Goal: Task Accomplishment & Management: Use online tool/utility

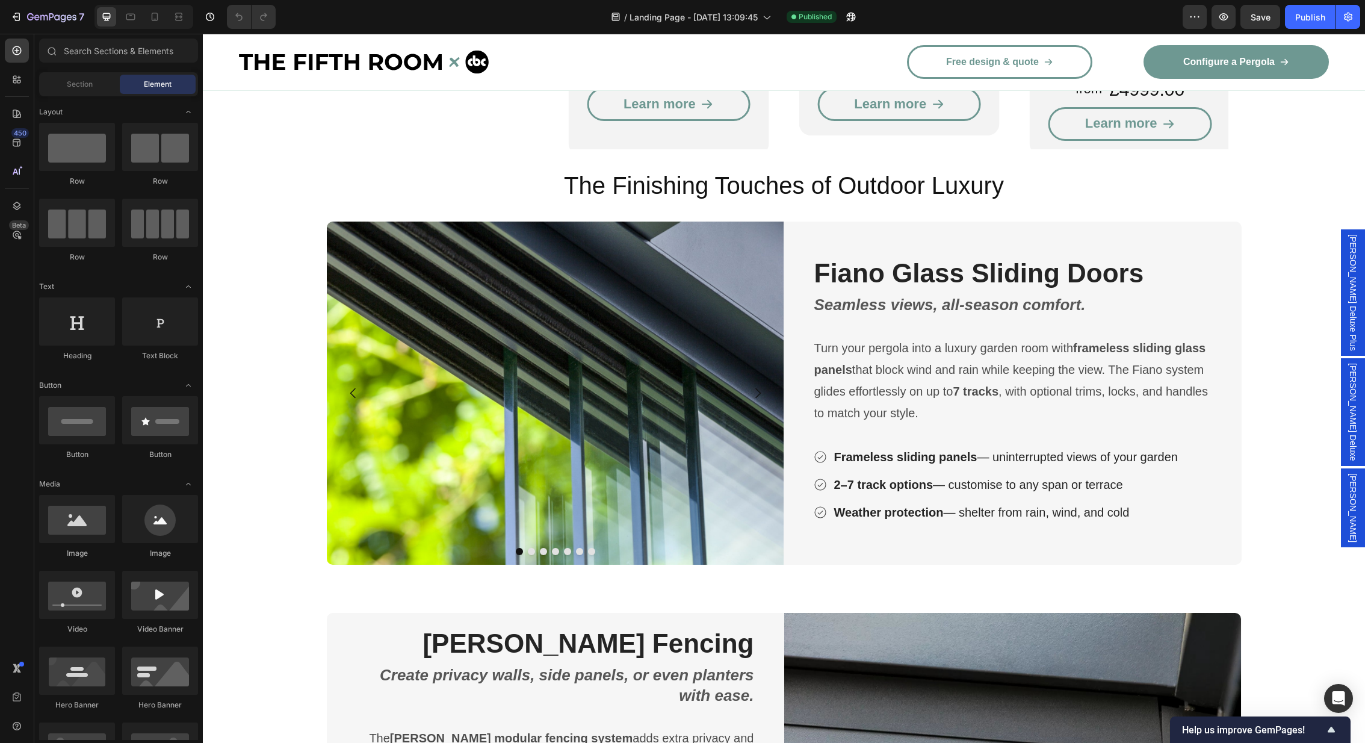
scroll to position [1977, 0]
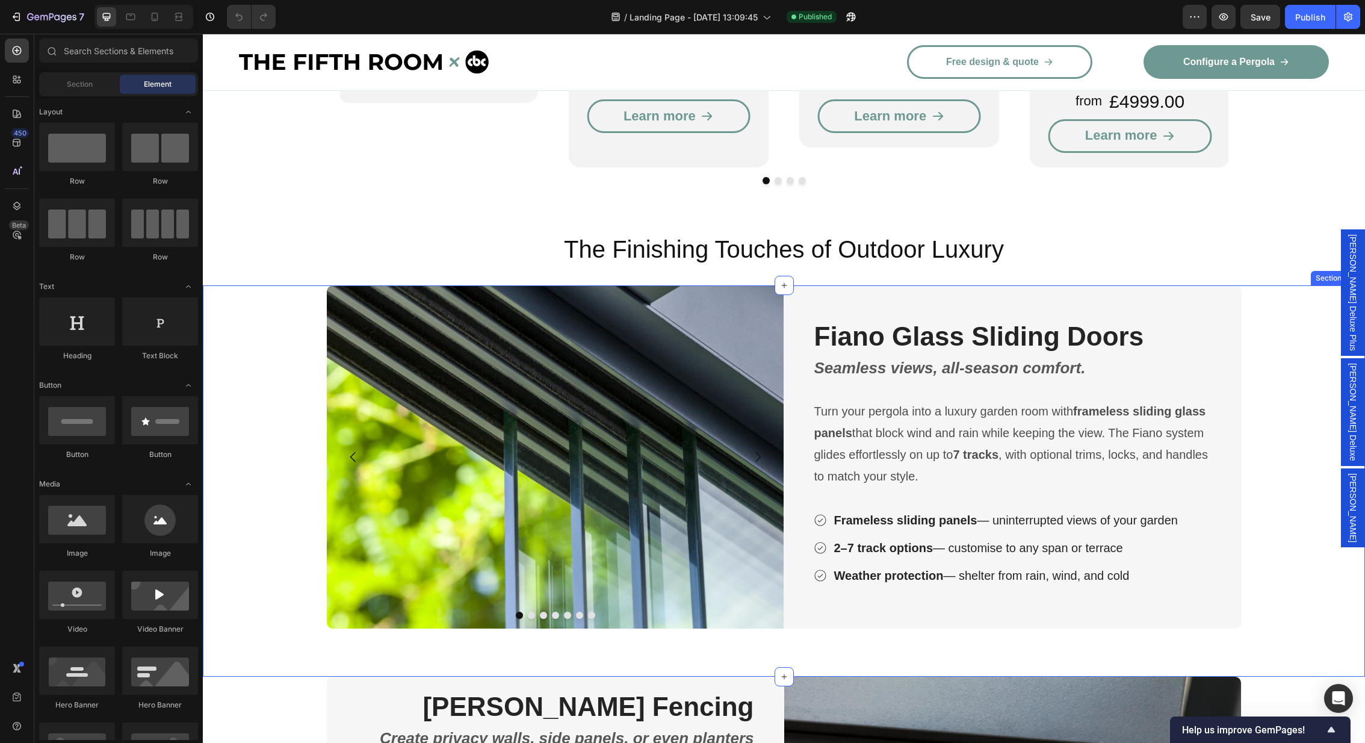
click at [208, 343] on div "Image Image Image Image Image Image Image Carousel Fiano Glass Sliding Doors He…" at bounding box center [784, 480] width 1162 height 391
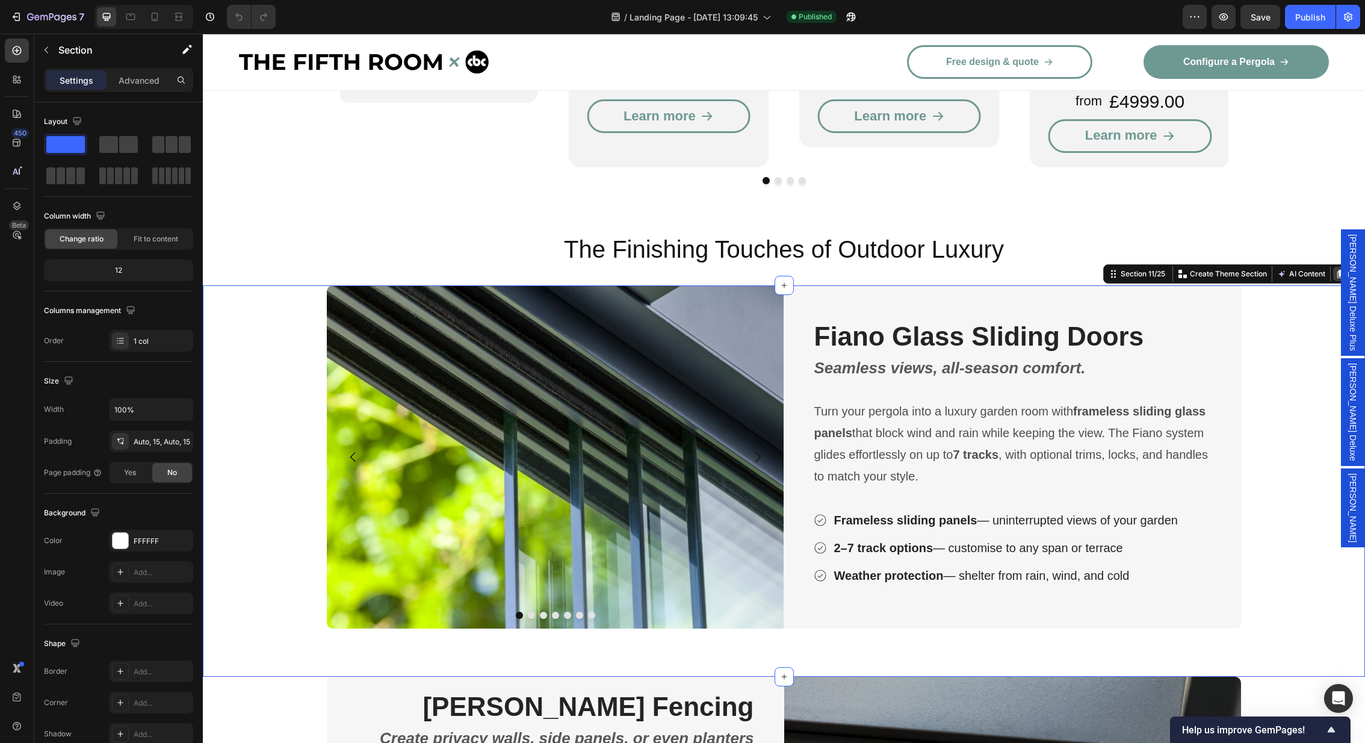
click at [1342, 270] on icon at bounding box center [1340, 274] width 7 height 8
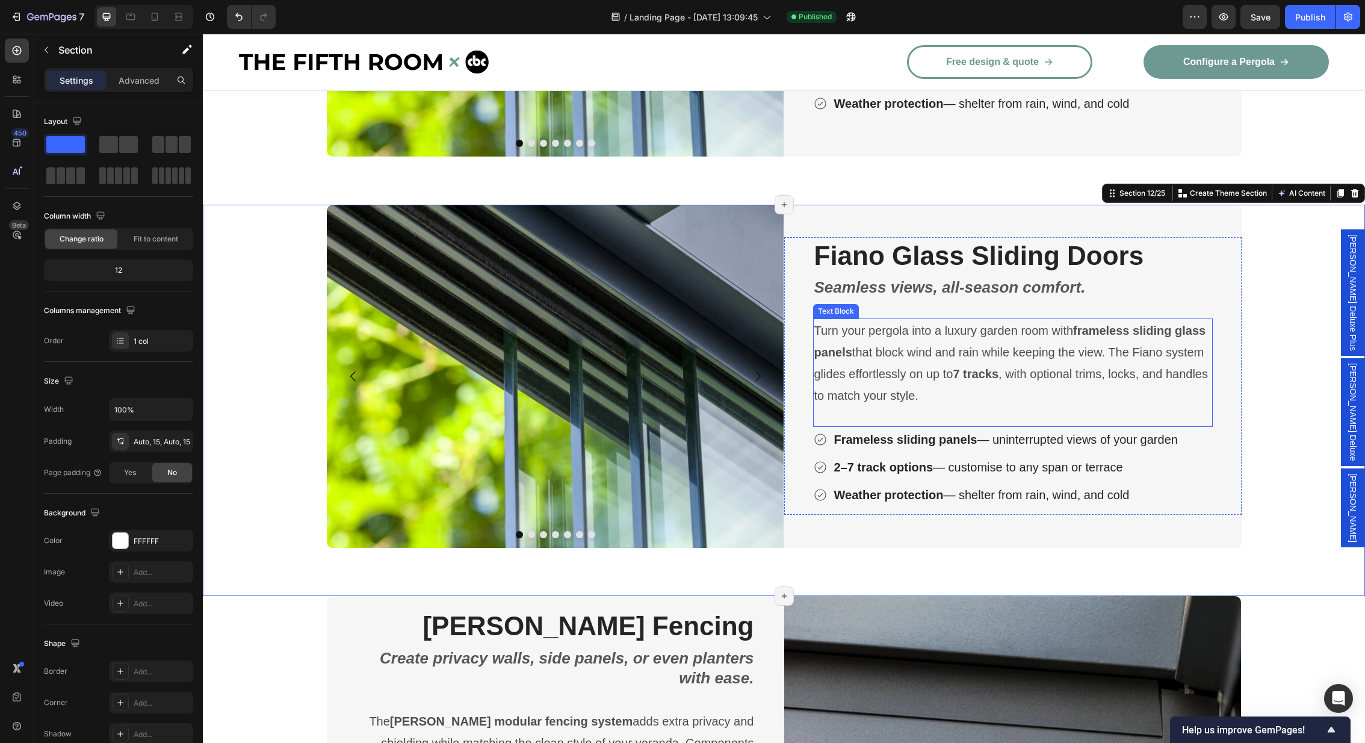
scroll to position [2408, 0]
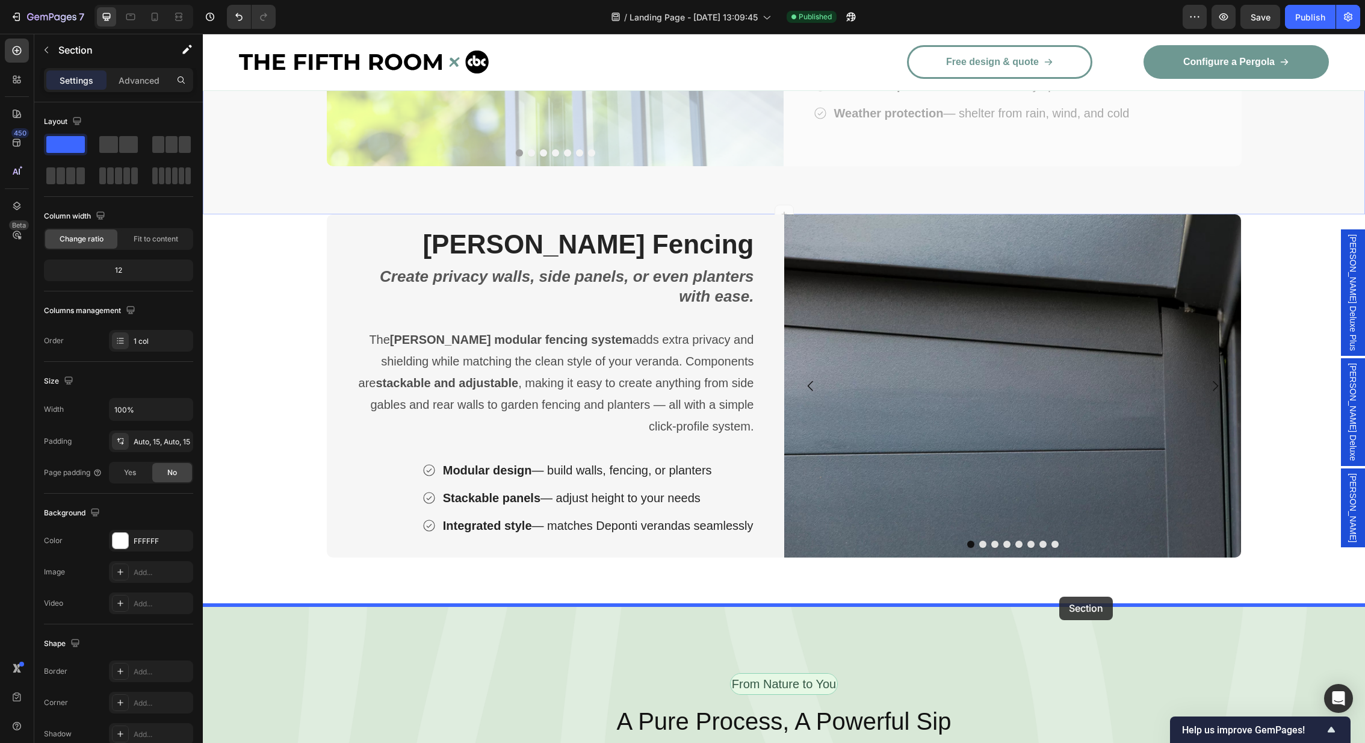
drag, startPoint x: 1109, startPoint y: 211, endPoint x: 1059, endPoint y: 596, distance: 388.3
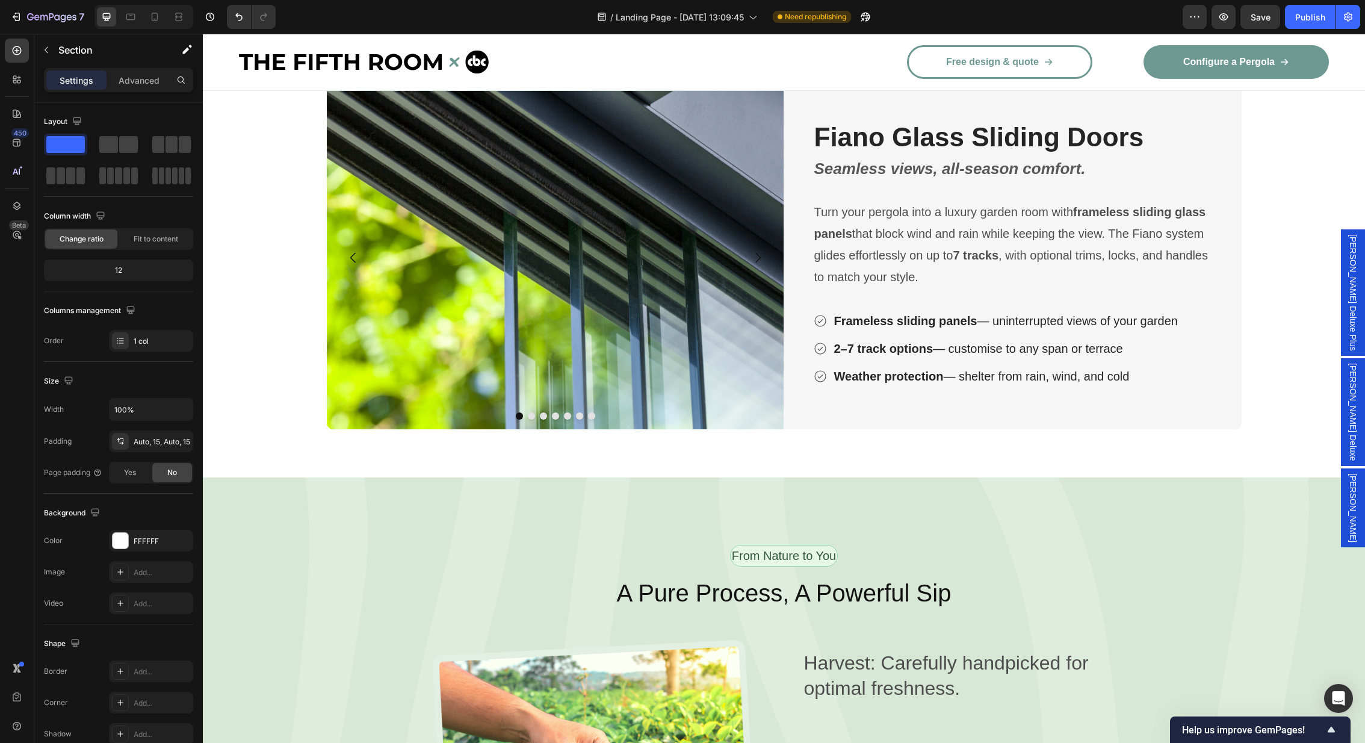
scroll to position [2800, 0]
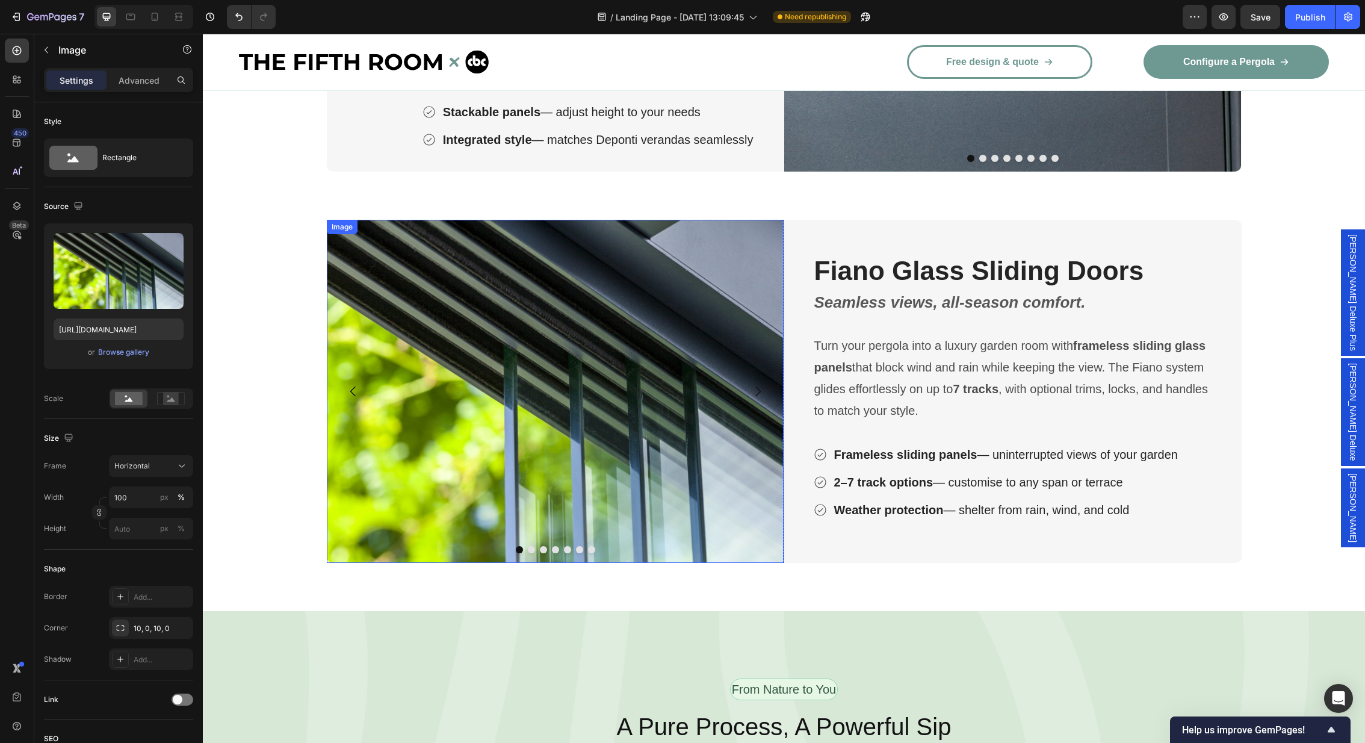
click at [620, 350] on img at bounding box center [555, 391] width 457 height 343
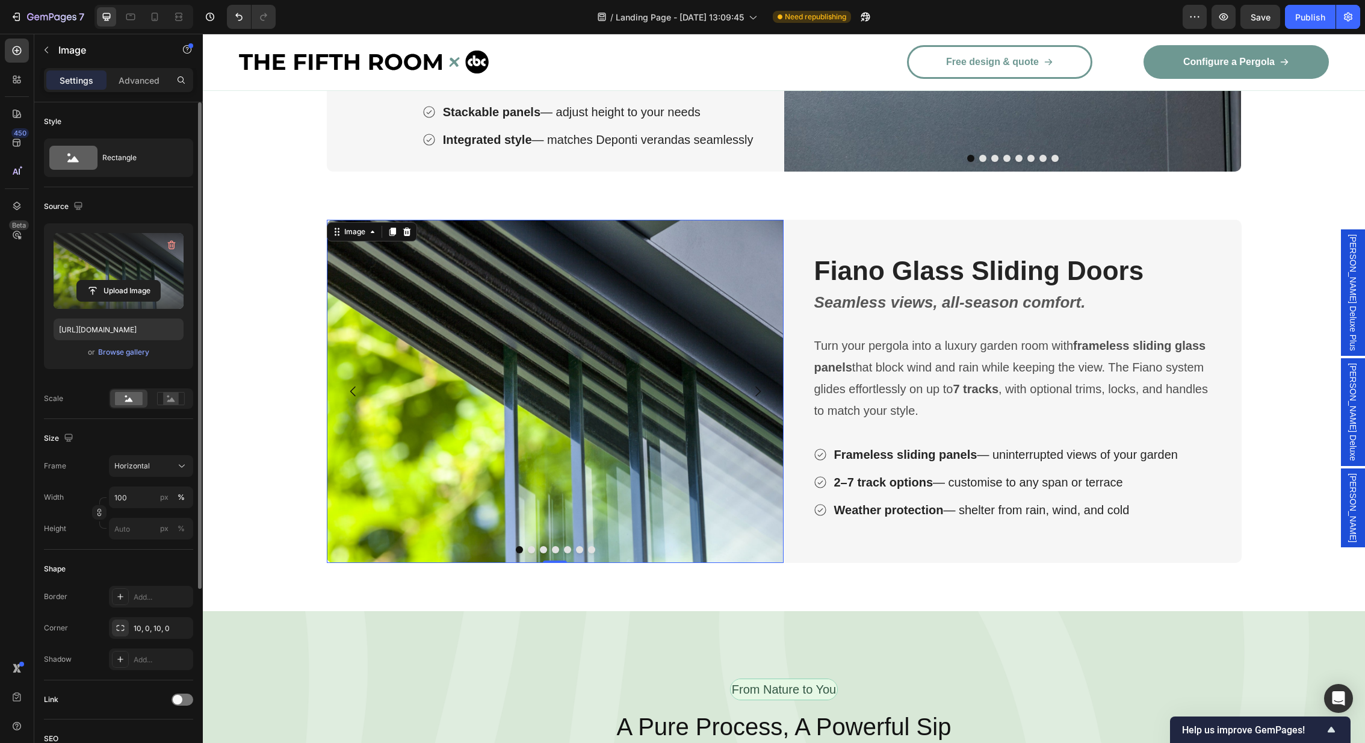
click at [143, 268] on label at bounding box center [119, 271] width 130 height 76
click at [143, 280] on input "file" at bounding box center [118, 290] width 83 height 20
type input "[URL][DOMAIN_NAME]"
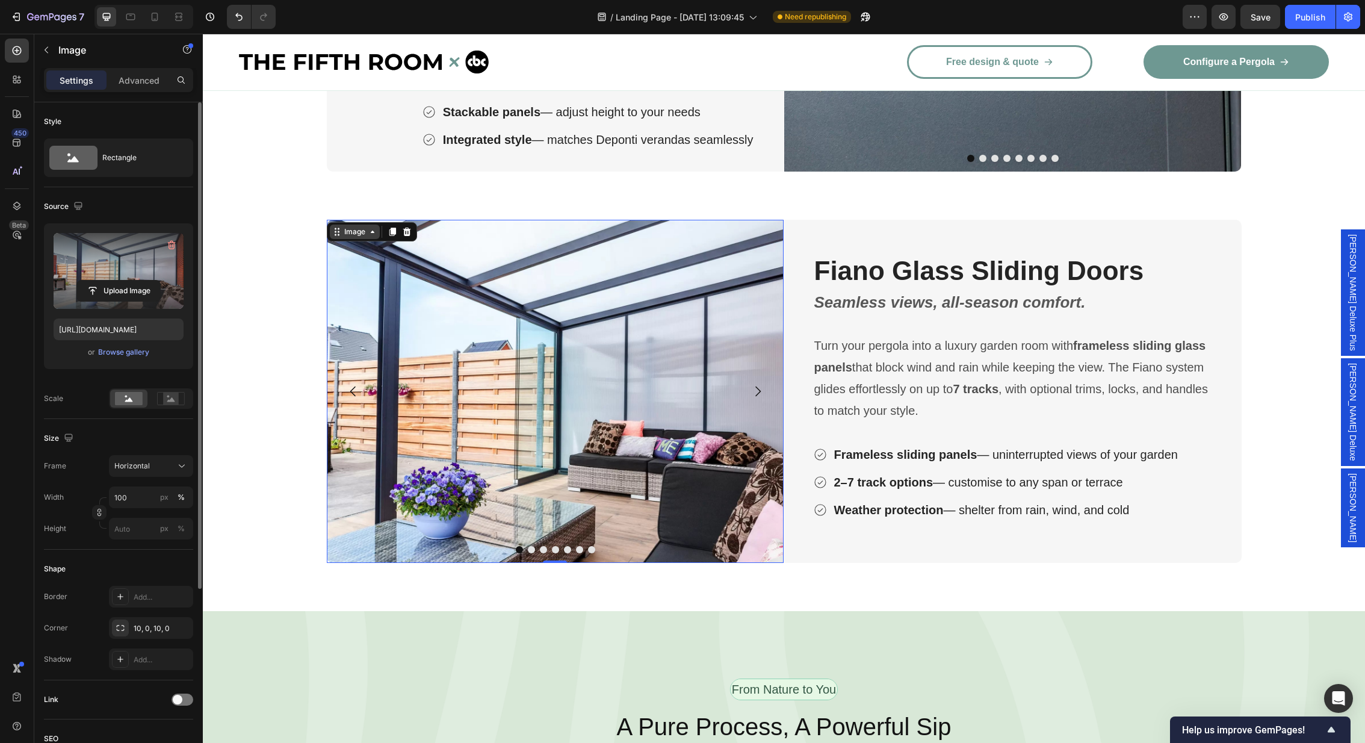
click at [357, 233] on div "Image" at bounding box center [355, 231] width 26 height 11
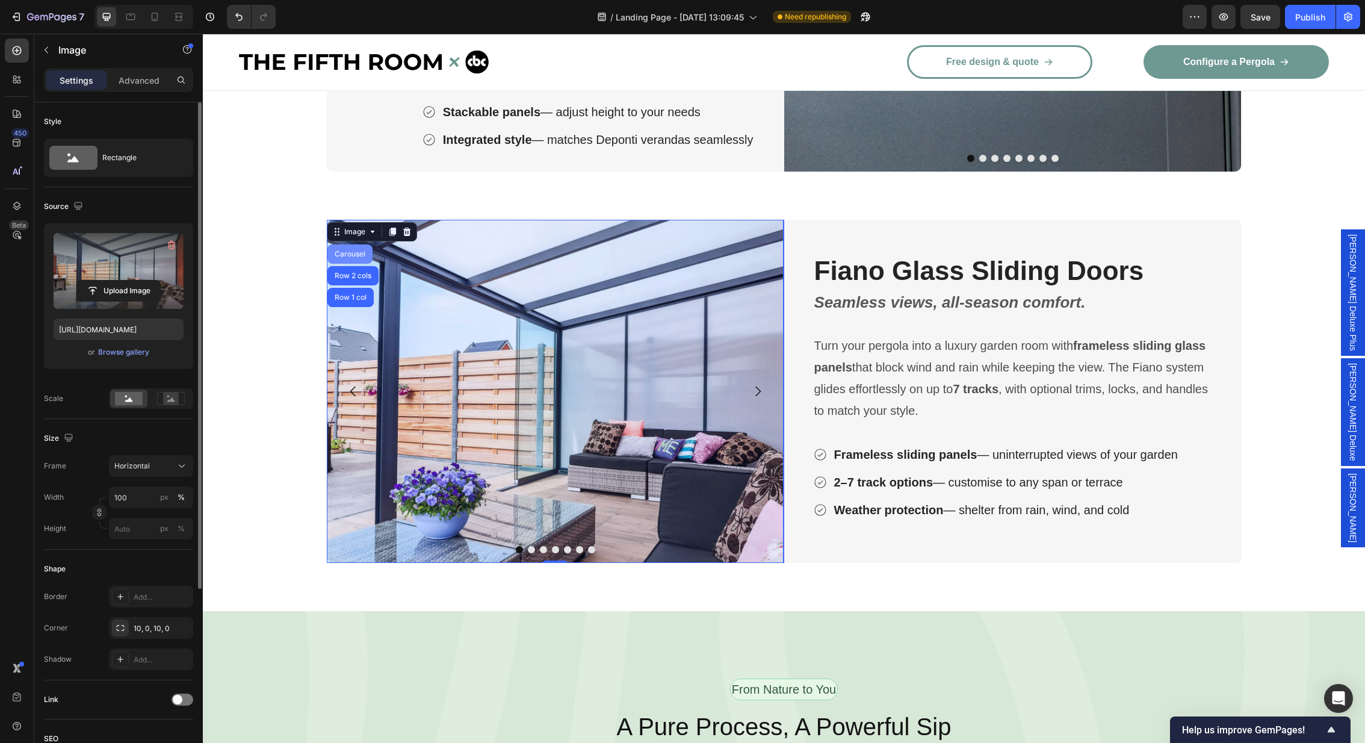
click at [354, 253] on div "Carousel" at bounding box center [350, 253] width 36 height 7
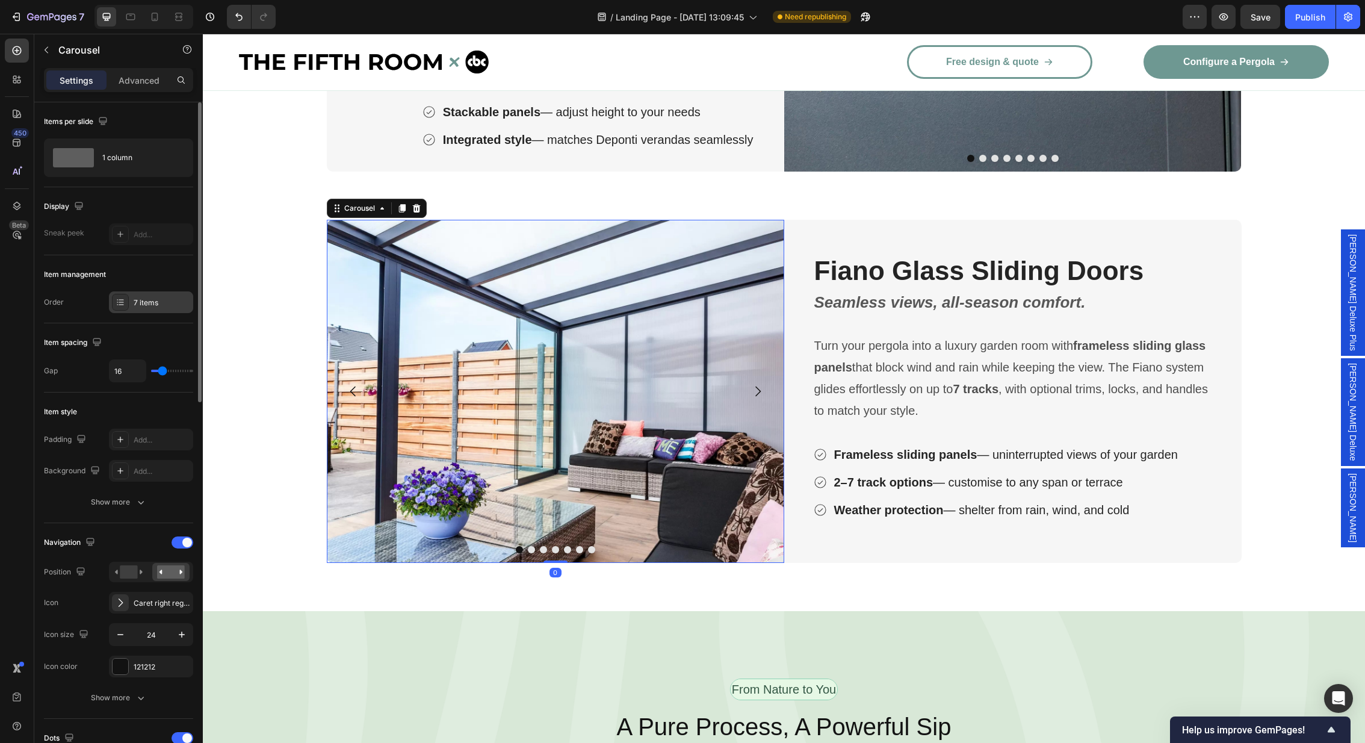
click at [150, 297] on div "7 items" at bounding box center [162, 302] width 57 height 11
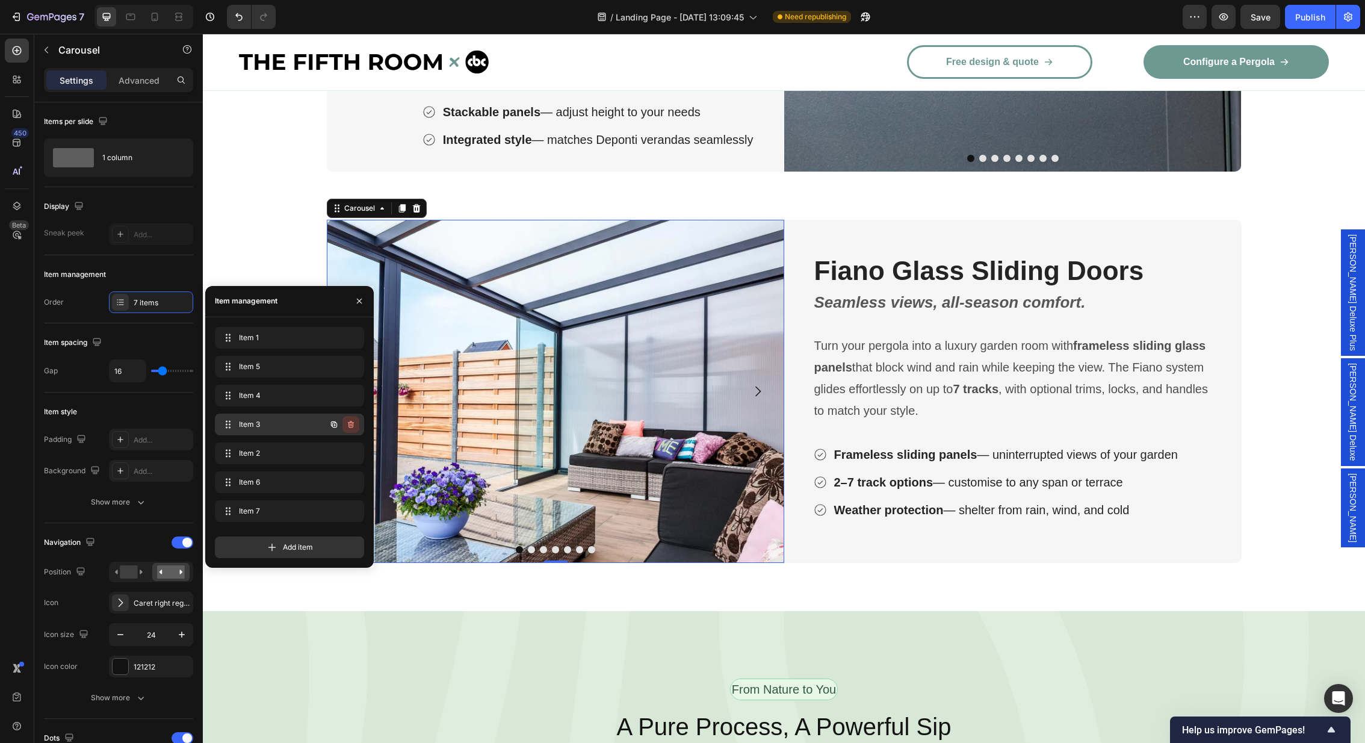
click at [356, 422] on button "button" at bounding box center [350, 424] width 17 height 17
click at [342, 422] on div "Delete" at bounding box center [343, 424] width 22 height 11
click at [348, 422] on icon "button" at bounding box center [351, 424] width 6 height 7
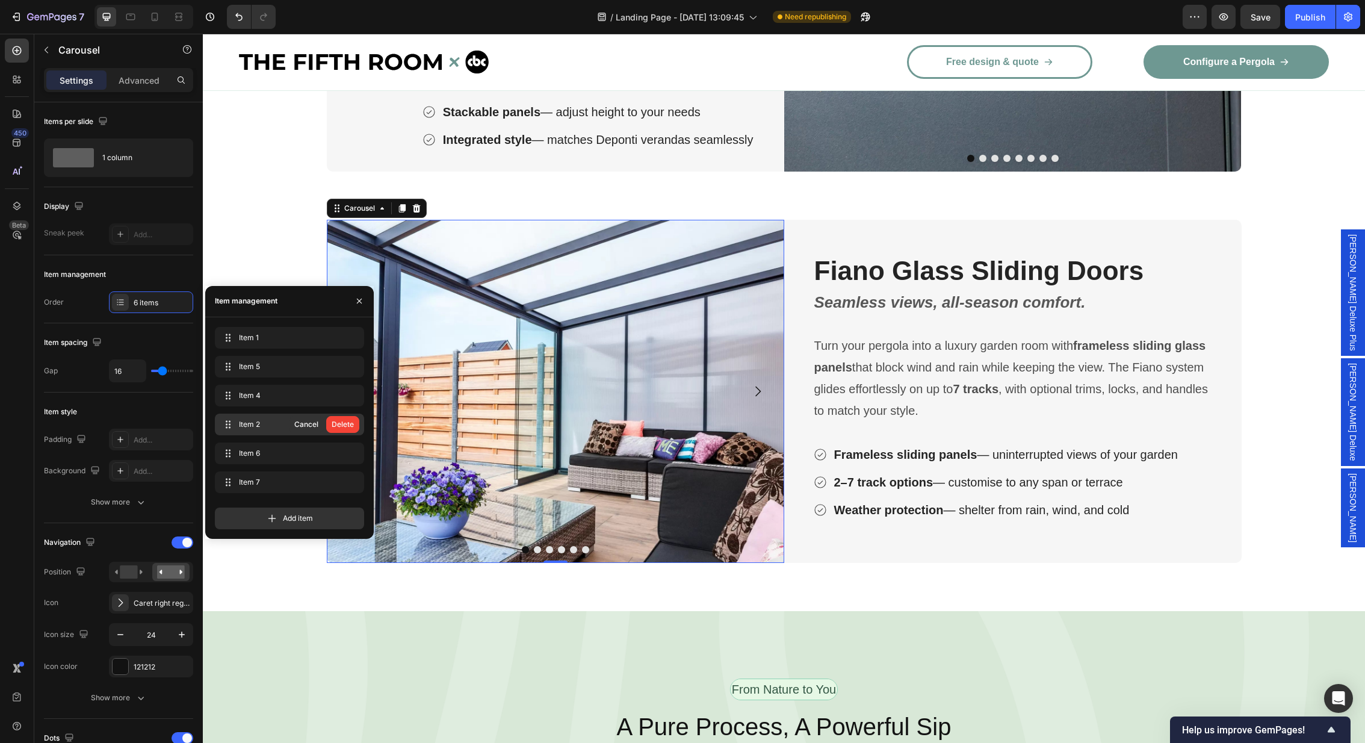
click at [348, 422] on div "Delete" at bounding box center [343, 424] width 22 height 11
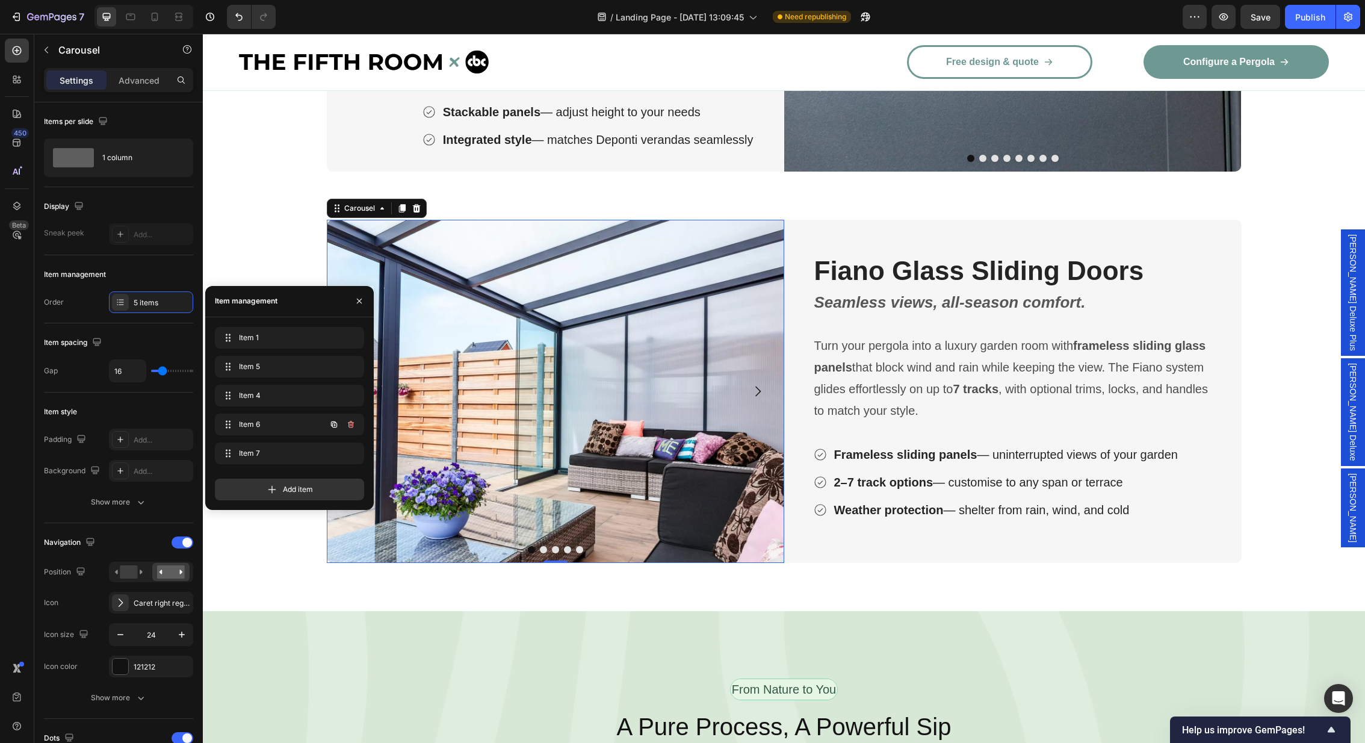
click at [348, 422] on icon "button" at bounding box center [351, 424] width 6 height 7
click at [348, 422] on div "Delete" at bounding box center [343, 424] width 22 height 11
click at [348, 422] on icon "button" at bounding box center [351, 424] width 6 height 7
click at [348, 422] on div "Delete" at bounding box center [343, 424] width 22 height 11
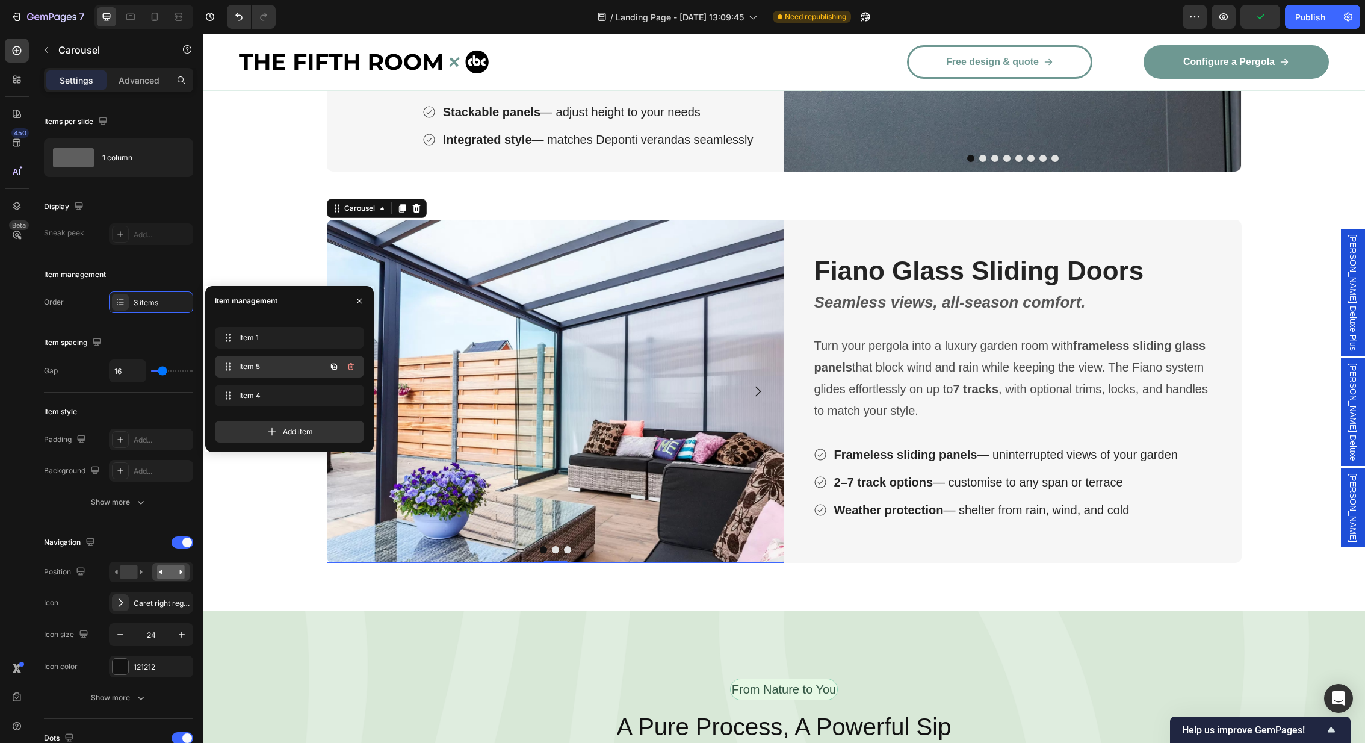
click at [297, 369] on span "Item 5" at bounding box center [273, 366] width 68 height 11
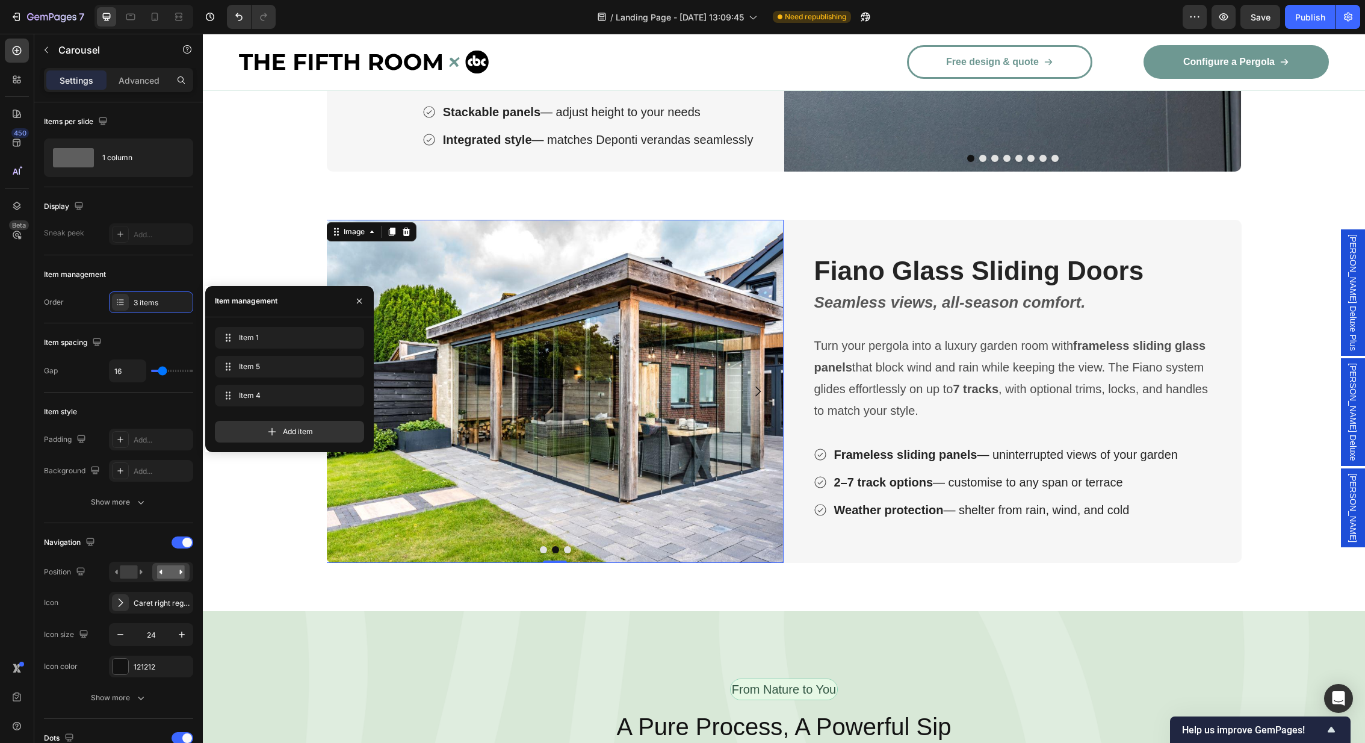
click at [611, 434] on img at bounding box center [554, 391] width 457 height 343
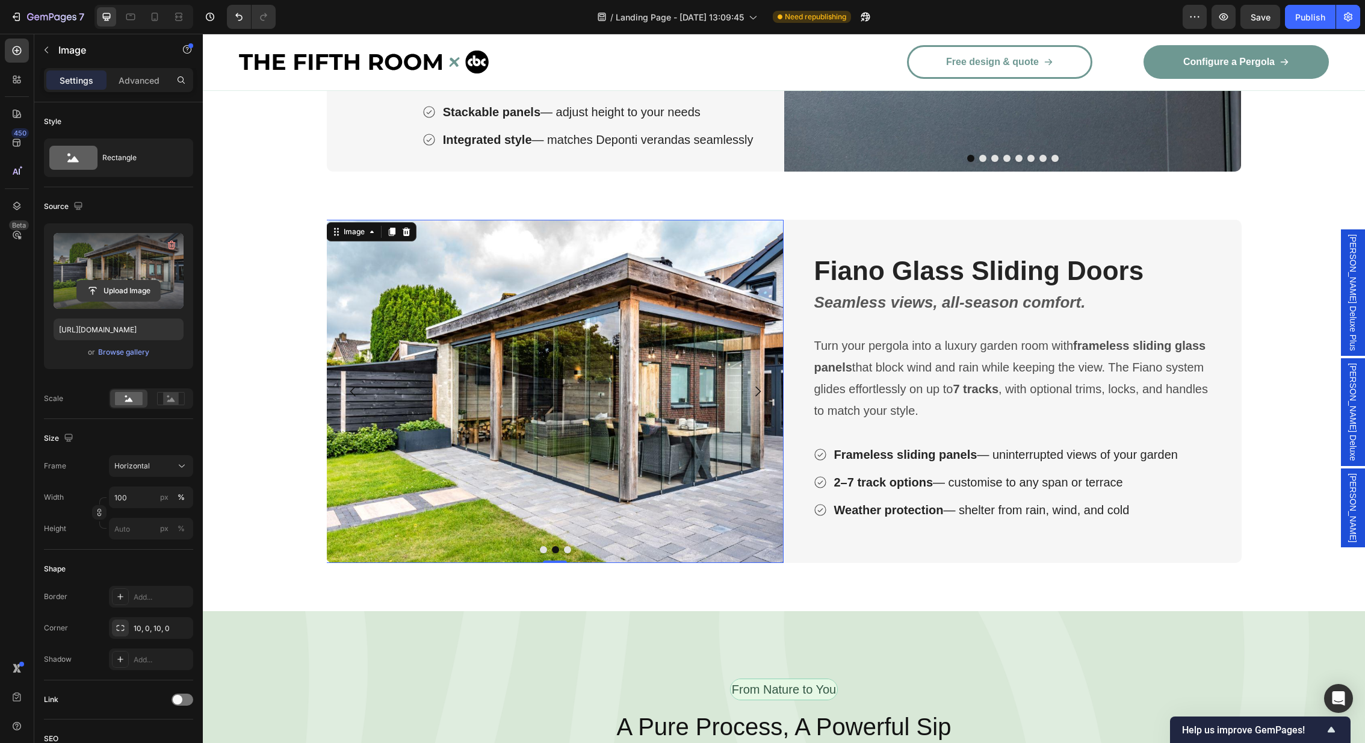
click at [112, 282] on input "file" at bounding box center [118, 290] width 83 height 20
type input "[URL][DOMAIN_NAME]"
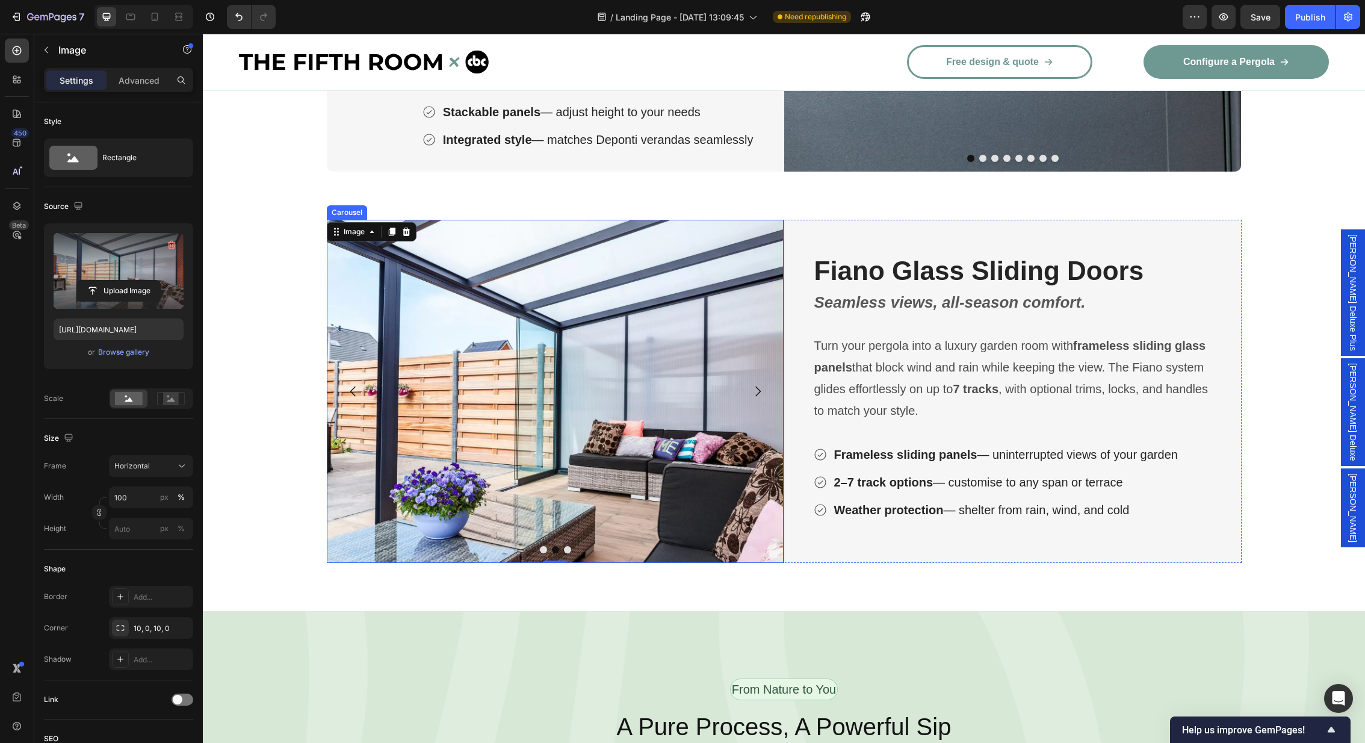
click at [353, 394] on icon "Carousel Back Arrow" at bounding box center [352, 391] width 5 height 10
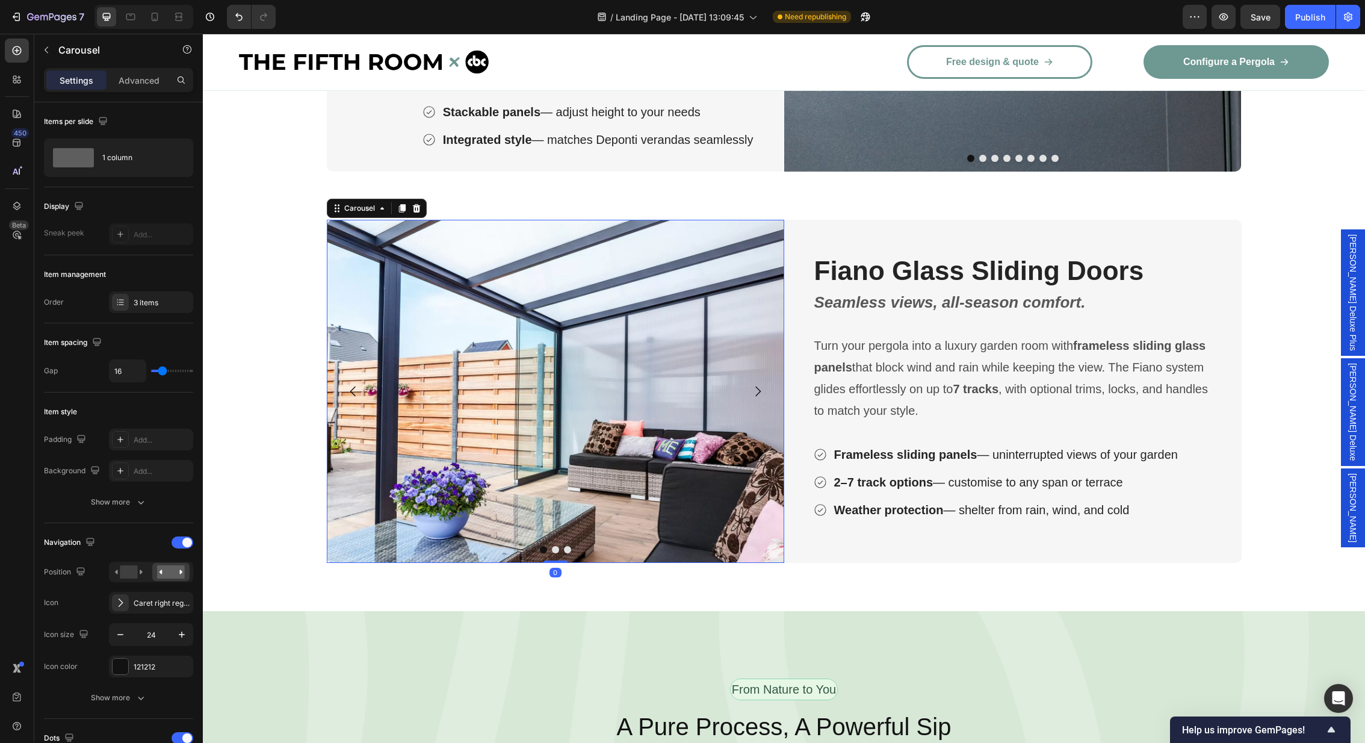
click at [768, 388] on button "Carousel Next Arrow" at bounding box center [758, 391] width 34 height 34
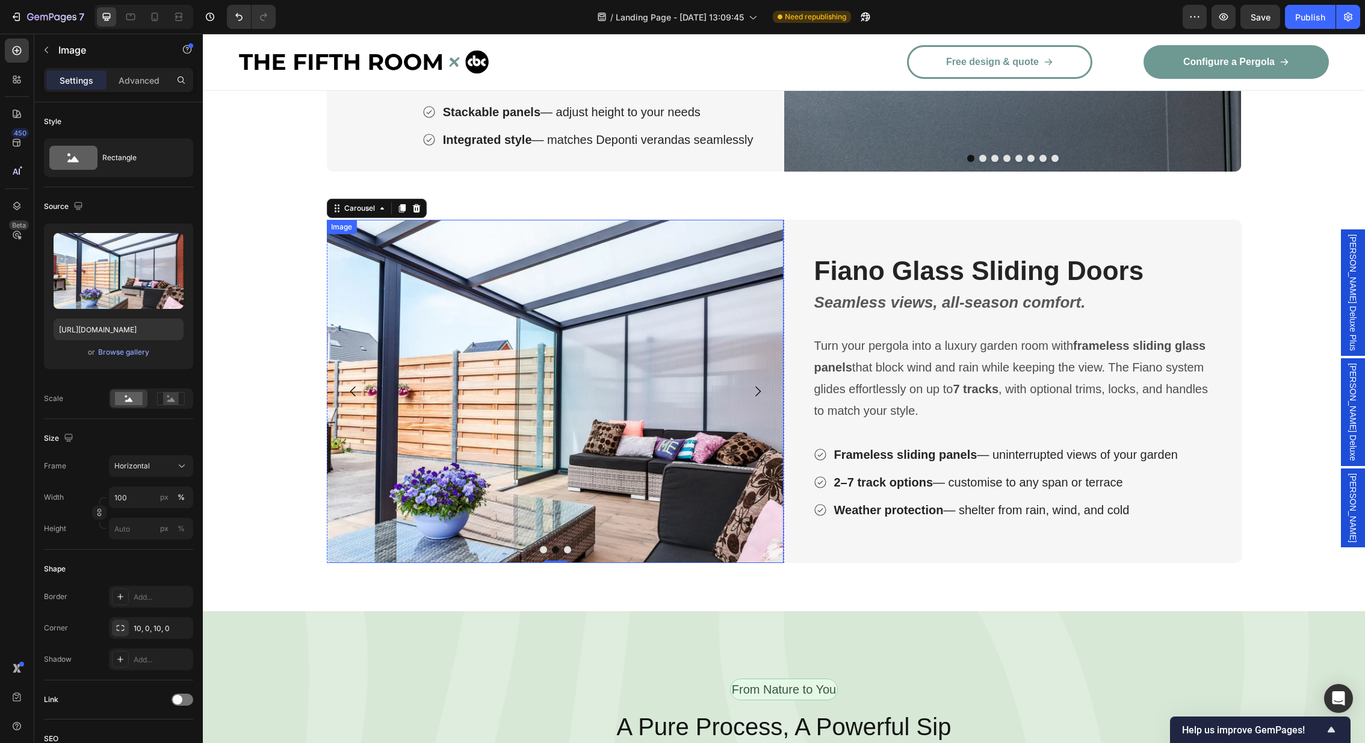
click at [462, 372] on img at bounding box center [554, 391] width 457 height 343
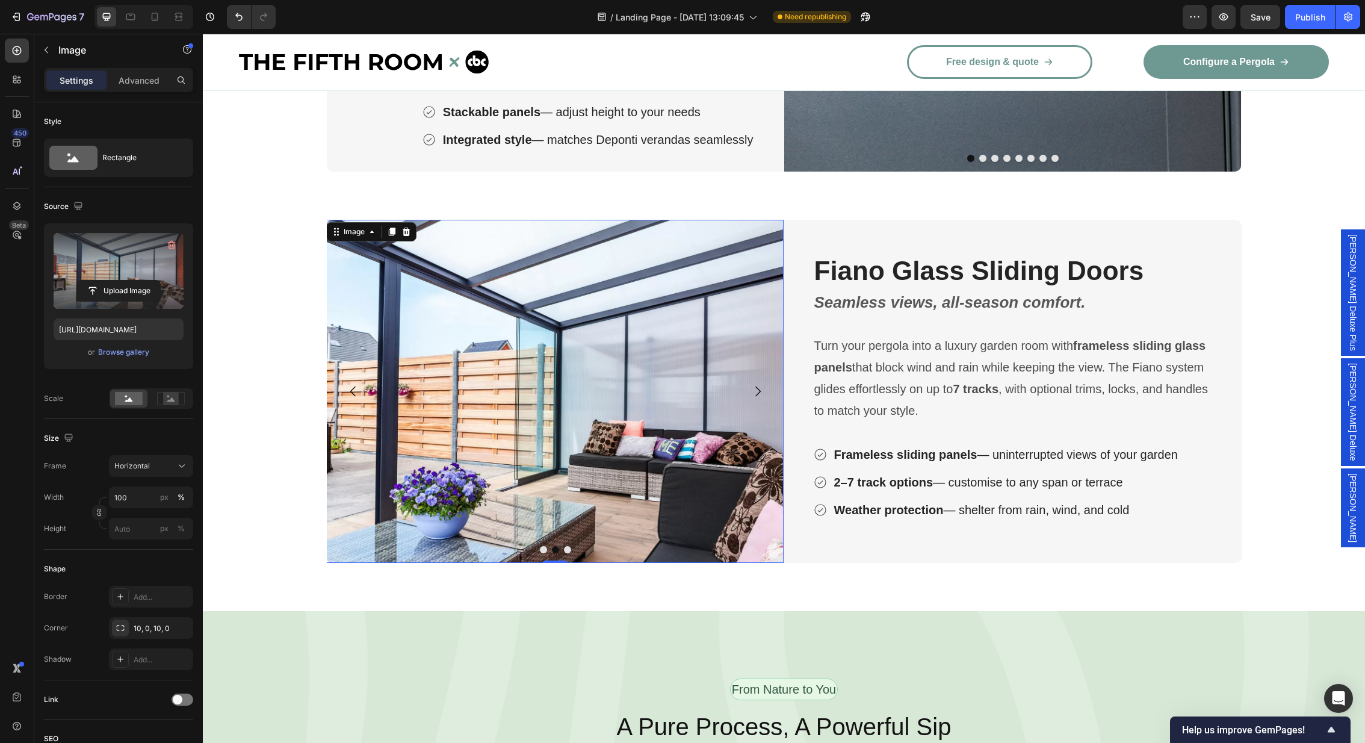
click at [125, 278] on label at bounding box center [119, 271] width 130 height 76
click at [125, 280] on input "file" at bounding box center [118, 290] width 83 height 20
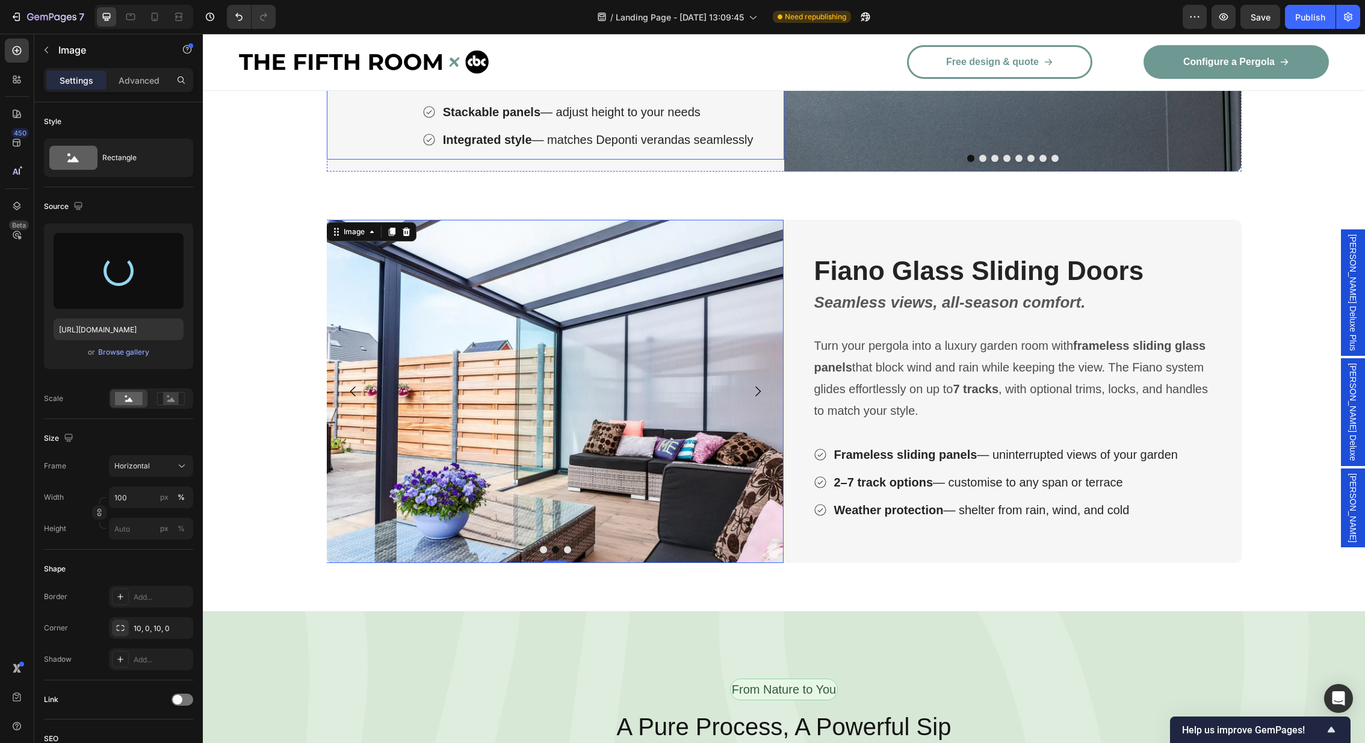
type input "[URL][DOMAIN_NAME]"
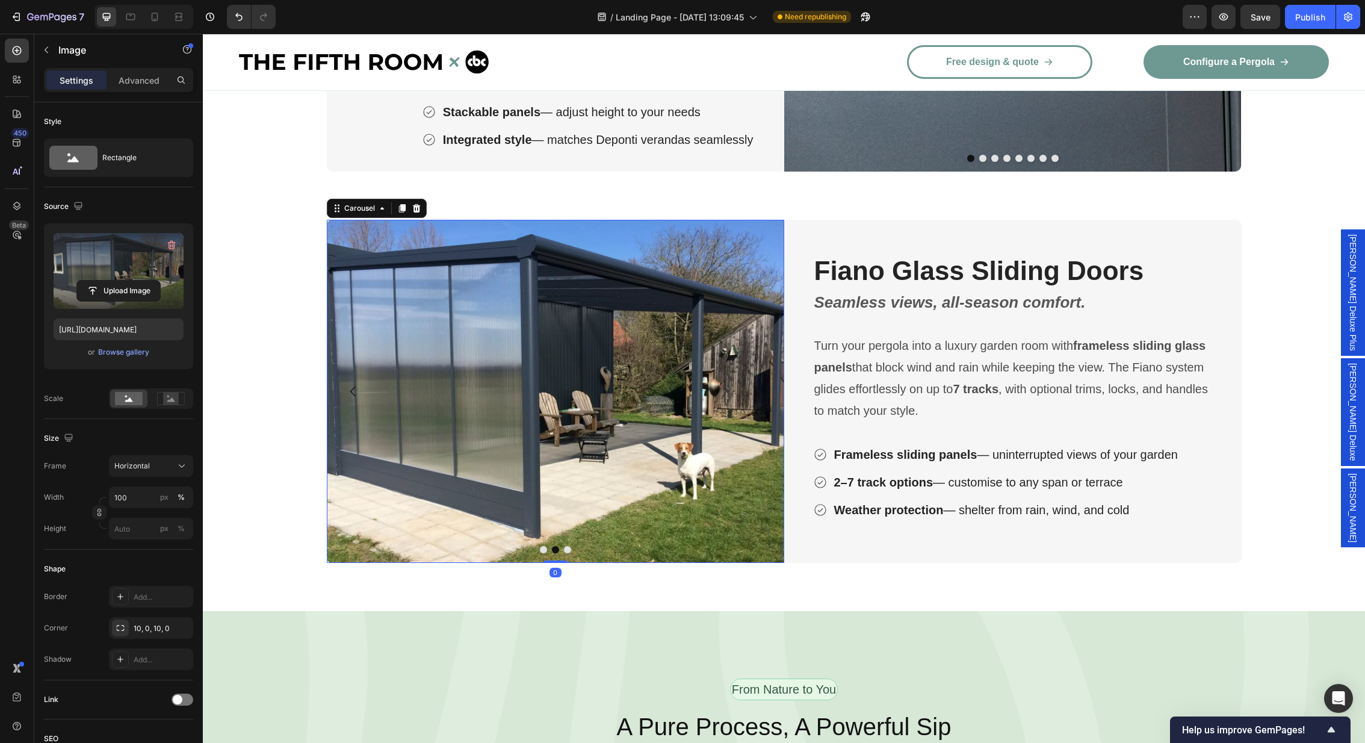
click at [770, 388] on button "Carousel Next Arrow" at bounding box center [758, 391] width 34 height 34
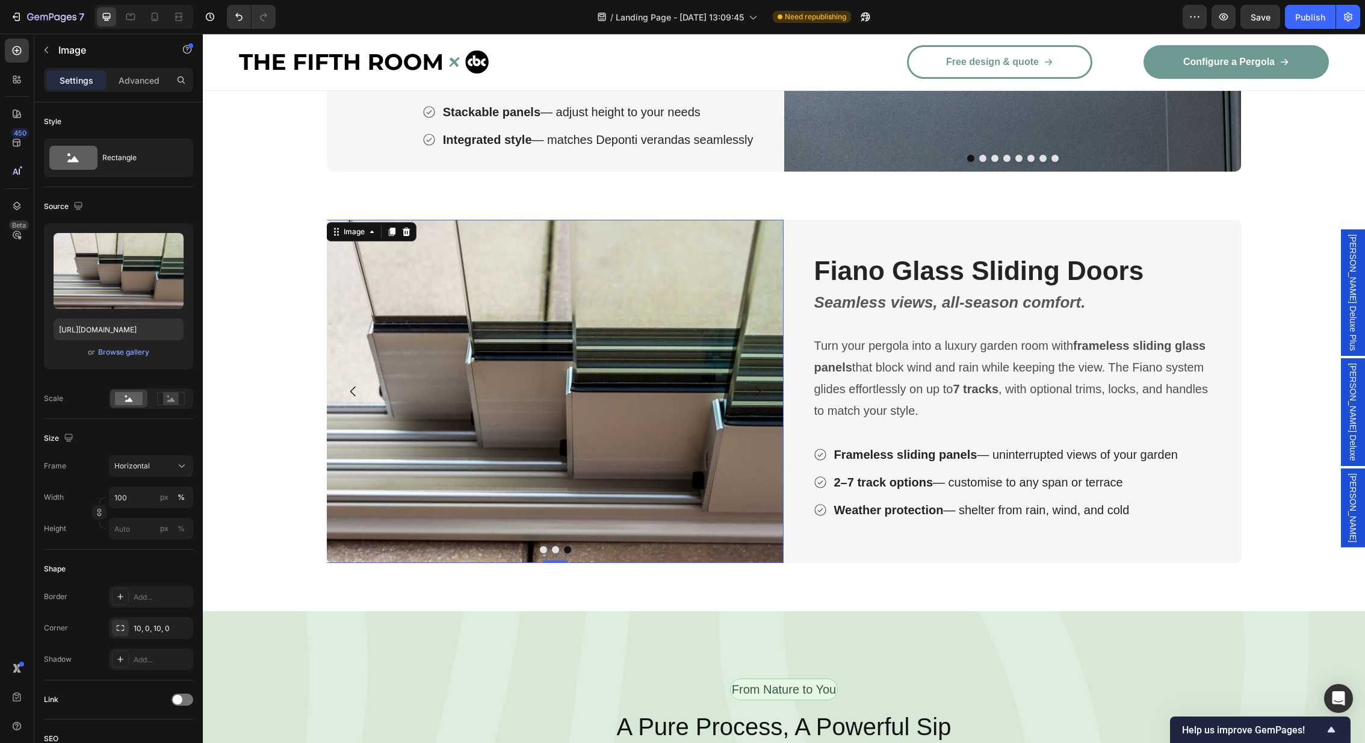
click at [599, 344] on img at bounding box center [554, 391] width 457 height 343
click at [132, 283] on input "file" at bounding box center [118, 290] width 83 height 20
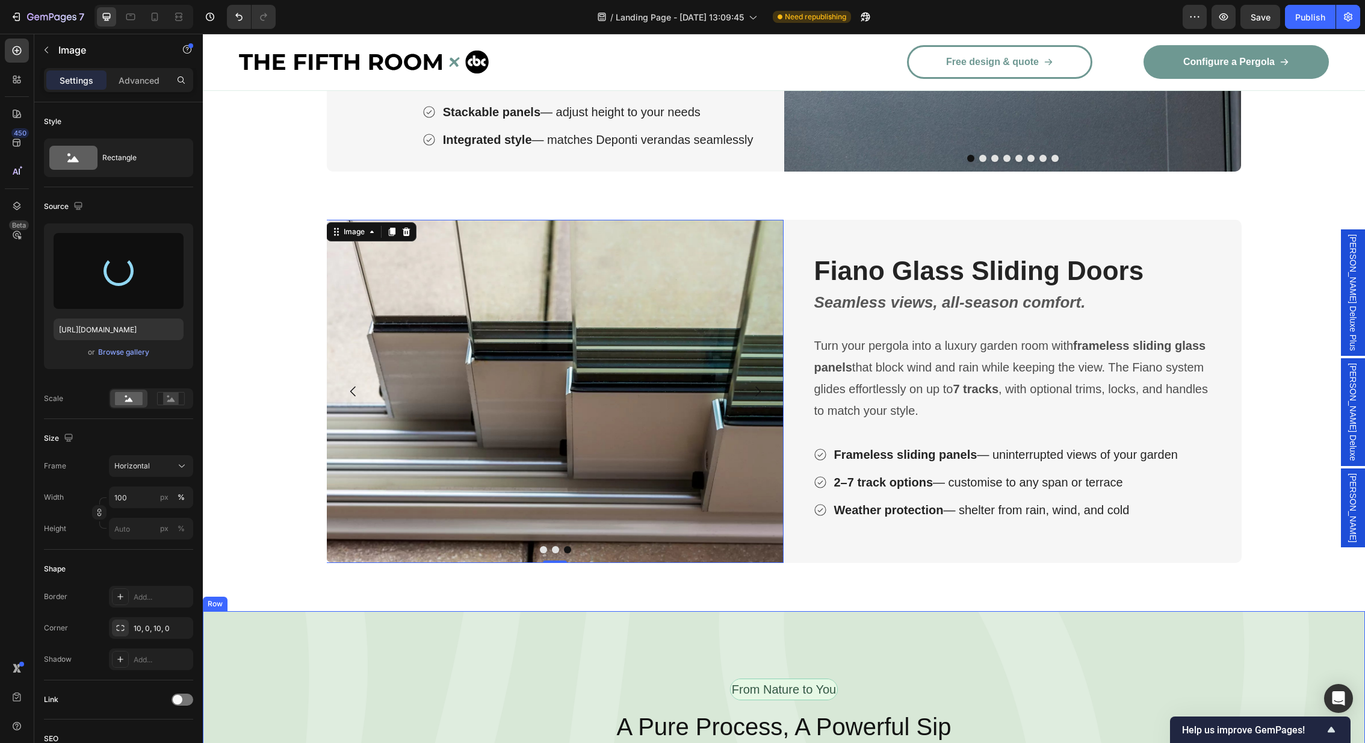
type input "[URL][DOMAIN_NAME]"
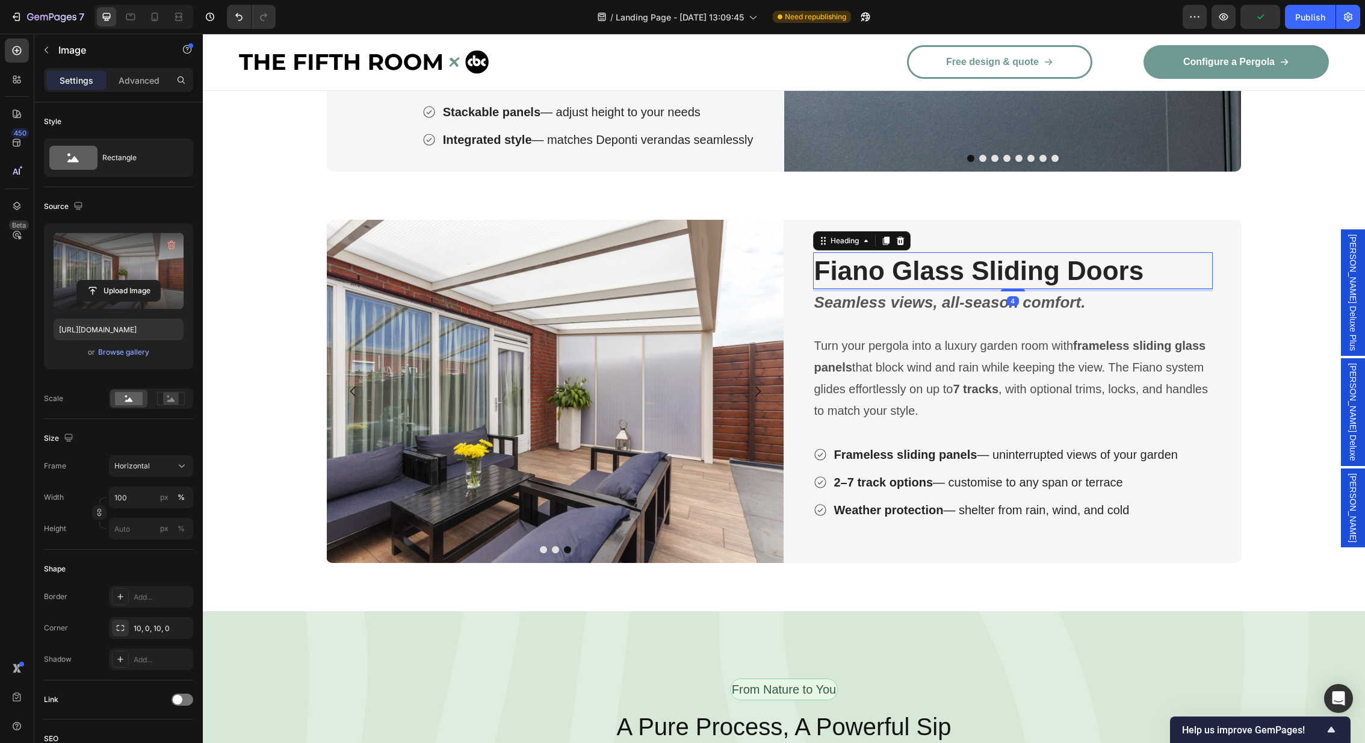
click at [1136, 269] on strong "Fiano Glass Sliding Doors" at bounding box center [979, 270] width 330 height 29
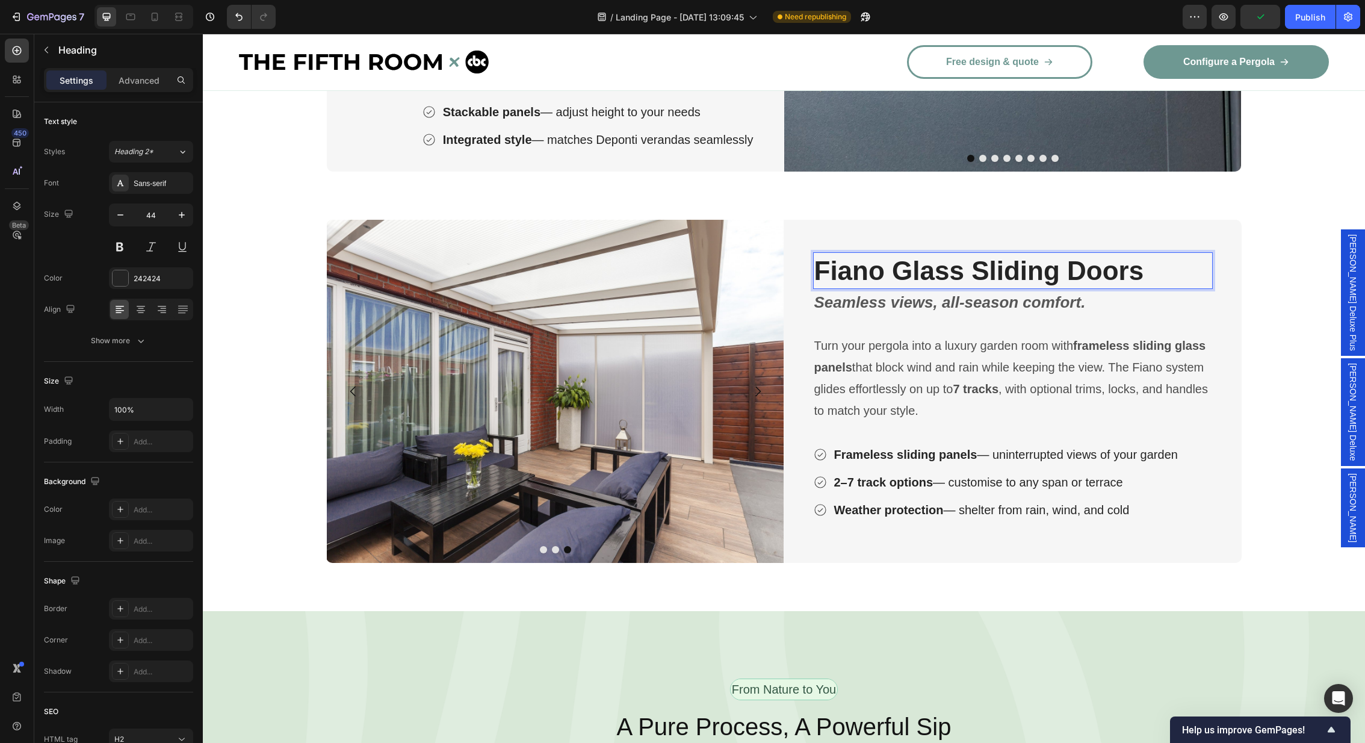
click at [1096, 270] on strong "Fiano Glass Sliding Doors" at bounding box center [979, 270] width 330 height 29
click at [919, 305] on strong "Seamless views, all-season comfort." at bounding box center [949, 302] width 271 height 18
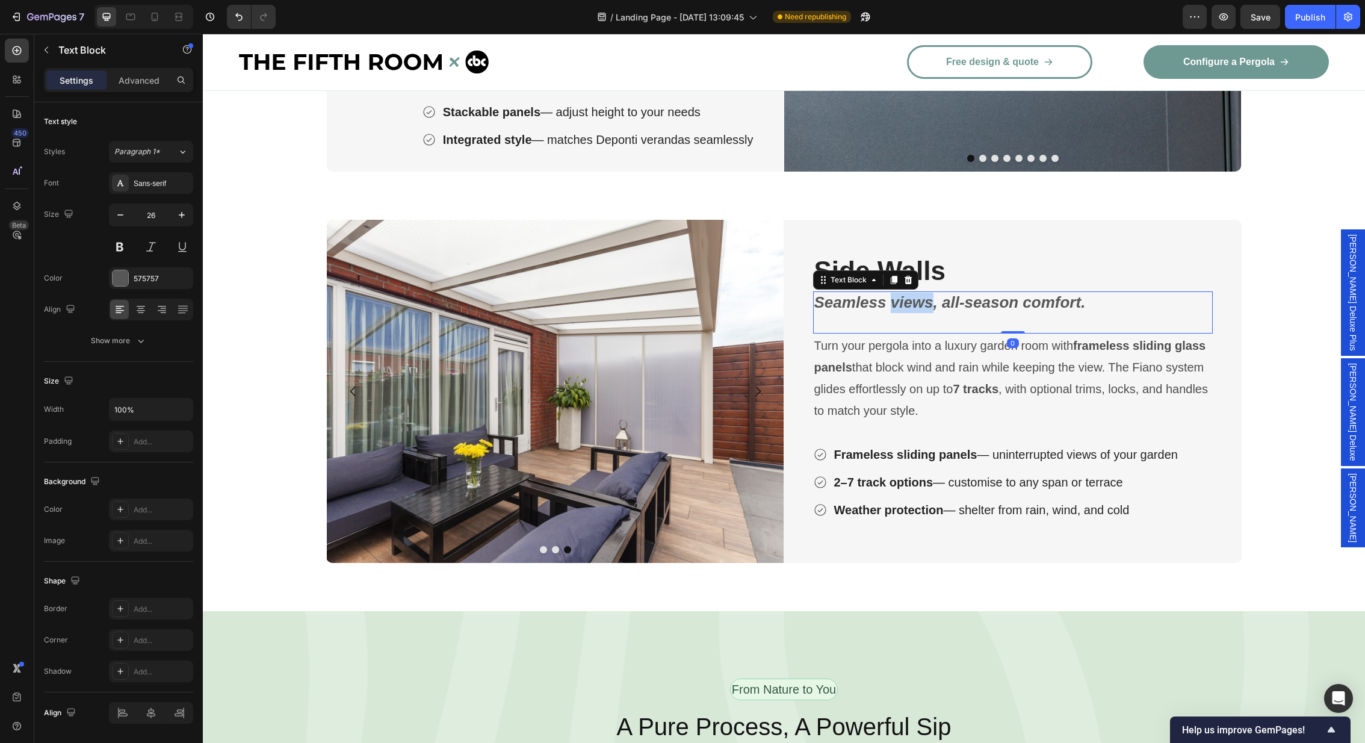
click at [919, 305] on strong "Seamless views, all-season comfort." at bounding box center [949, 302] width 271 height 18
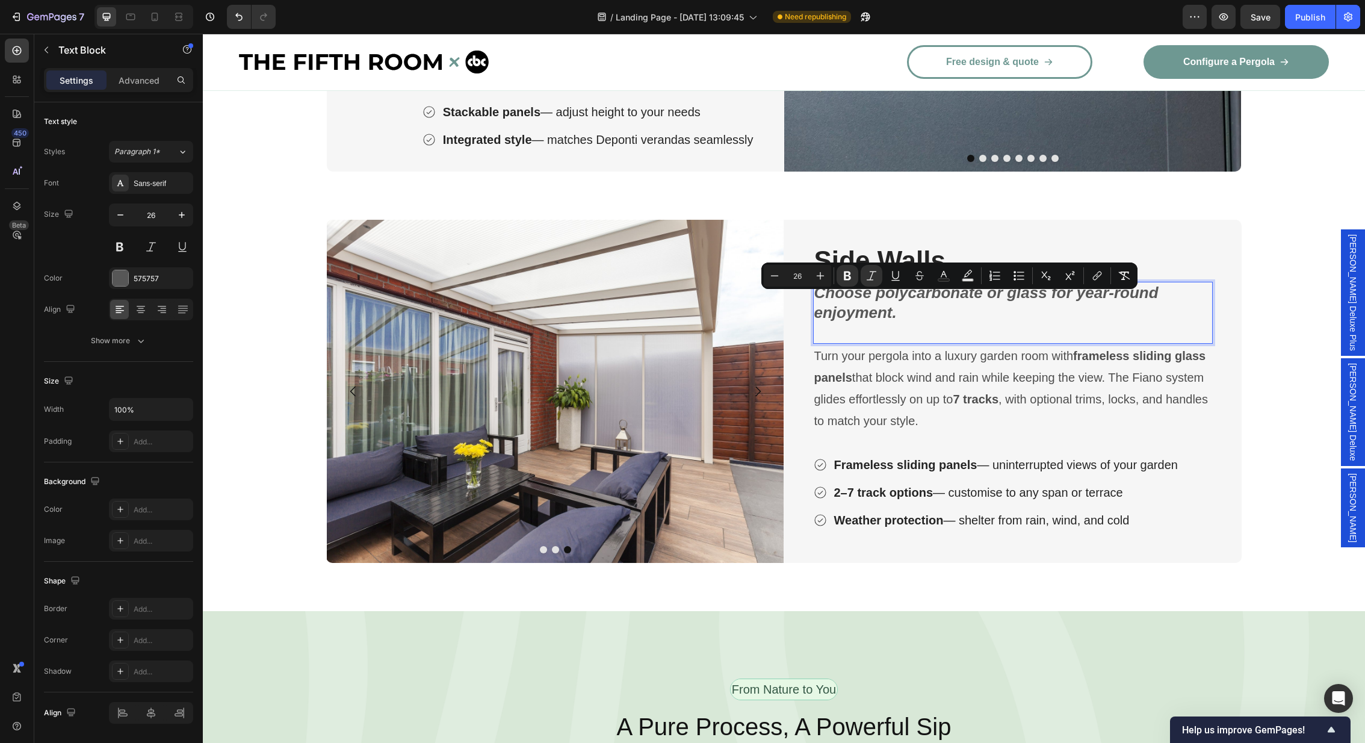
scroll to position [2789, 0]
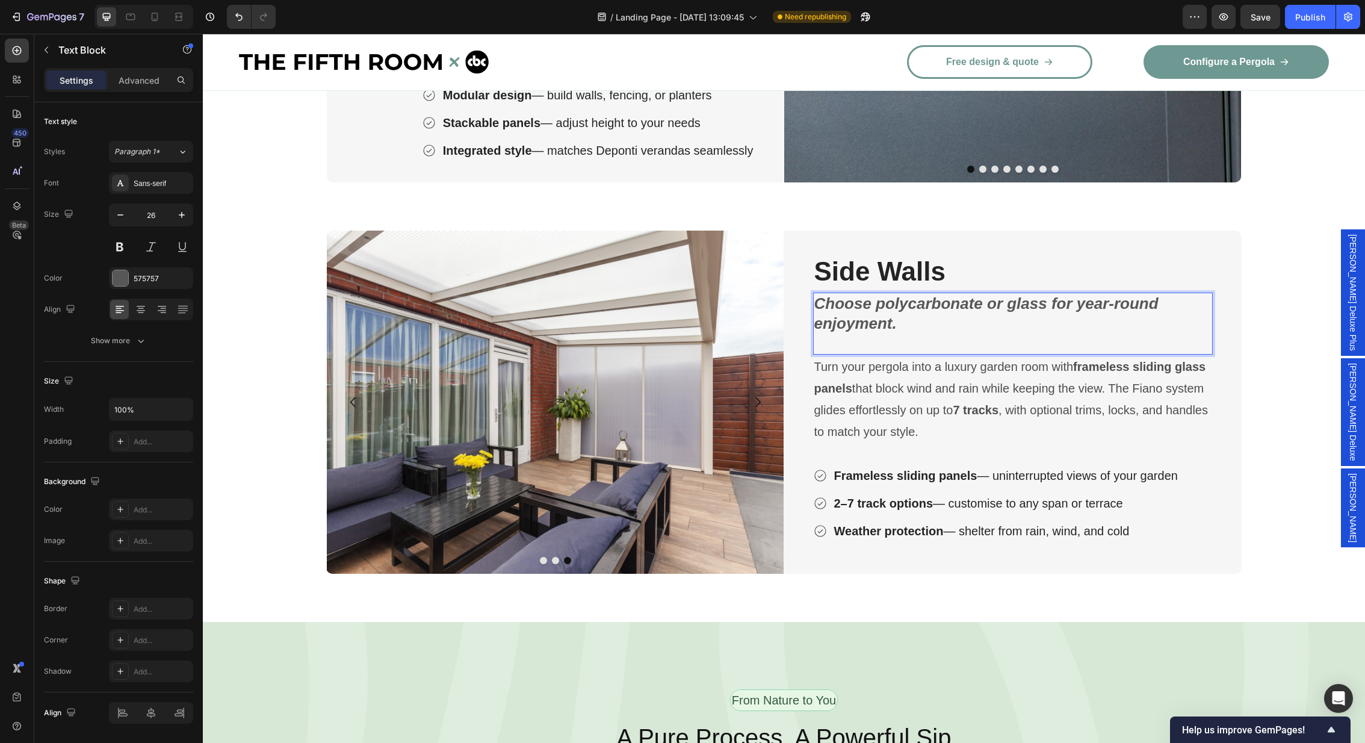
click at [874, 336] on div "Choose polycarbonate or glass for year-round enjoyment. Text Block 0" at bounding box center [1013, 323] width 400 height 63
click at [952, 411] on p "Turn your pergola into a luxury garden room with frameless sliding glass panels…" at bounding box center [1012, 399] width 397 height 87
click at [968, 404] on strong "7 tracks" at bounding box center [976, 409] width 46 height 13
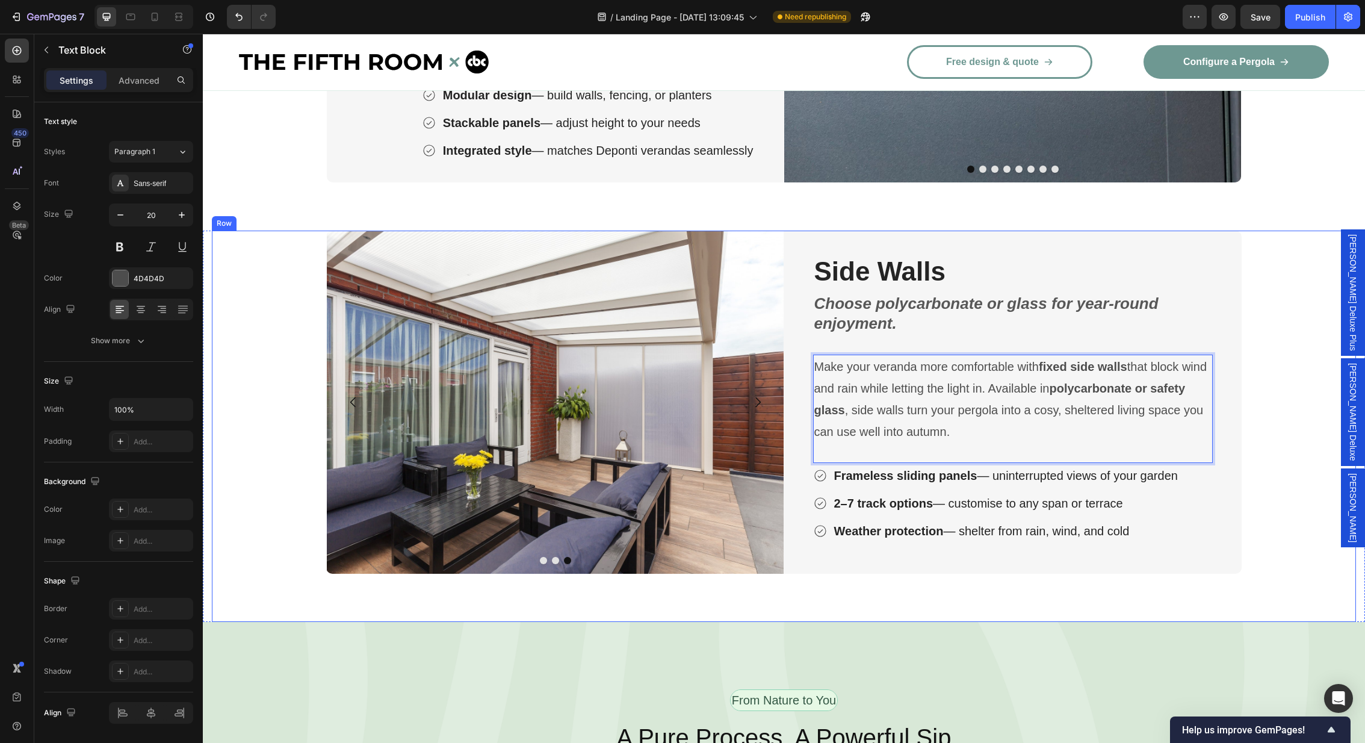
click at [1282, 498] on div "Image Image Image Carousel ⁠⁠⁠⁠⁠⁠⁠ Side Walls Heading Choose polycarbonate or g…" at bounding box center [784, 425] width 1144 height 391
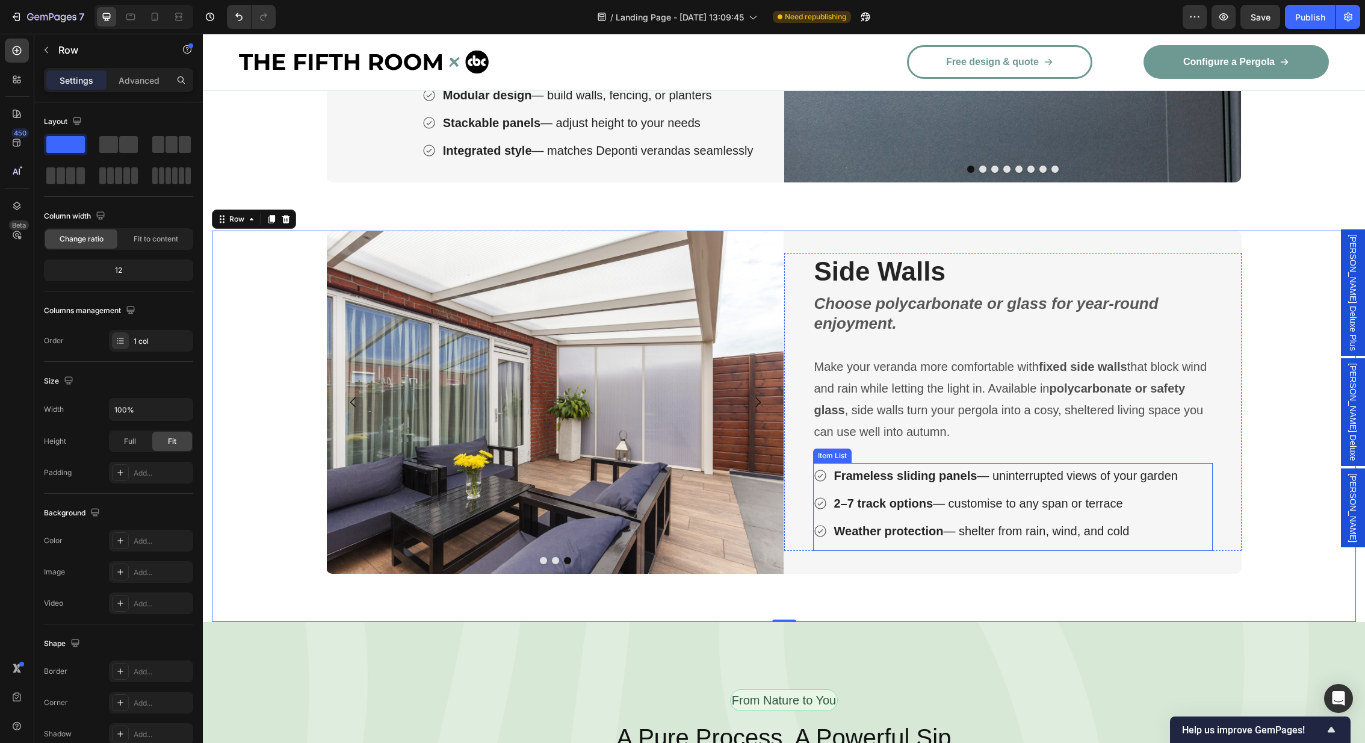
click at [969, 471] on strong "Frameless sliding panels" at bounding box center [905, 475] width 143 height 13
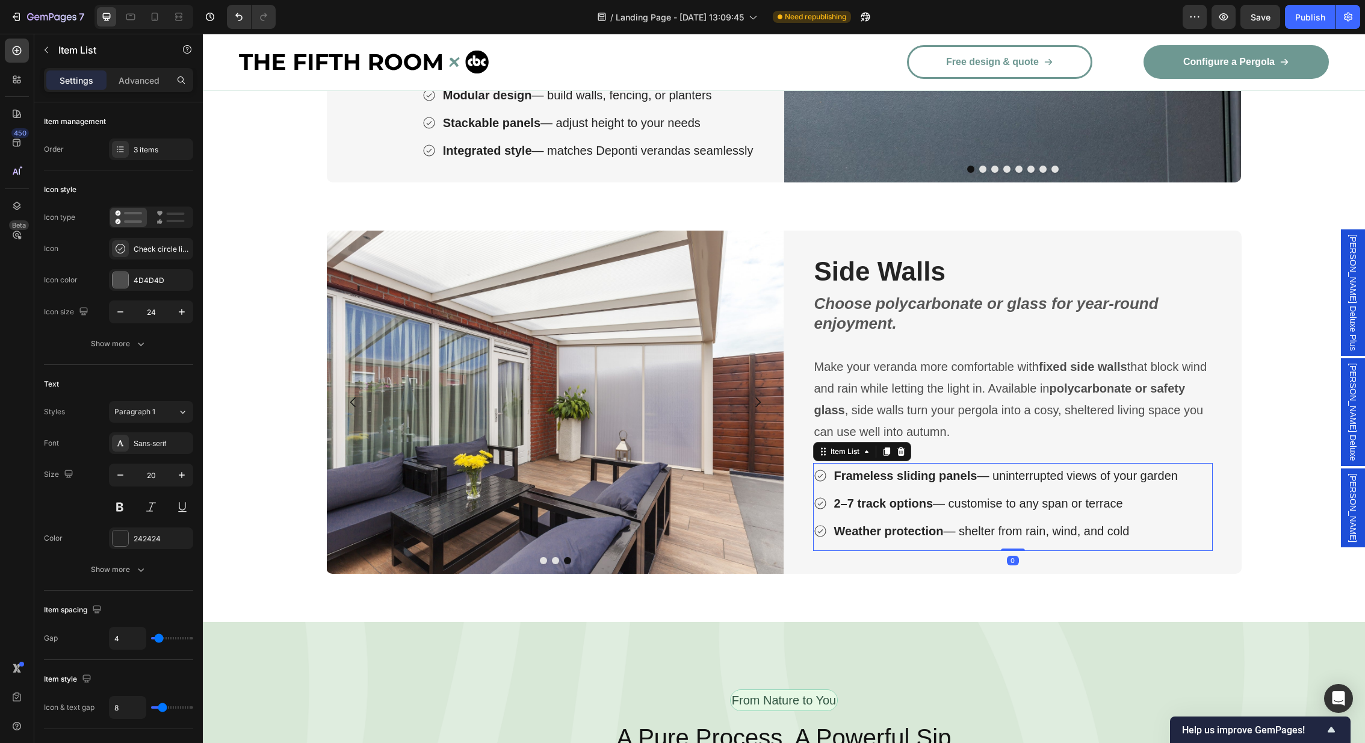
click at [1065, 471] on p "Frameless sliding panels — uninterrupted views of your garden" at bounding box center [1006, 476] width 344 height 22
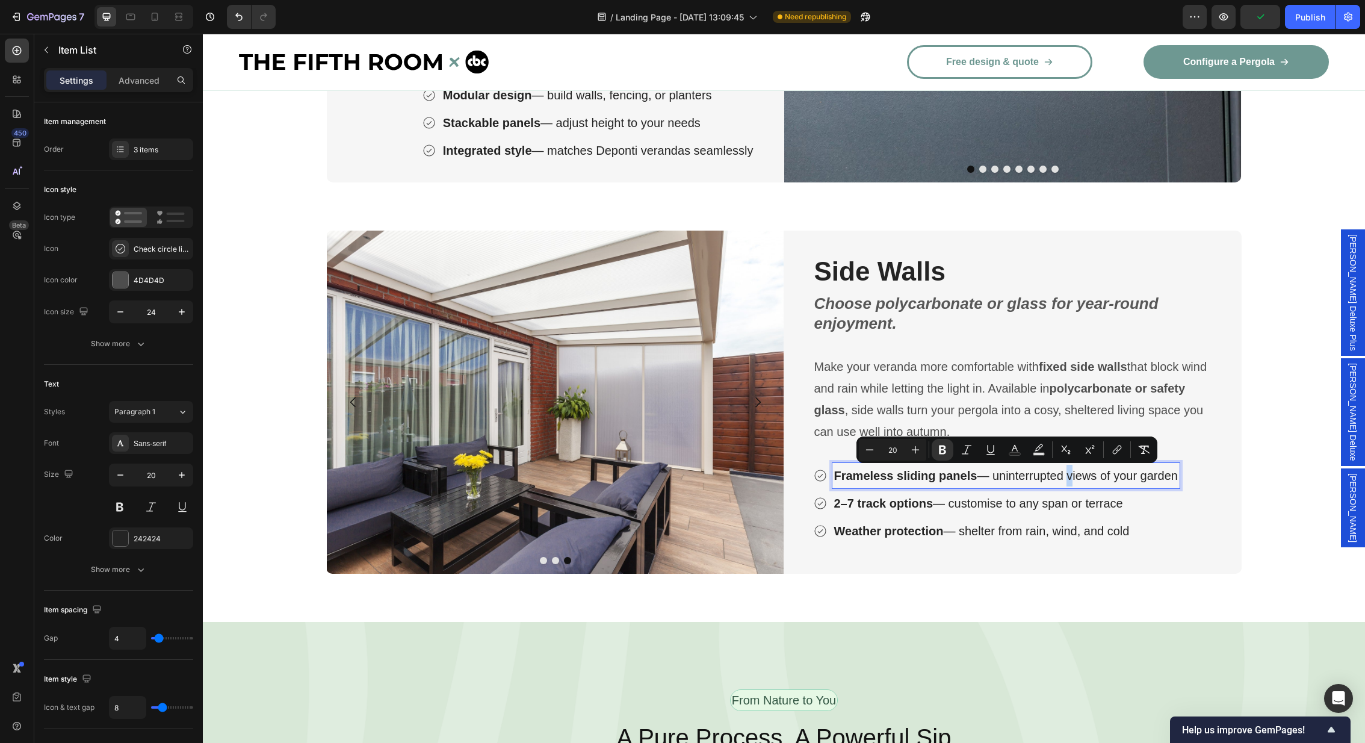
scroll to position [2767, 0]
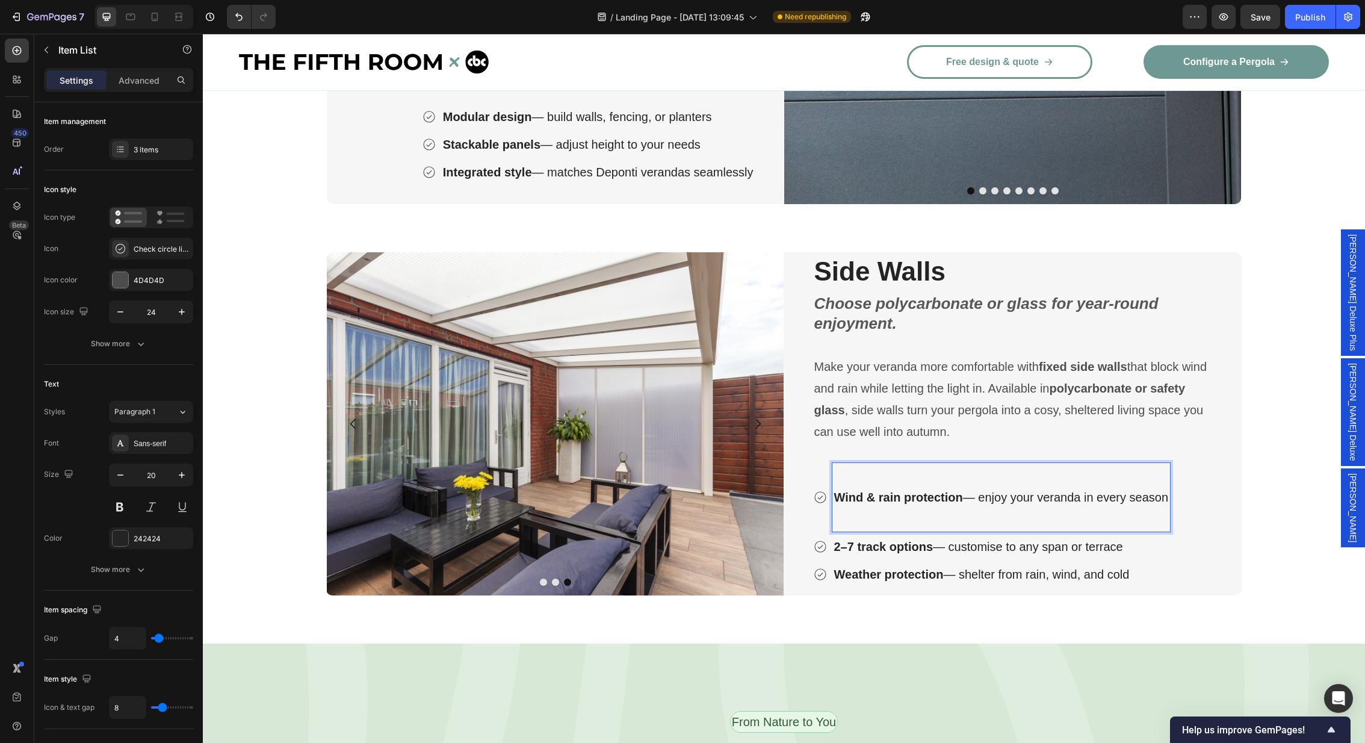
click at [912, 511] on p "Rich Text Editor. Editing area: main" at bounding box center [1001, 519] width 335 height 22
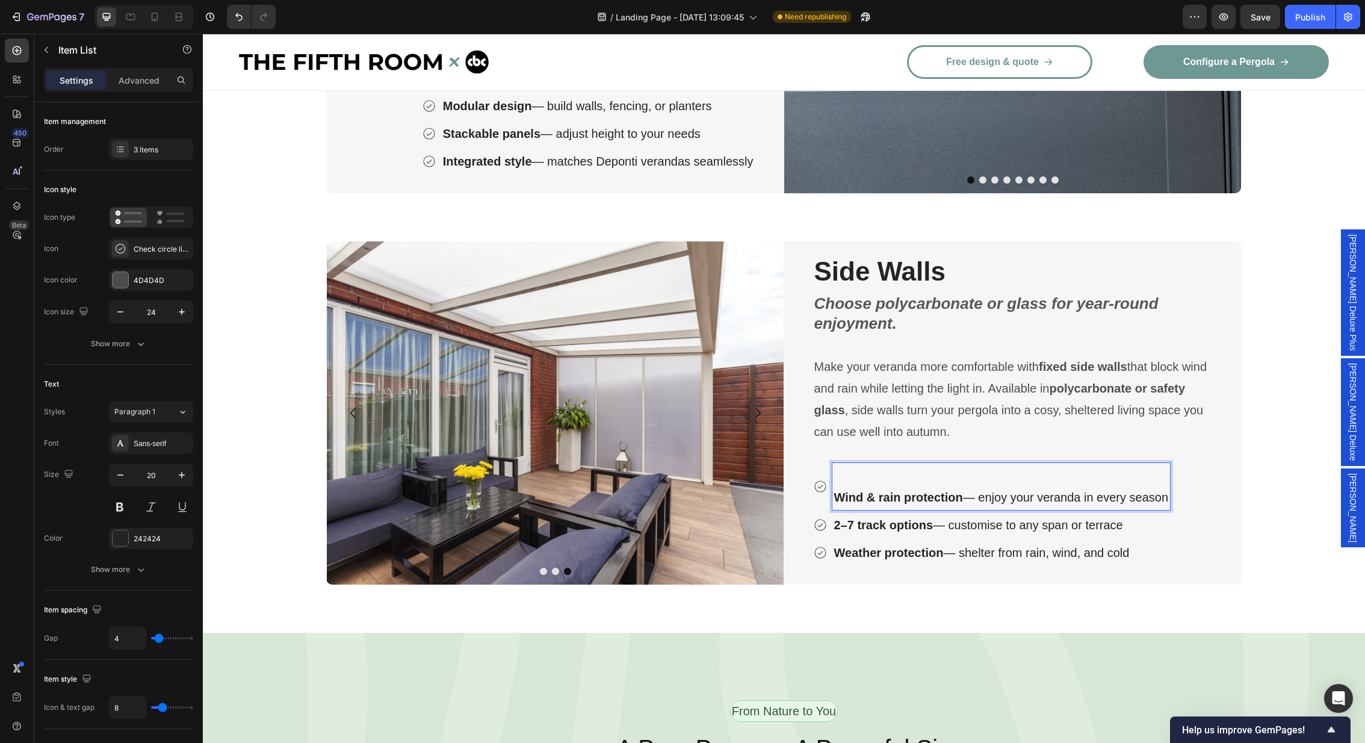
click at [861, 471] on p "Rich Text Editor. Editing area: main" at bounding box center [1001, 476] width 335 height 22
click at [832, 494] on div "Wind & rain protection — enjoy your veranda in every season" at bounding box center [1001, 486] width 338 height 47
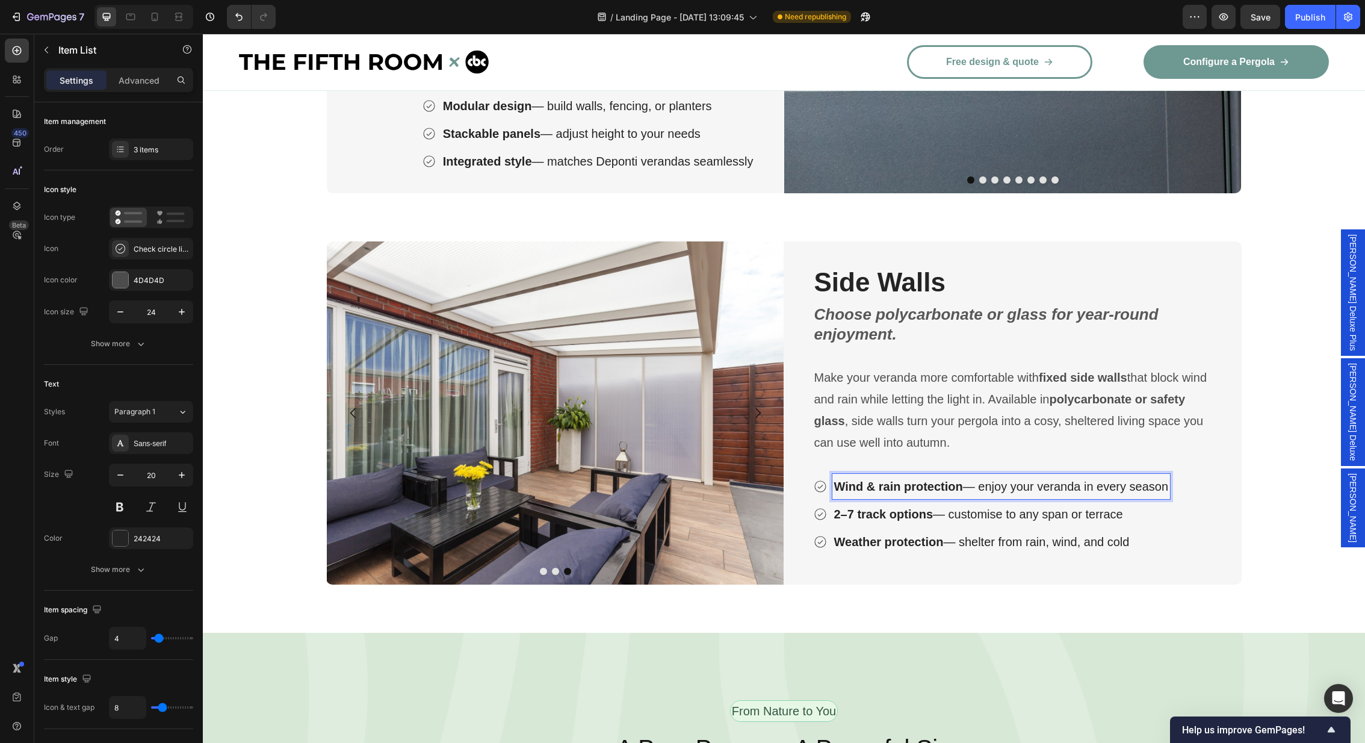
scroll to position [2789, 0]
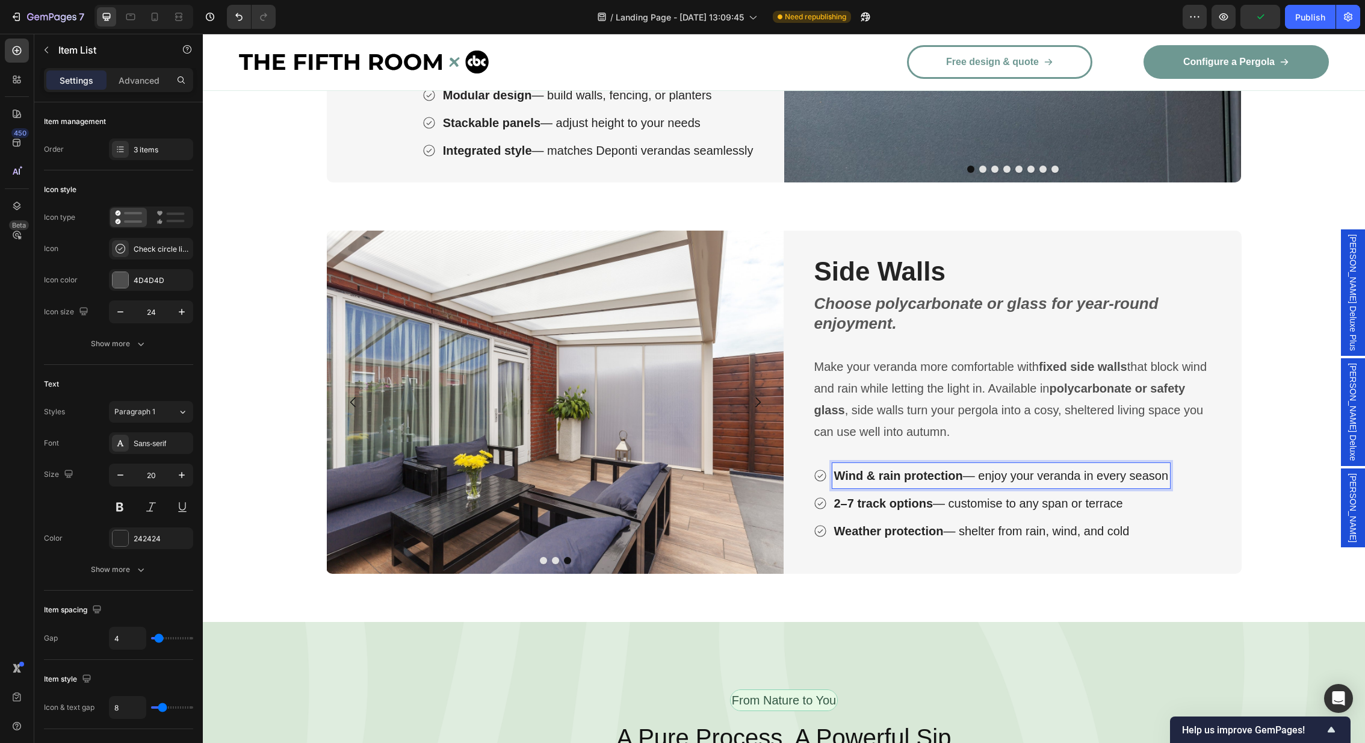
click at [1025, 507] on p "2–7 track options — customise to any span or terrace" at bounding box center [1001, 503] width 335 height 22
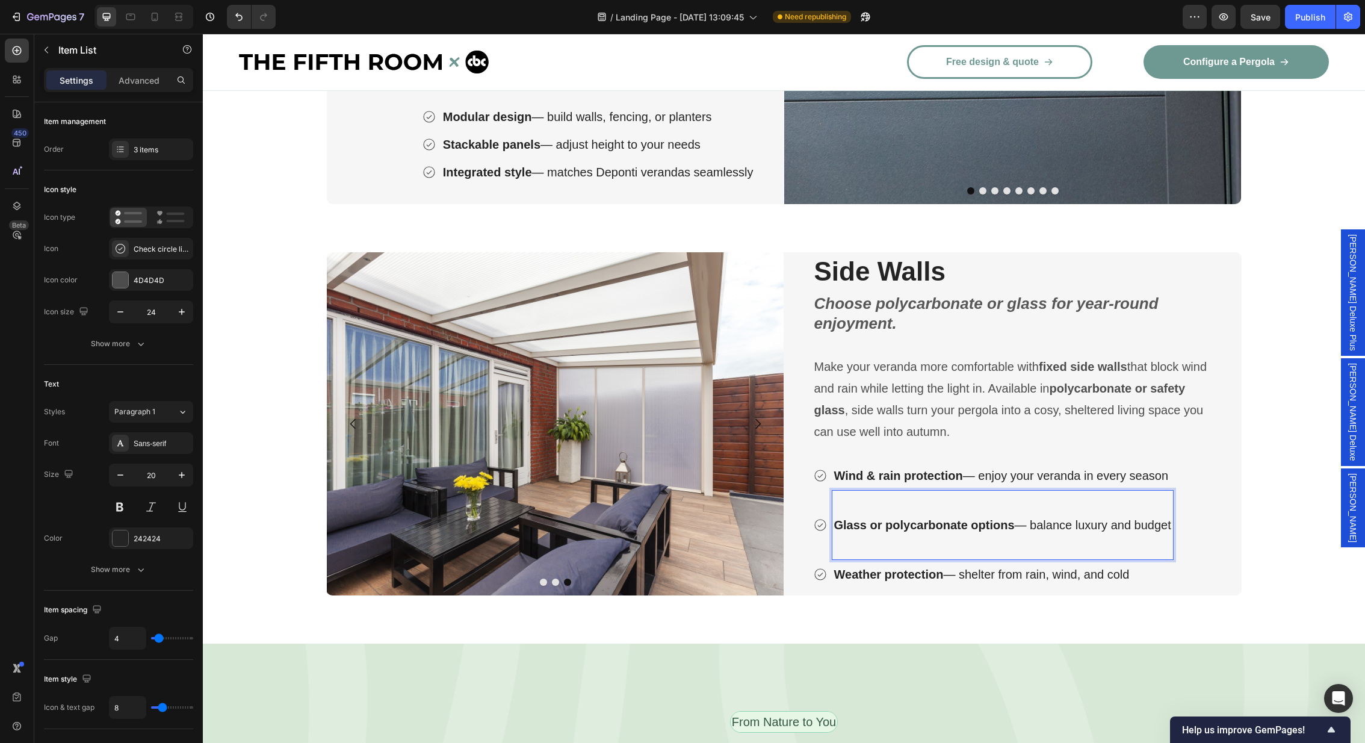
click at [870, 541] on p "Rich Text Editor. Editing area: main" at bounding box center [1002, 547] width 337 height 22
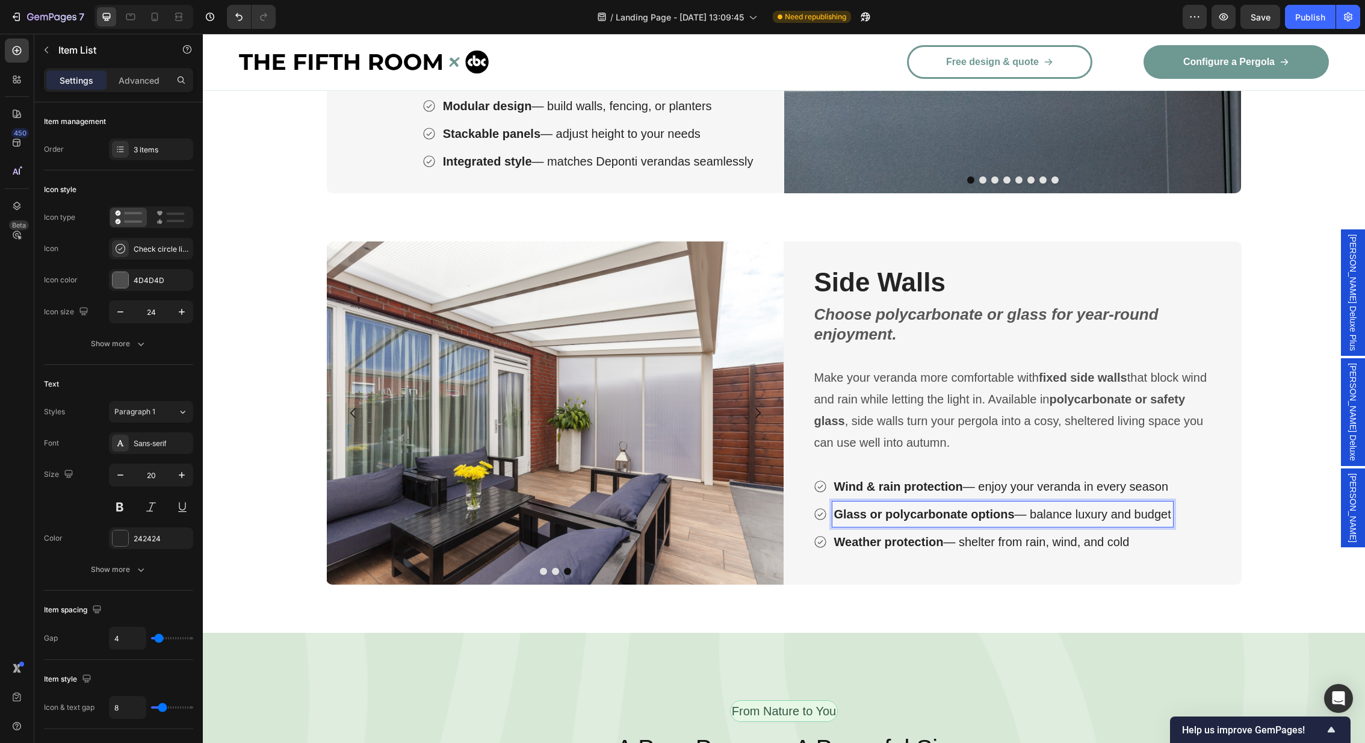
scroll to position [2789, 0]
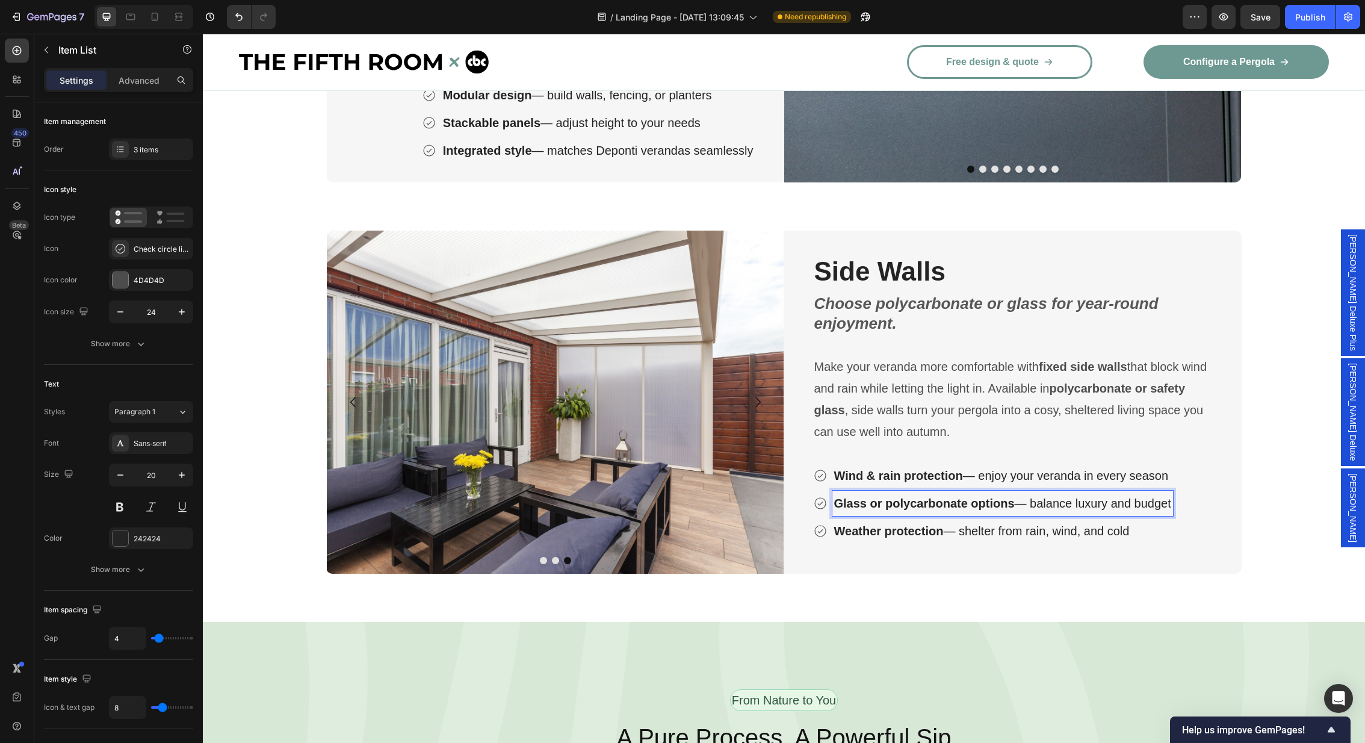
click at [1043, 534] on p "Weather protection — shelter from rain, wind, and cold" at bounding box center [1002, 531] width 337 height 22
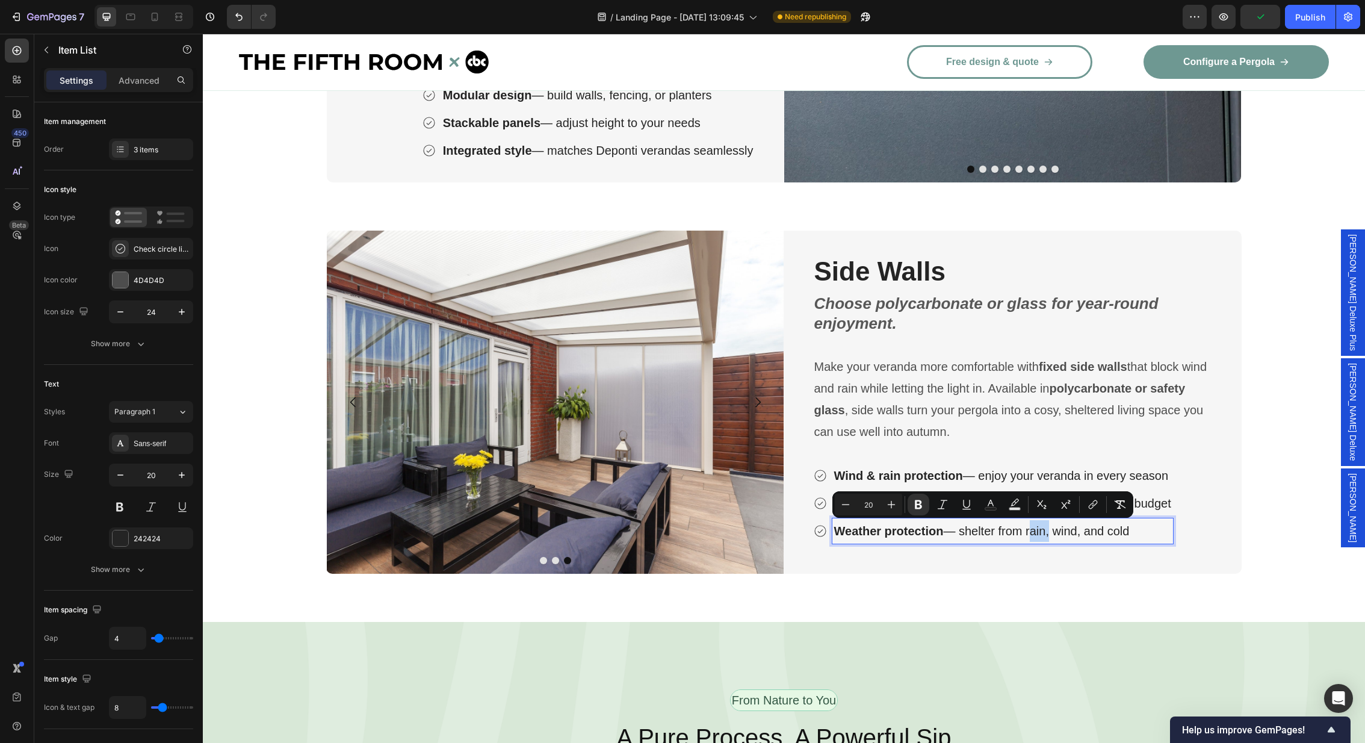
scroll to position [2767, 0]
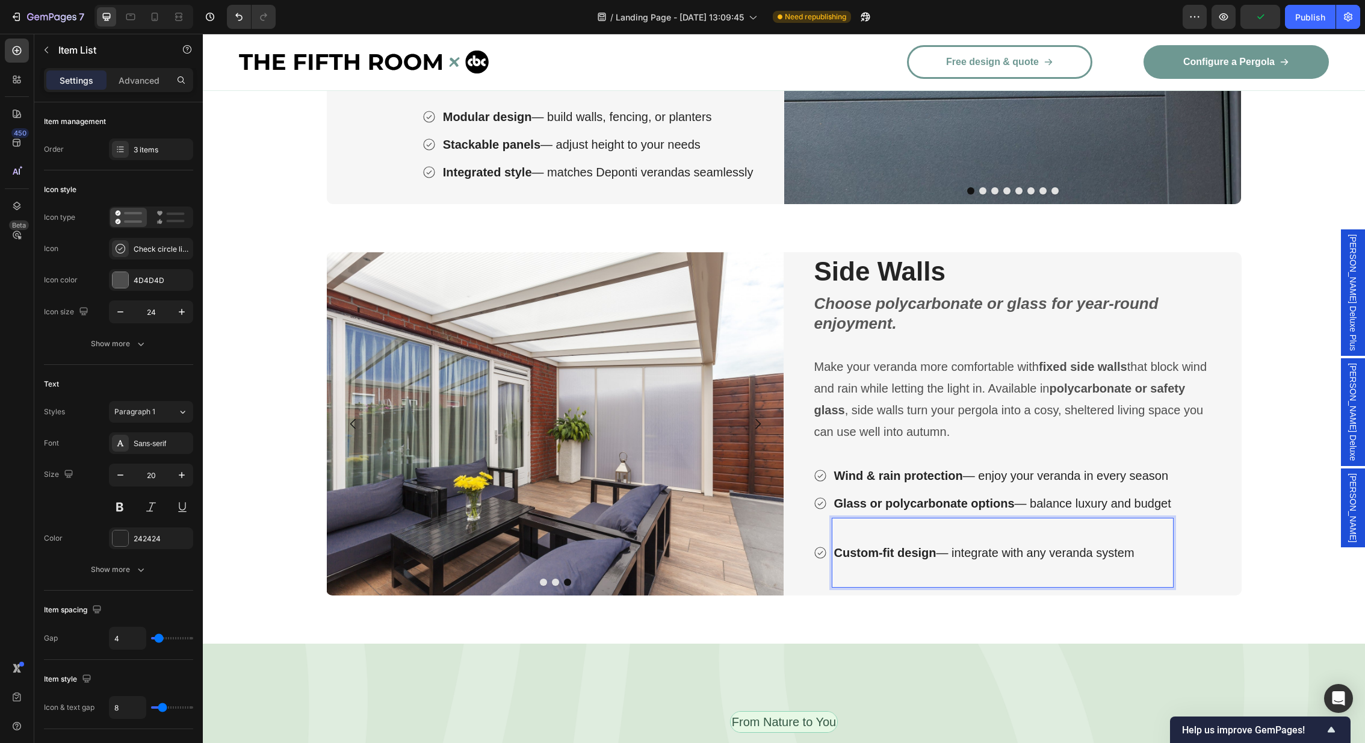
click at [865, 569] on p "Rich Text Editor. Editing area: main" at bounding box center [1002, 574] width 337 height 22
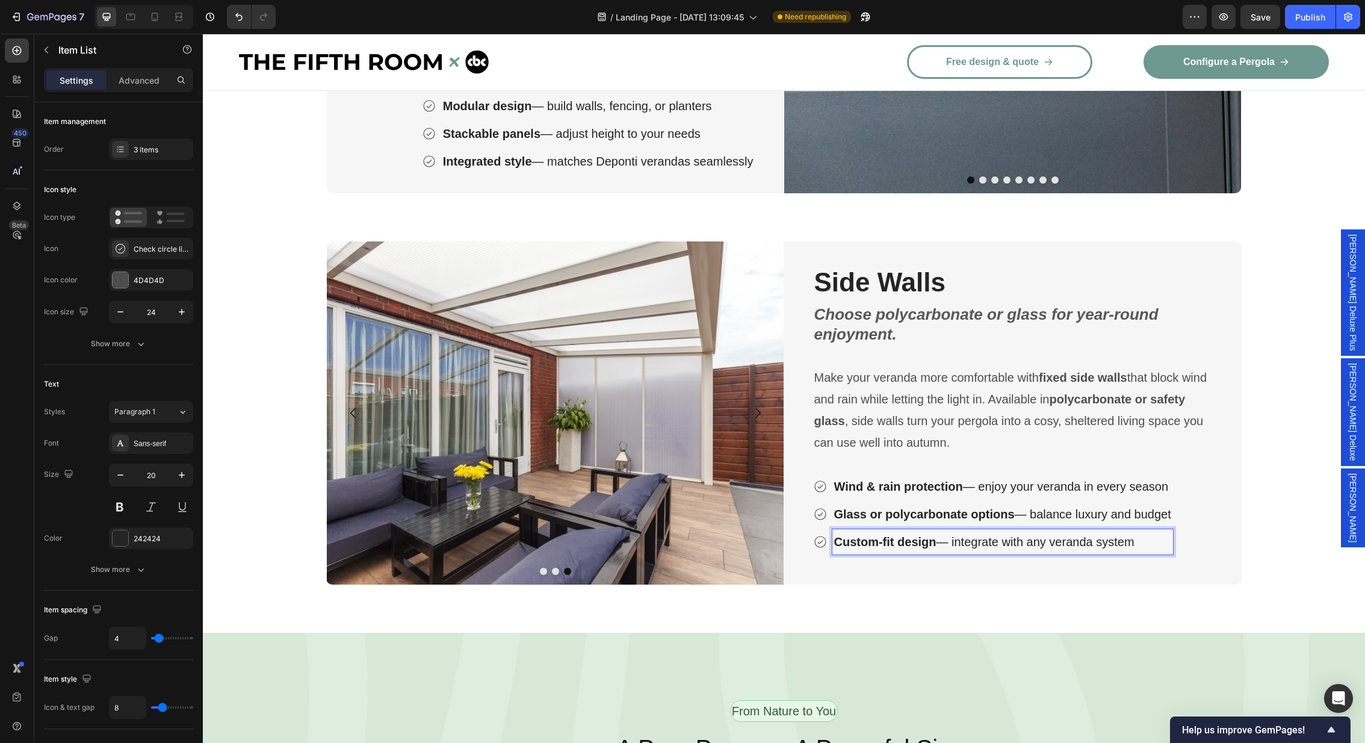
scroll to position [2789, 0]
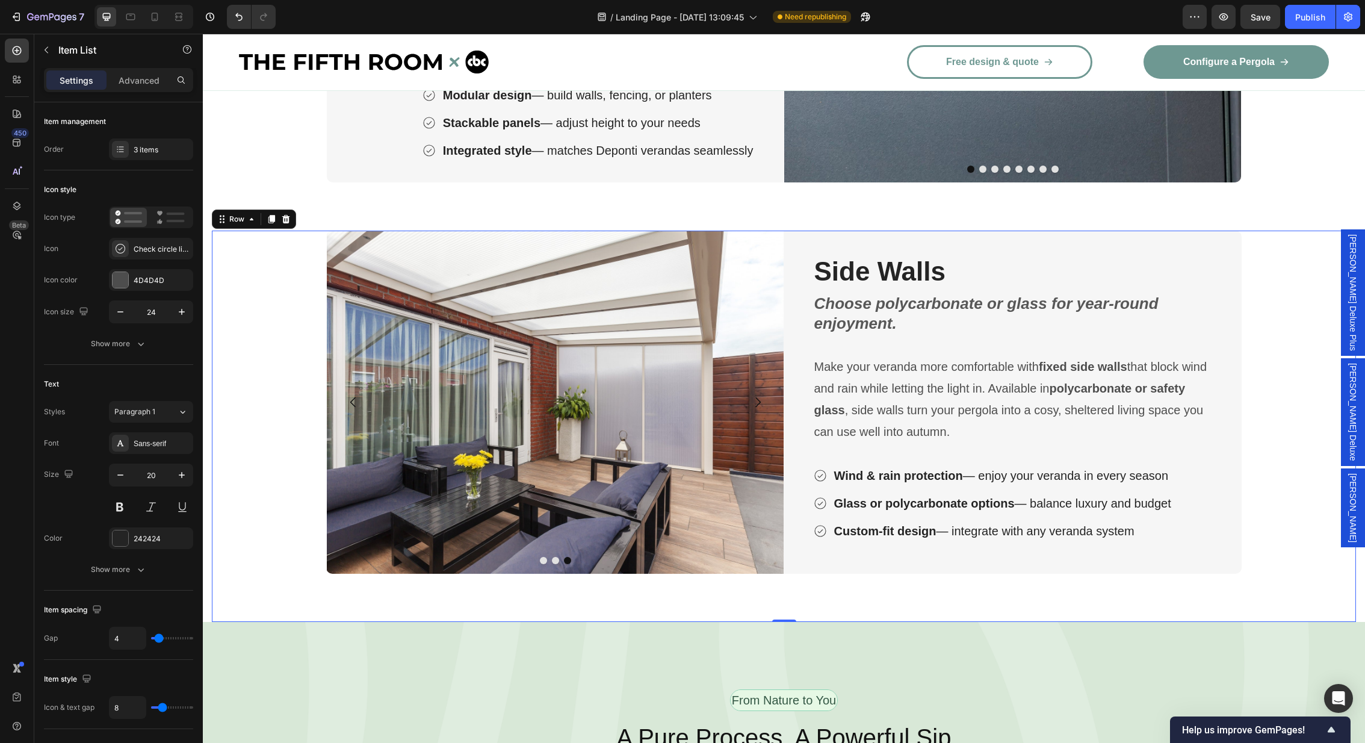
click at [763, 601] on div "Image Image Image Carousel ⁠⁠⁠⁠⁠⁠⁠ Side Walls Heading Choose polycarbonate or g…" at bounding box center [784, 425] width 1144 height 391
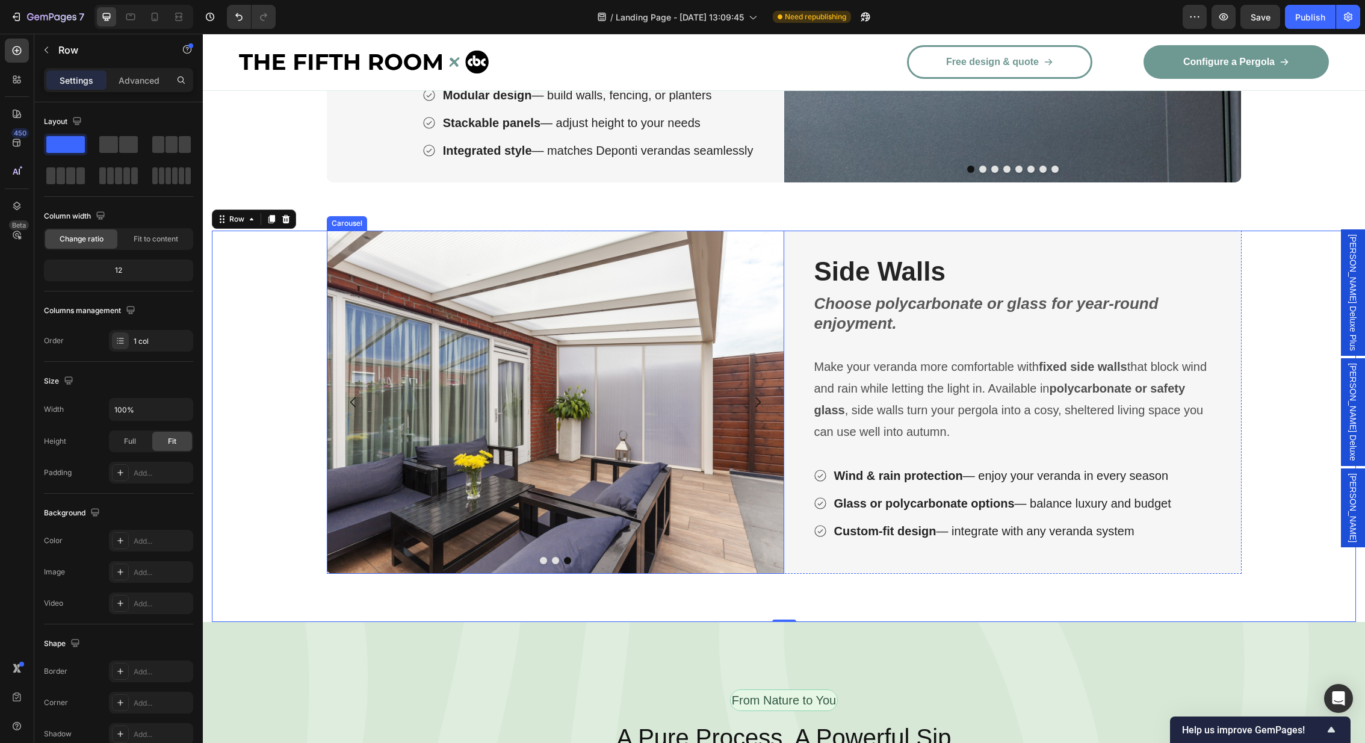
click at [348, 397] on icon "Carousel Back Arrow" at bounding box center [353, 402] width 14 height 14
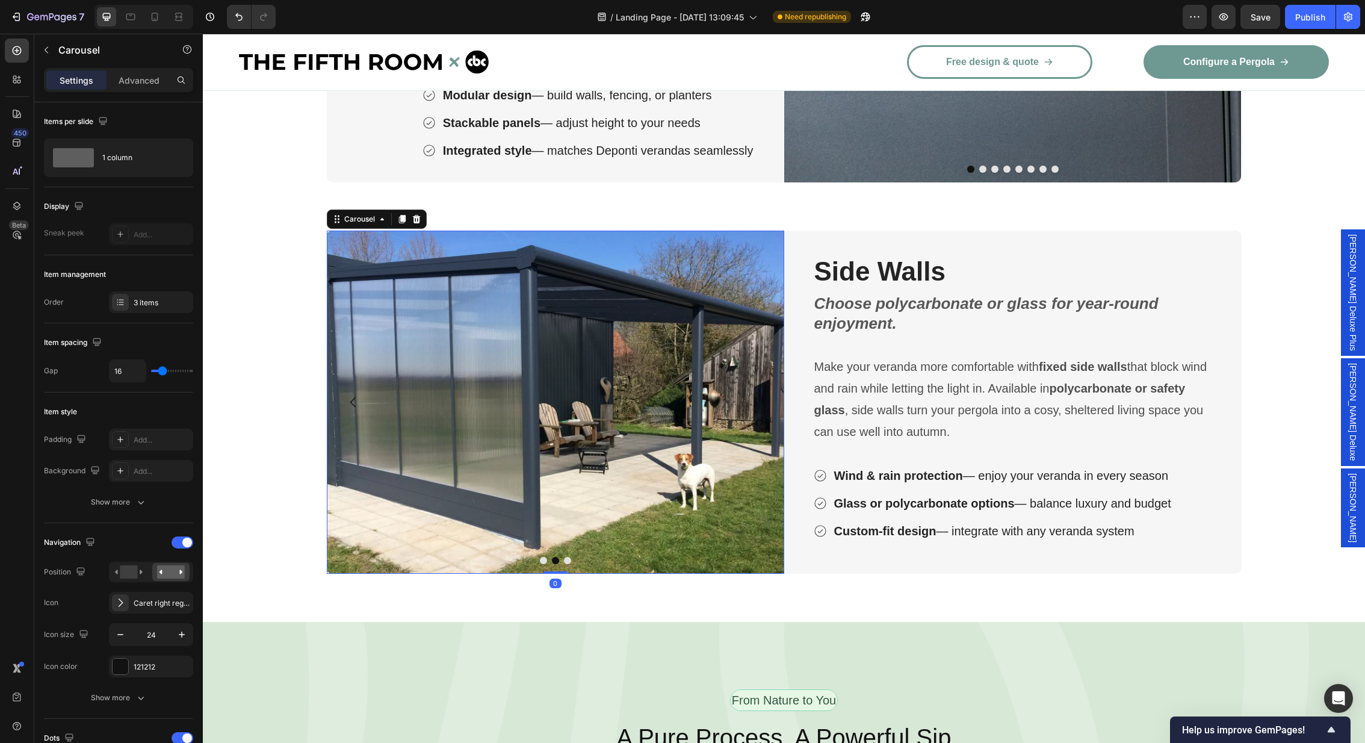
click at [348, 397] on icon "Carousel Back Arrow" at bounding box center [353, 402] width 14 height 14
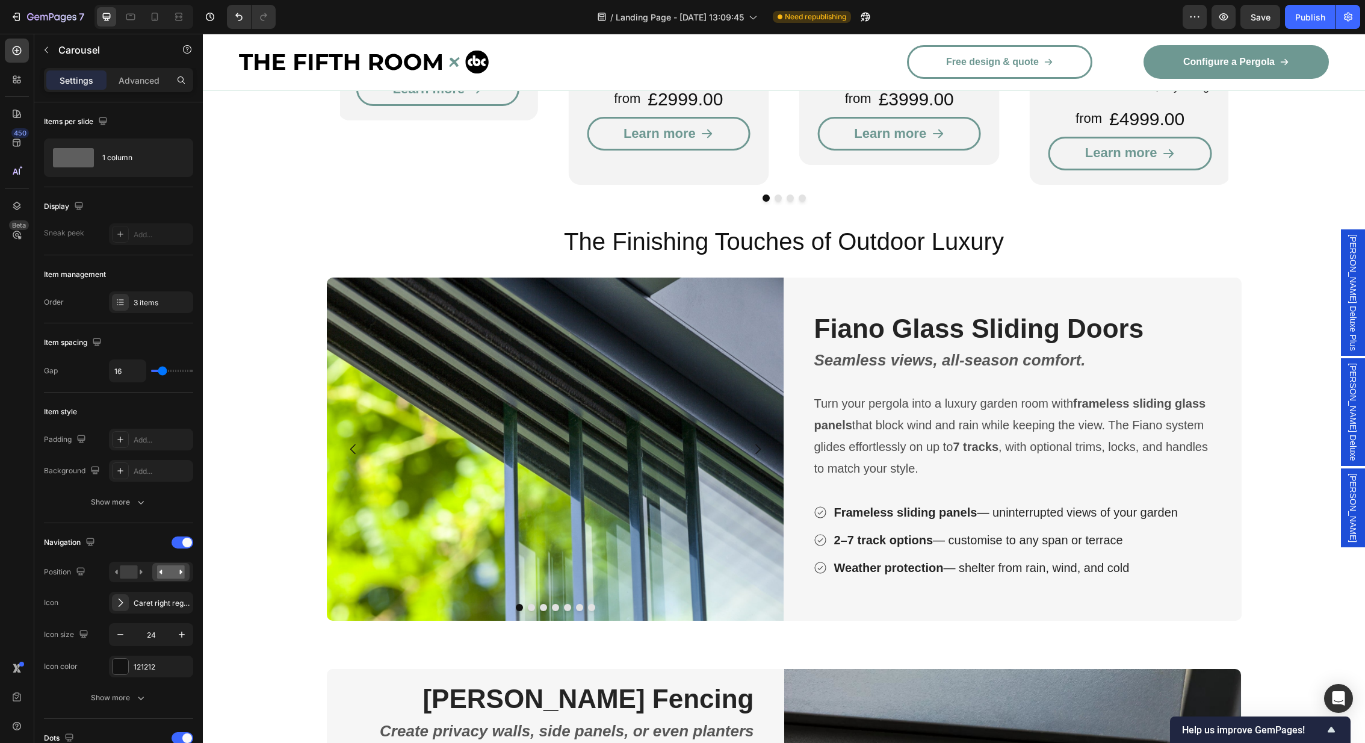
scroll to position [1973, 0]
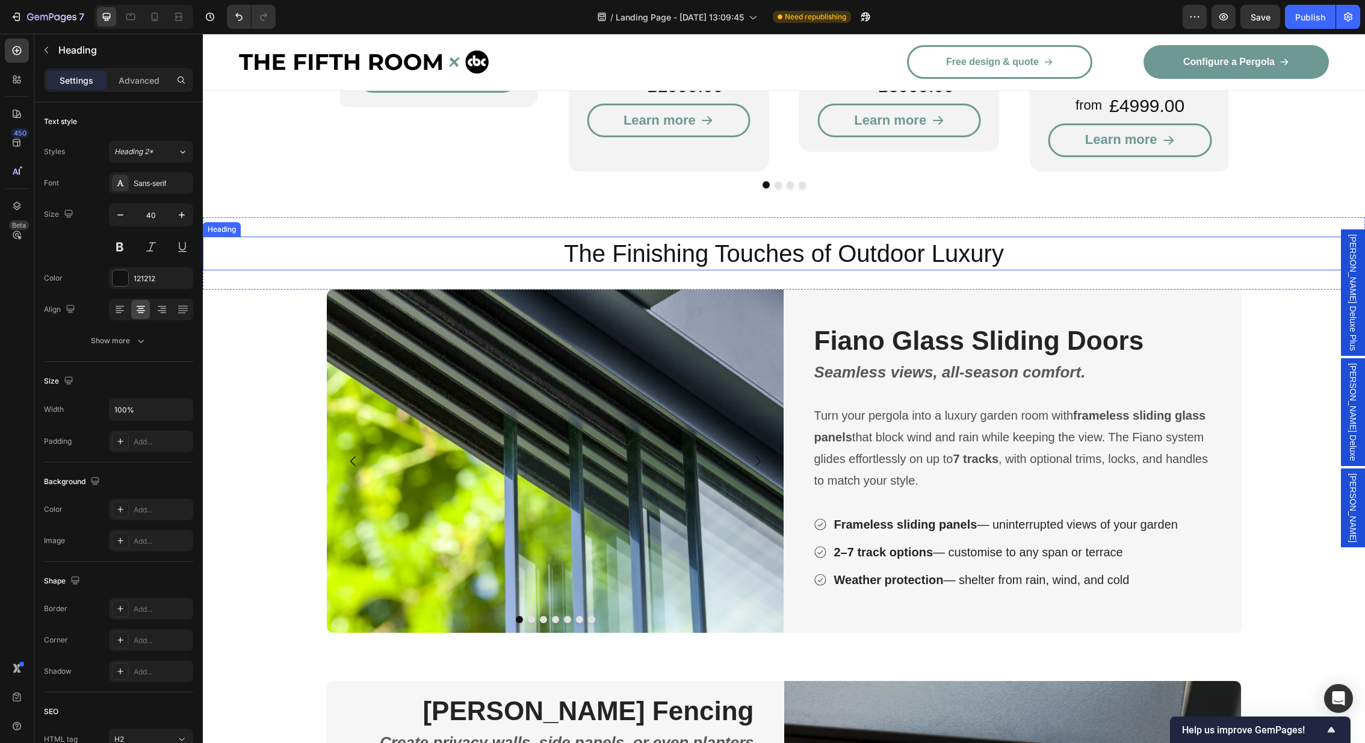
click at [1040, 236] on h2 "The Finishing Touches of Outdoor Luxury" at bounding box center [784, 253] width 1162 height 34
click at [277, 221] on icon at bounding box center [276, 225] width 7 height 8
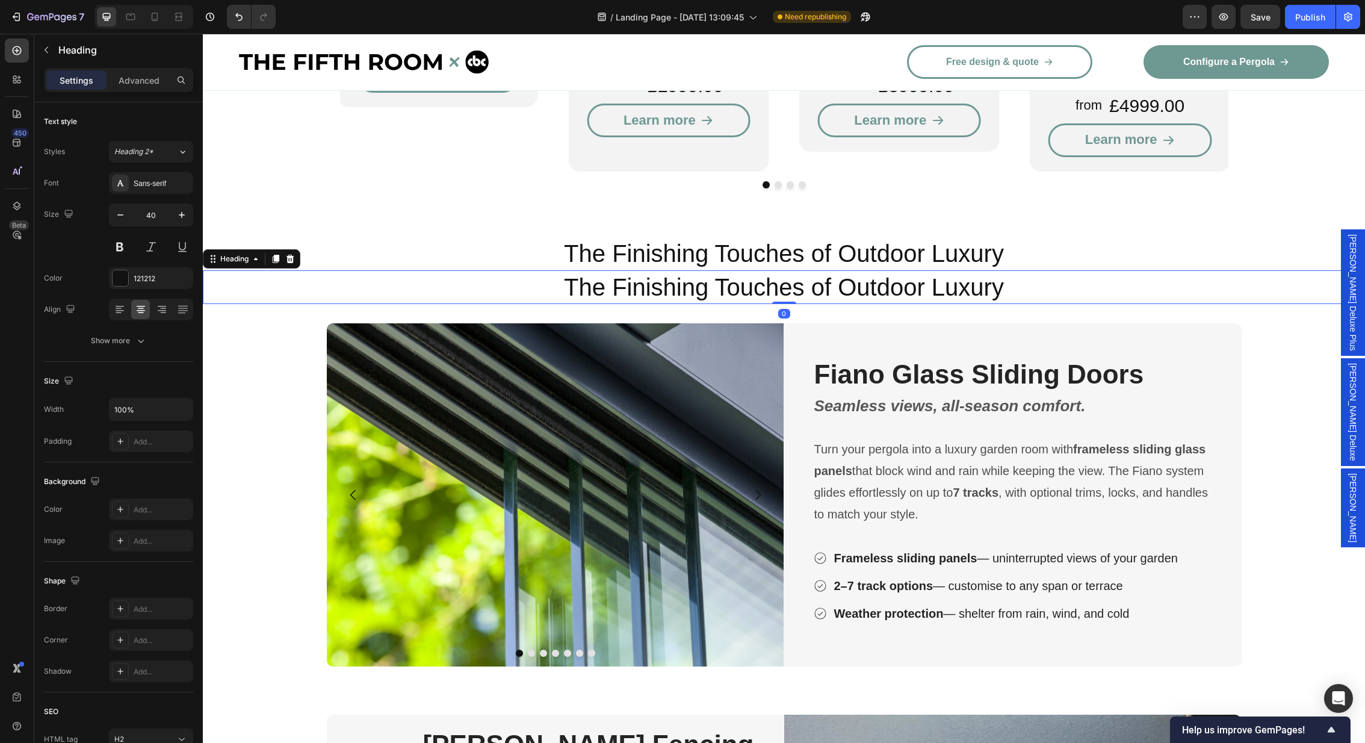
click at [239, 270] on h2 "The Finishing Touches of Outdoor Luxury" at bounding box center [784, 287] width 1162 height 34
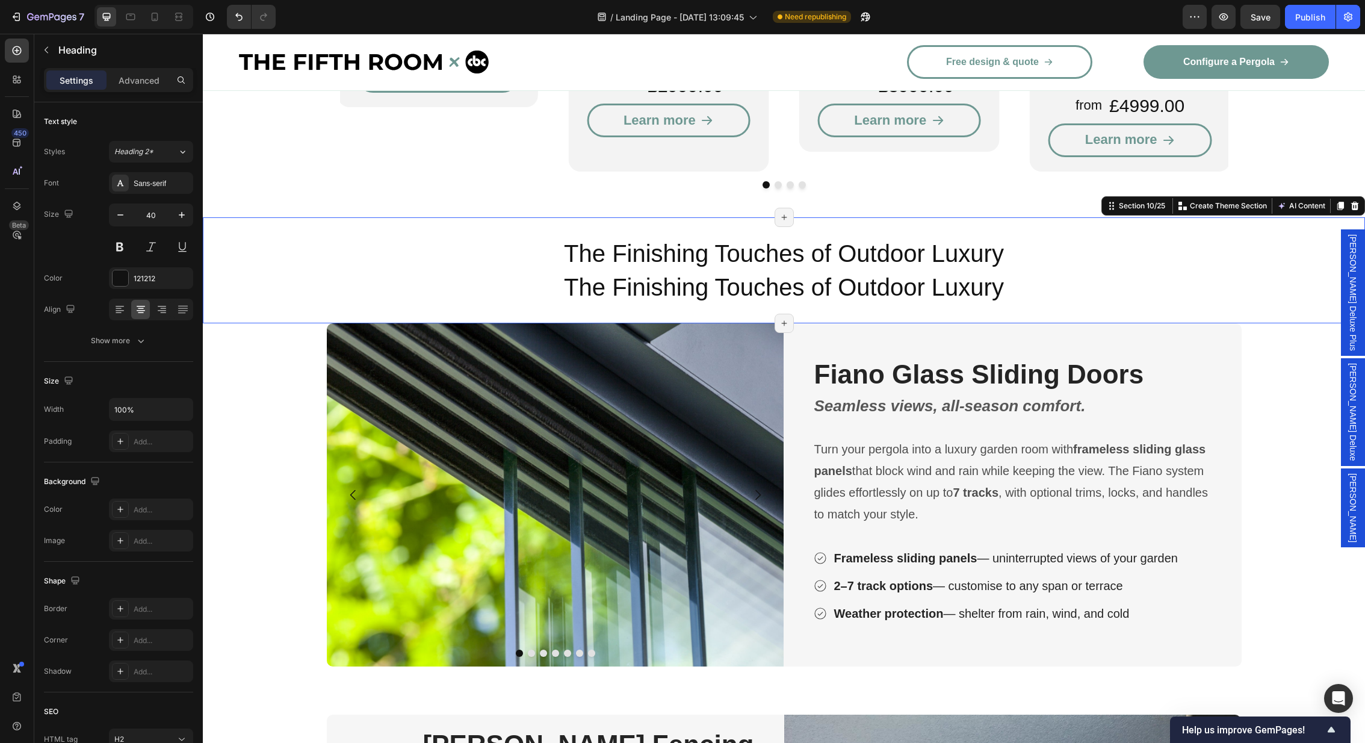
click at [306, 217] on div "The Finishing Touches of Outdoor Luxury Heading The Finishing Touches of Outdoo…" at bounding box center [784, 270] width 1162 height 106
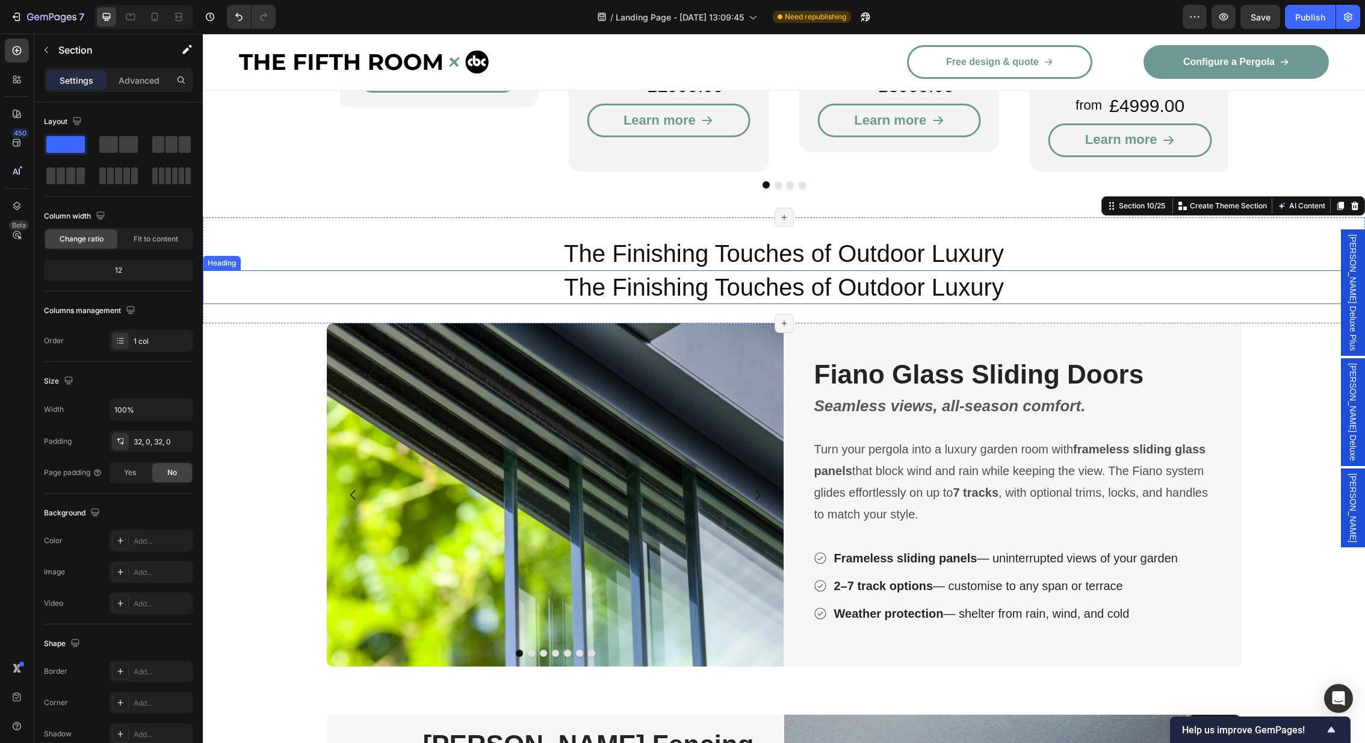
click at [218, 271] on p "The Finishing Touches of Outdoor Luxury" at bounding box center [784, 286] width 1160 height 31
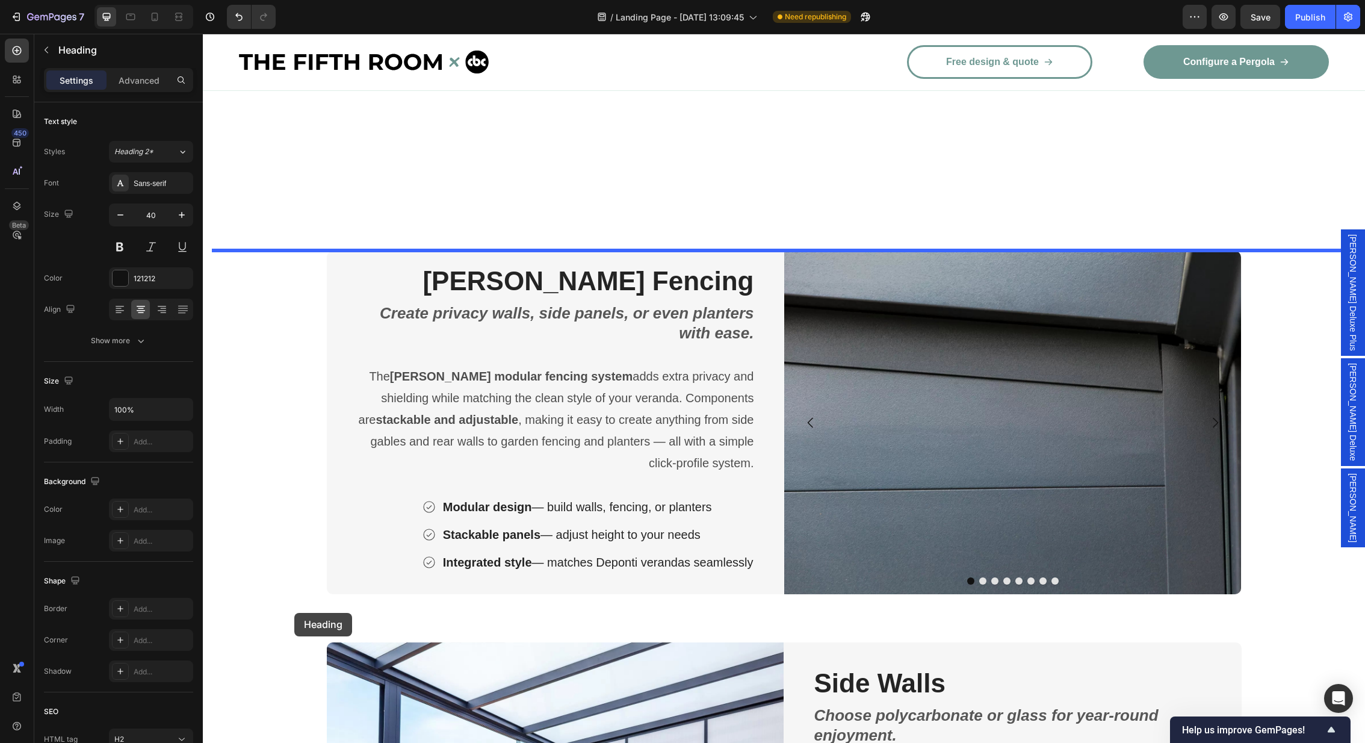
scroll to position [3024, 0]
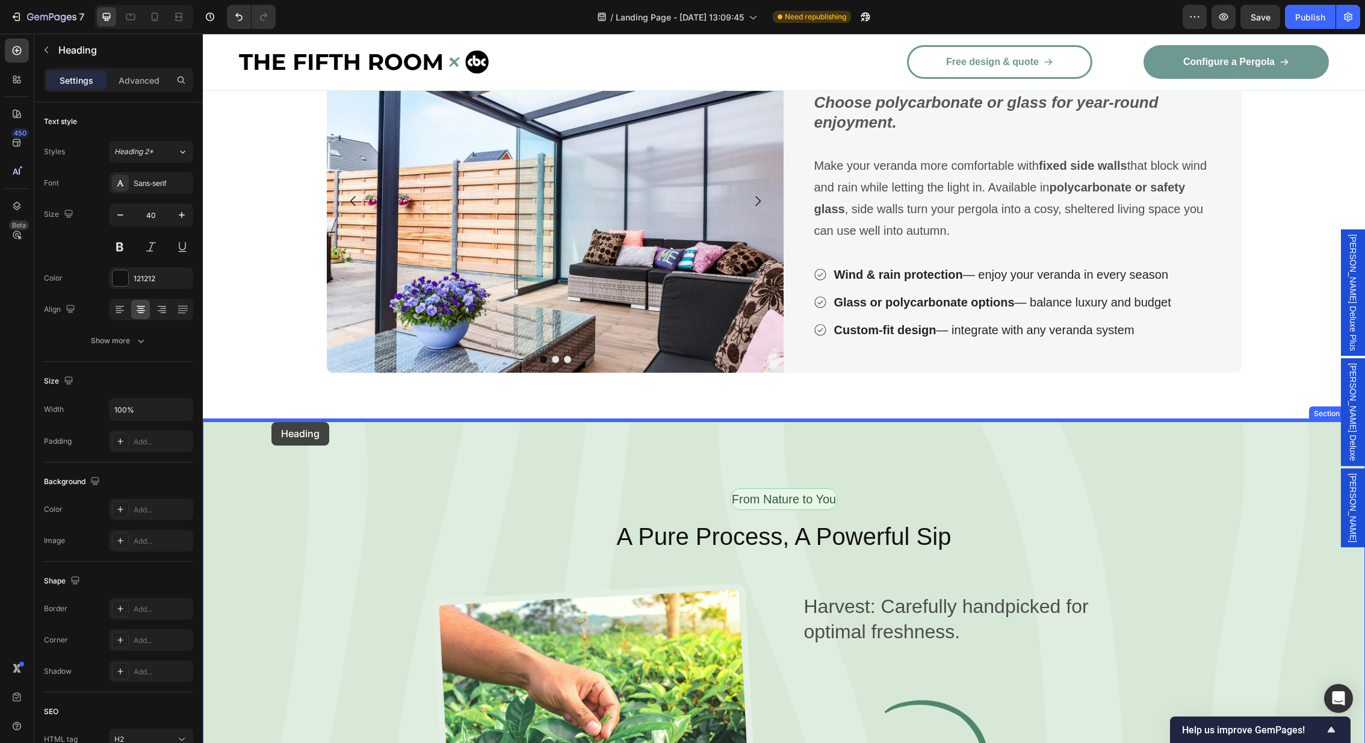
drag, startPoint x: 212, startPoint y: 230, endPoint x: 271, endPoint y: 422, distance: 200.2
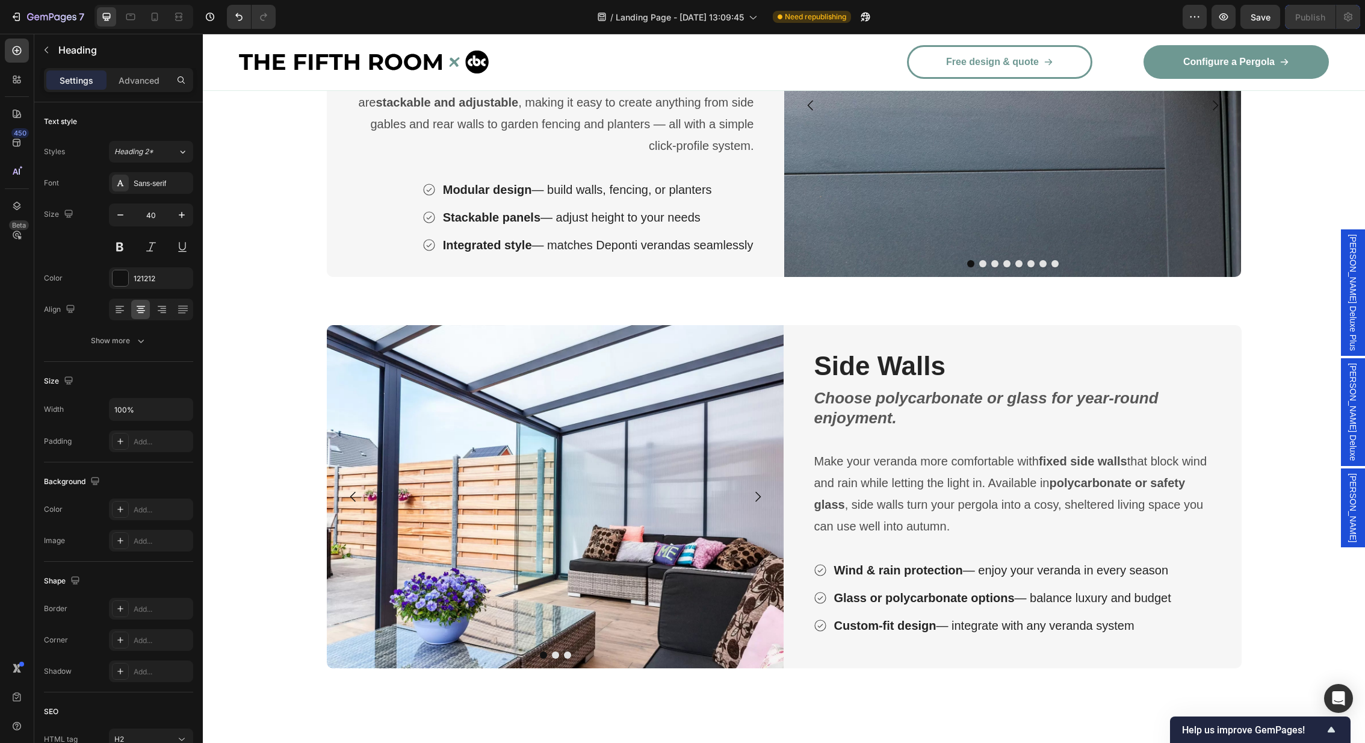
scroll to position [2745, 0]
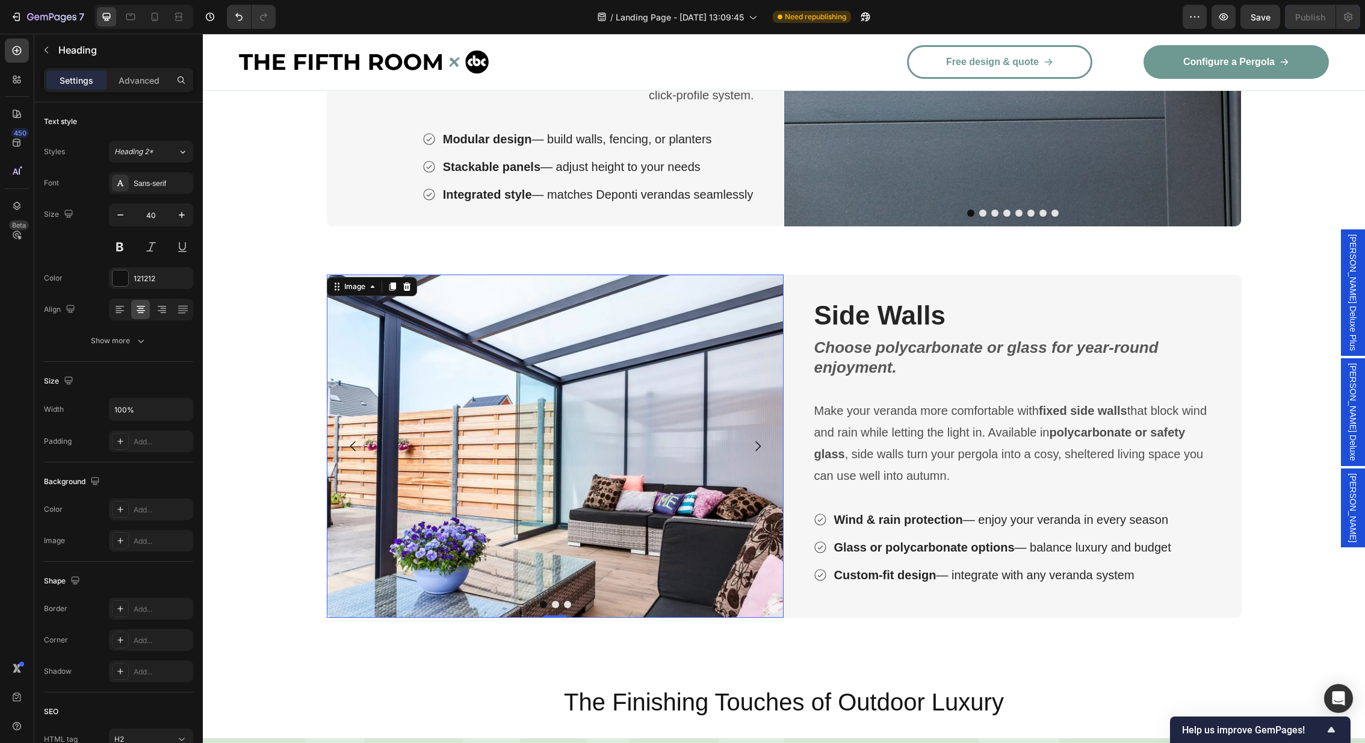
click at [552, 442] on img at bounding box center [555, 445] width 457 height 343
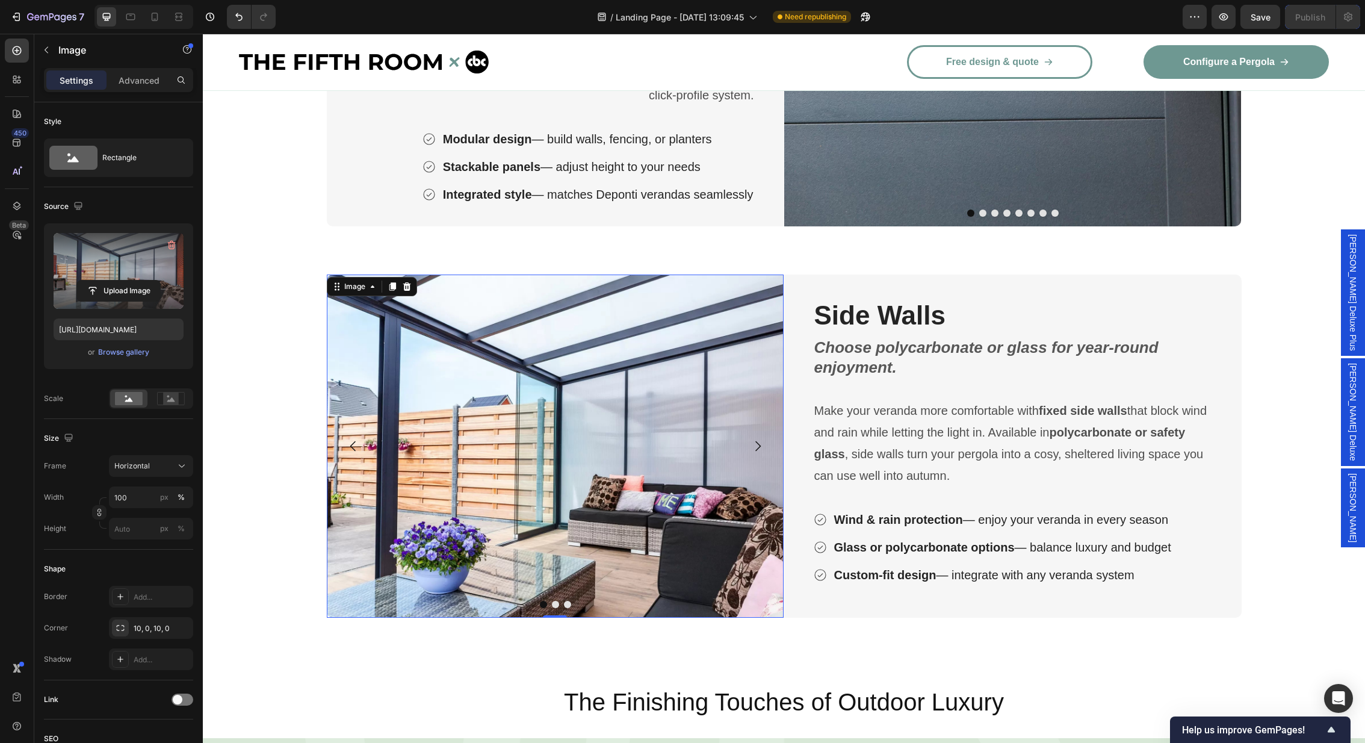
click at [117, 270] on label at bounding box center [119, 271] width 130 height 76
click at [117, 280] on input "file" at bounding box center [118, 290] width 83 height 20
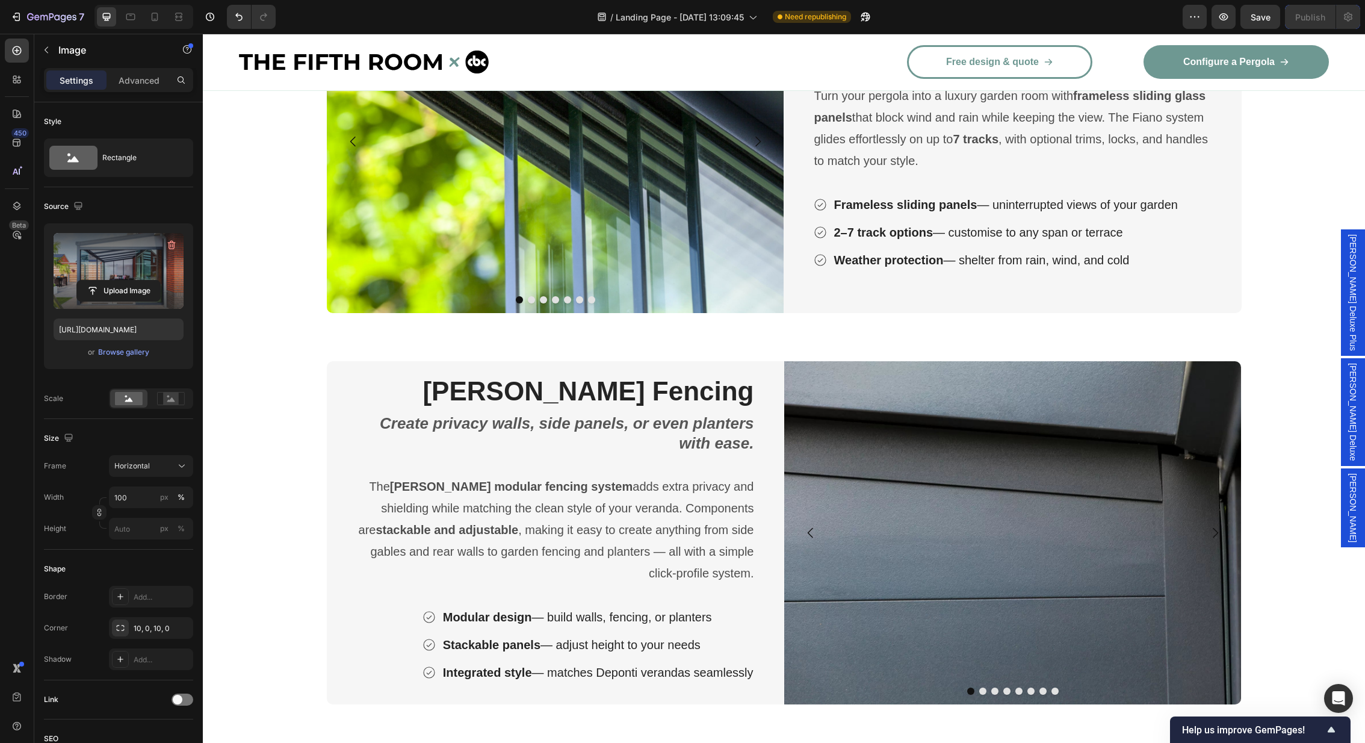
scroll to position [2656, 0]
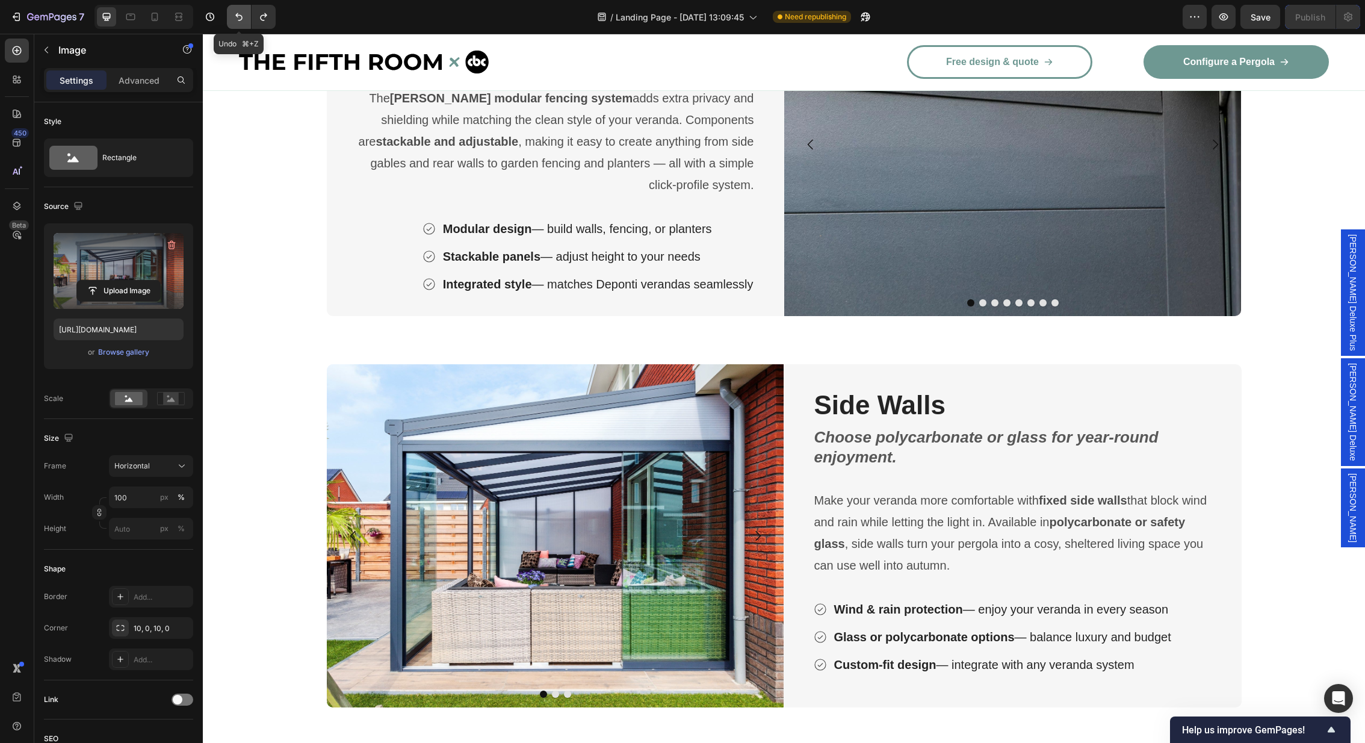
click at [239, 11] on icon "Undo/Redo" at bounding box center [239, 17] width 12 height 12
type input "[URL][DOMAIN_NAME]"
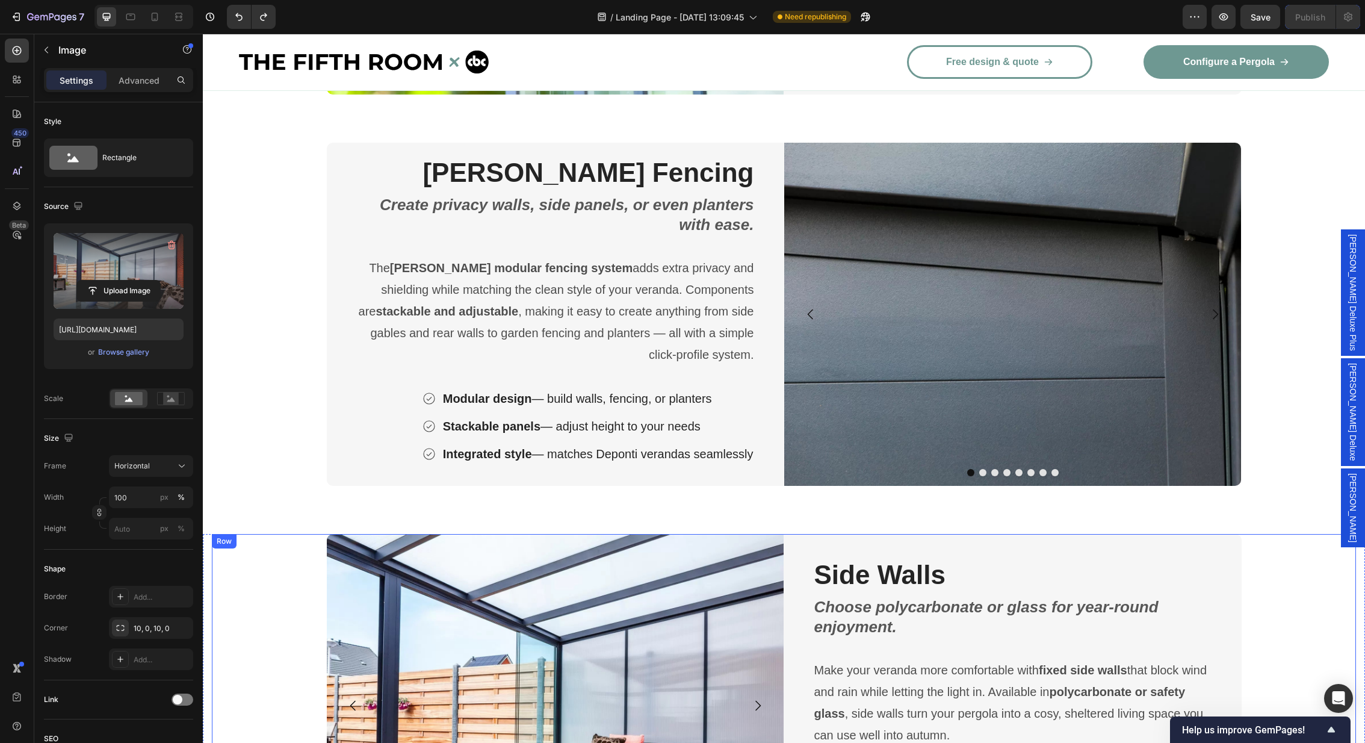
scroll to position [2475, 0]
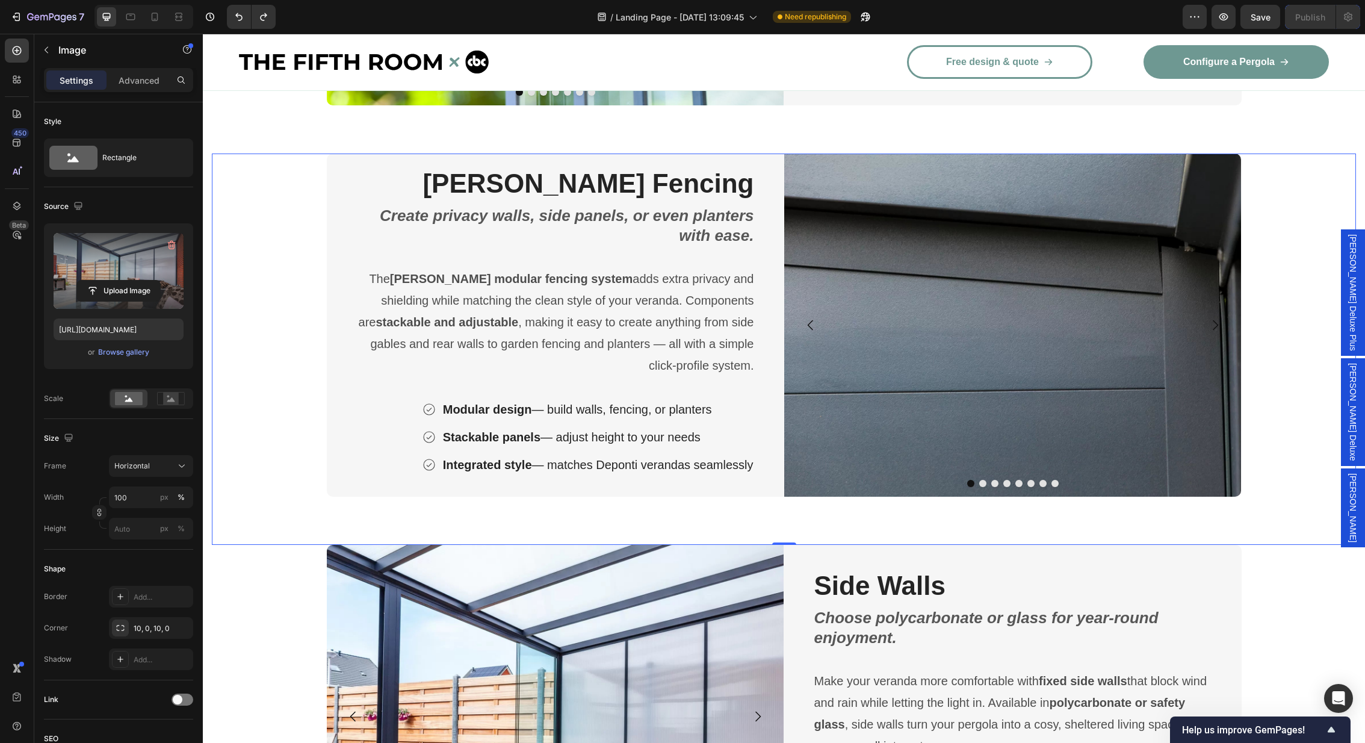
click at [1271, 287] on div "[PERSON_NAME] Fencing Heading Create privacy walls, side panels, or even plante…" at bounding box center [784, 348] width 1144 height 391
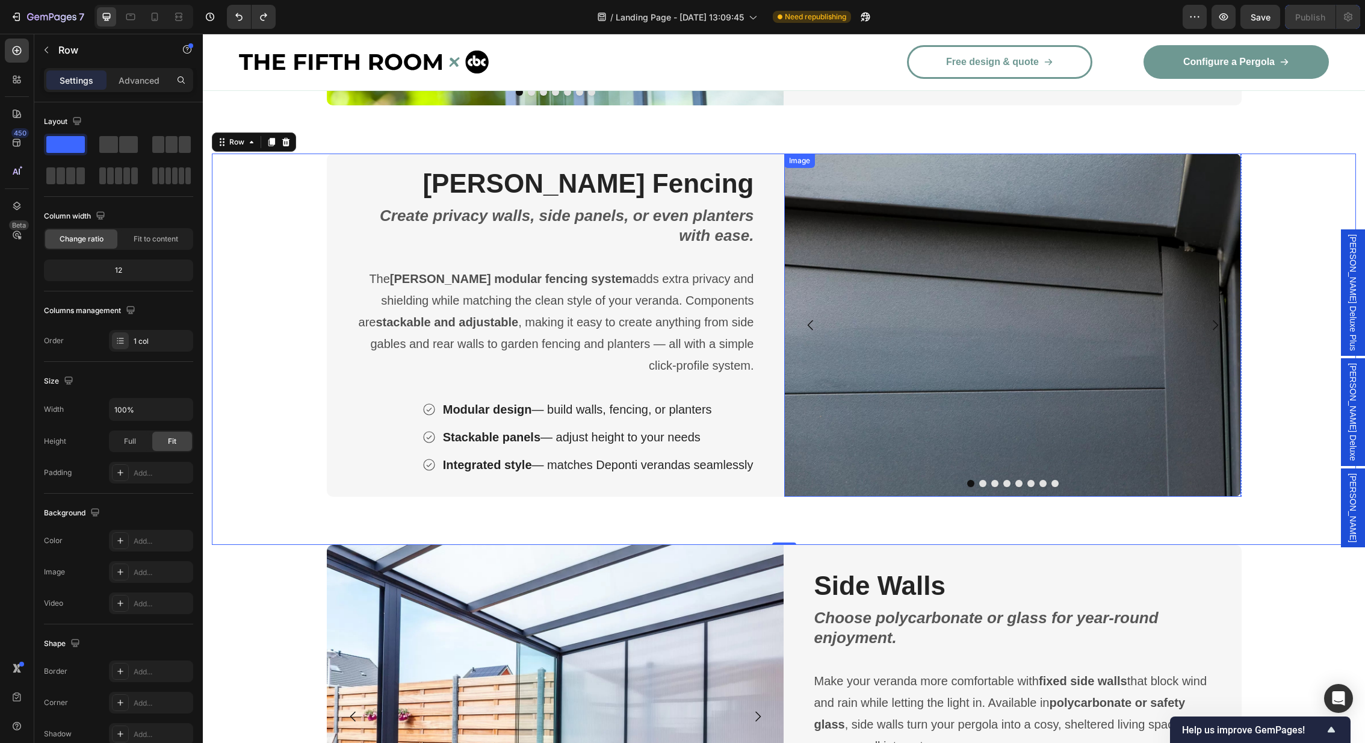
scroll to position [2377, 0]
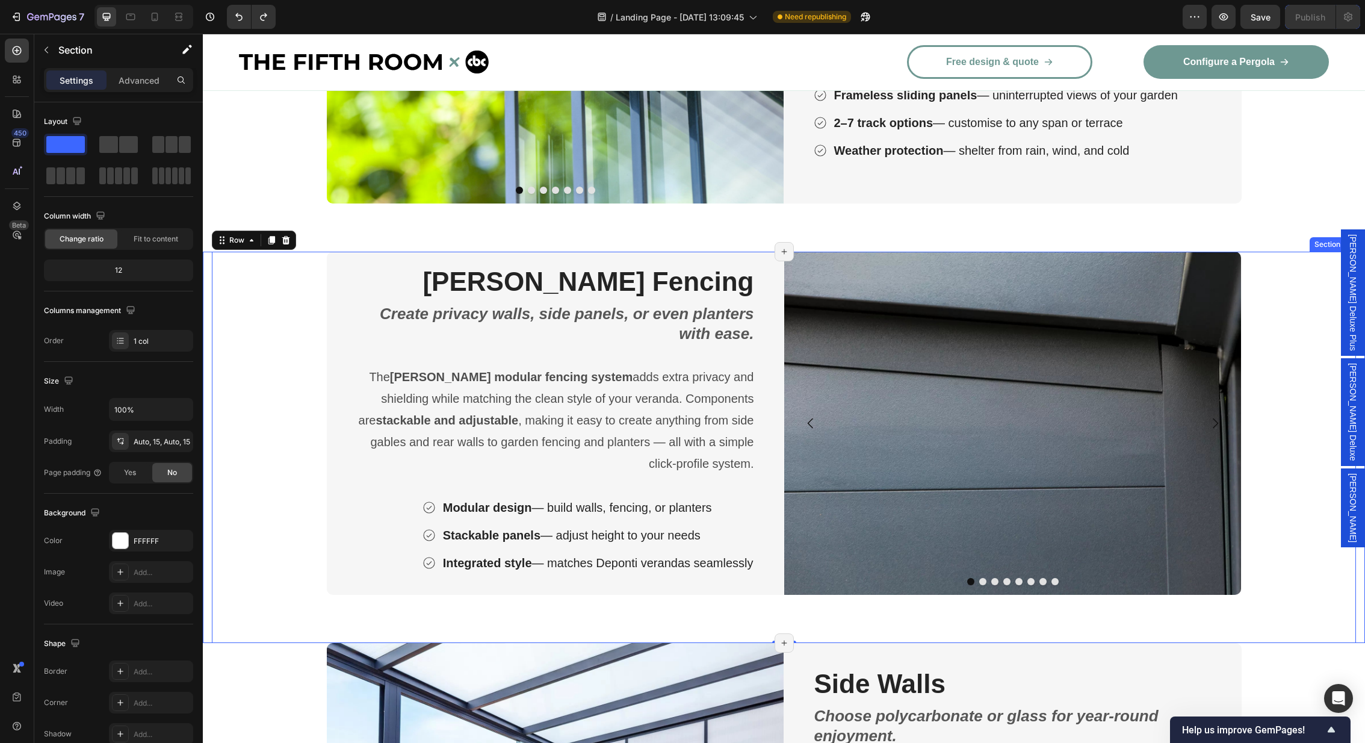
click at [208, 269] on div "[PERSON_NAME] Fencing Heading Create privacy walls, side panels, or even plante…" at bounding box center [784, 447] width 1162 height 391
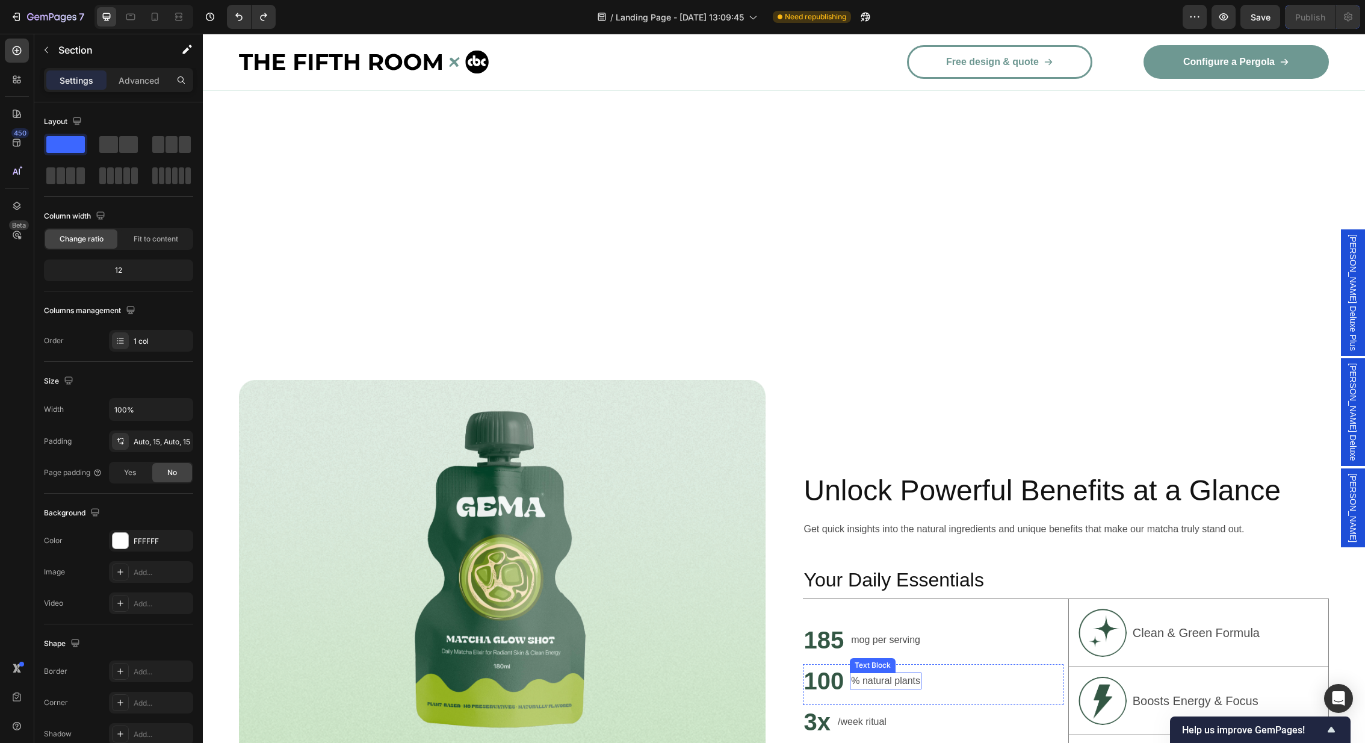
scroll to position [4246, 0]
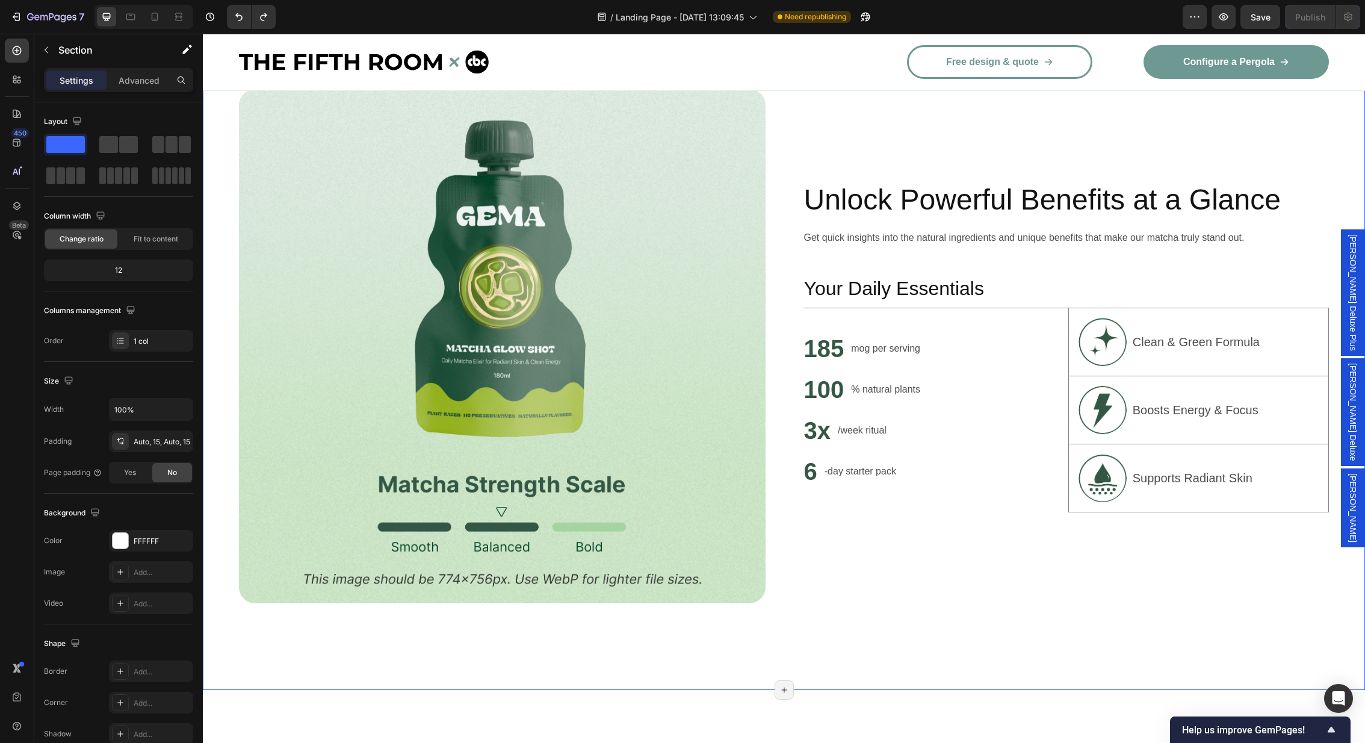
click at [216, 311] on div "Image Unlock Powerful Benefits at a Glance Heading Get quick insights into the …" at bounding box center [784, 345] width 1162 height 687
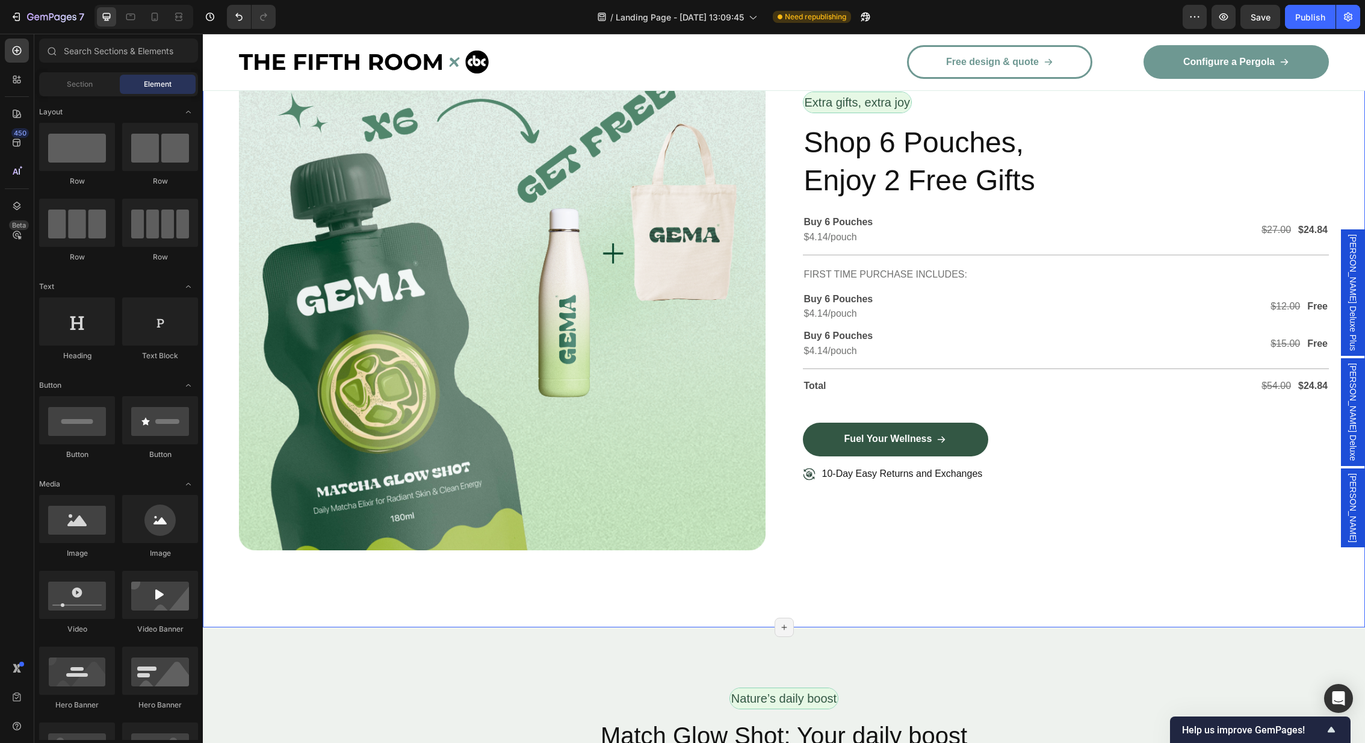
scroll to position [4656, 0]
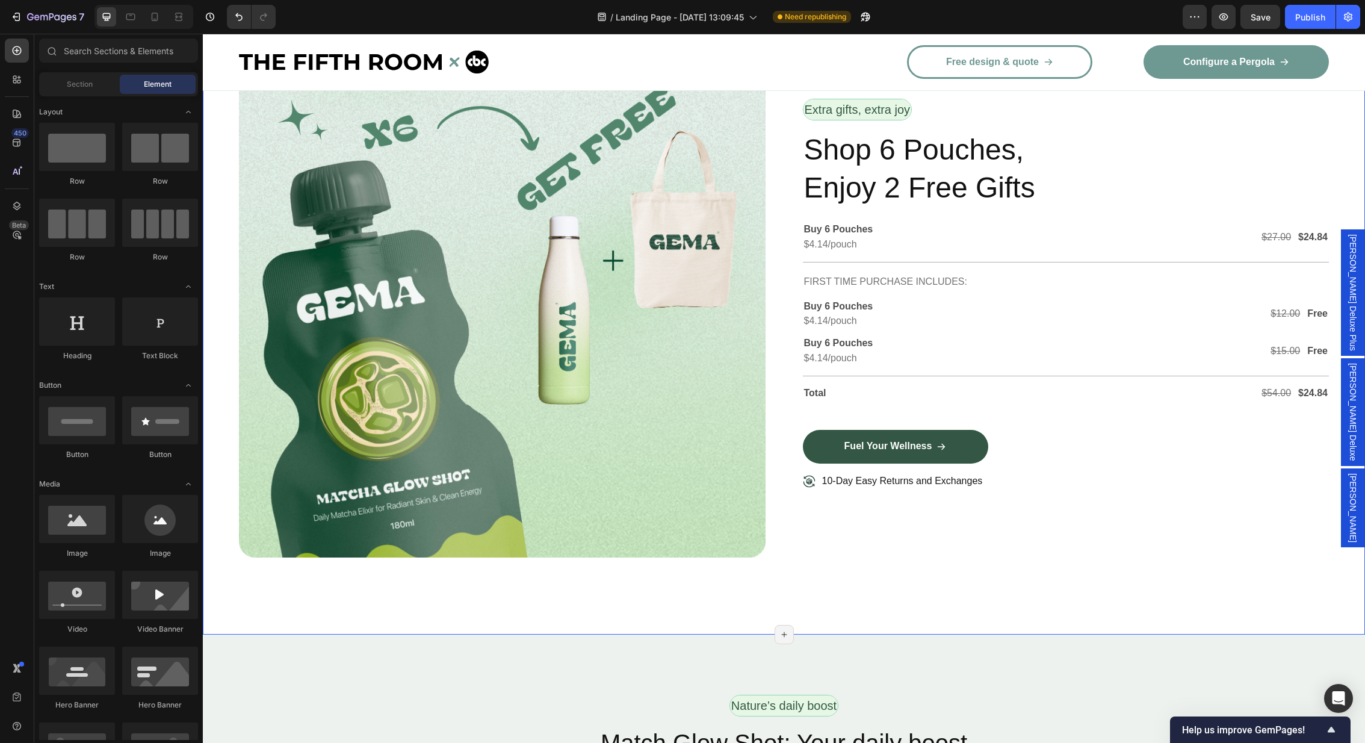
click at [345, 616] on div "Image Row Extra gifts, extra joy Text Block Row Shop 6 Pouches, Enjoy 2 Free Gi…" at bounding box center [784, 298] width 1162 height 671
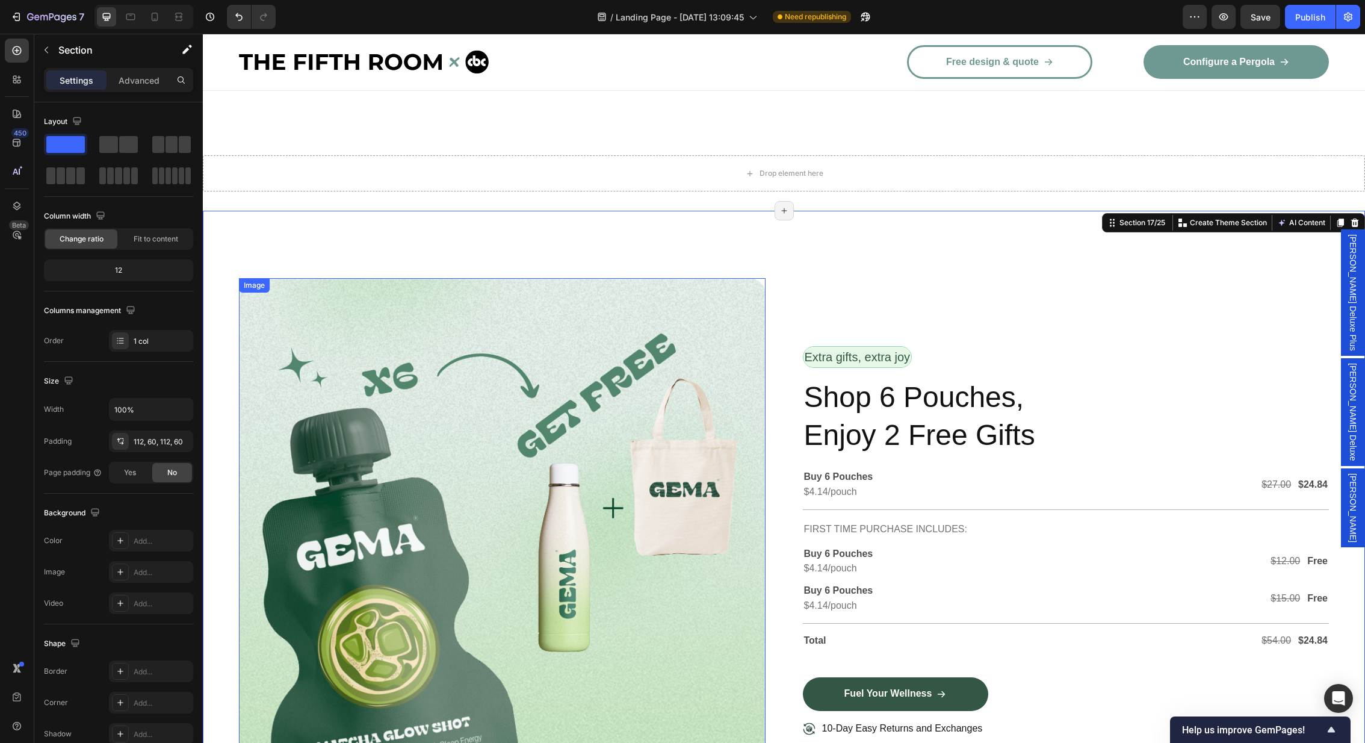
scroll to position [4405, 0]
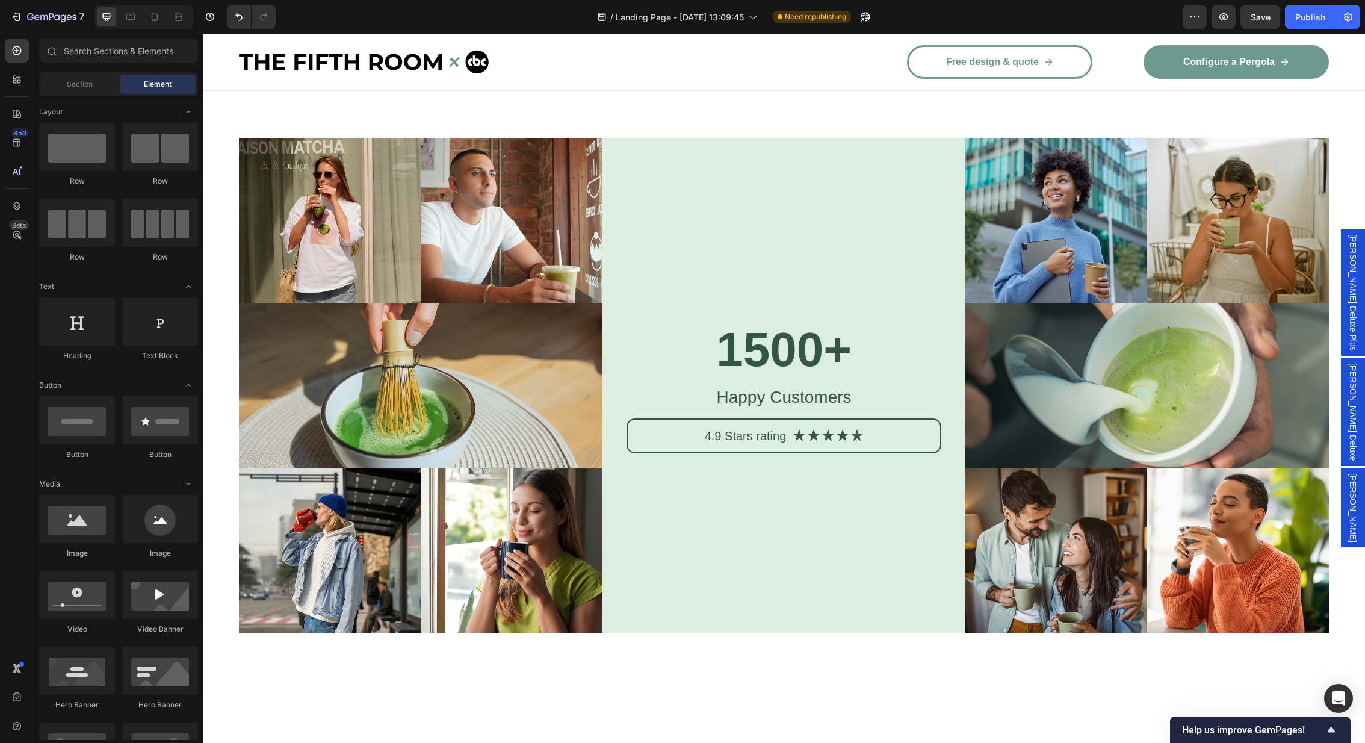
scroll to position [6595, 0]
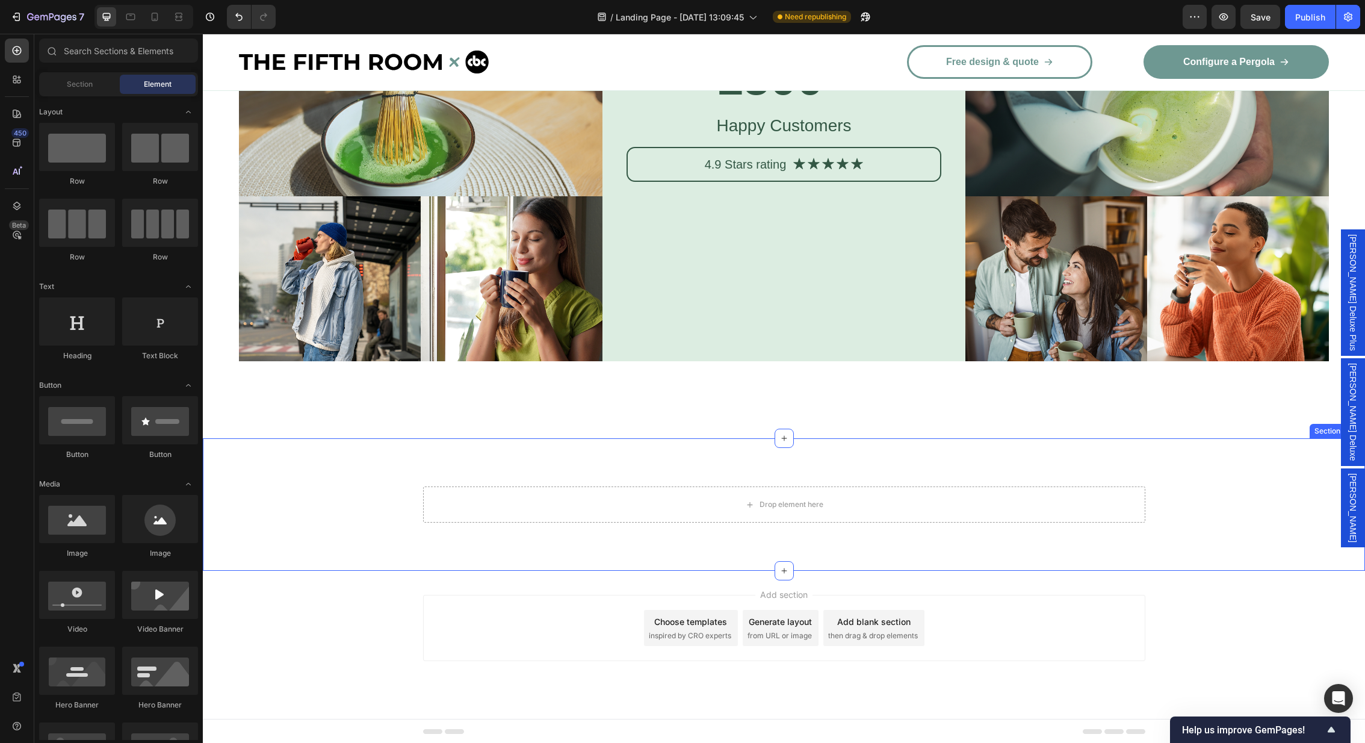
click at [242, 535] on div "Drop element here Row Section 21/25" at bounding box center [784, 504] width 1162 height 132
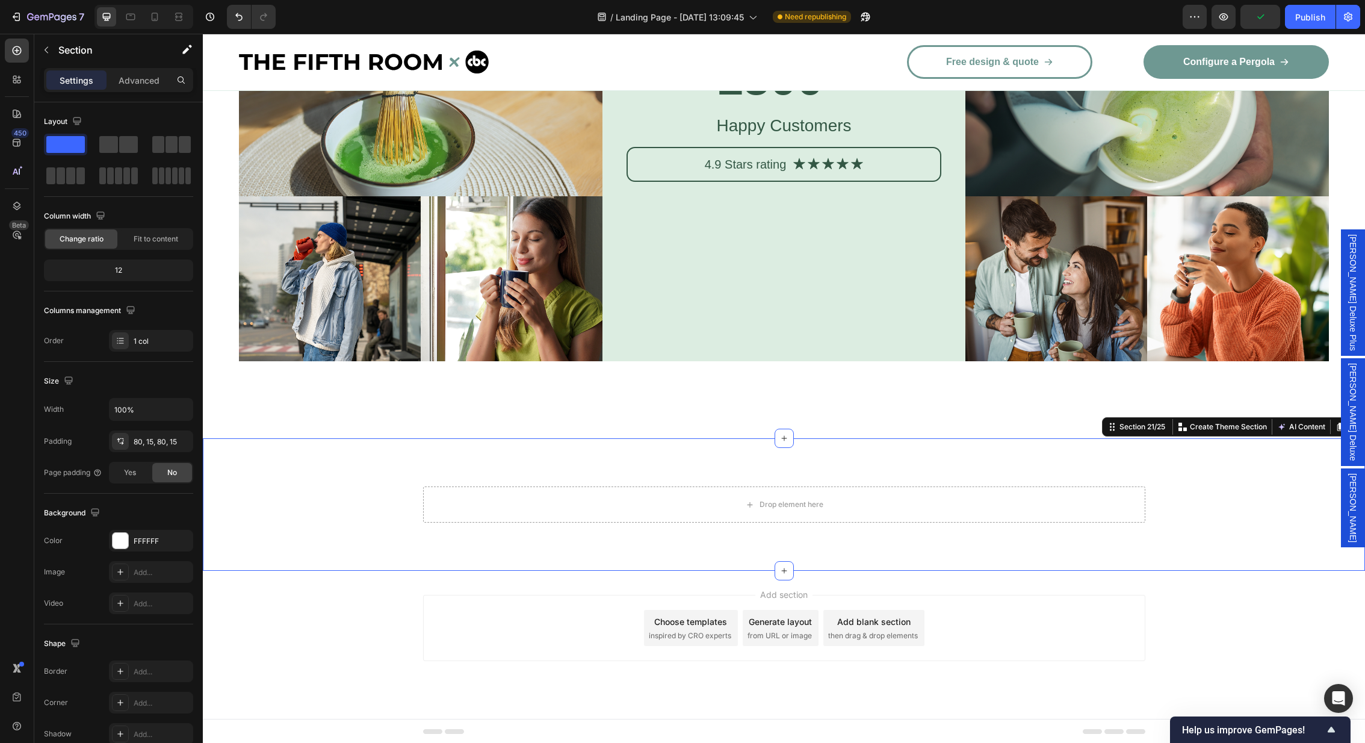
scroll to position [6394, 0]
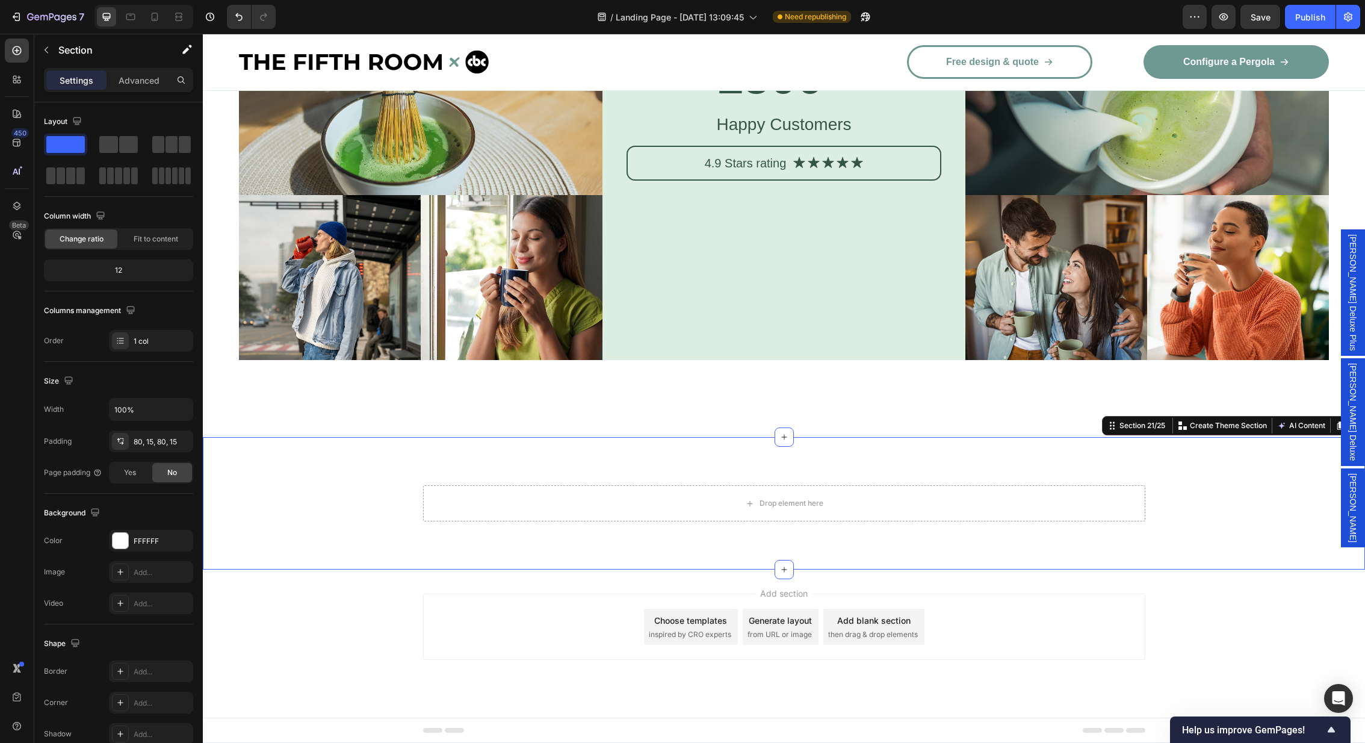
click at [1355, 430] on icon at bounding box center [1355, 425] width 8 height 8
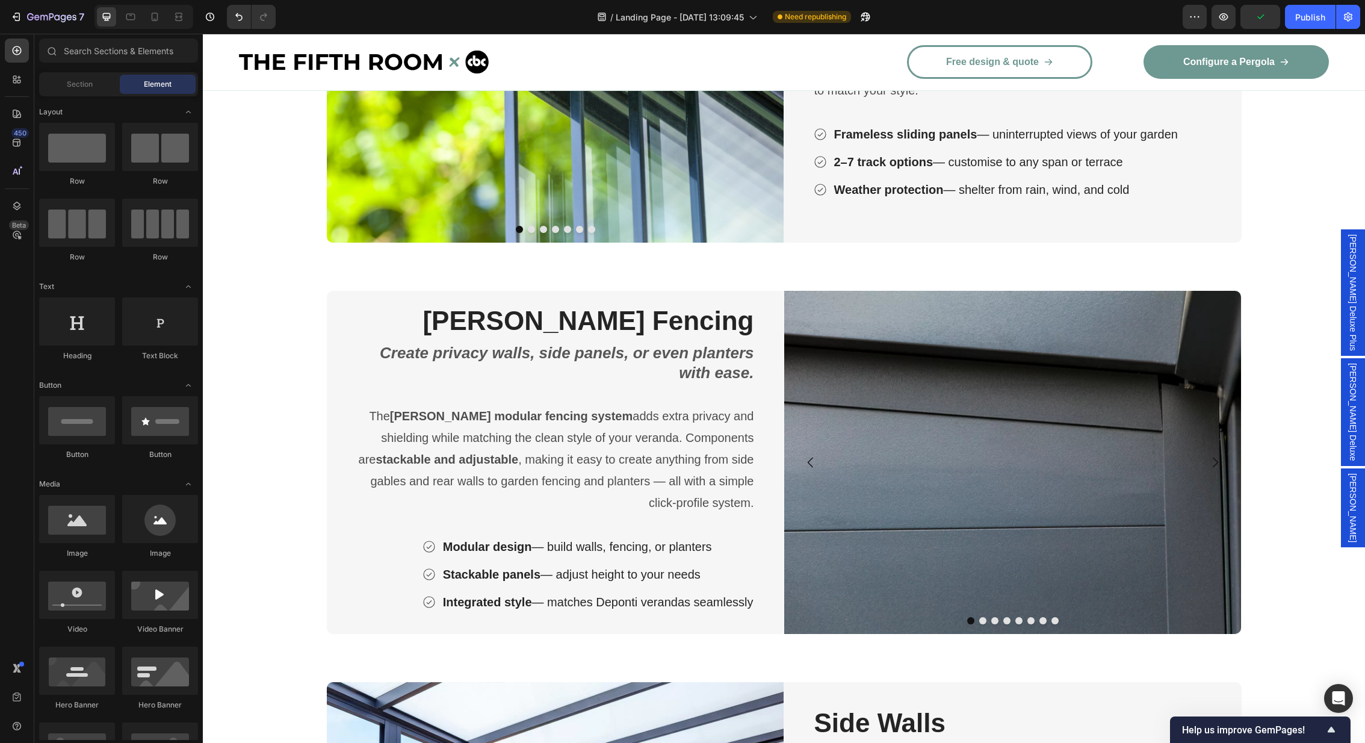
scroll to position [2322, 0]
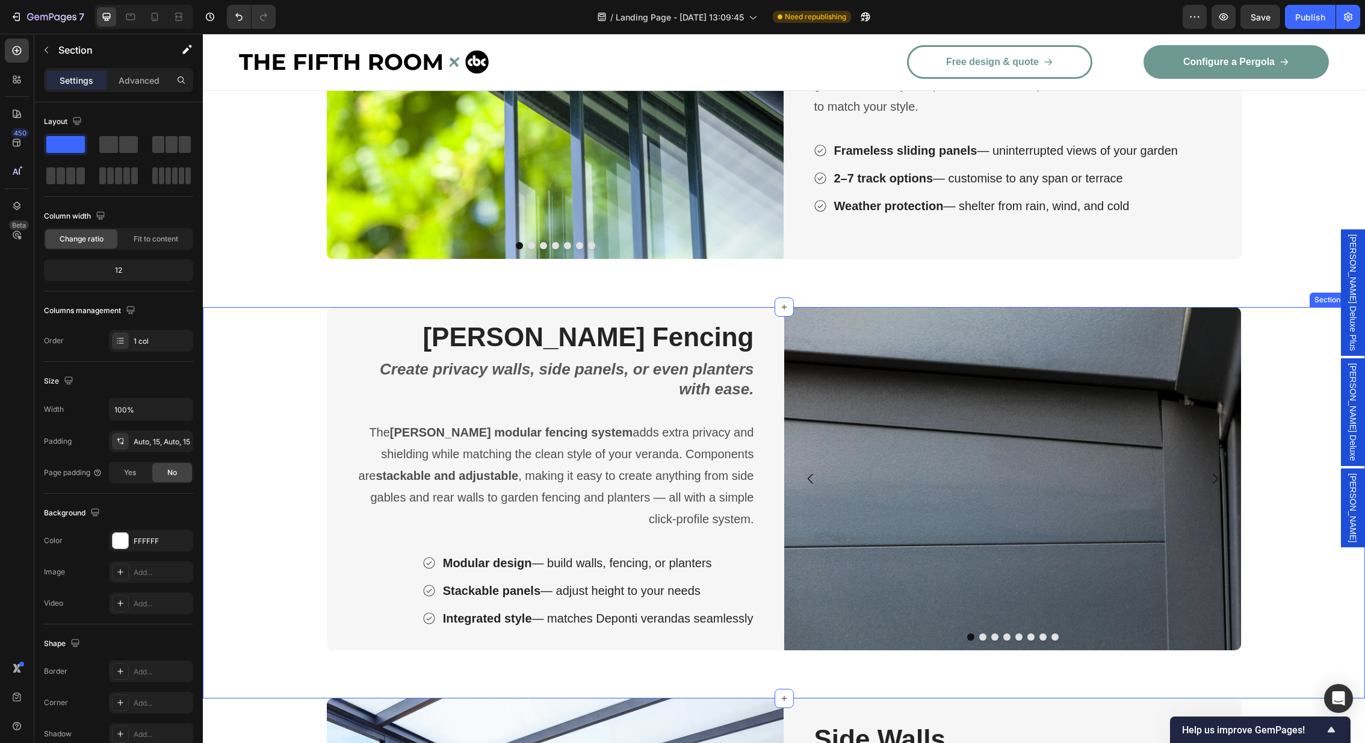
click at [208, 317] on div "[PERSON_NAME] Fencing Heading Create privacy walls, side panels, or even plante…" at bounding box center [784, 502] width 1162 height 391
click at [1340, 291] on icon at bounding box center [1340, 295] width 7 height 8
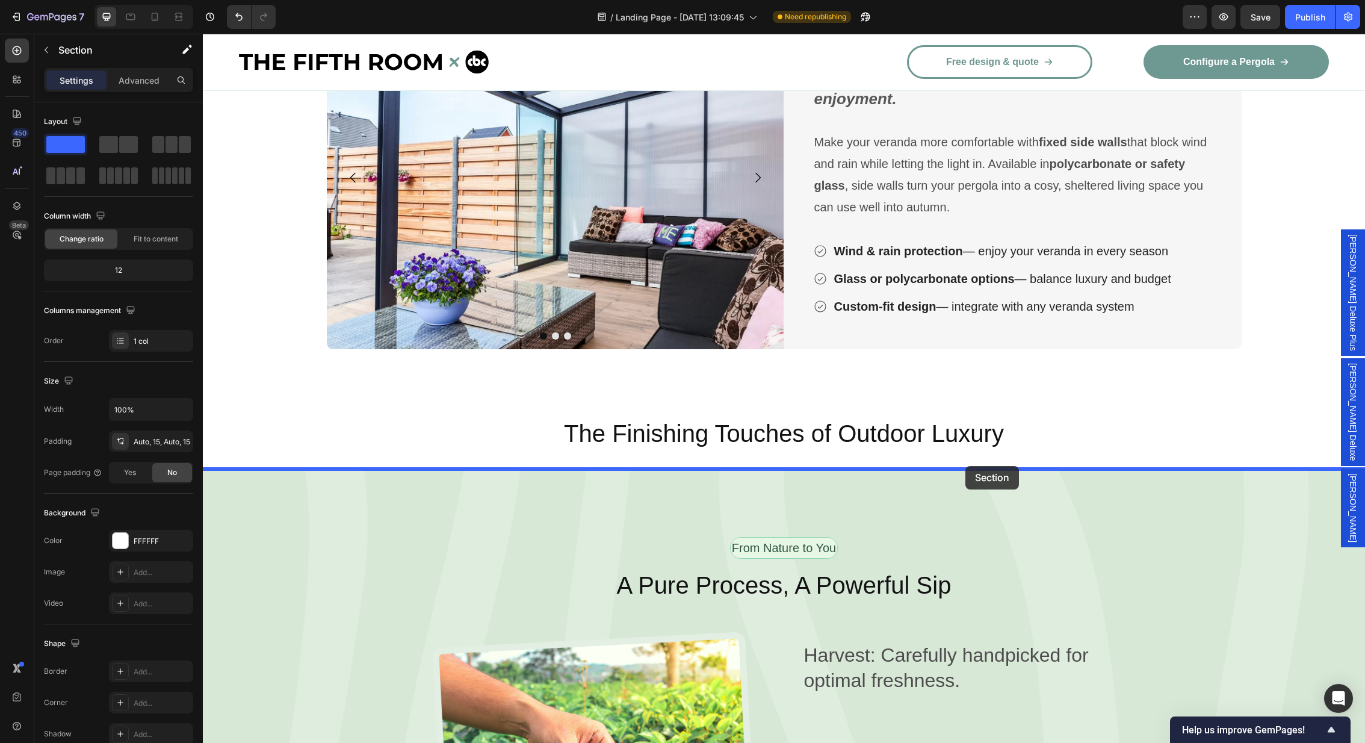
scroll to position [3405, 0]
drag, startPoint x: 1108, startPoint y: 202, endPoint x: 976, endPoint y: 451, distance: 281.8
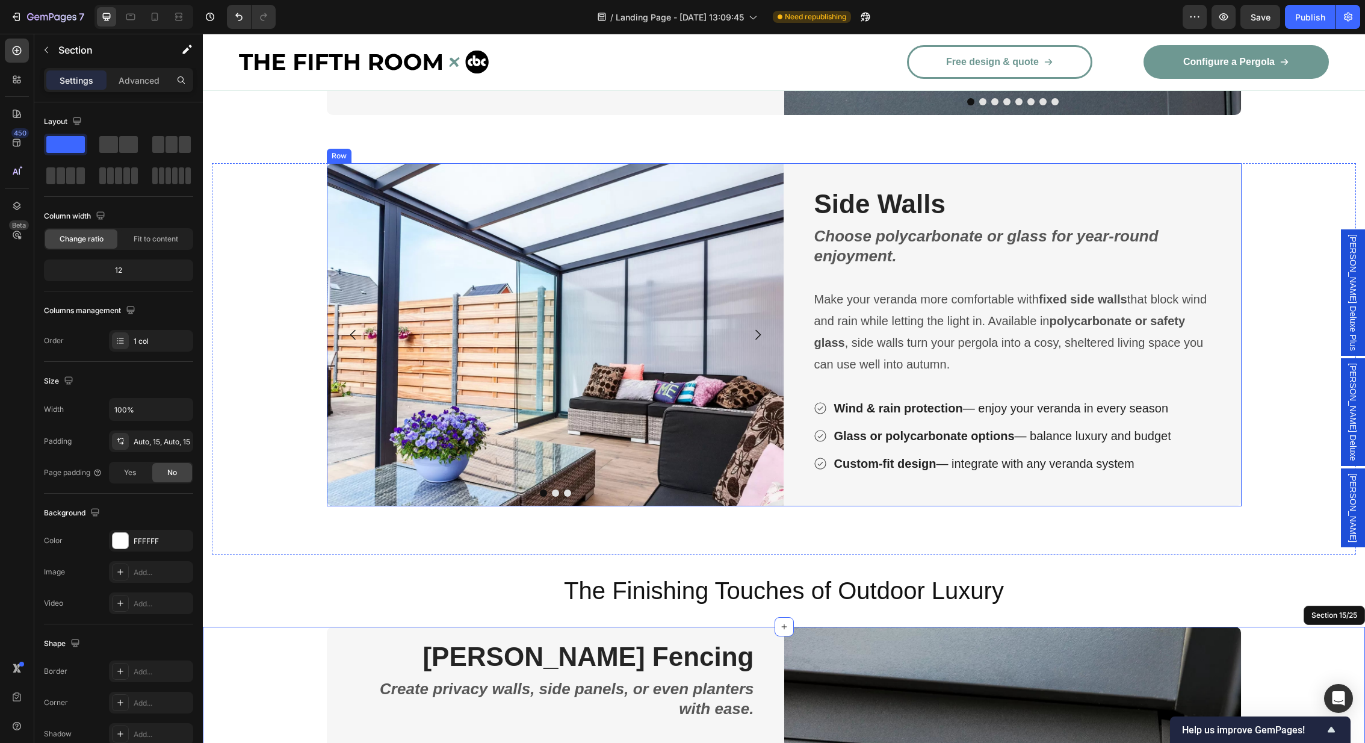
scroll to position [2885, 0]
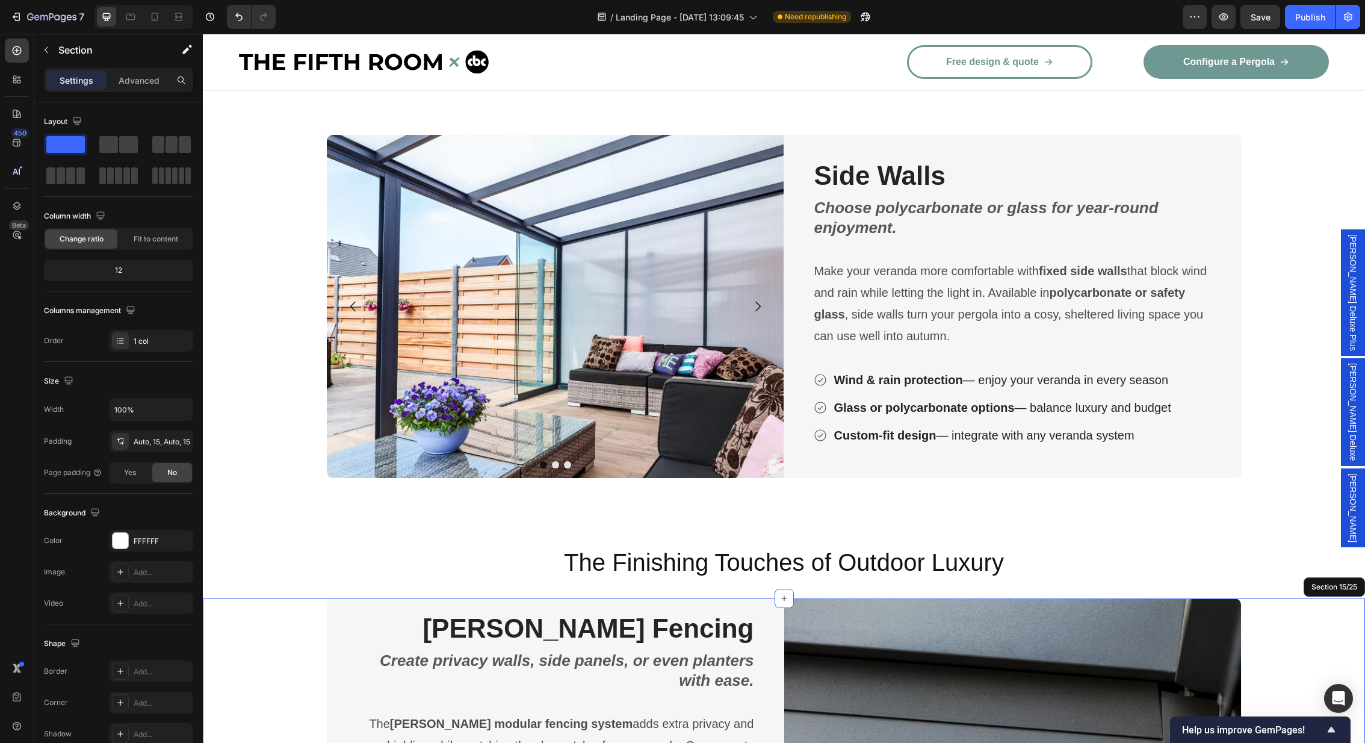
click at [481, 465] on div at bounding box center [555, 464] width 457 height 7
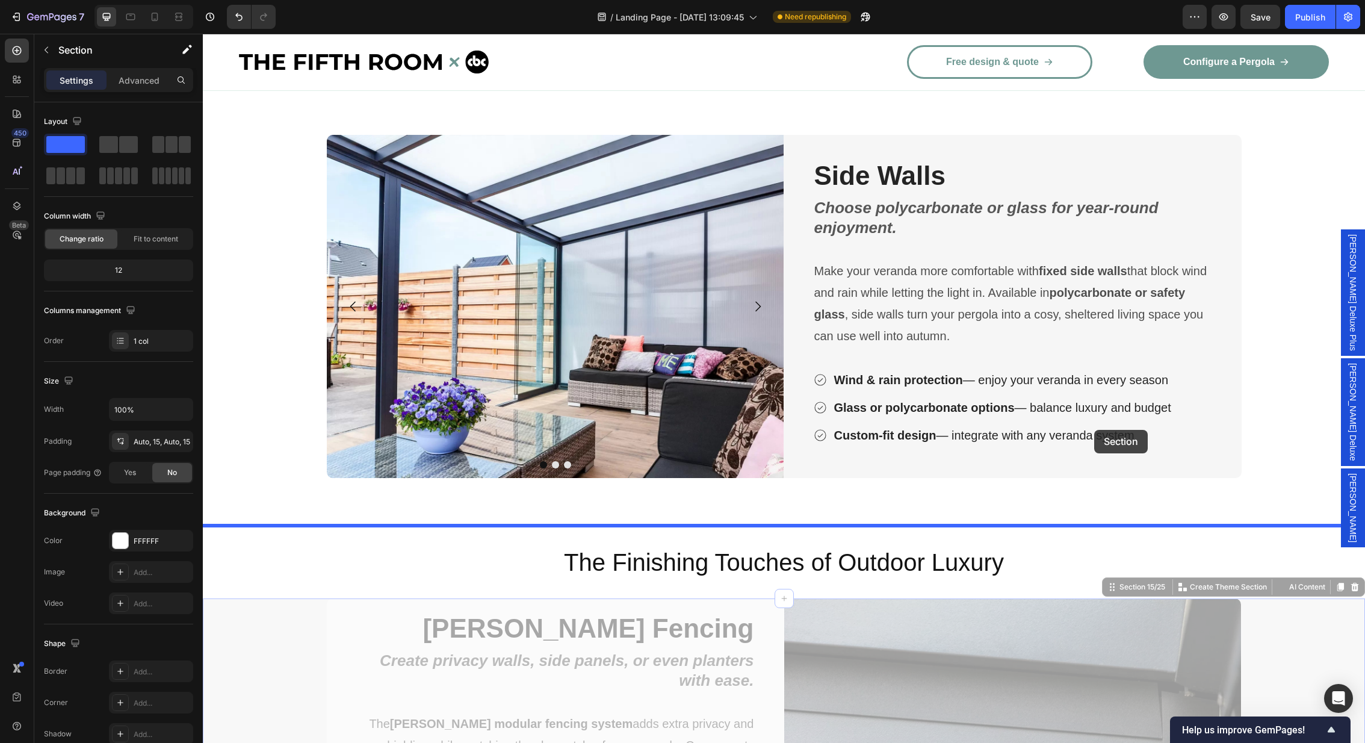
drag, startPoint x: 1110, startPoint y: 589, endPoint x: 1094, endPoint y: 430, distance: 160.2
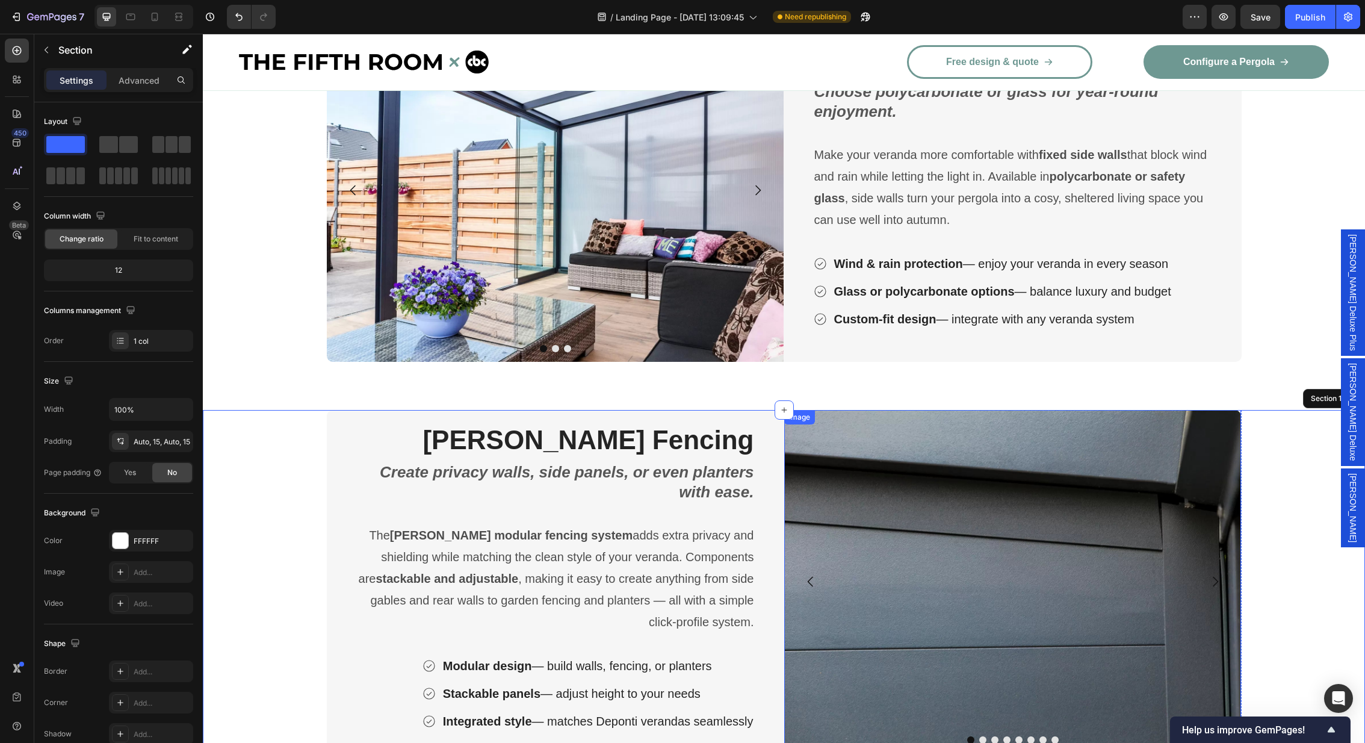
scroll to position [3118, 0]
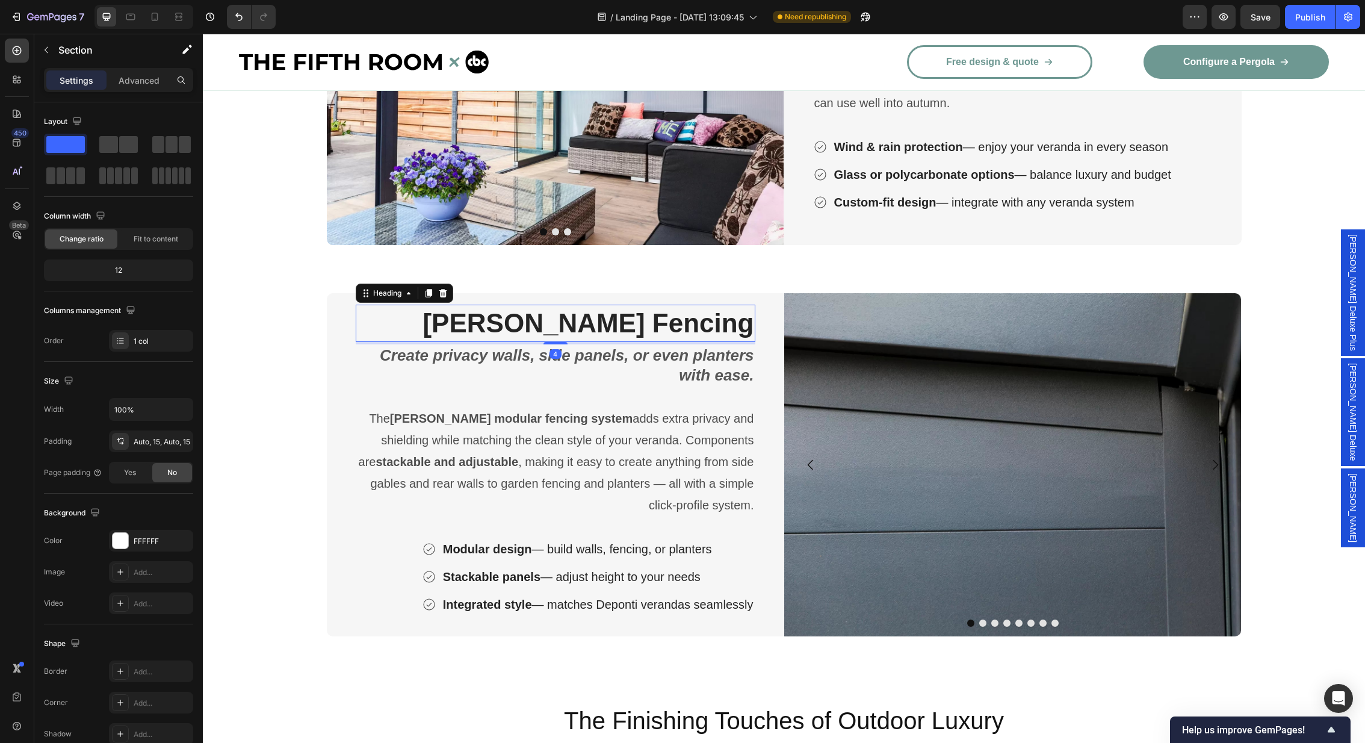
click at [666, 331] on strong "[PERSON_NAME] Fencing" at bounding box center [587, 322] width 331 height 29
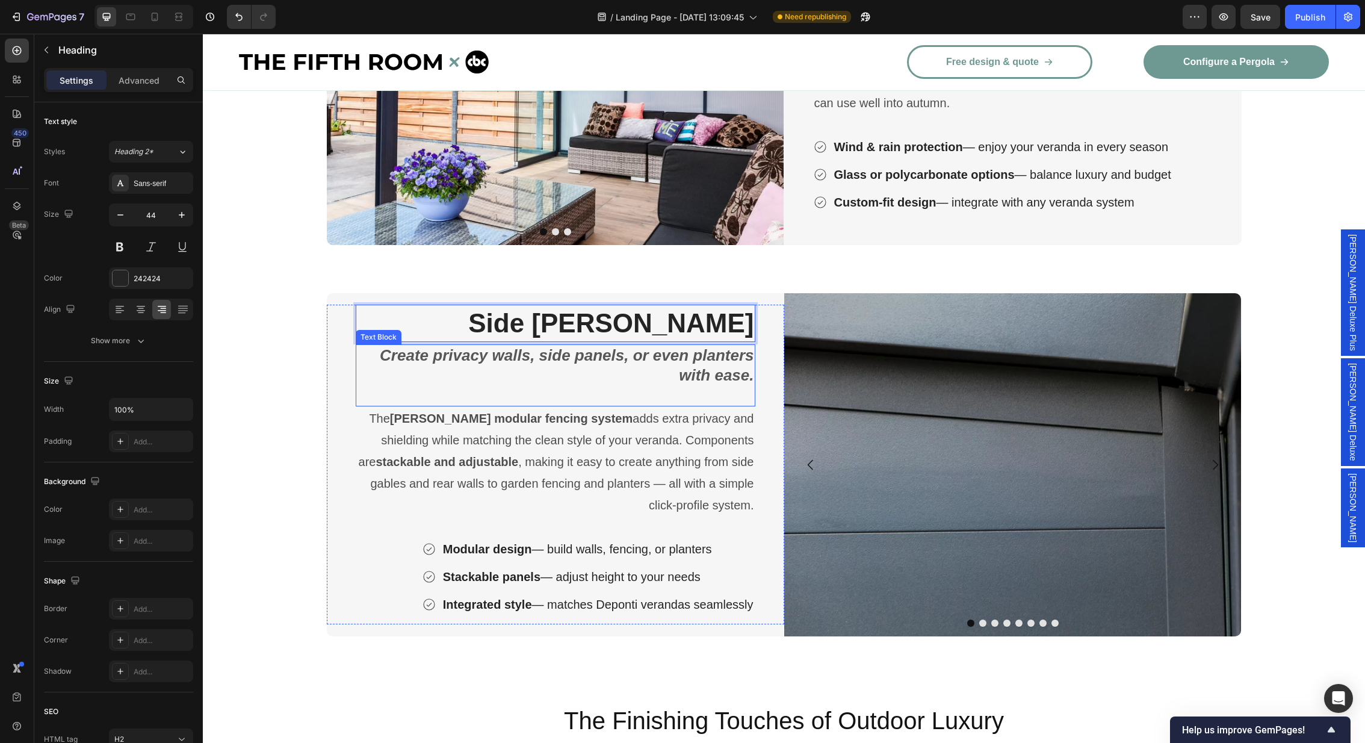
click at [654, 368] on p "Create privacy walls, side panels, or even planters with ease." at bounding box center [555, 365] width 397 height 41
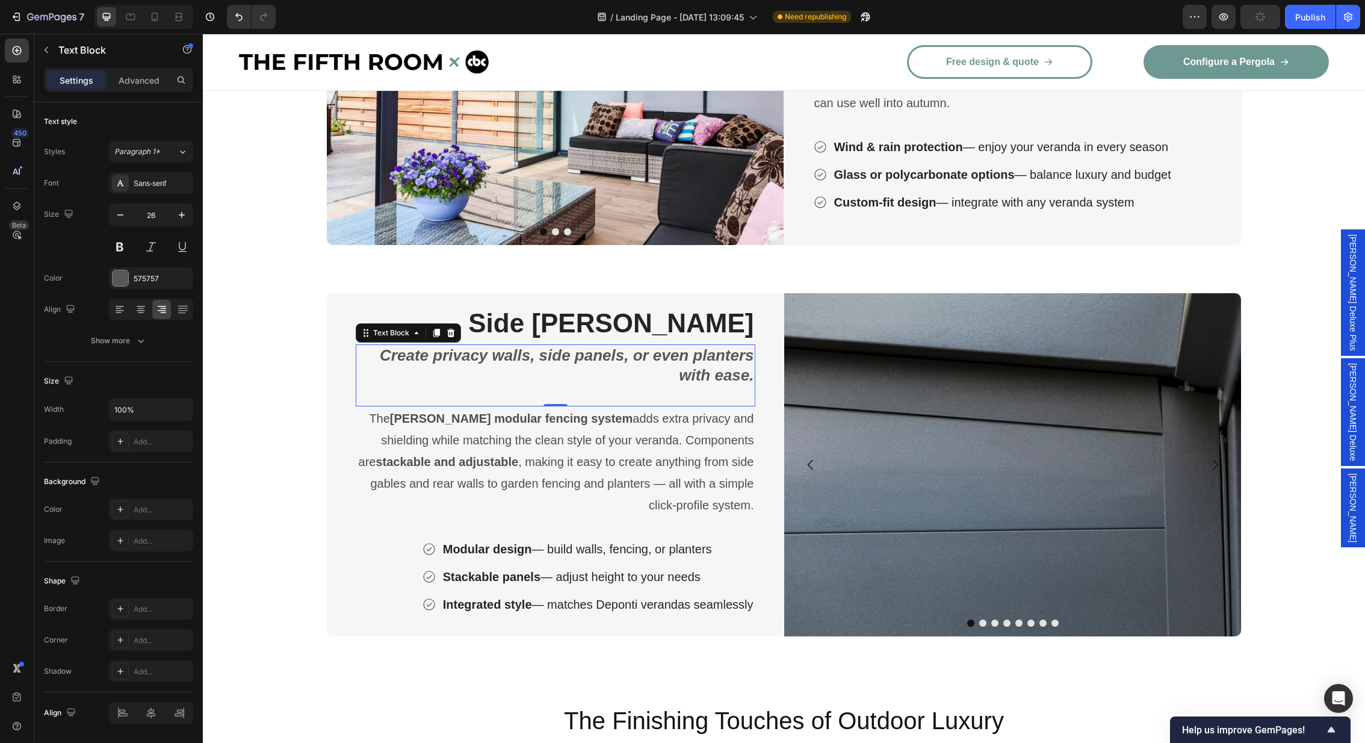
click at [626, 372] on p "Create privacy walls, side panels, or even planters with ease." at bounding box center [555, 365] width 397 height 41
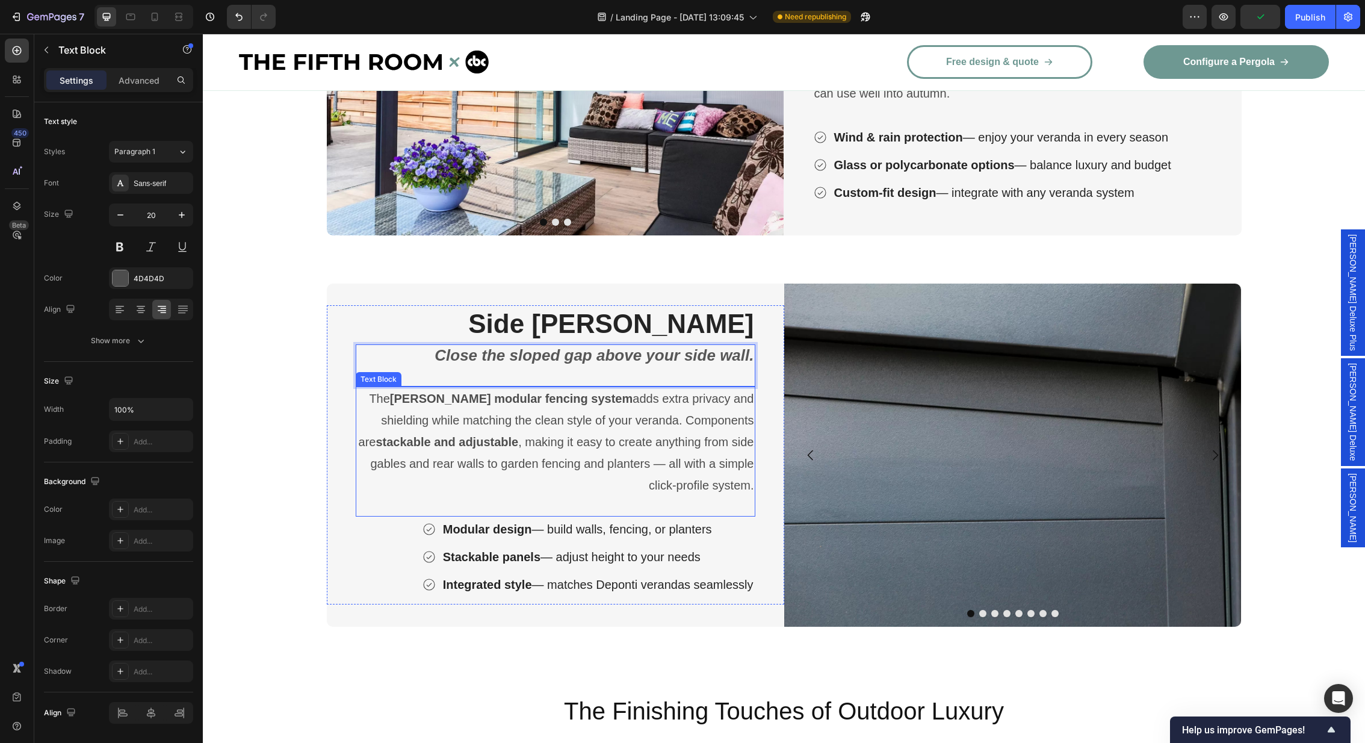
click at [553, 438] on p "The [PERSON_NAME] modular fencing system adds extra privacy and shielding while…" at bounding box center [555, 442] width 397 height 108
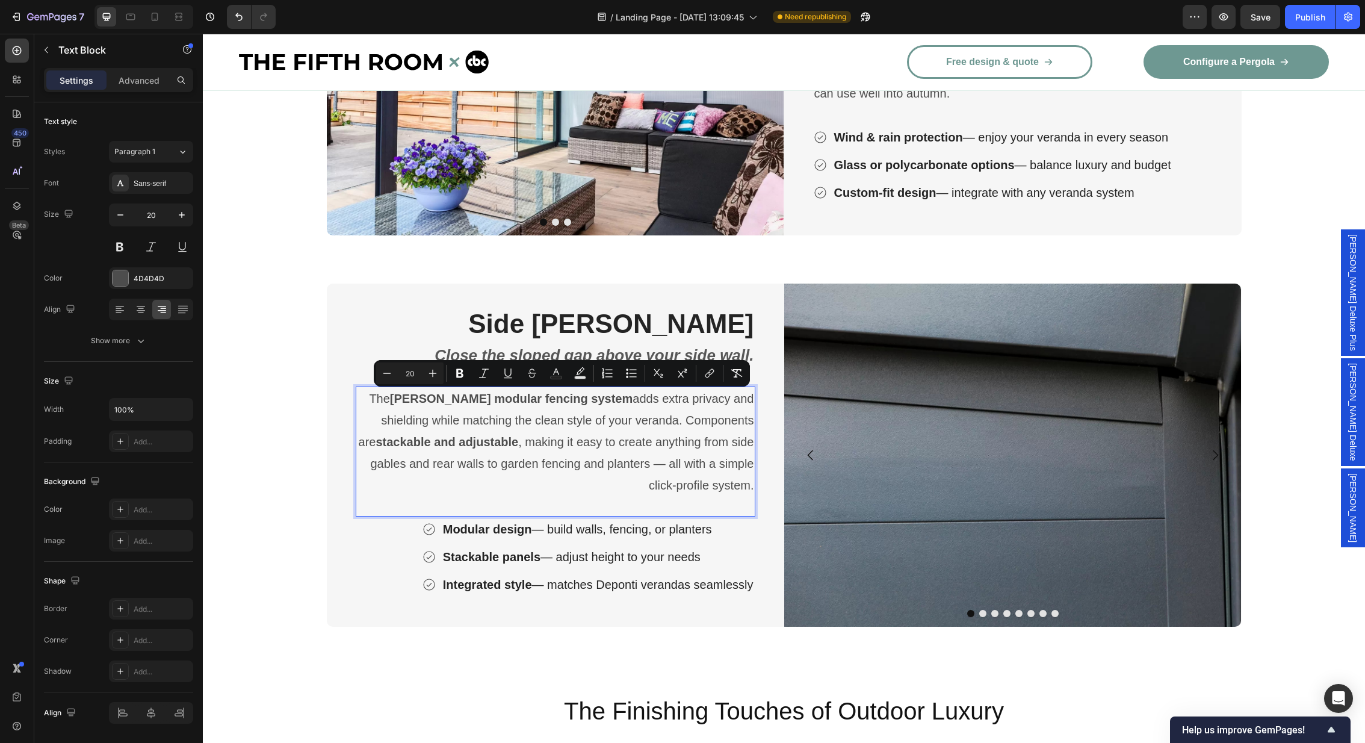
scroll to position [3138, 0]
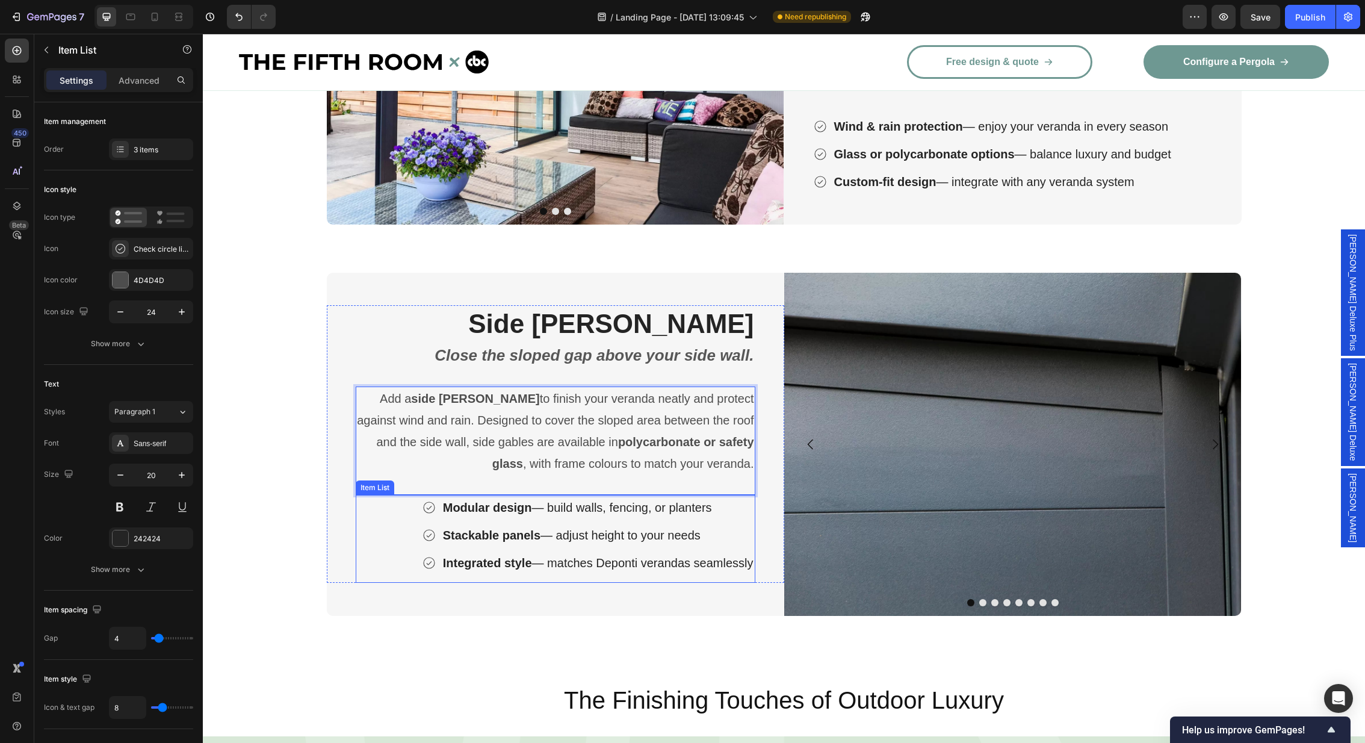
click at [616, 521] on div "Modular design — build walls, fencing, or planters Stackable panels — adjust he…" at bounding box center [588, 535] width 333 height 81
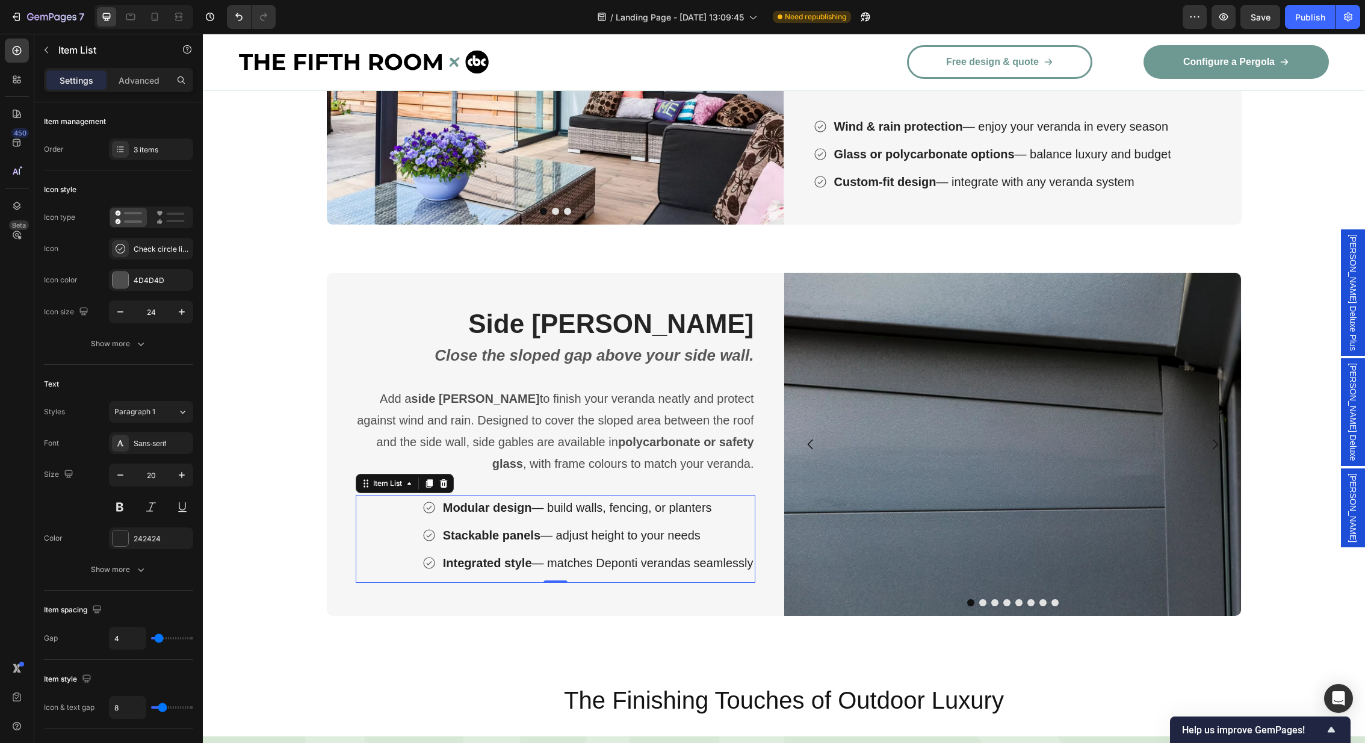
click at [607, 507] on p "Modular design — build walls, fencing, or planters" at bounding box center [598, 507] width 311 height 22
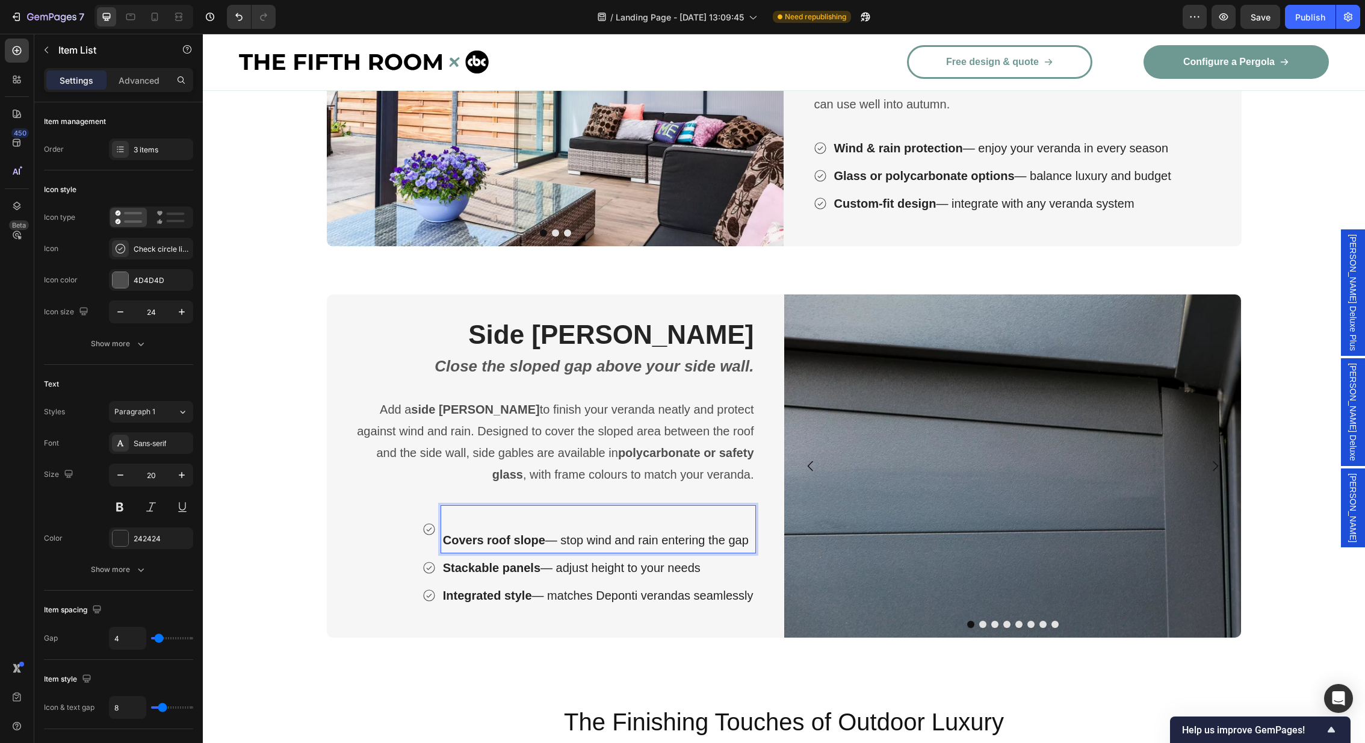
scroll to position [3127, 0]
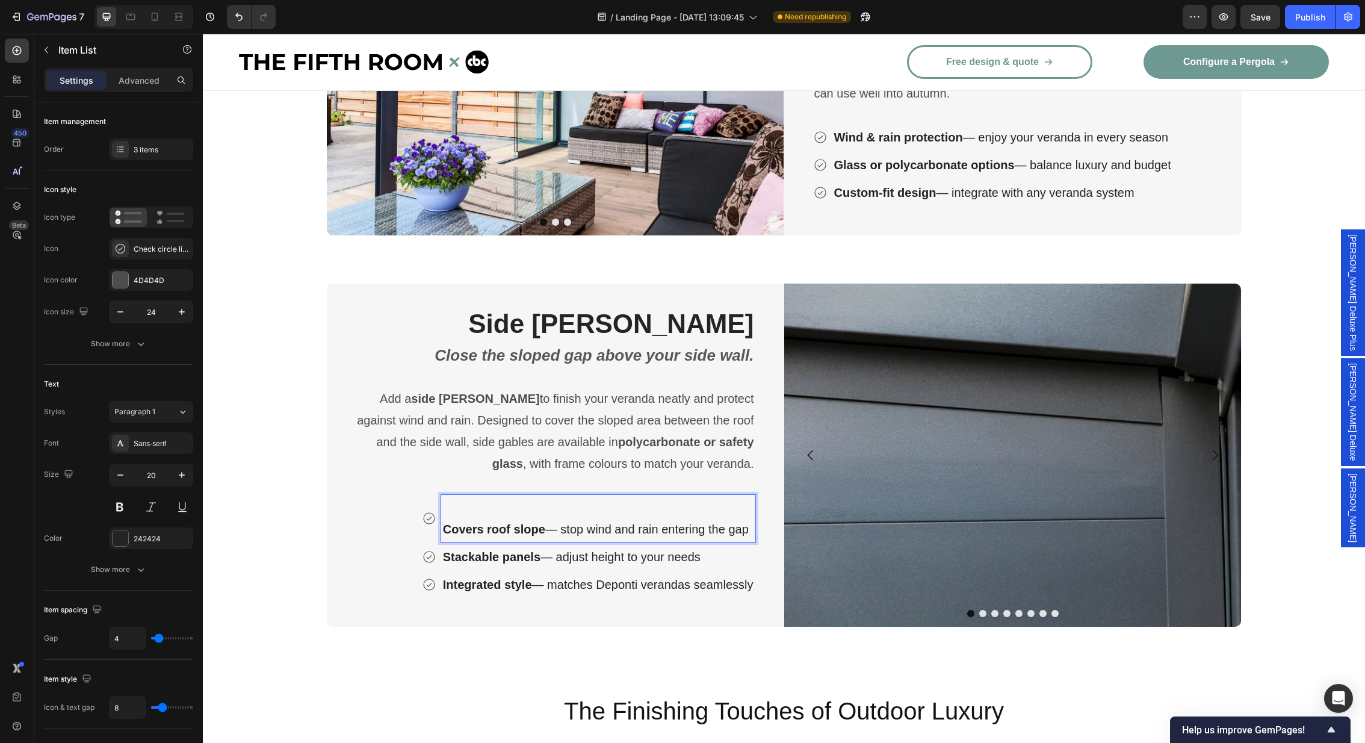
click at [445, 527] on strong "Covers roof slope" at bounding box center [494, 528] width 102 height 13
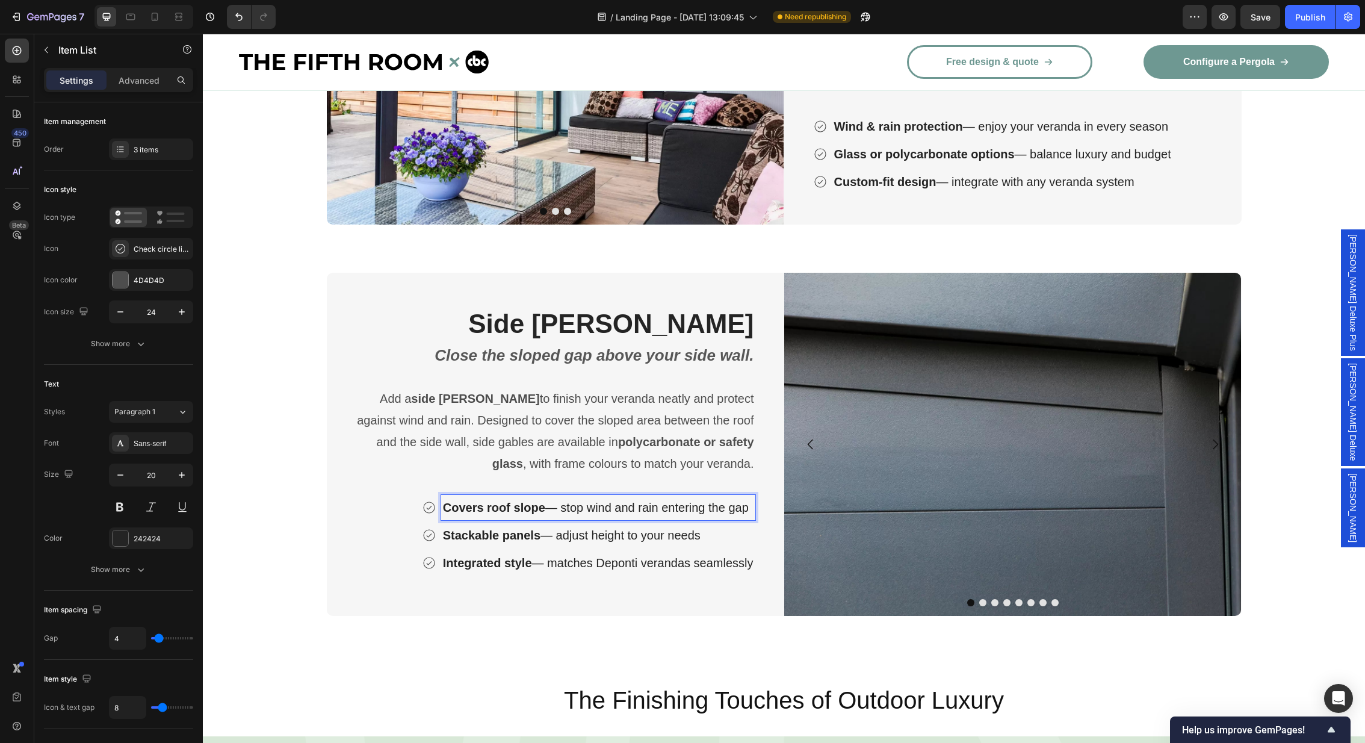
click at [682, 527] on p "Stackable panels — adjust height to your needs" at bounding box center [598, 535] width 311 height 22
click at [502, 561] on strong "Integrated style" at bounding box center [487, 562] width 89 height 13
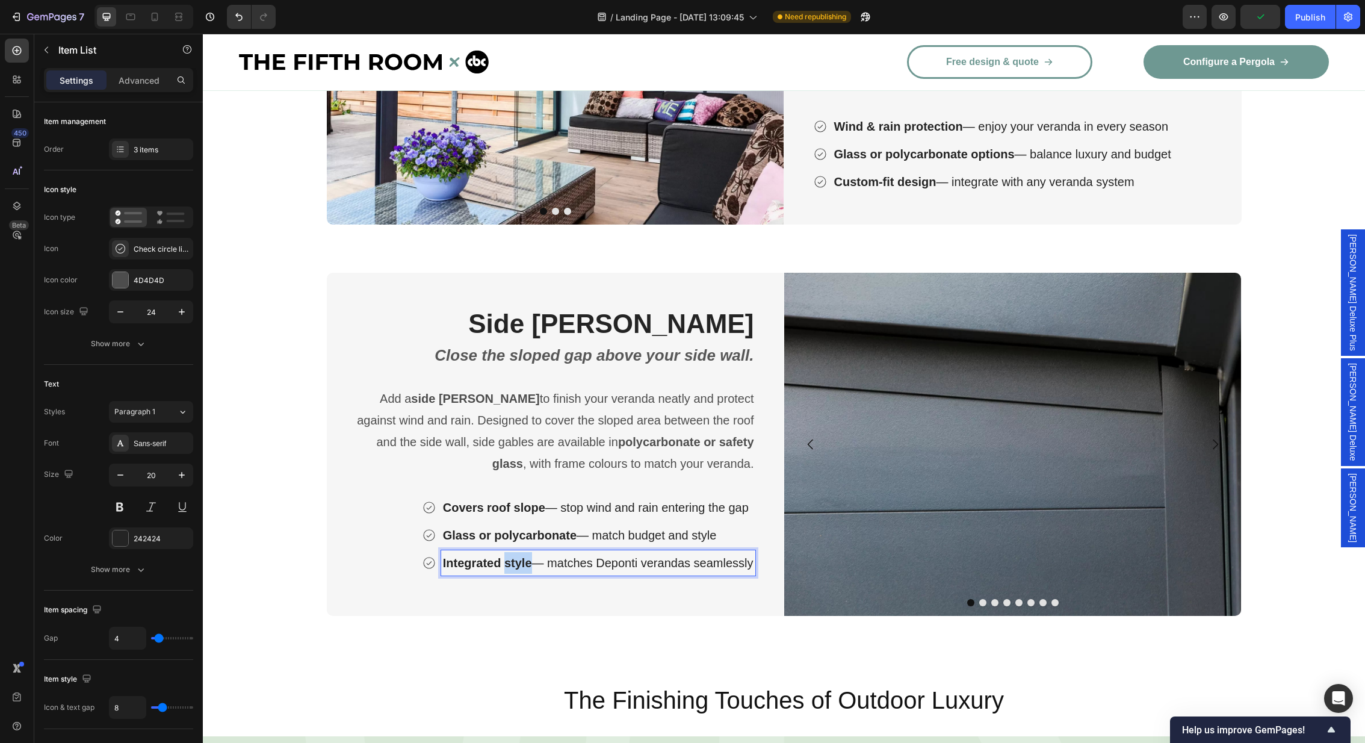
click at [502, 561] on strong "Integrated style" at bounding box center [487, 562] width 89 height 13
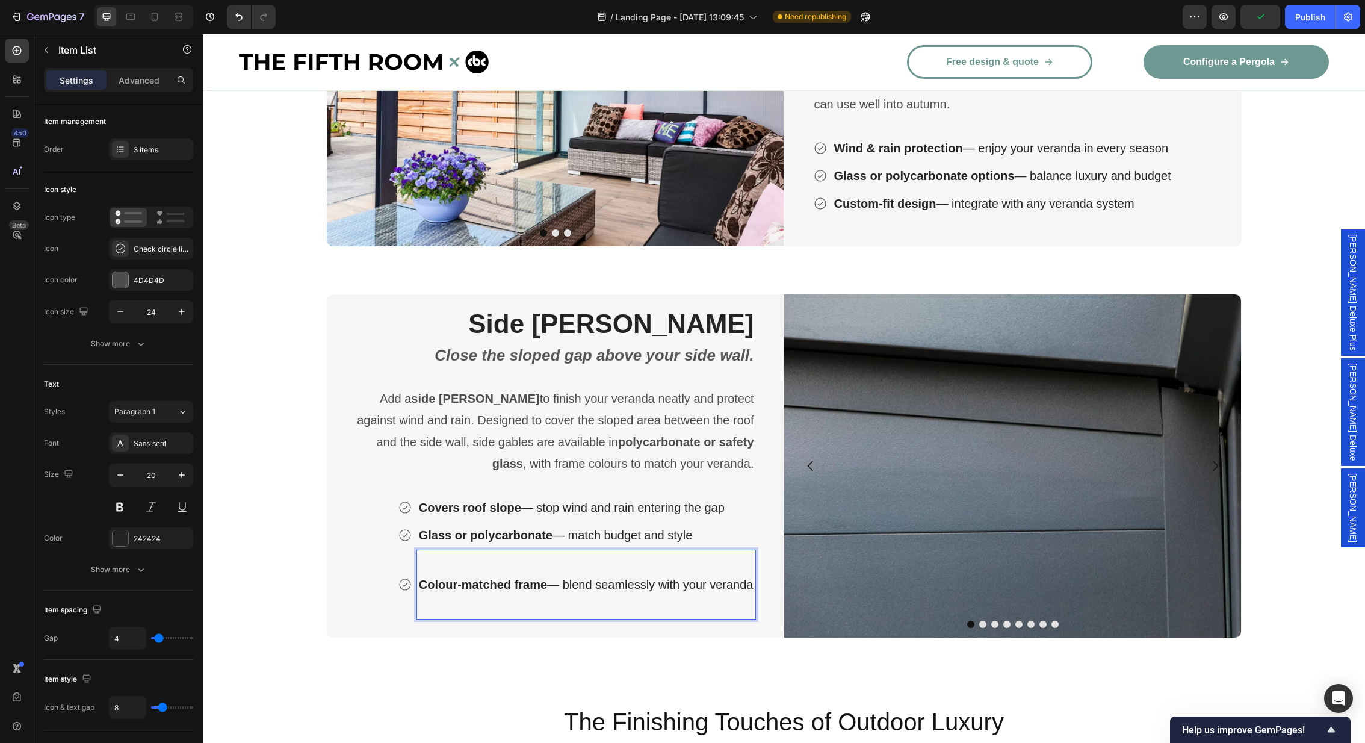
click at [477, 610] on p "Rich Text Editor. Editing area: main" at bounding box center [586, 606] width 335 height 22
click at [436, 600] on p "Rich Text Editor. Editing area: main" at bounding box center [586, 606] width 335 height 22
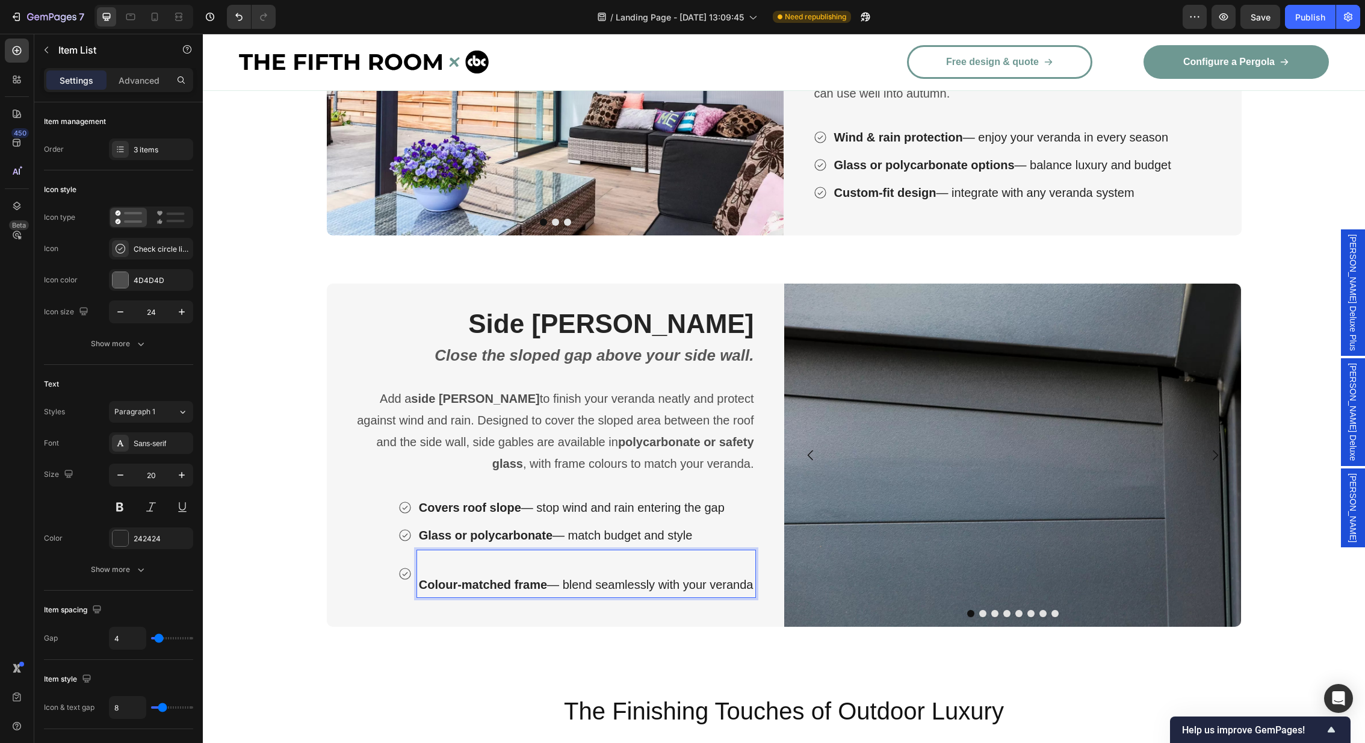
scroll to position [3138, 0]
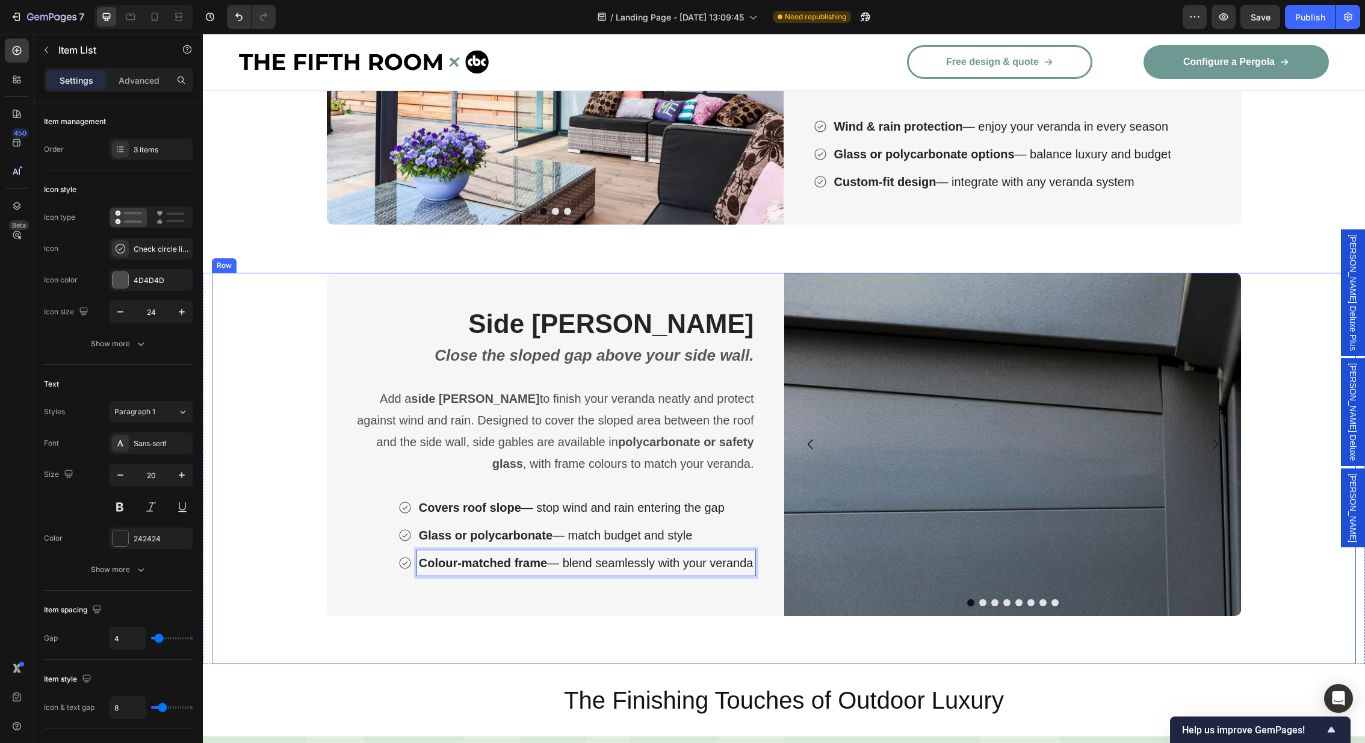
click at [263, 484] on div "⁠⁠⁠⁠⁠⁠⁠ Side [PERSON_NAME] Heading Close the sloped gap above your side wall. T…" at bounding box center [784, 468] width 1144 height 391
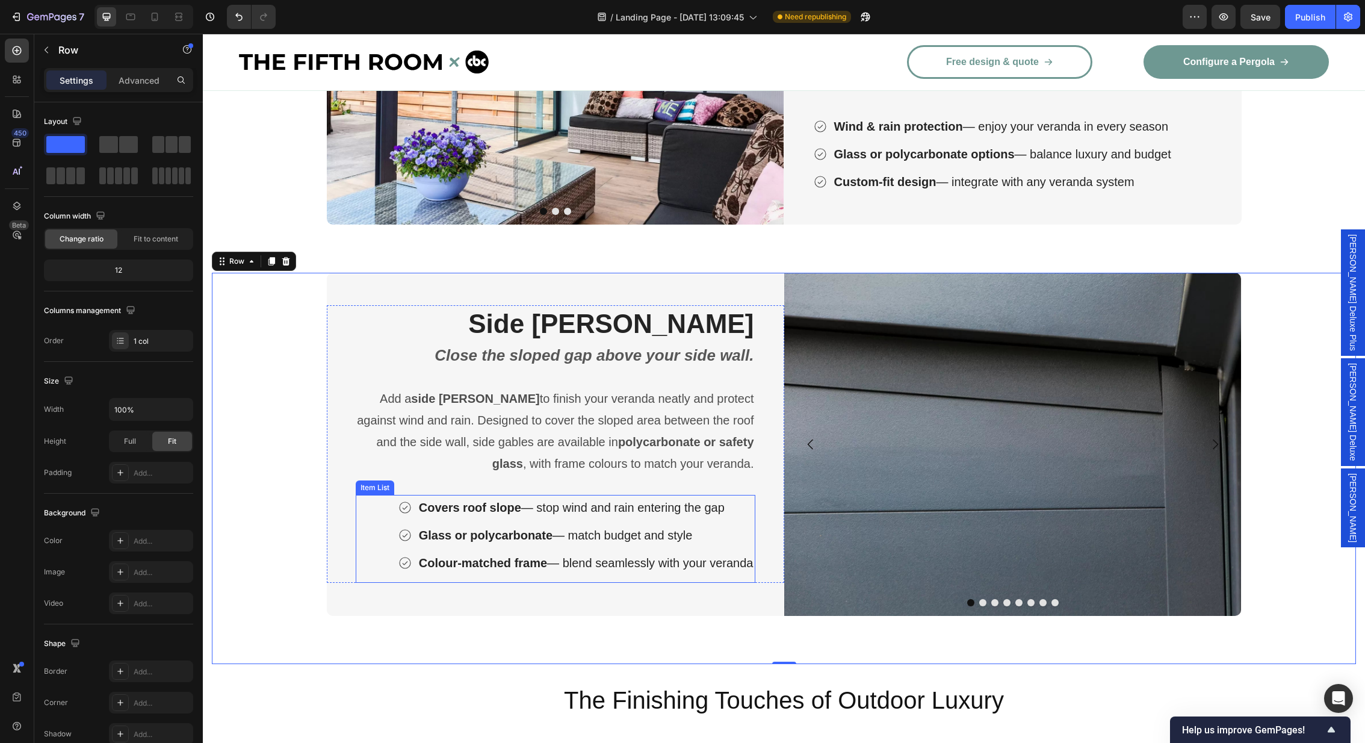
scroll to position [3094, 0]
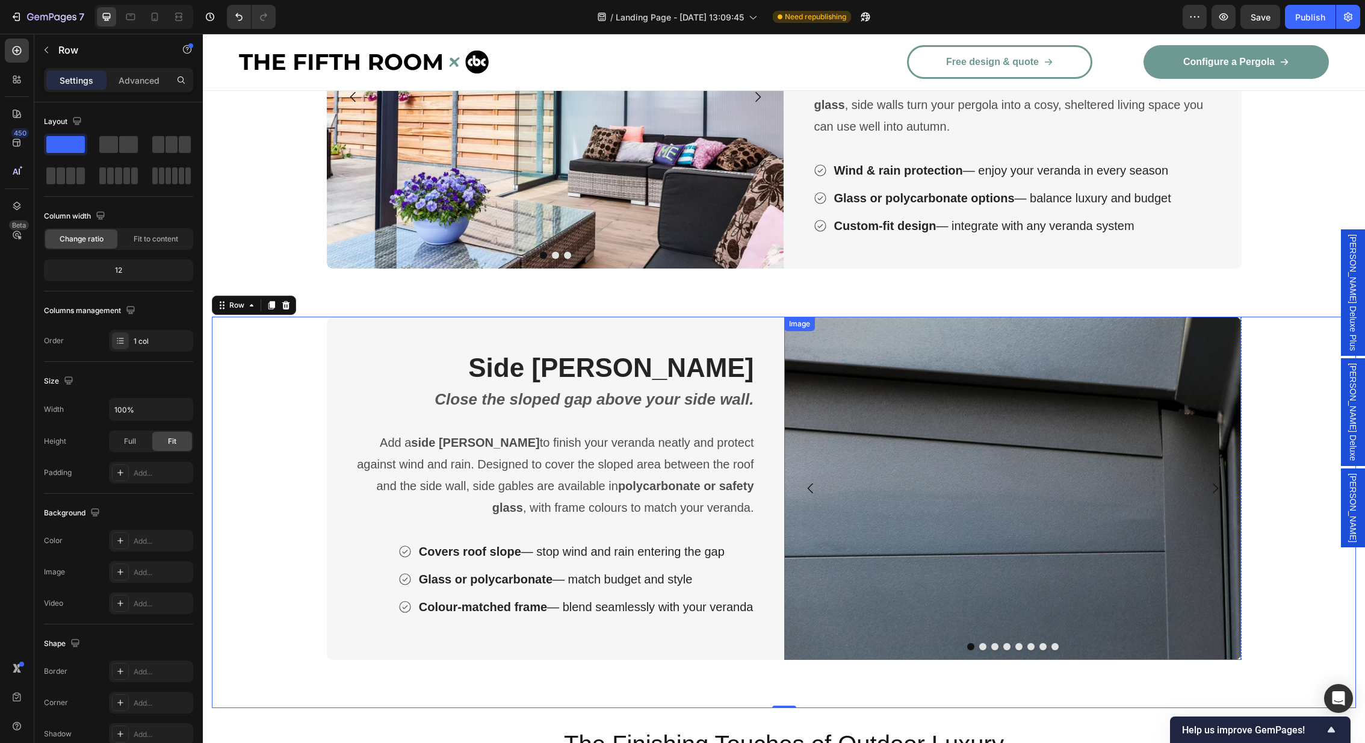
click at [1087, 498] on img at bounding box center [1012, 488] width 457 height 343
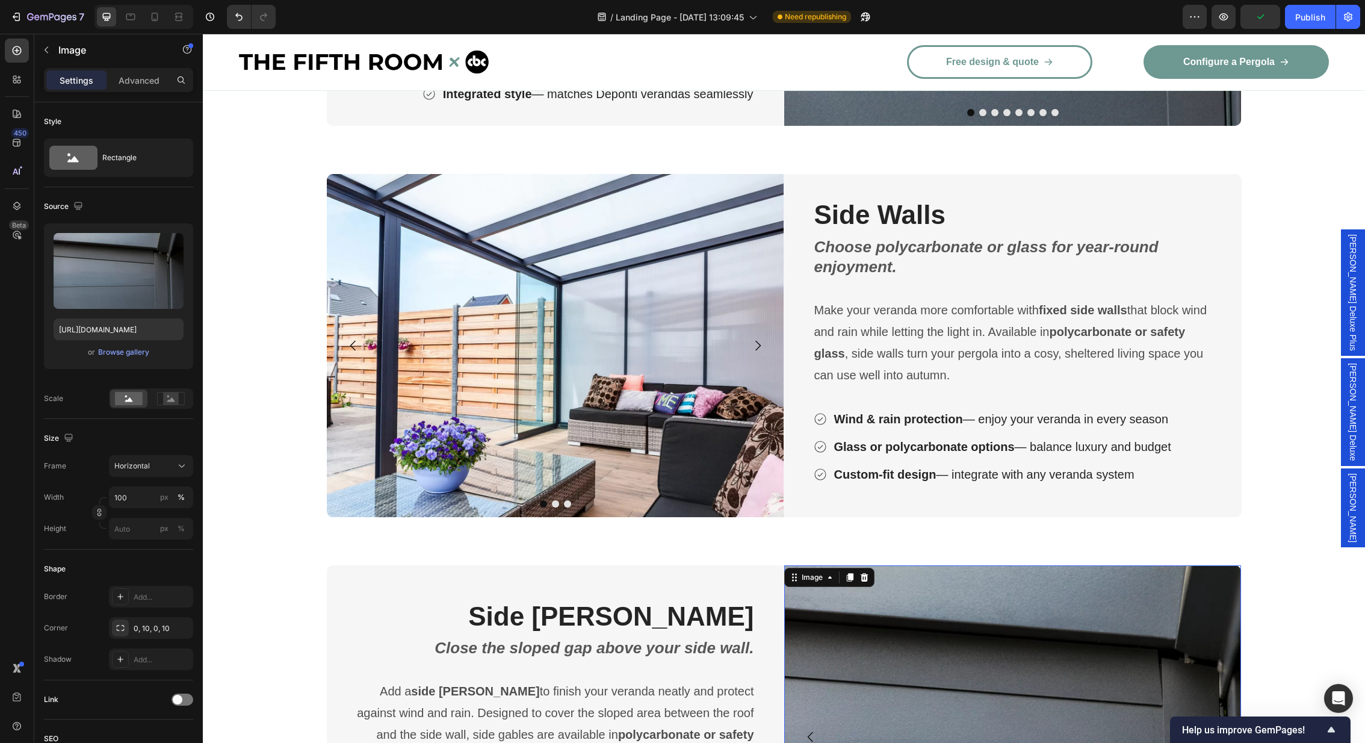
scroll to position [2843, 0]
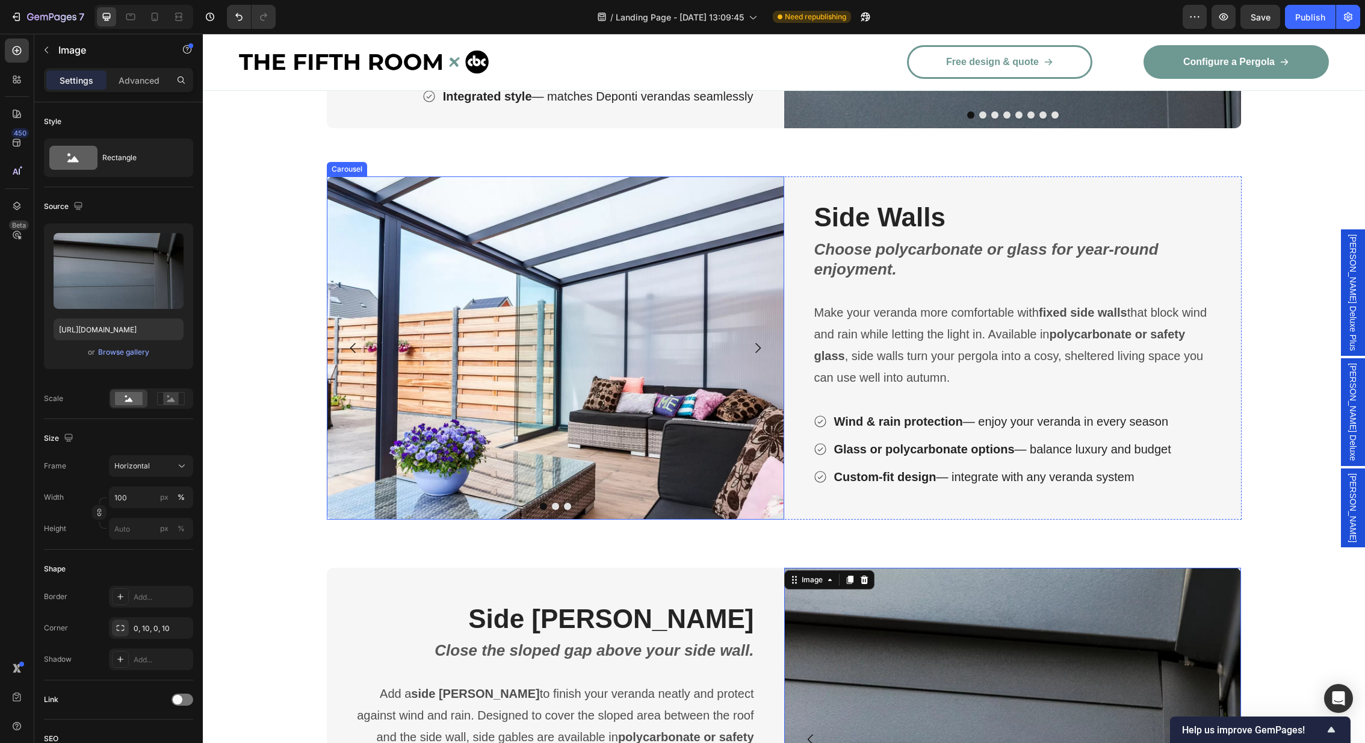
click at [755, 346] on icon "Carousel Next Arrow" at bounding box center [757, 348] width 14 height 14
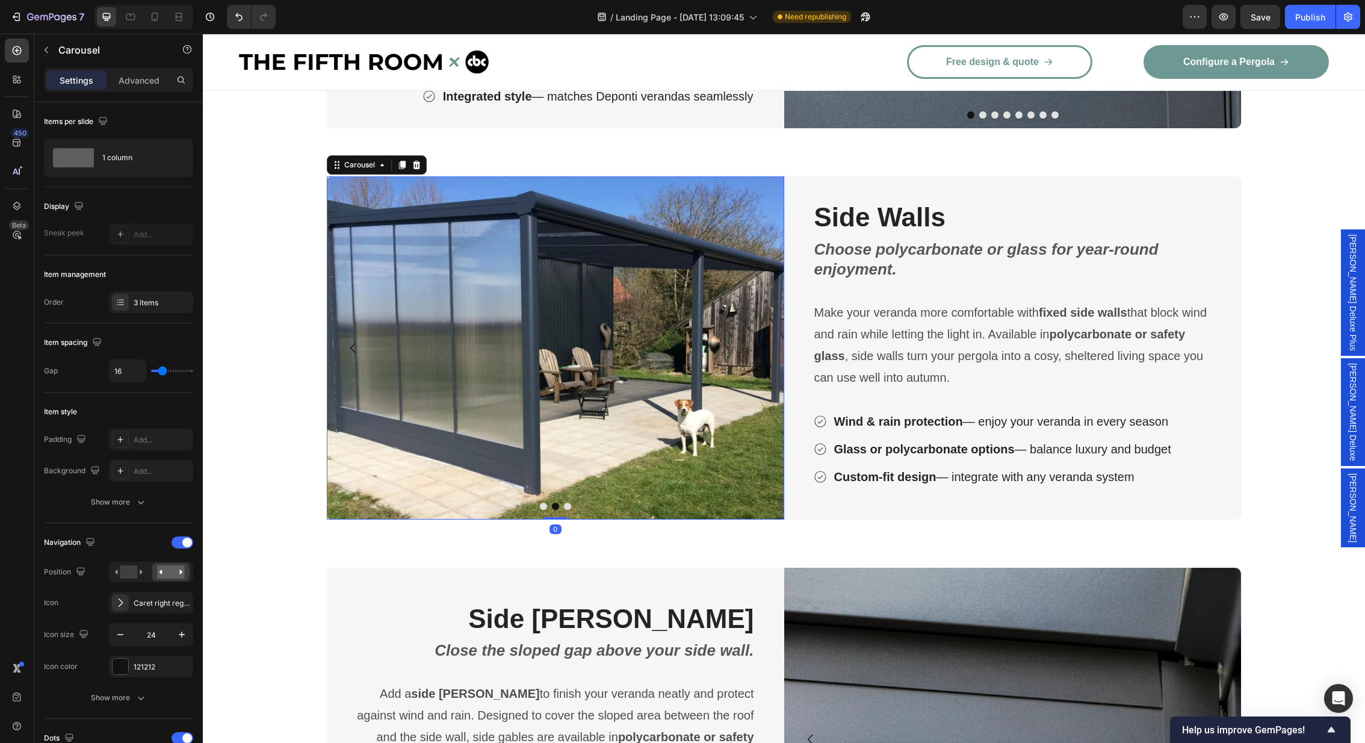
click at [755, 346] on icon "Carousel Next Arrow" at bounding box center [757, 348] width 14 height 14
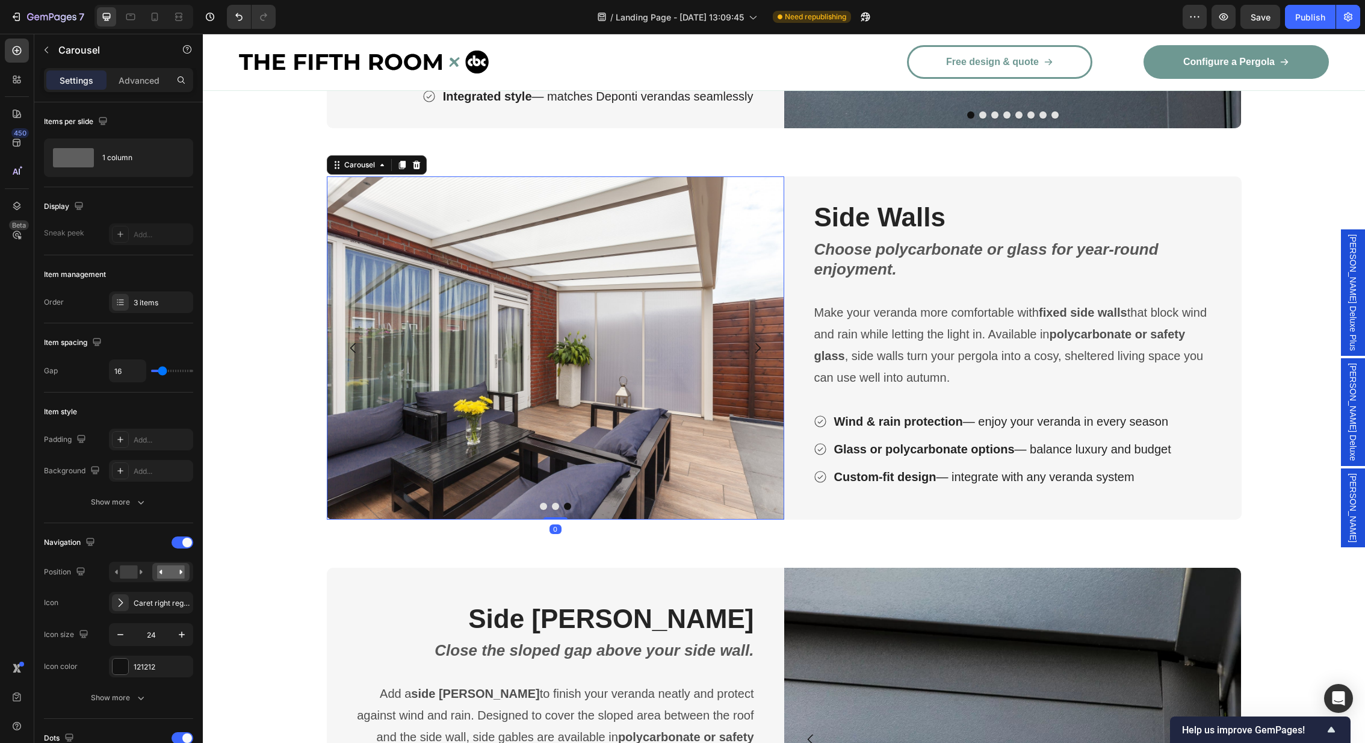
click at [755, 346] on icon "Carousel Next Arrow" at bounding box center [757, 348] width 14 height 14
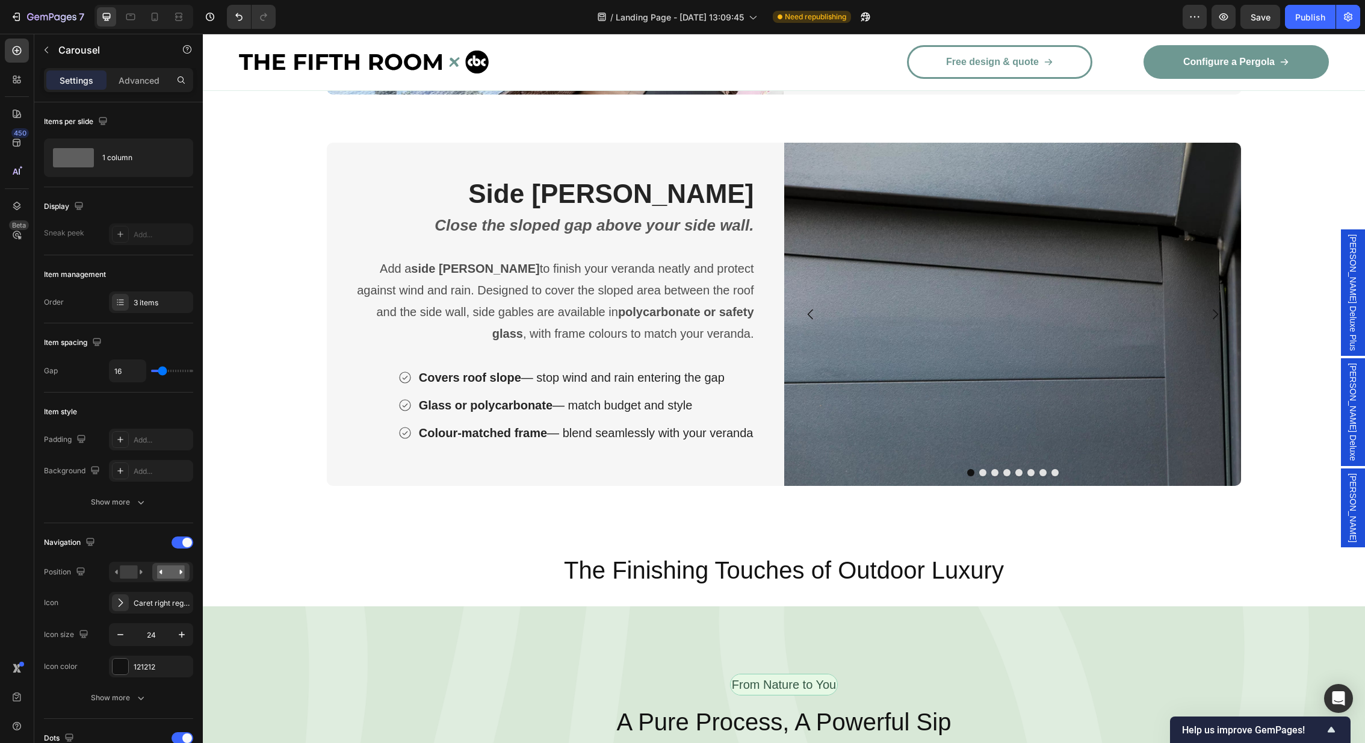
scroll to position [3237, 0]
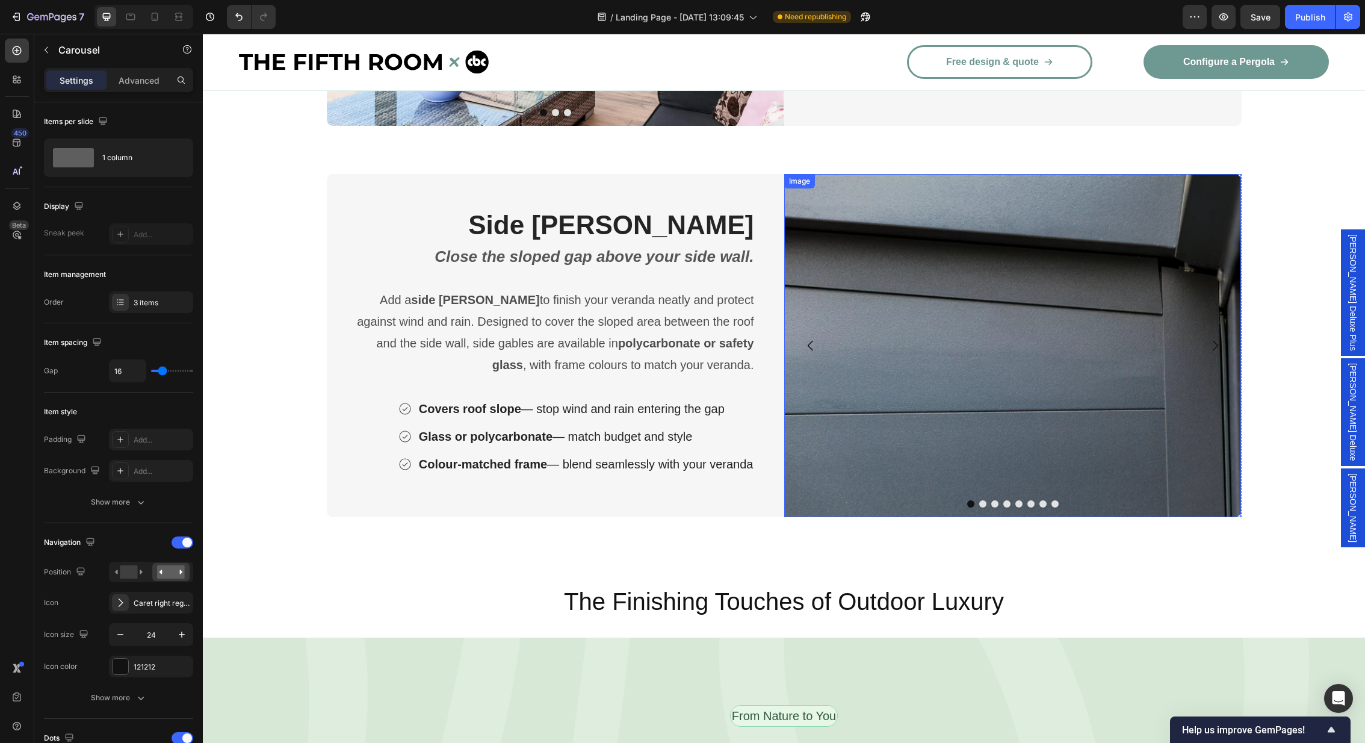
click at [1033, 377] on img at bounding box center [1012, 345] width 457 height 343
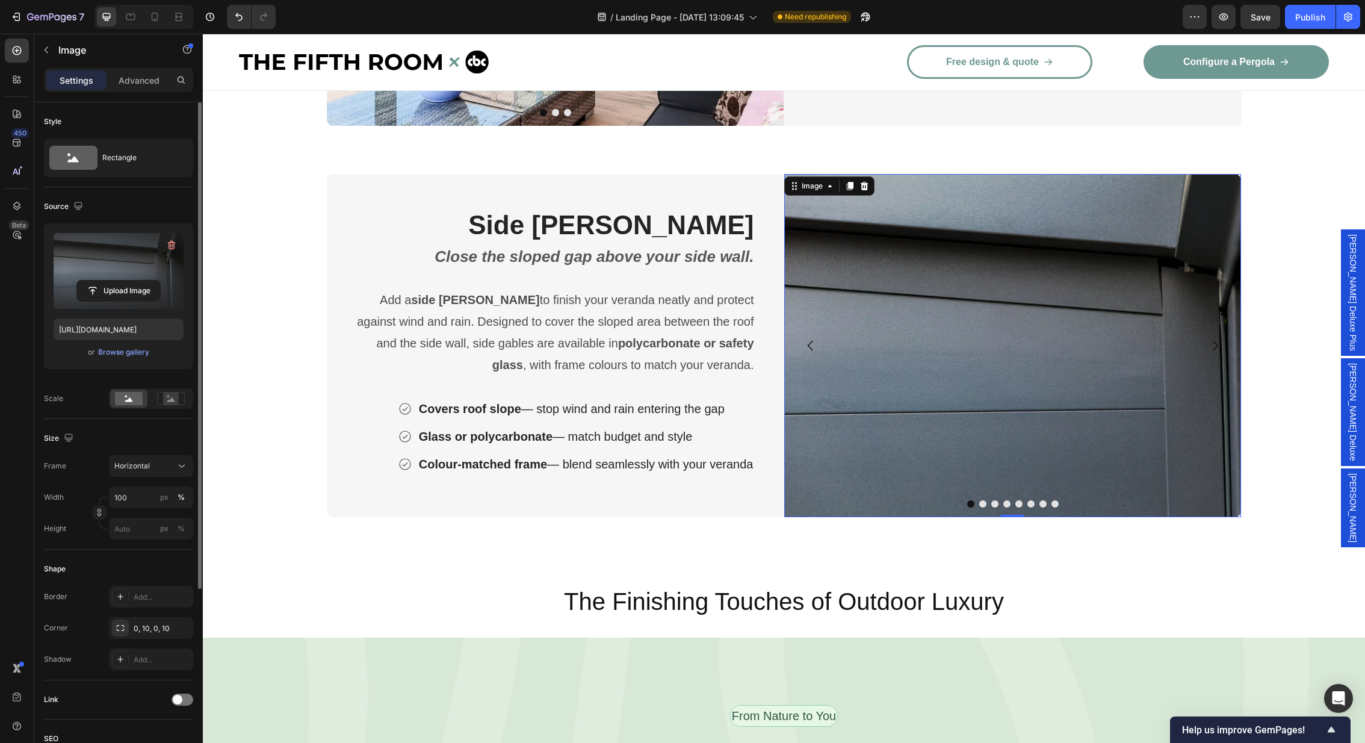
click at [134, 252] on label at bounding box center [119, 271] width 130 height 76
click at [134, 280] on input "file" at bounding box center [118, 290] width 83 height 20
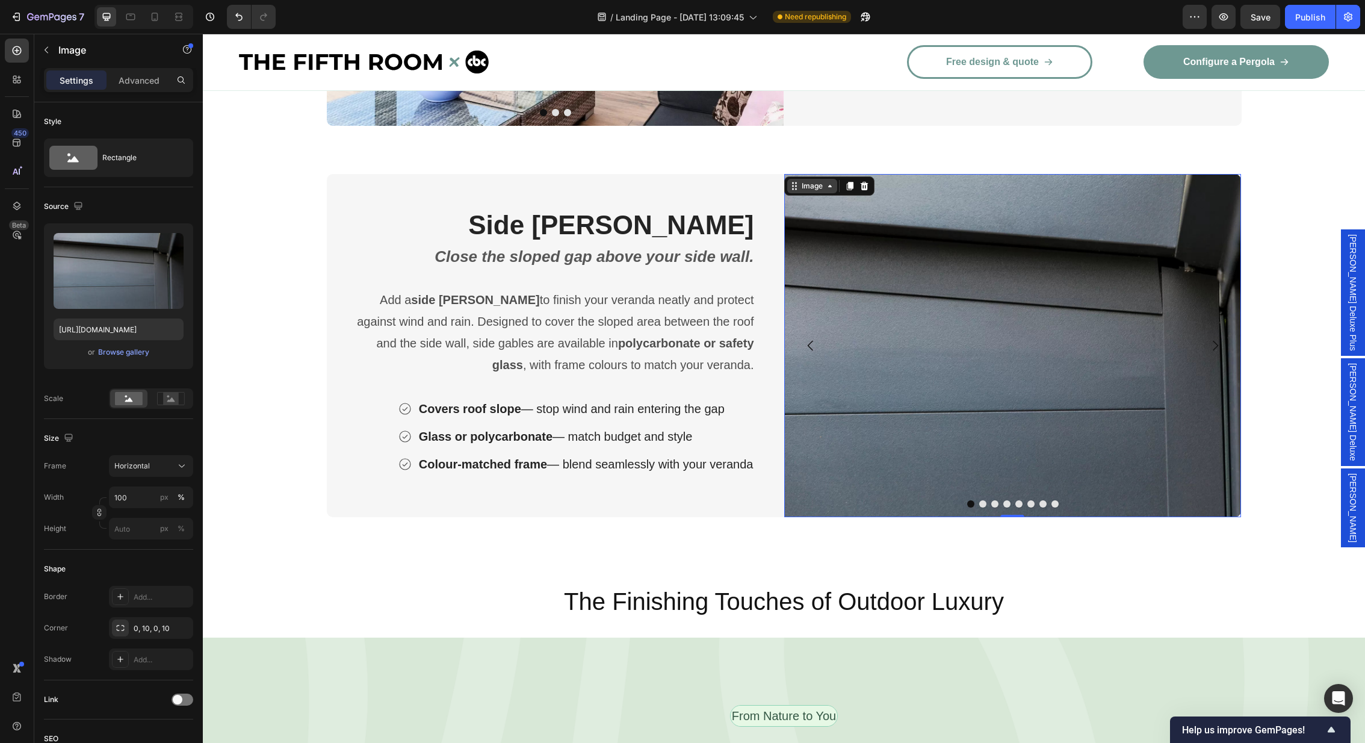
click at [819, 191] on div "Image" at bounding box center [812, 186] width 50 height 14
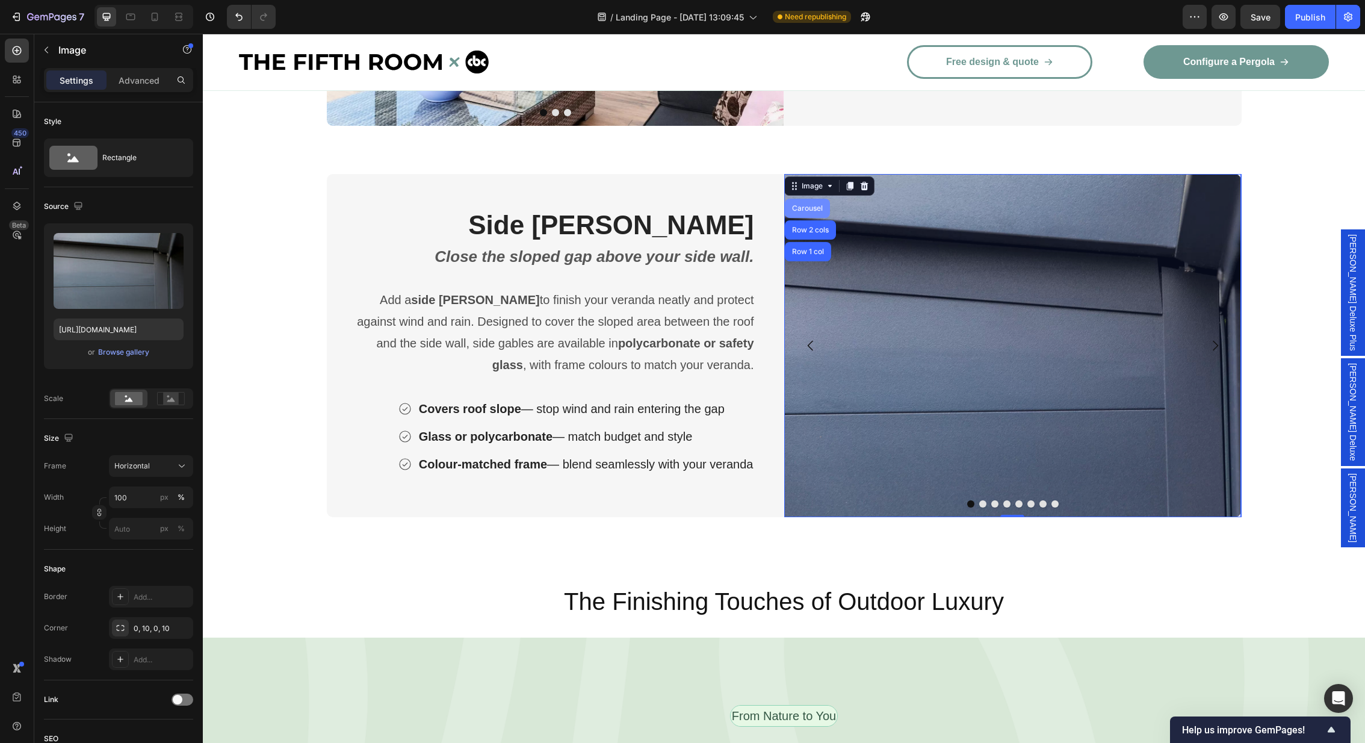
click at [809, 208] on div "Carousel" at bounding box center [807, 208] width 36 height 7
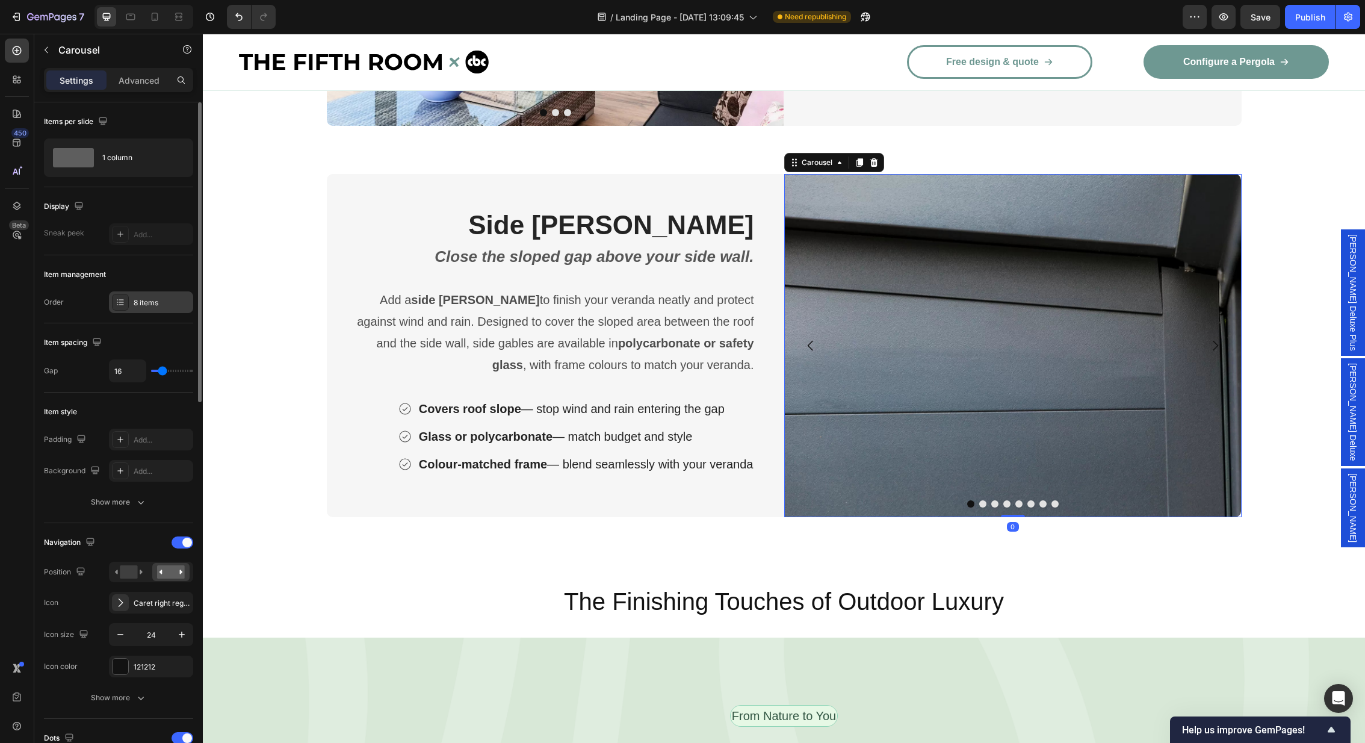
click at [164, 292] on div "8 items" at bounding box center [151, 302] width 84 height 22
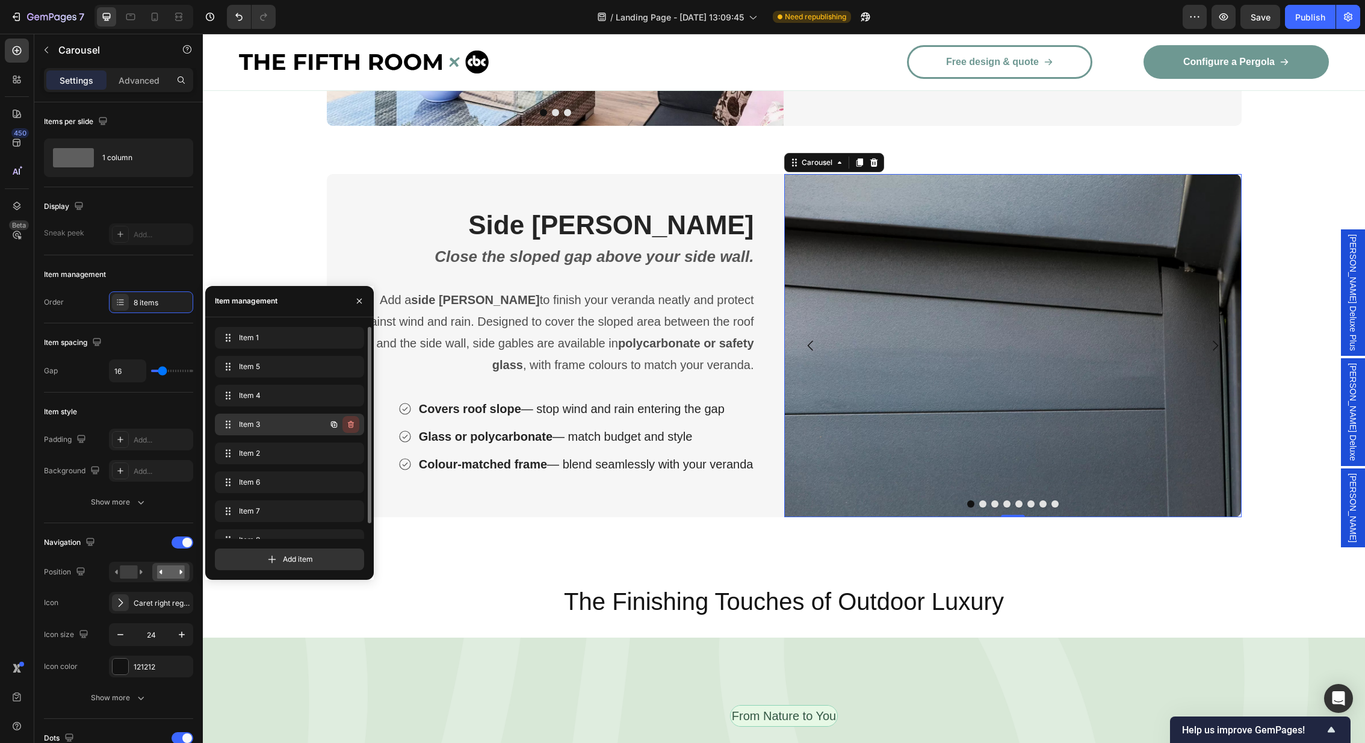
click at [354, 429] on button "button" at bounding box center [350, 424] width 17 height 17
click at [354, 429] on button "Delete" at bounding box center [342, 424] width 33 height 17
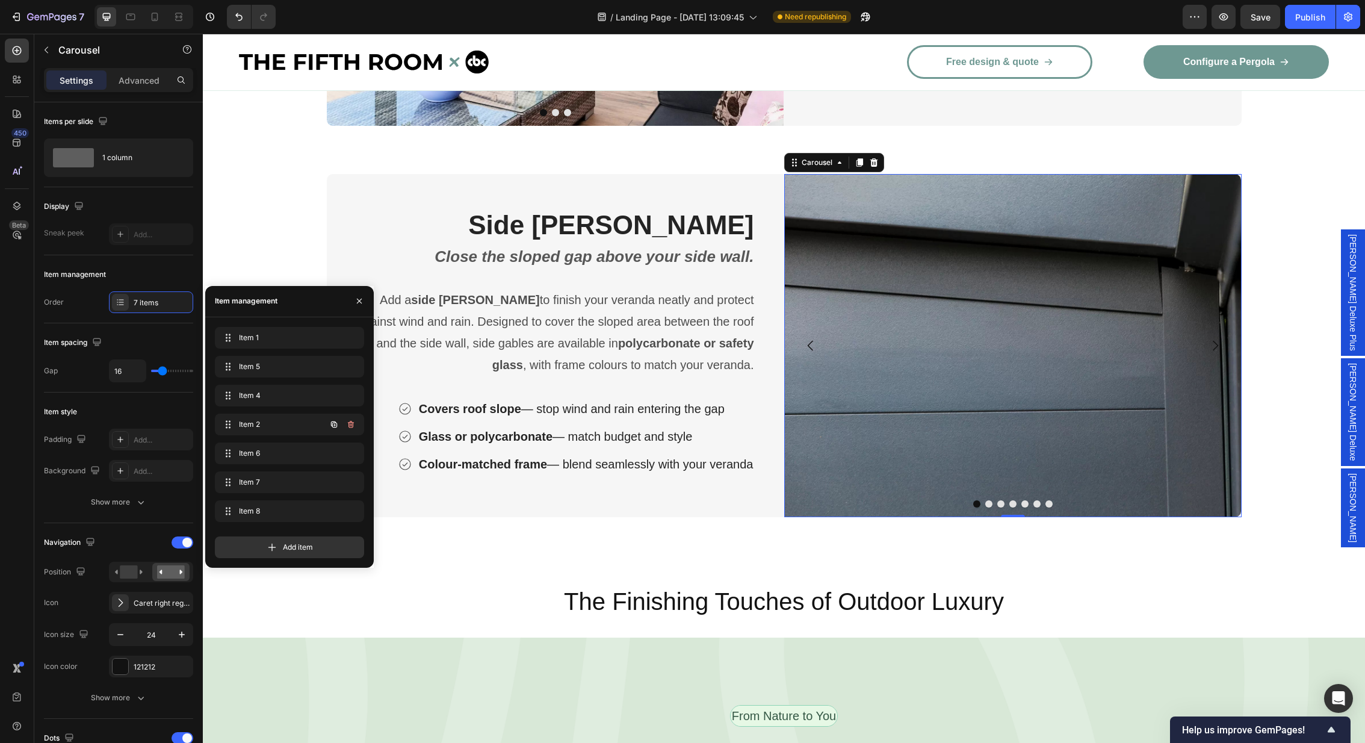
click at [354, 429] on button "button" at bounding box center [350, 424] width 17 height 17
click at [354, 429] on button "Delete" at bounding box center [342, 424] width 33 height 17
click at [354, 429] on button "button" at bounding box center [350, 424] width 17 height 17
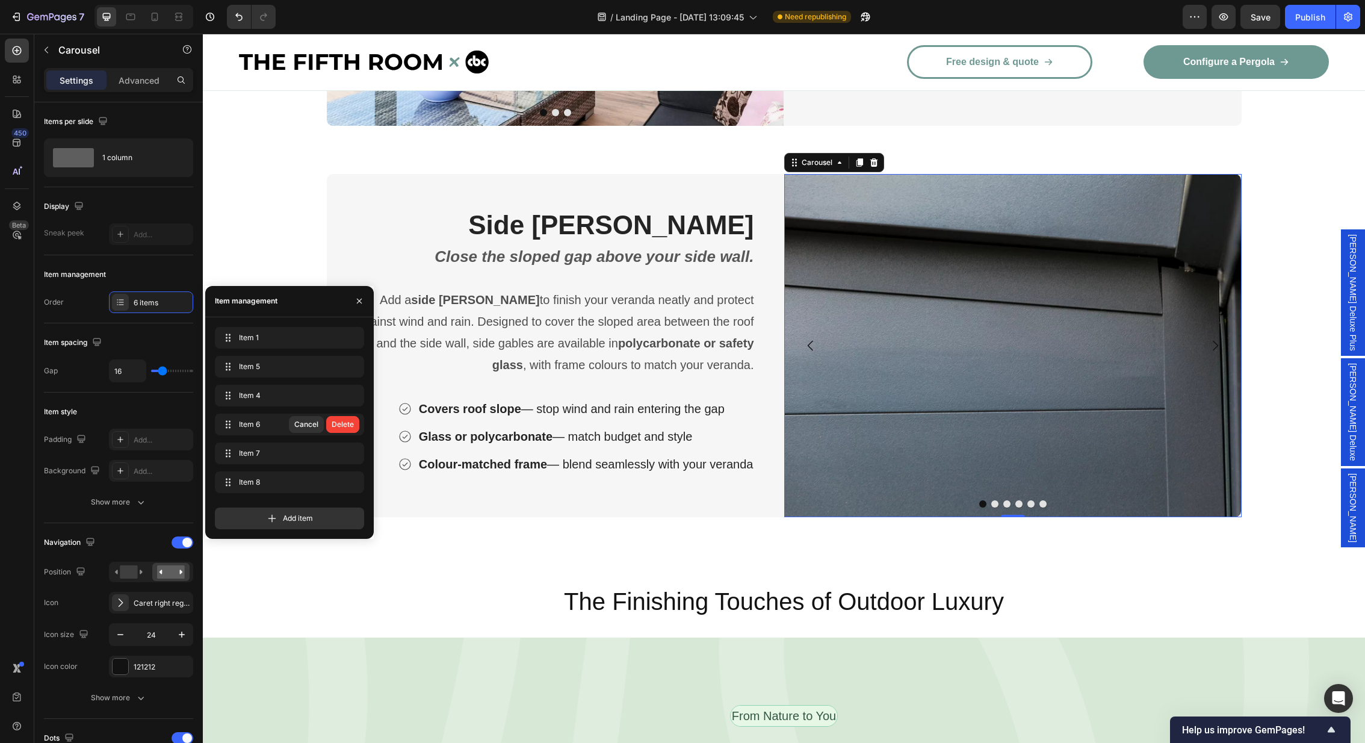
click at [354, 429] on button "Delete" at bounding box center [342, 424] width 33 height 17
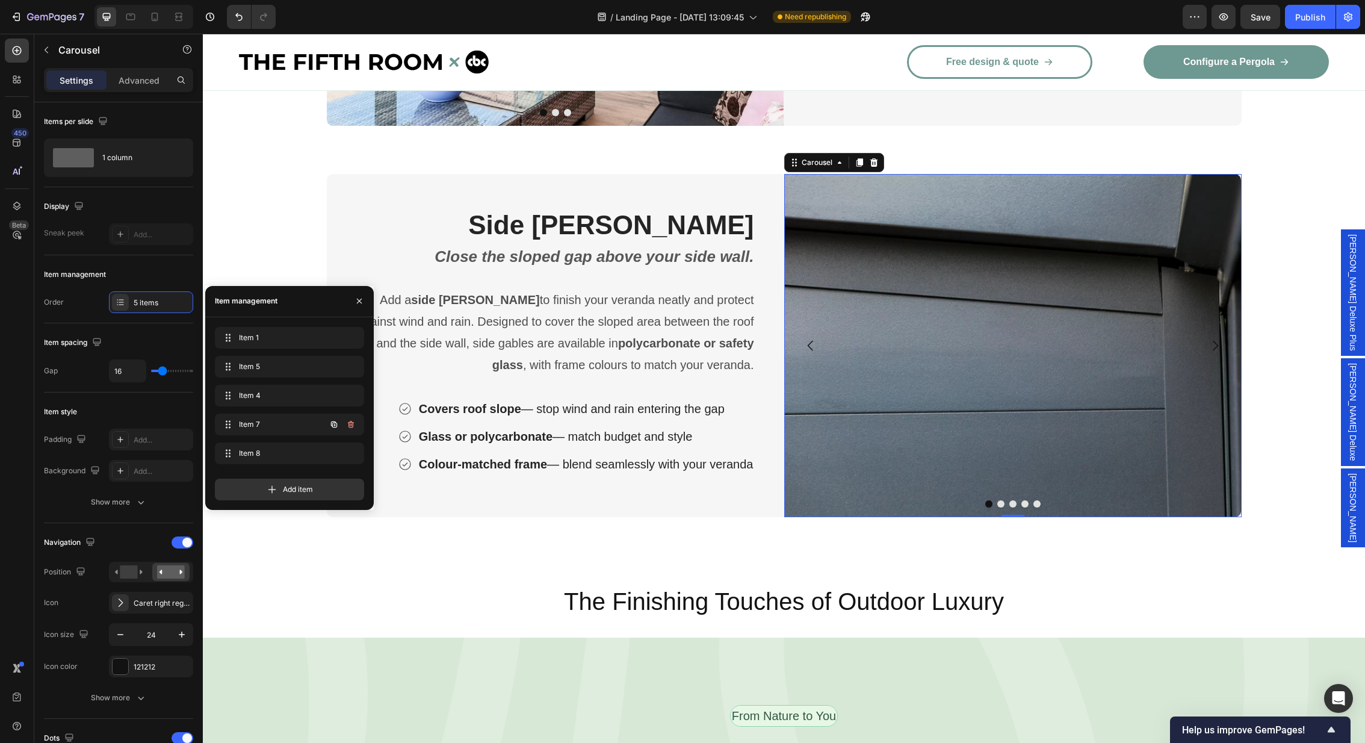
click at [354, 429] on button "button" at bounding box center [350, 424] width 17 height 17
click at [354, 429] on button "Delete" at bounding box center [342, 424] width 33 height 17
click at [354, 429] on button "button" at bounding box center [350, 424] width 17 height 17
click at [354, 429] on button "Delete" at bounding box center [342, 424] width 33 height 17
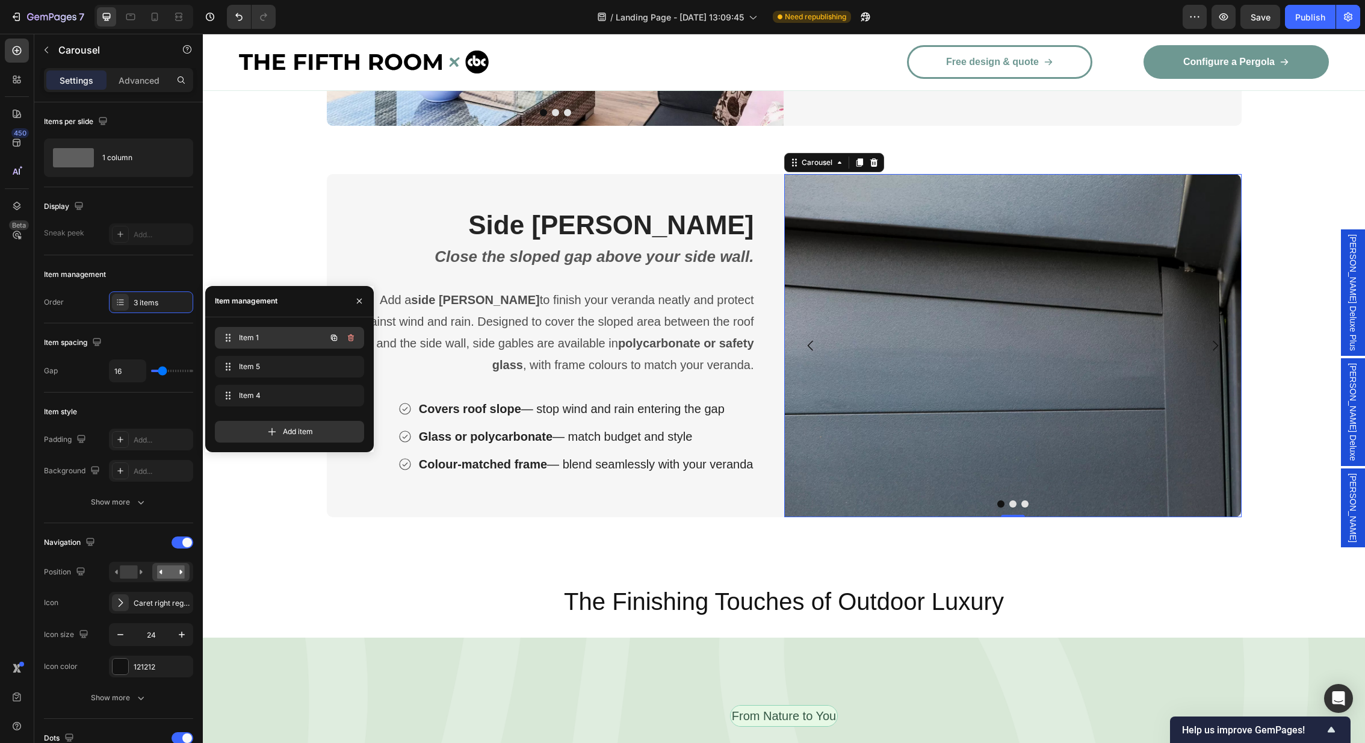
click at [260, 330] on div "Item 1 Item 1" at bounding box center [273, 337] width 106 height 17
click at [276, 339] on span "Item 1" at bounding box center [280, 337] width 89 height 11
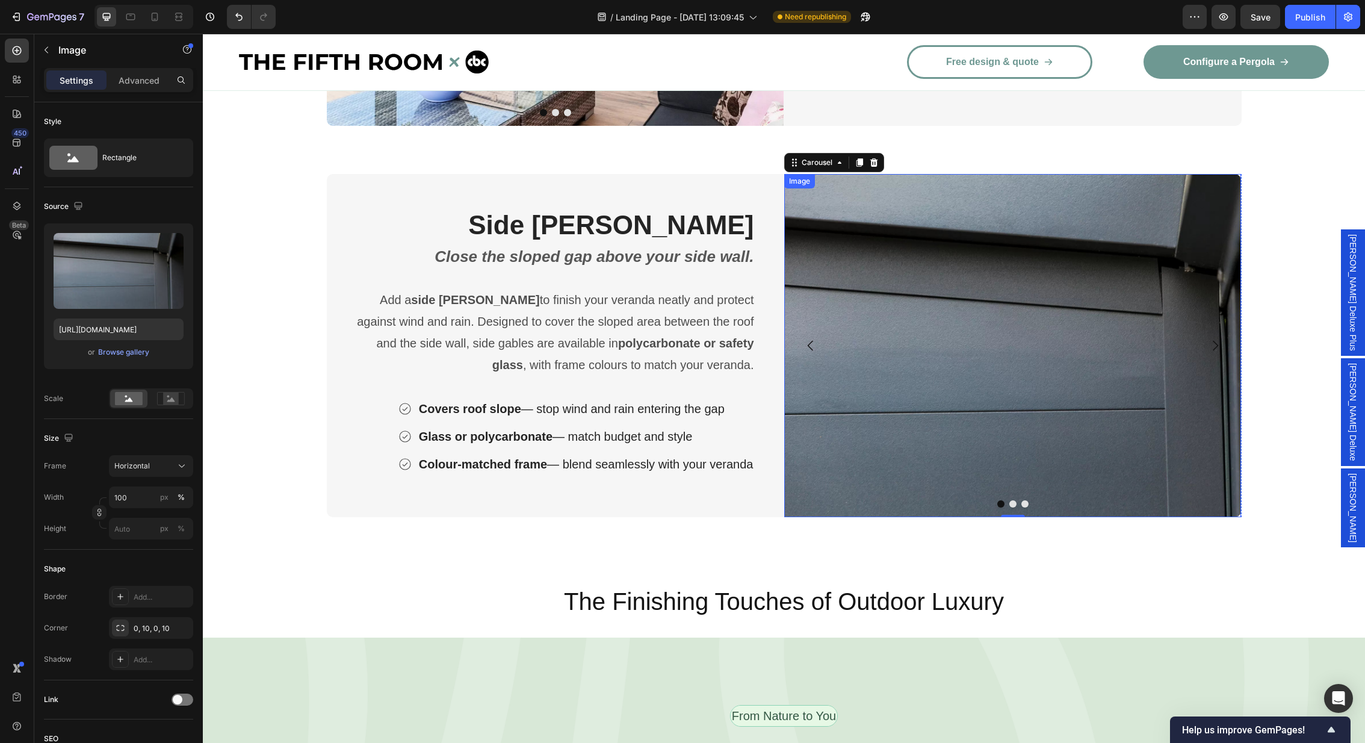
click at [1066, 385] on img at bounding box center [1012, 345] width 457 height 343
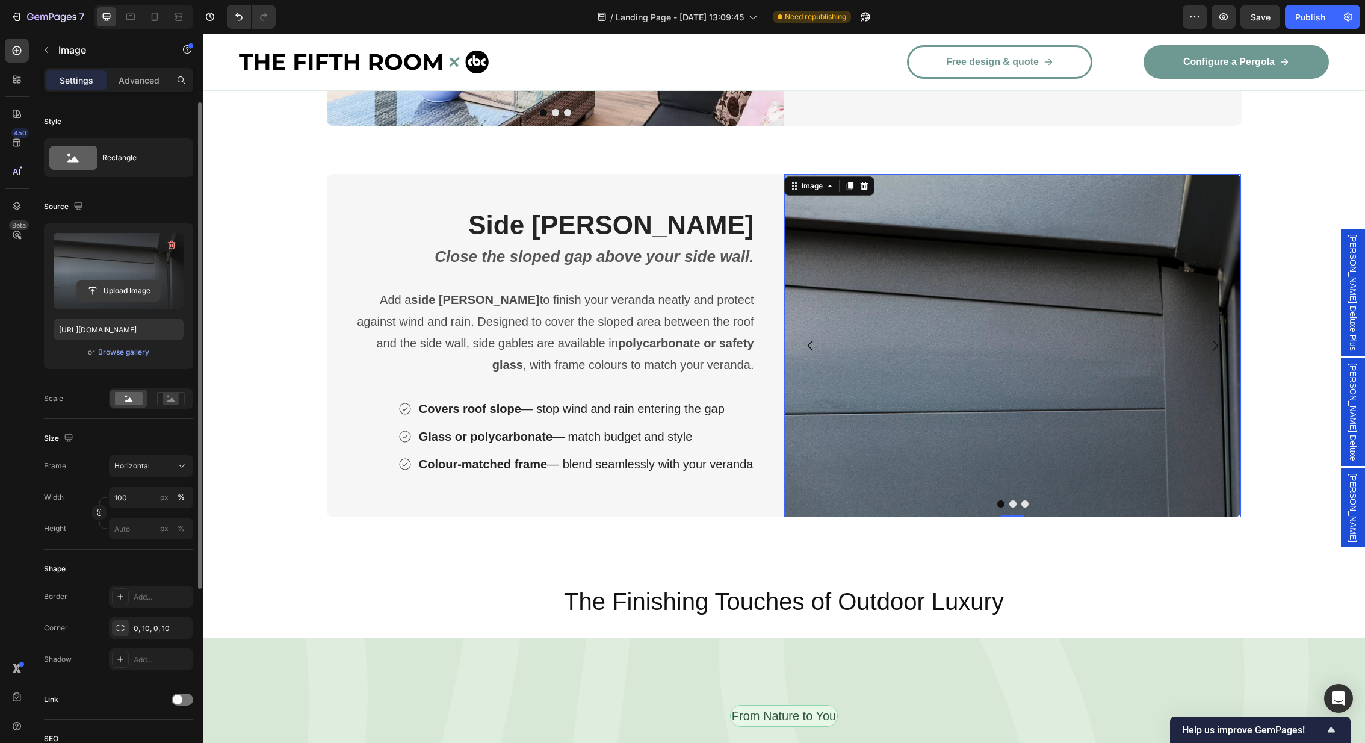
click at [116, 295] on input "file" at bounding box center [118, 290] width 83 height 20
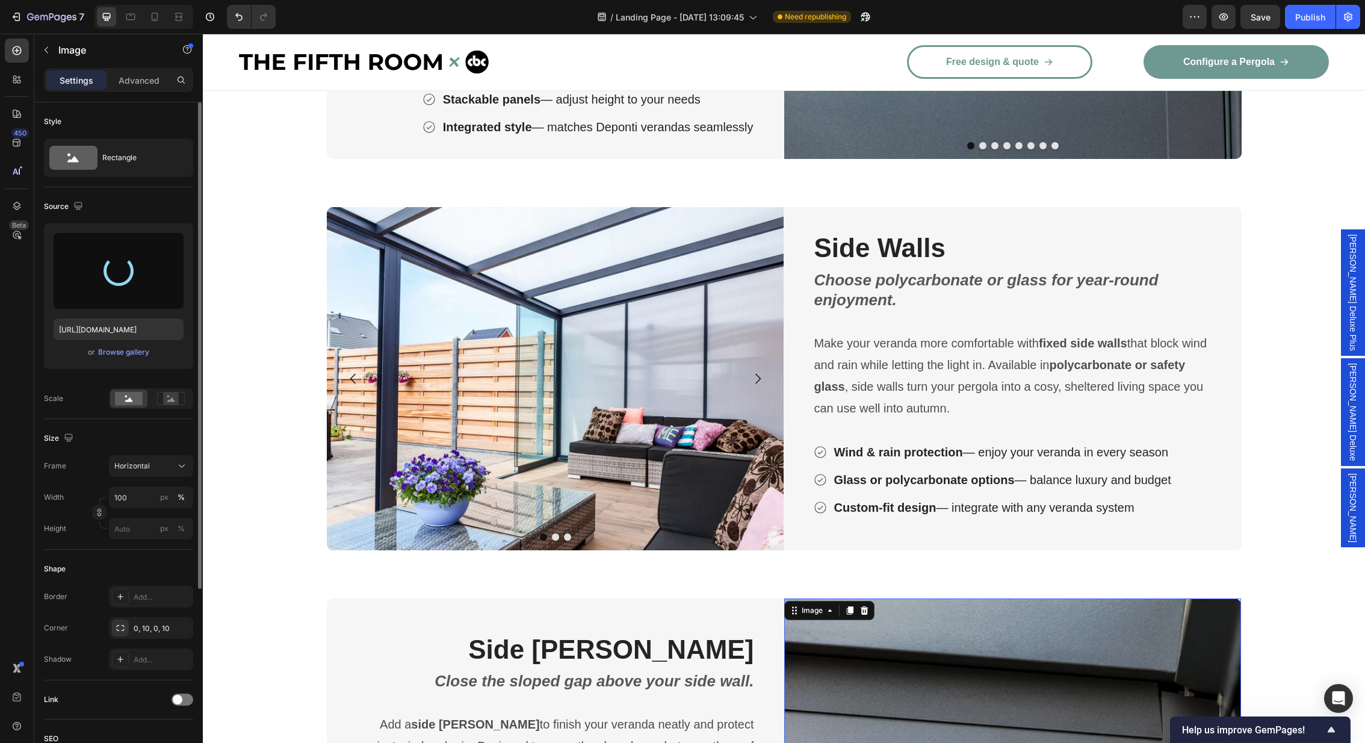
type input "[URL][DOMAIN_NAME]"
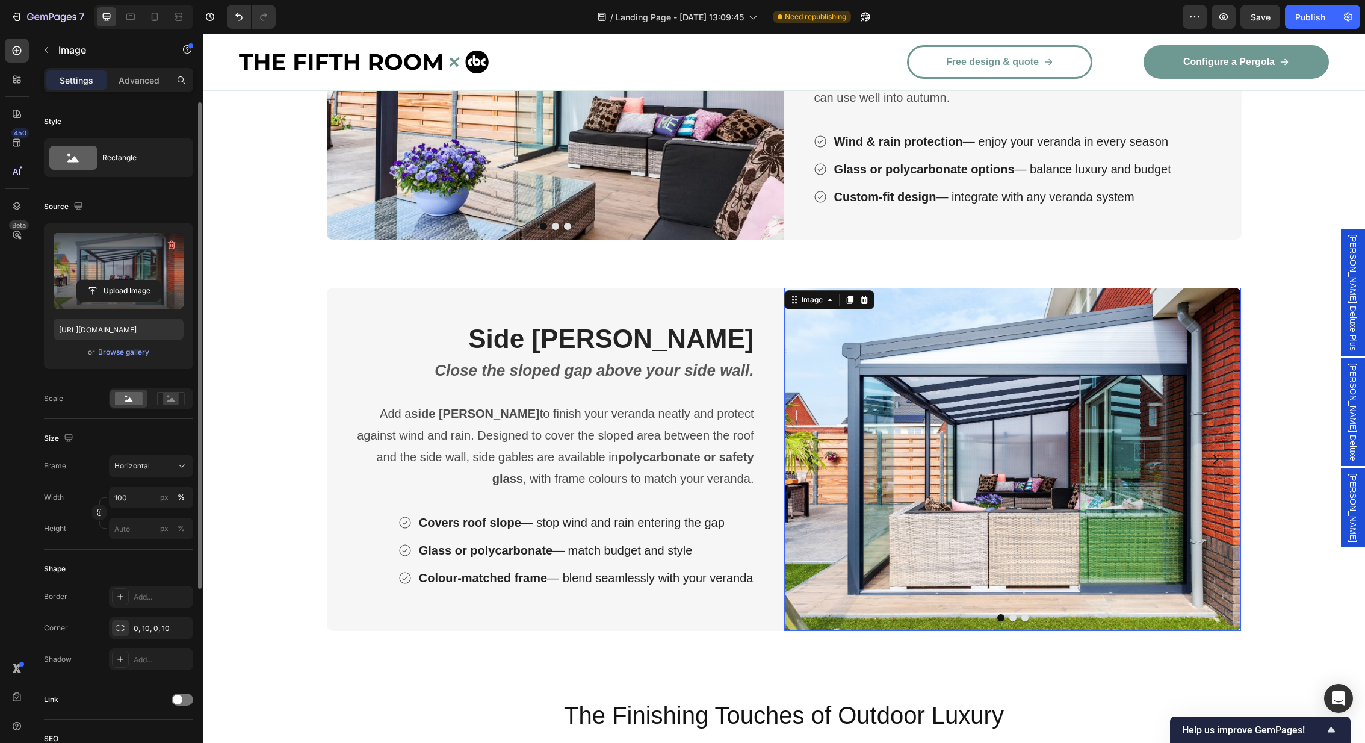
scroll to position [3142, 0]
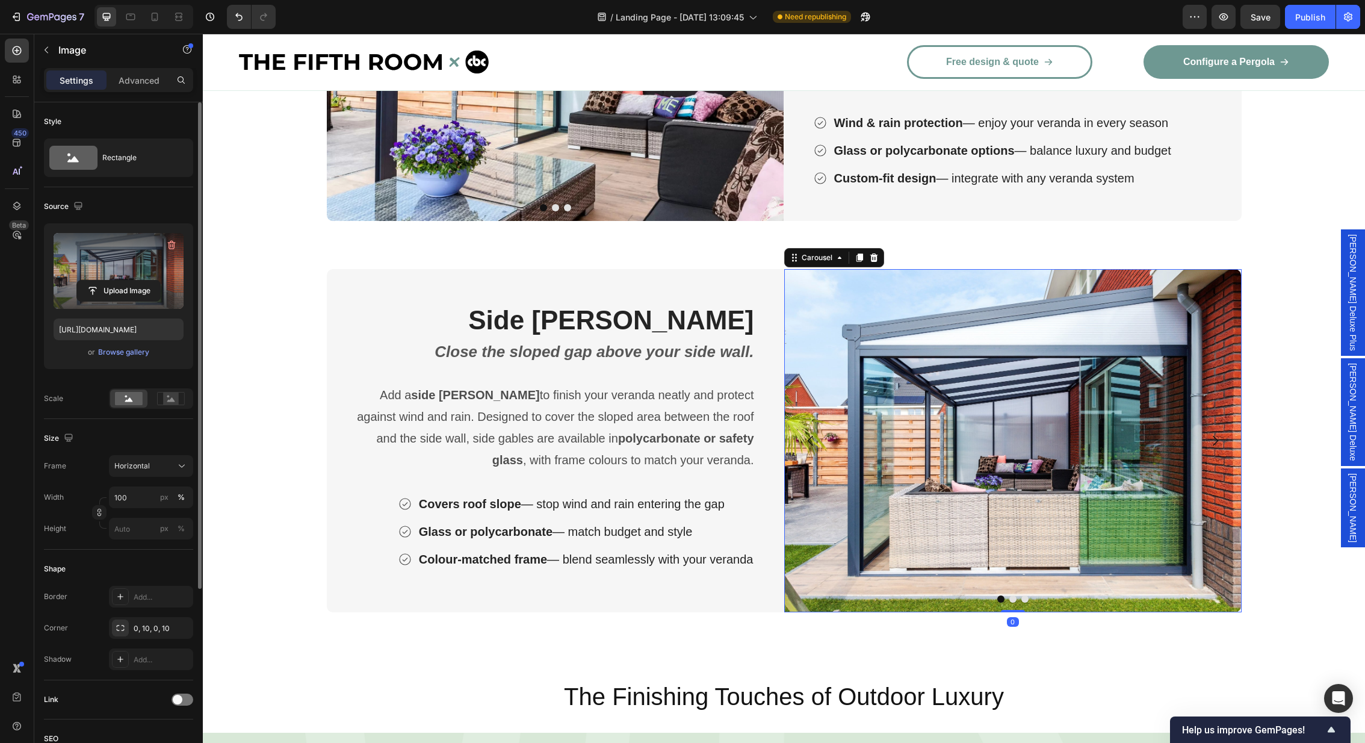
click at [1012, 599] on button "Dot" at bounding box center [1012, 598] width 7 height 7
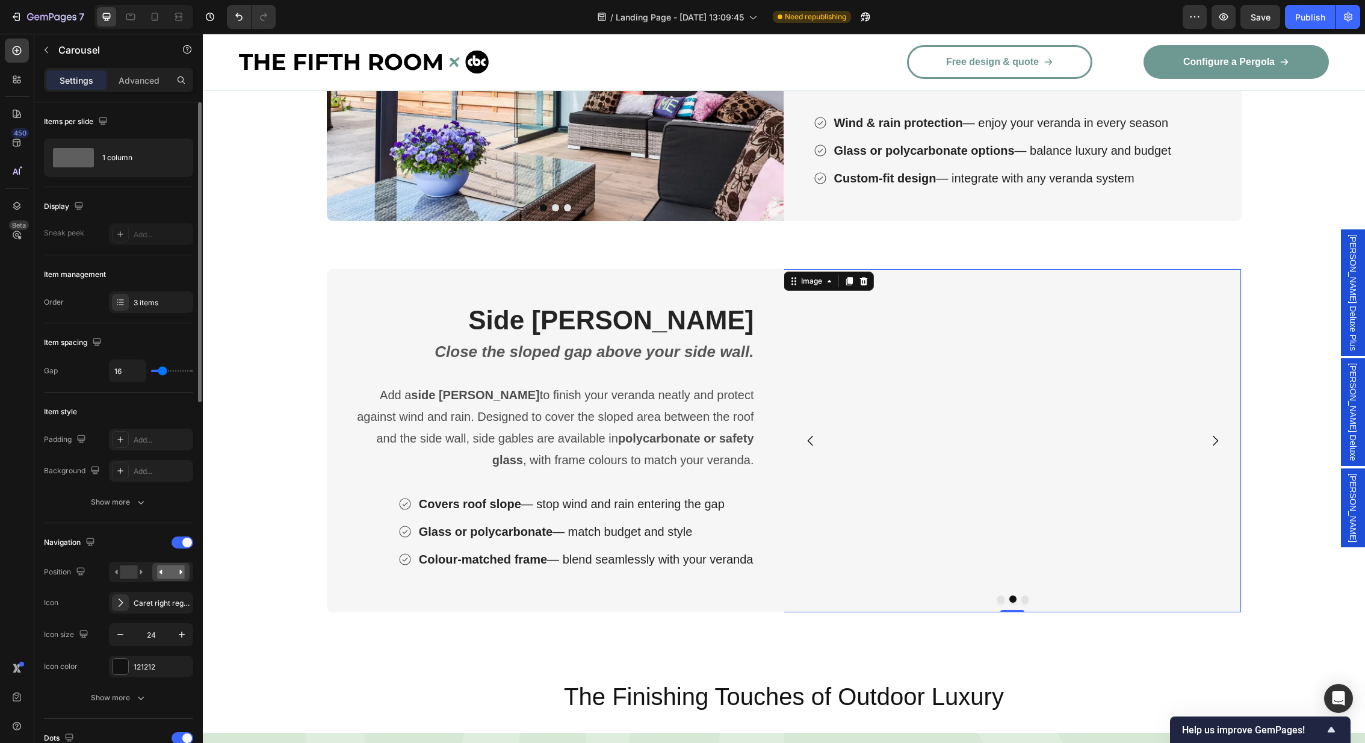
click at [965, 443] on img at bounding box center [1011, 440] width 457 height 343
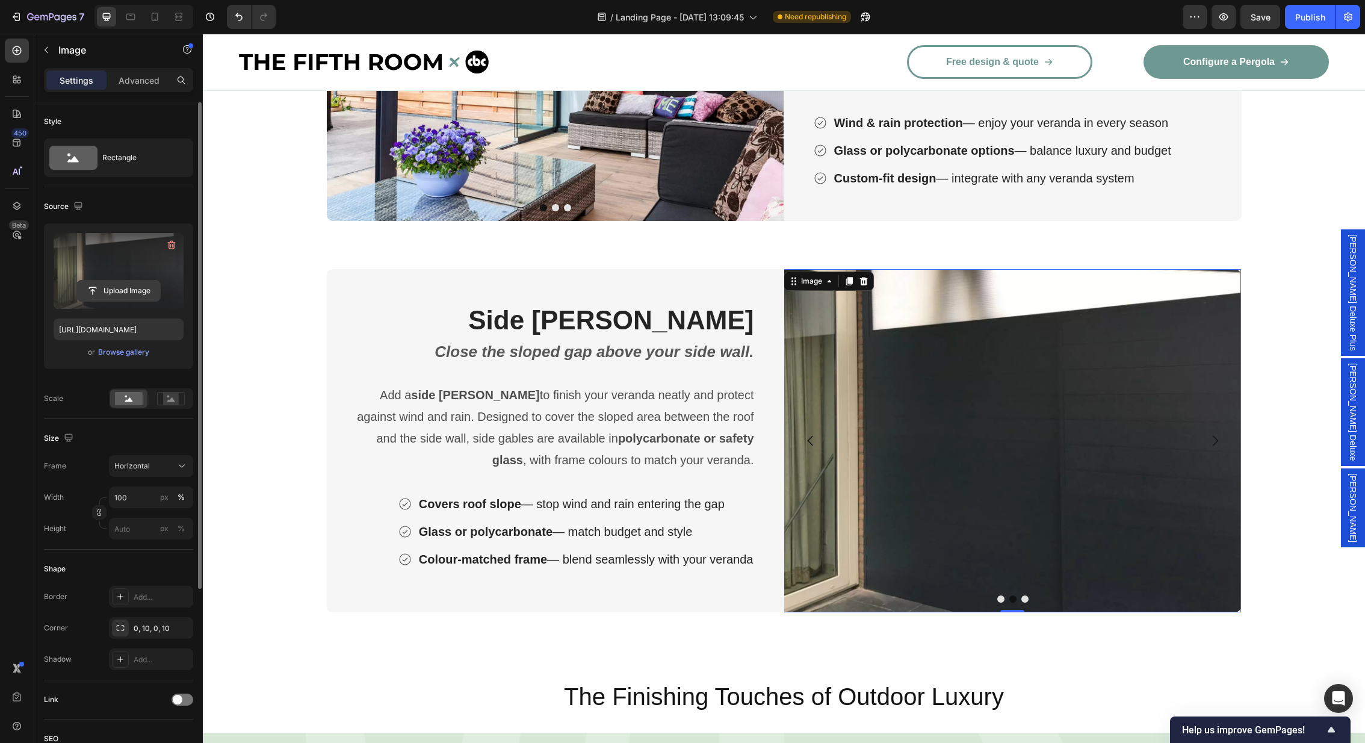
click at [122, 287] on input "file" at bounding box center [118, 290] width 83 height 20
type input "[URL][DOMAIN_NAME]"
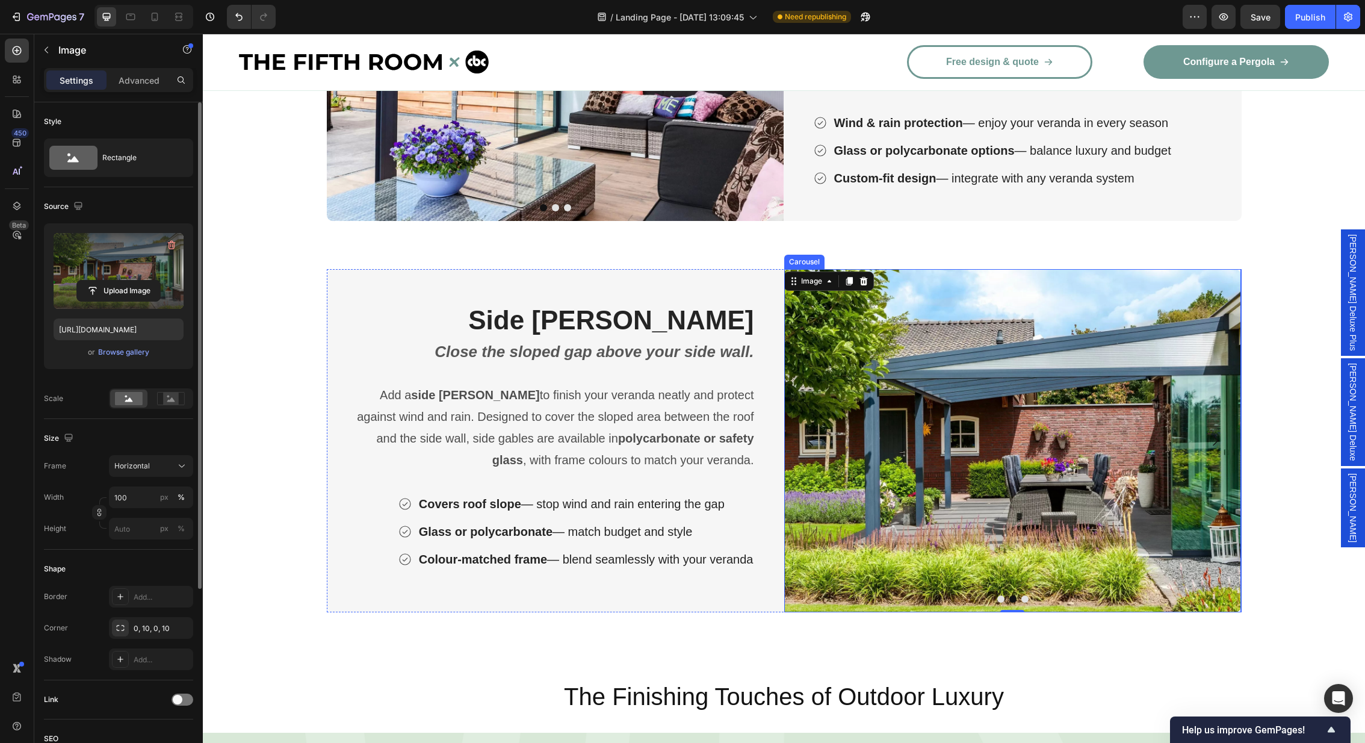
click at [1025, 599] on button "Dot" at bounding box center [1024, 598] width 7 height 7
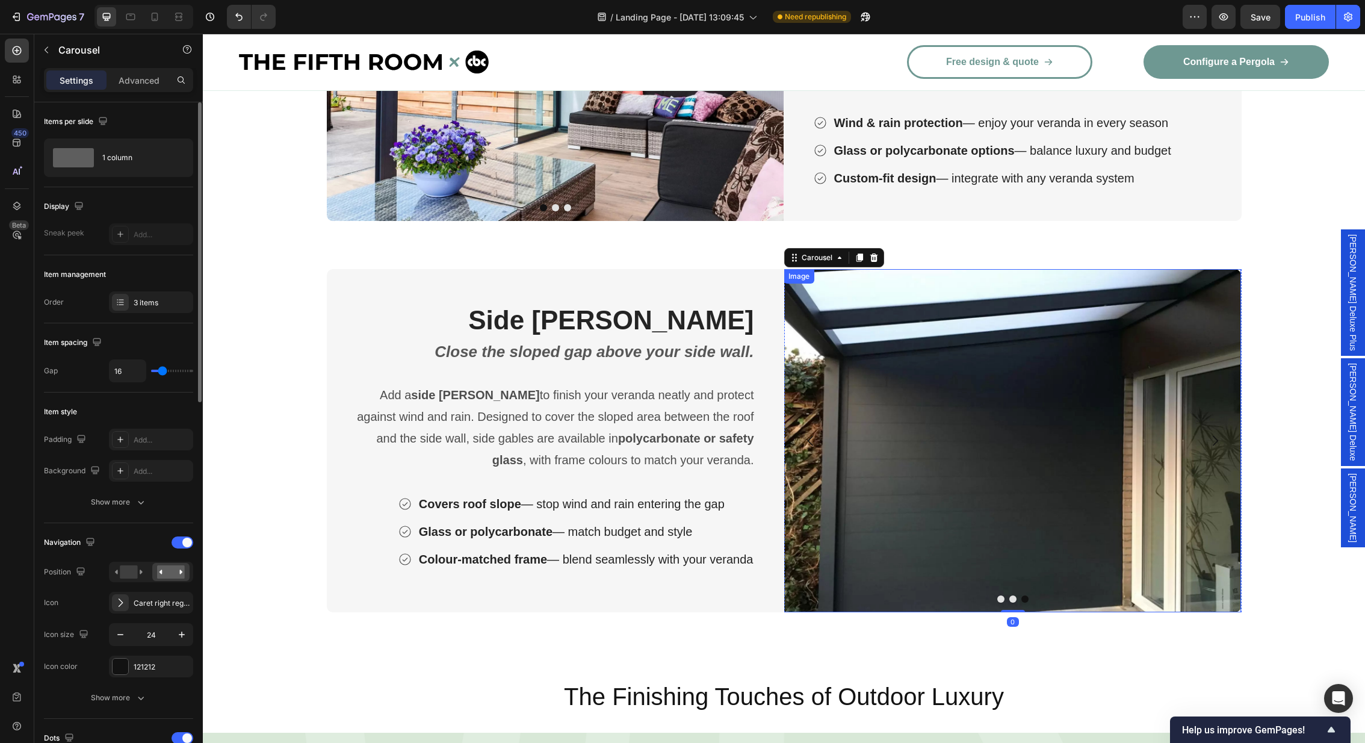
click at [1038, 441] on img at bounding box center [1011, 440] width 457 height 343
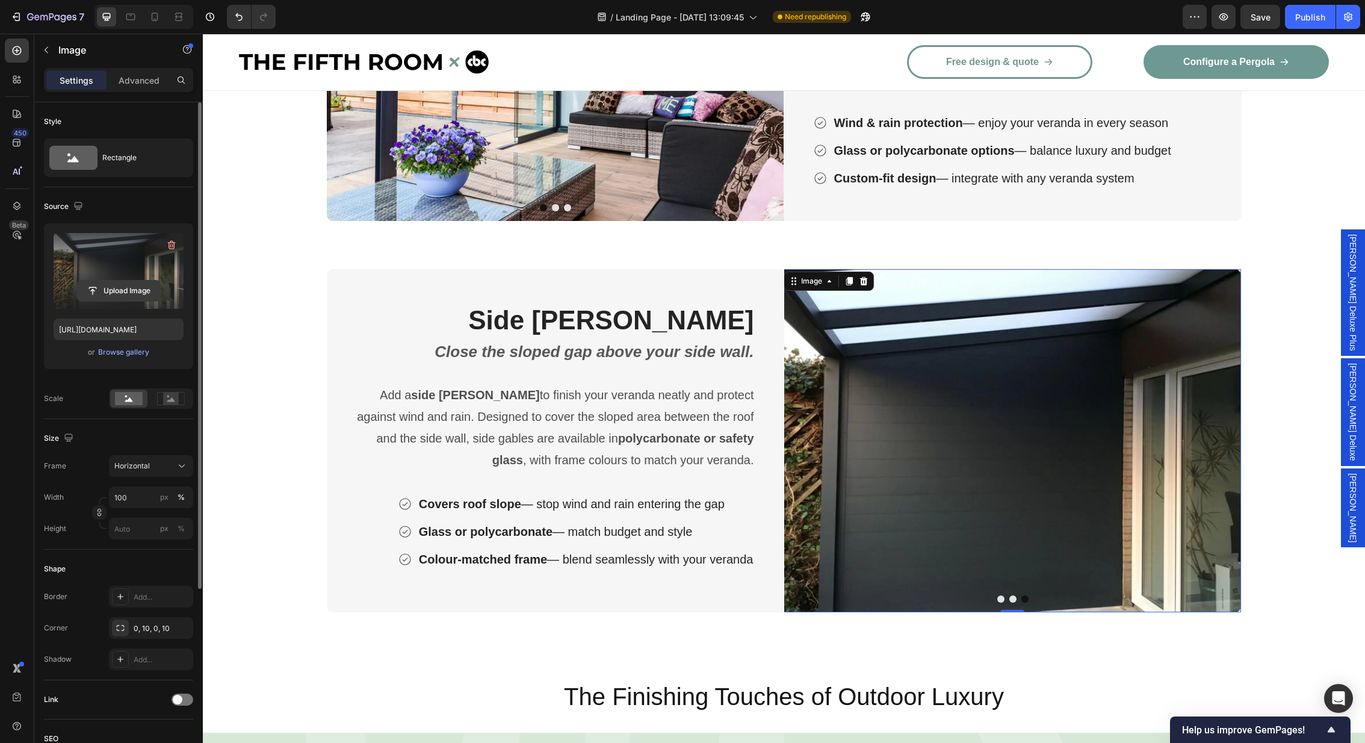
click at [120, 294] on input "file" at bounding box center [118, 290] width 83 height 20
type input "[URL][DOMAIN_NAME]"
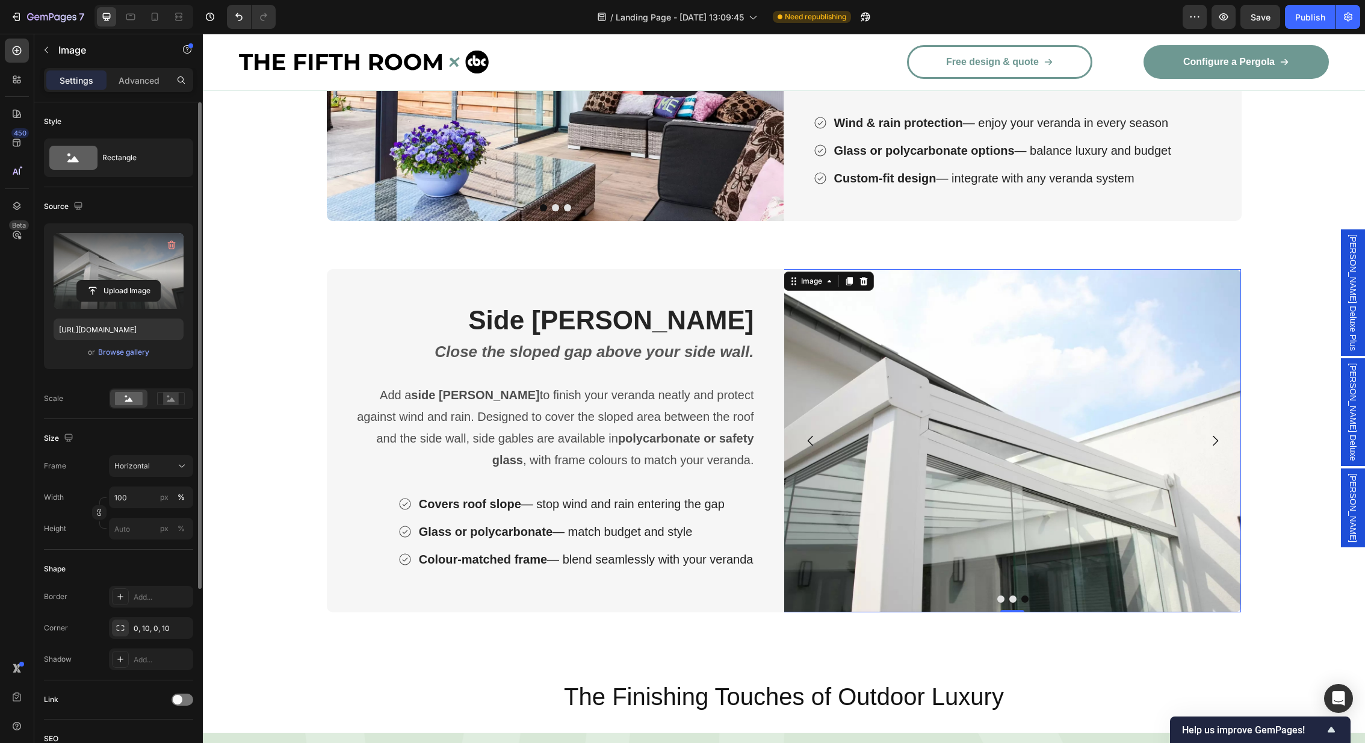
click at [1108, 491] on img at bounding box center [1011, 440] width 457 height 343
click at [814, 285] on div "Image" at bounding box center [812, 281] width 26 height 11
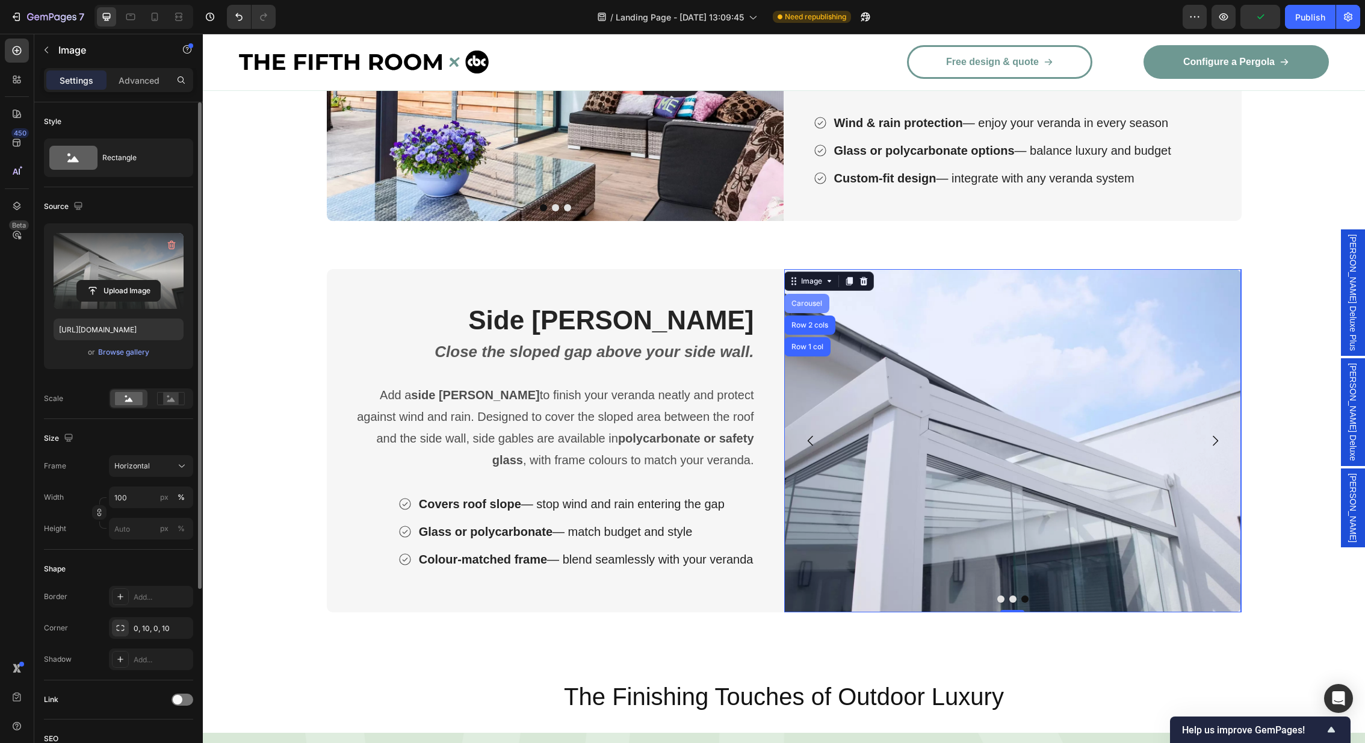
click at [799, 303] on div "Carousel" at bounding box center [807, 303] width 36 height 7
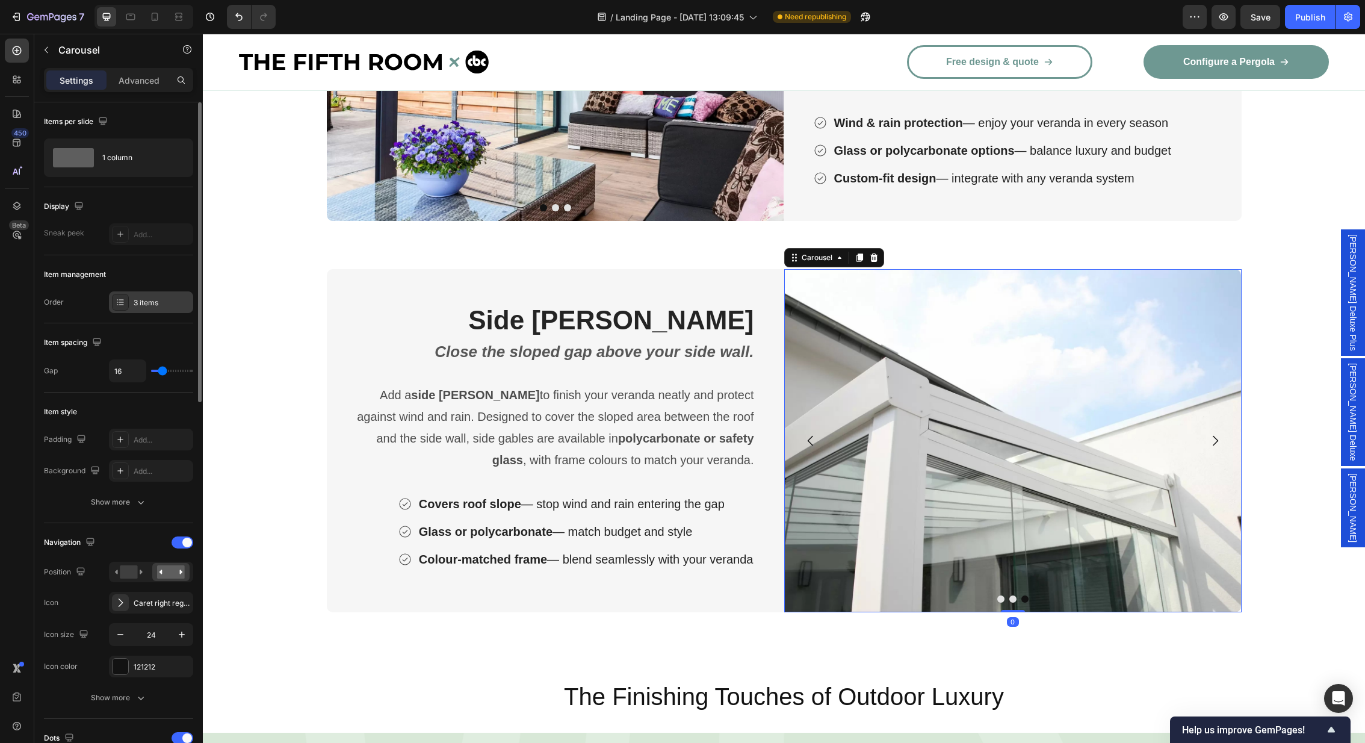
click at [137, 304] on div "3 items" at bounding box center [162, 302] width 57 height 11
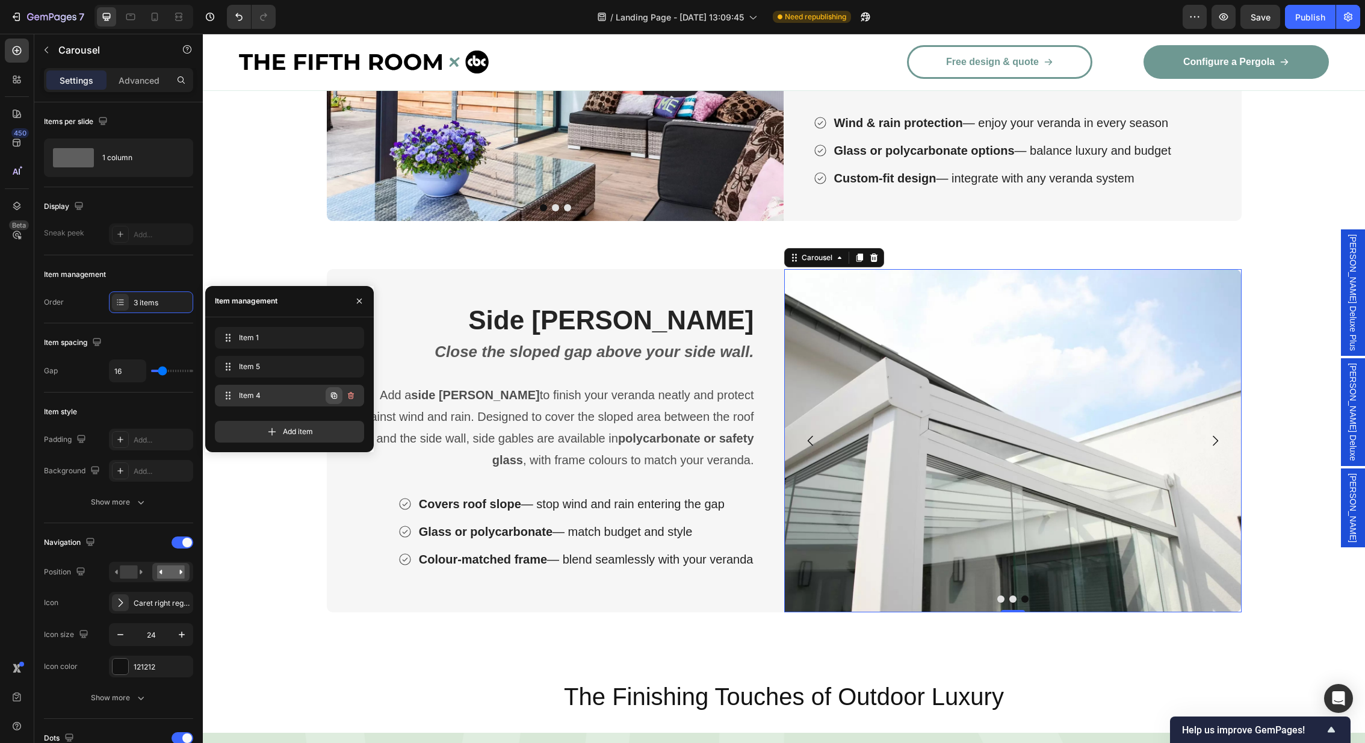
click at [337, 397] on icon "button" at bounding box center [334, 396] width 10 height 10
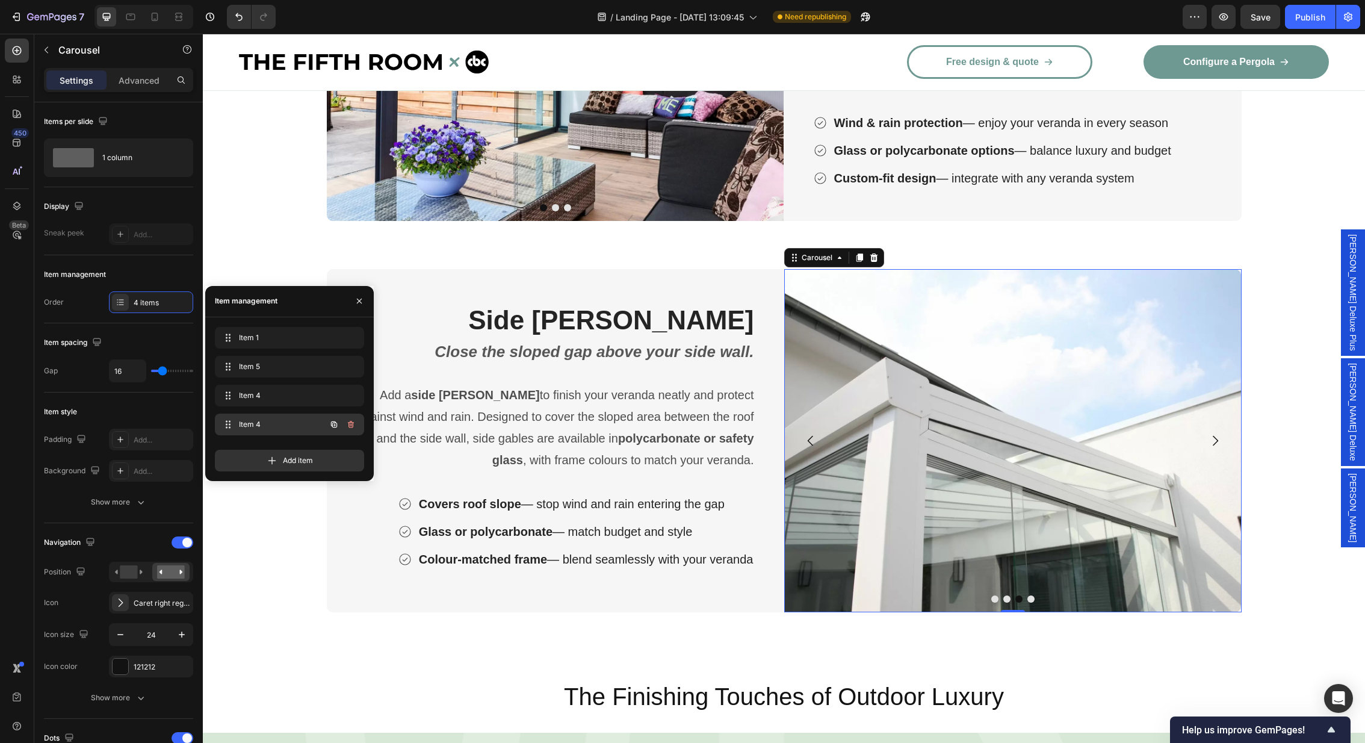
click at [277, 422] on span "Item 4" at bounding box center [273, 424] width 68 height 11
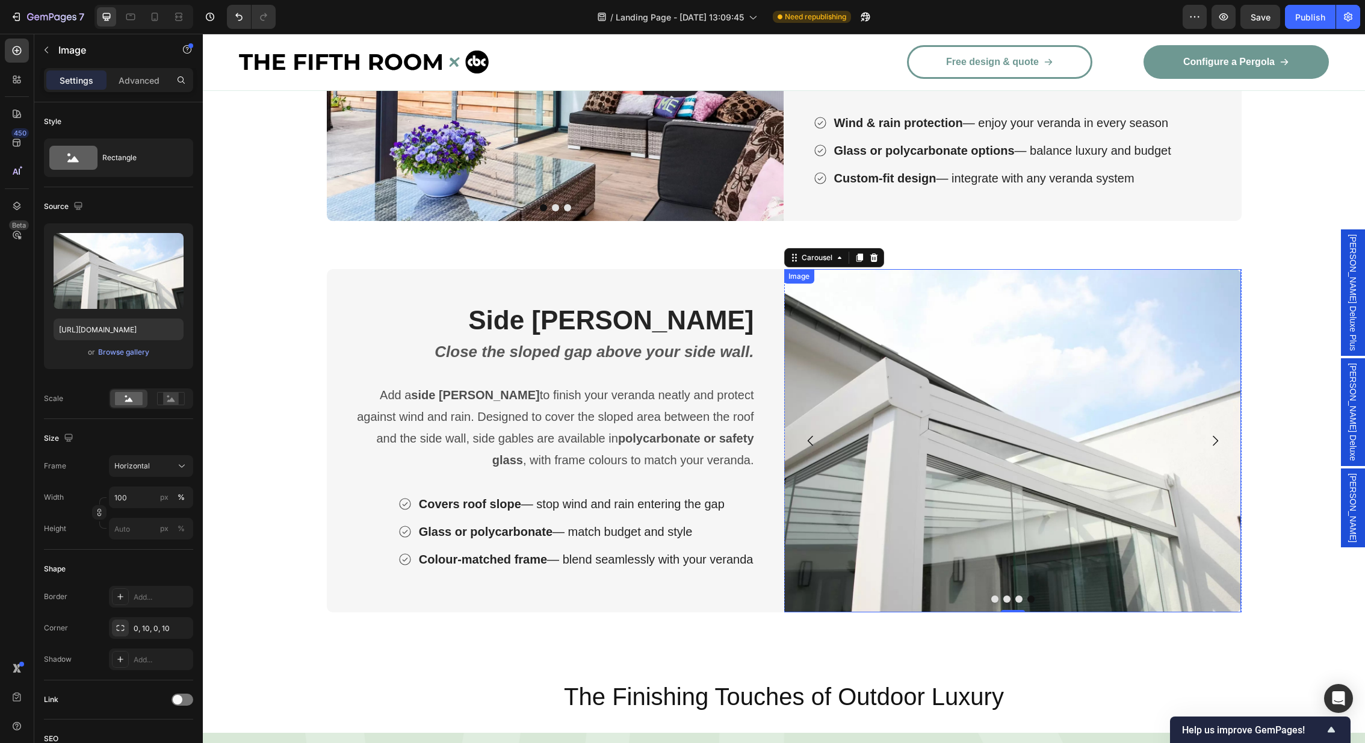
click at [1096, 496] on img at bounding box center [1011, 440] width 457 height 343
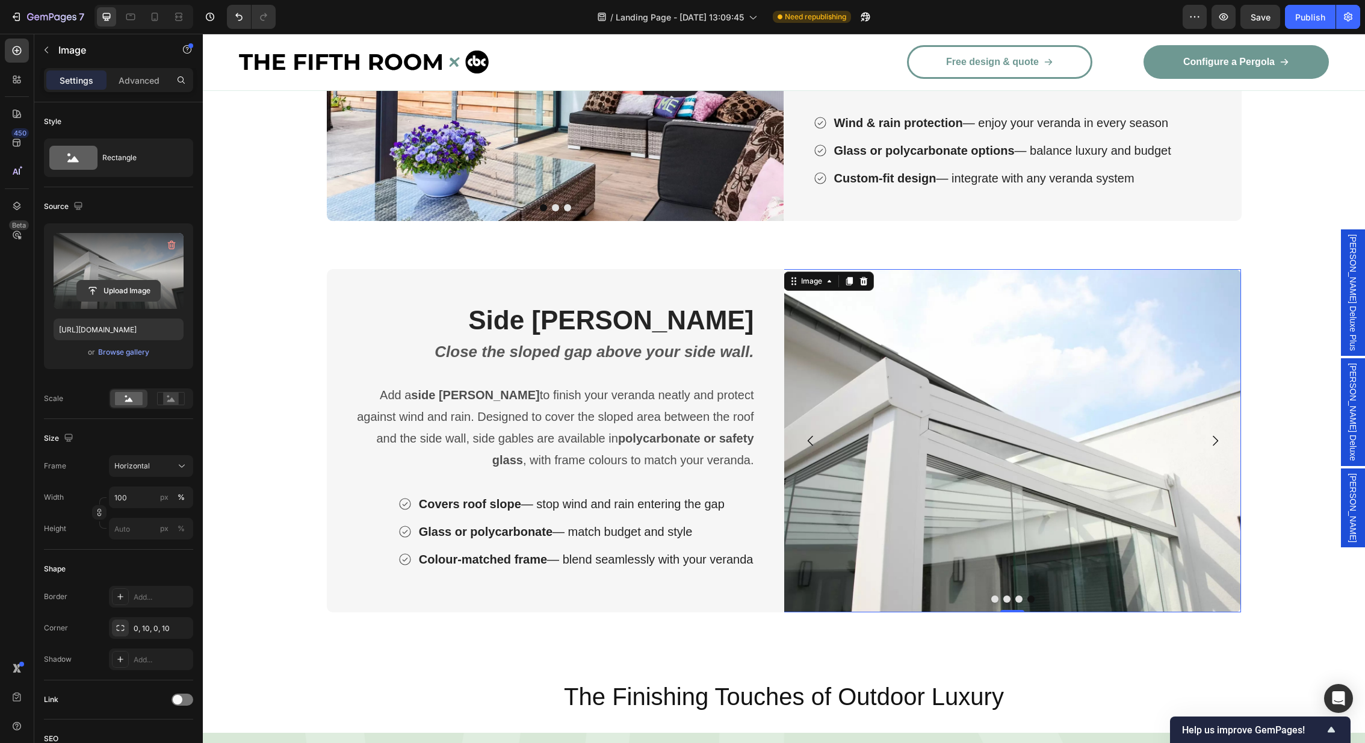
click at [120, 290] on input "file" at bounding box center [118, 290] width 83 height 20
type input "[URL][DOMAIN_NAME]"
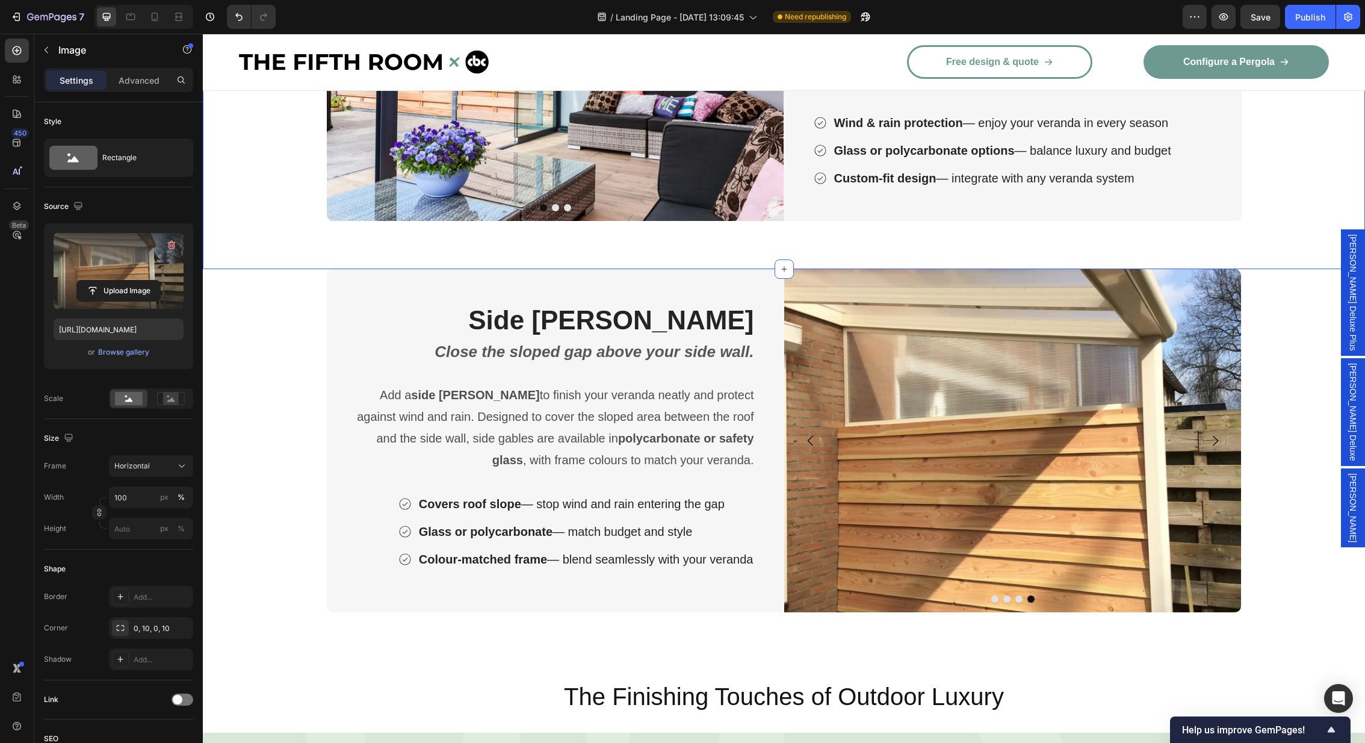
click at [1357, 236] on div "Image Image Image Carousel Side Walls Heading Choose polycarbonate or glass for…" at bounding box center [784, 73] width 1162 height 391
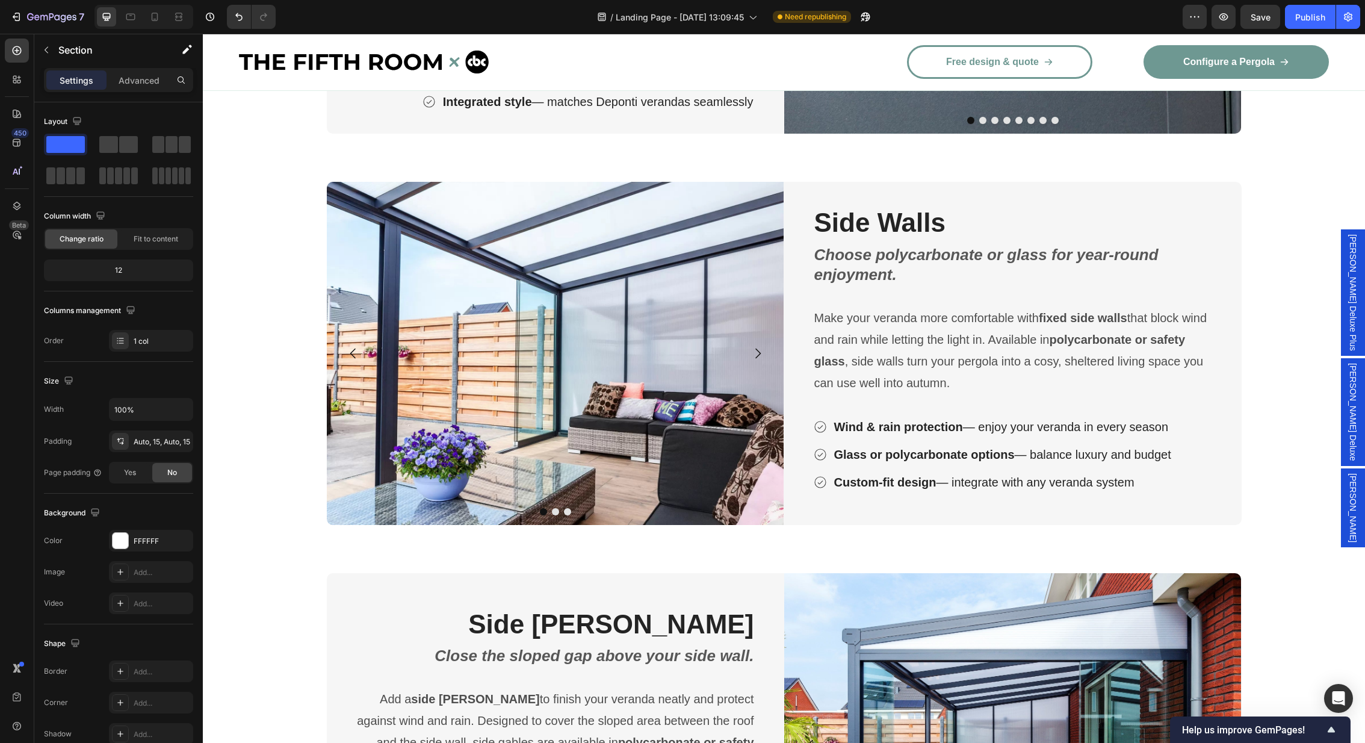
scroll to position [2836, 0]
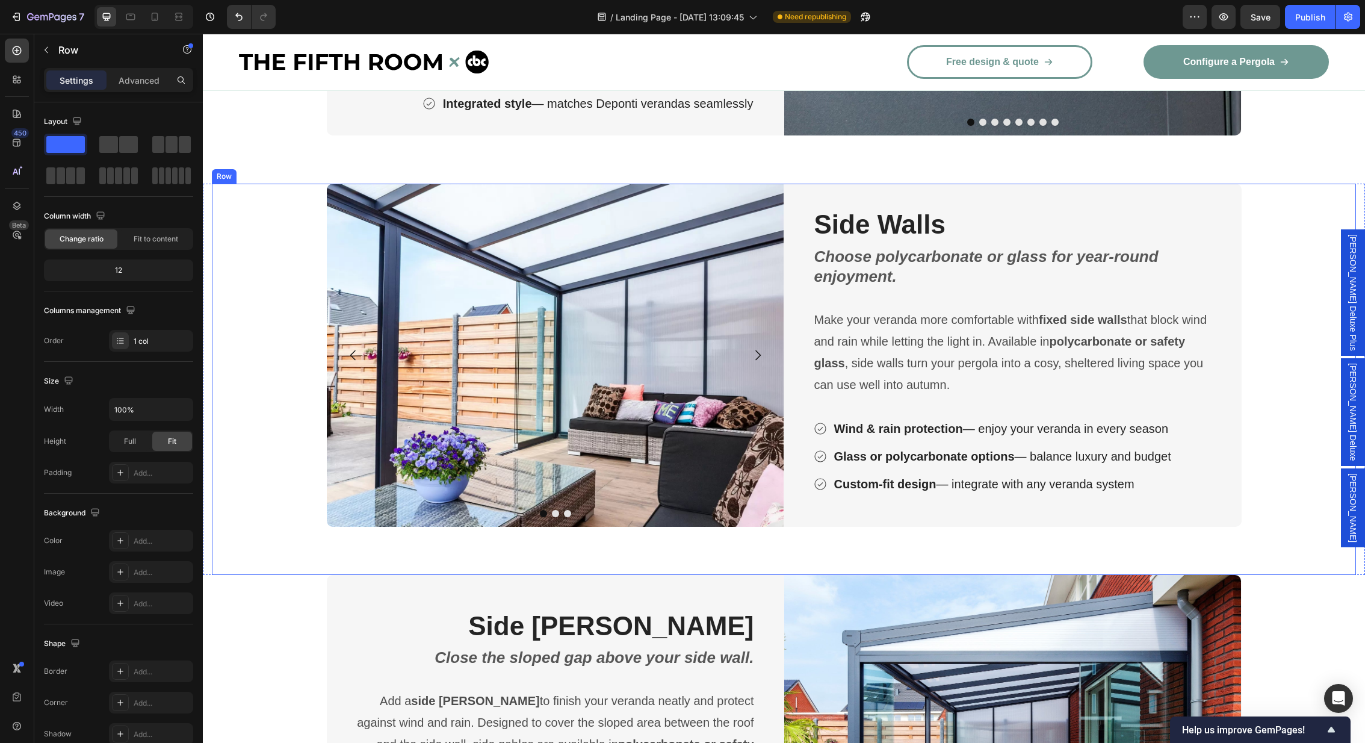
click at [212, 209] on div "Image Image Image Carousel Side Walls Heading Choose polycarbonate or glass for…" at bounding box center [784, 379] width 1144 height 391
click at [206, 208] on div "Image Image Image Carousel Side Walls Heading Choose polycarbonate or glass for…" at bounding box center [784, 379] width 1162 height 391
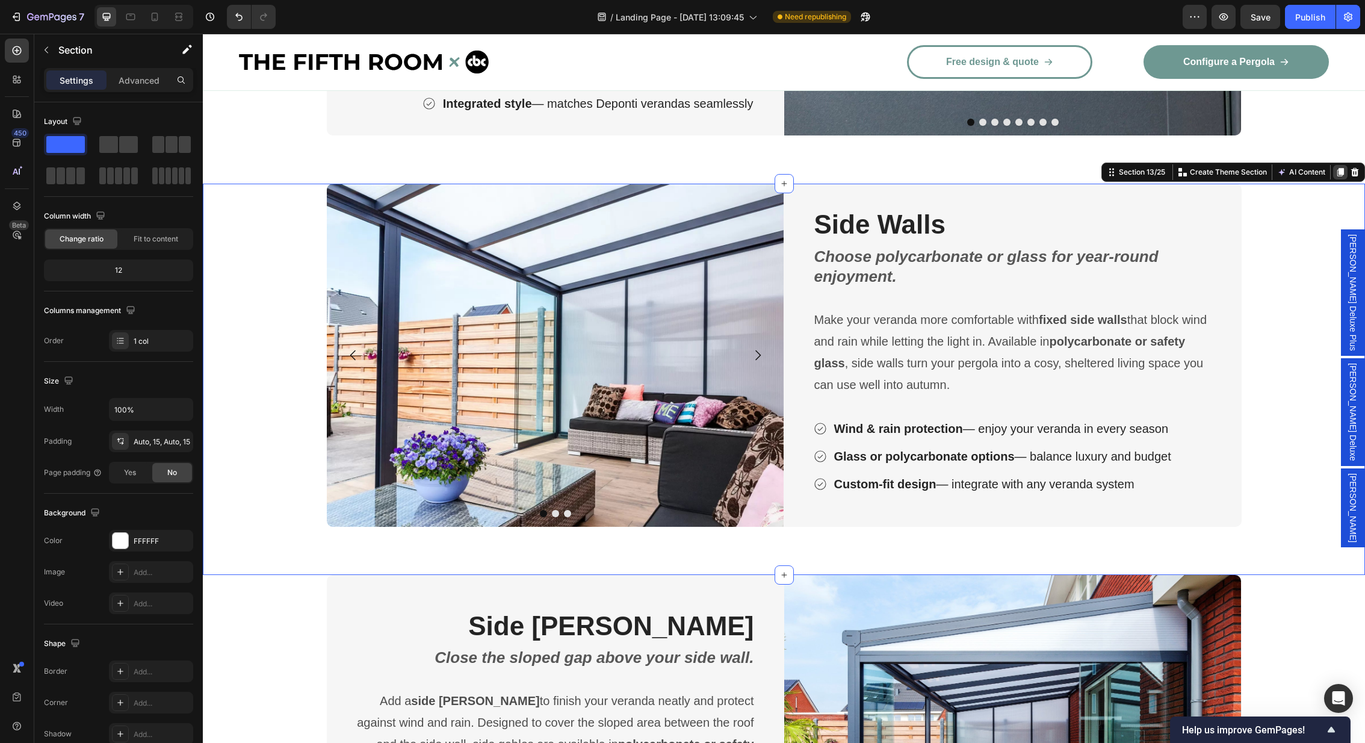
click at [1338, 173] on icon at bounding box center [1340, 172] width 10 height 10
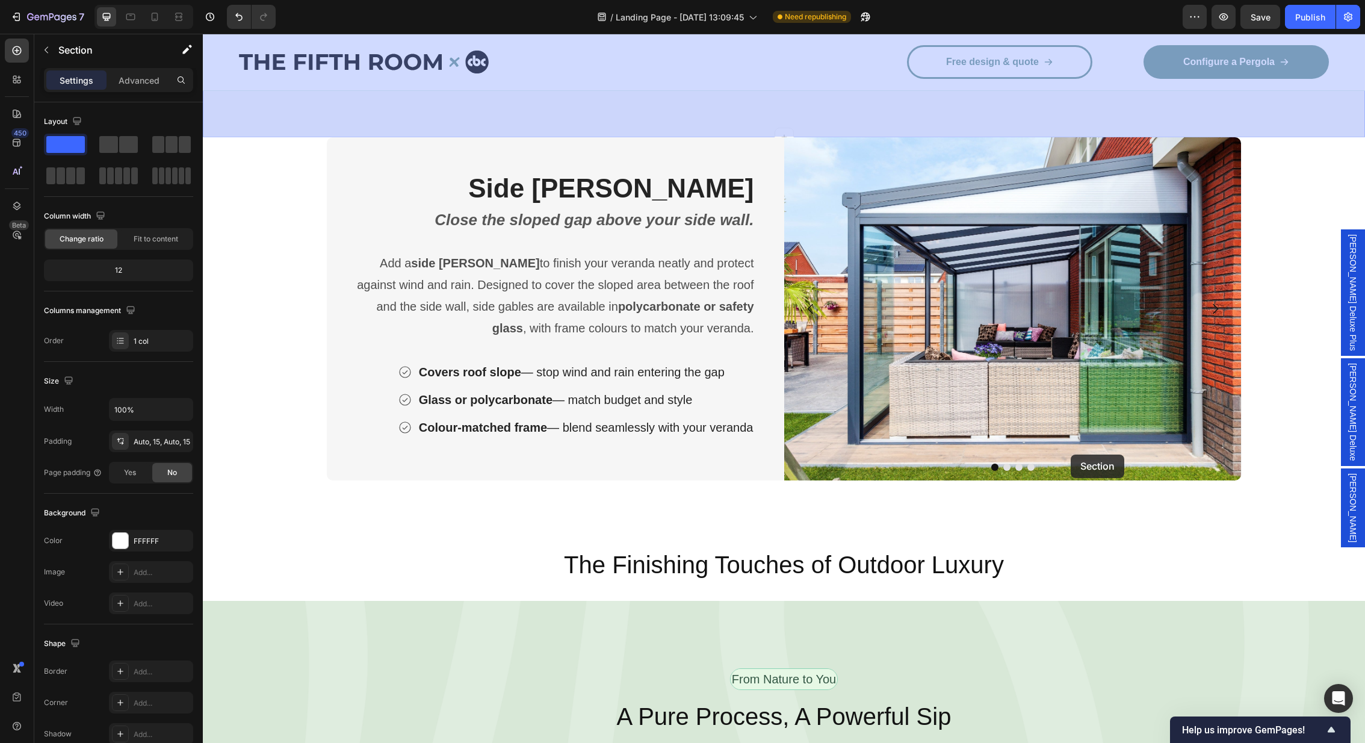
scroll to position [3681, 0]
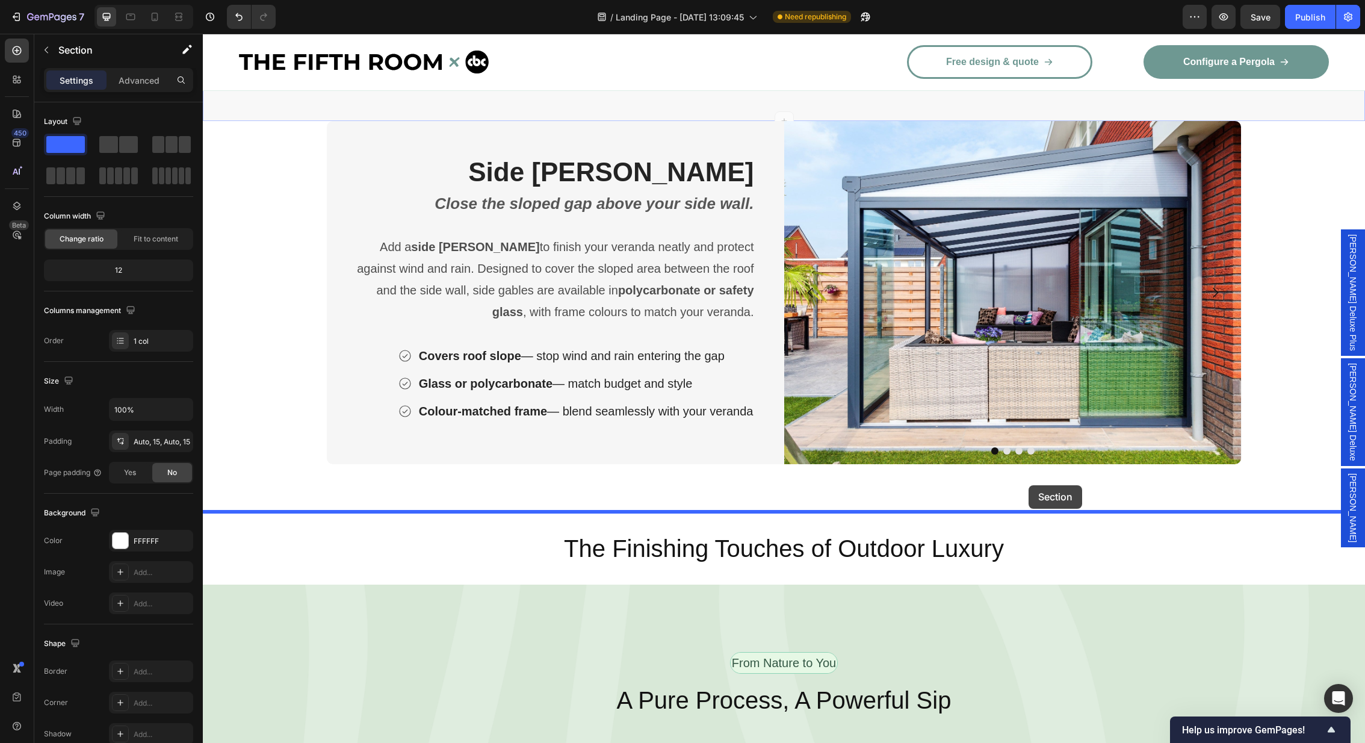
drag, startPoint x: 1108, startPoint y: 171, endPoint x: 1028, endPoint y: 485, distance: 323.4
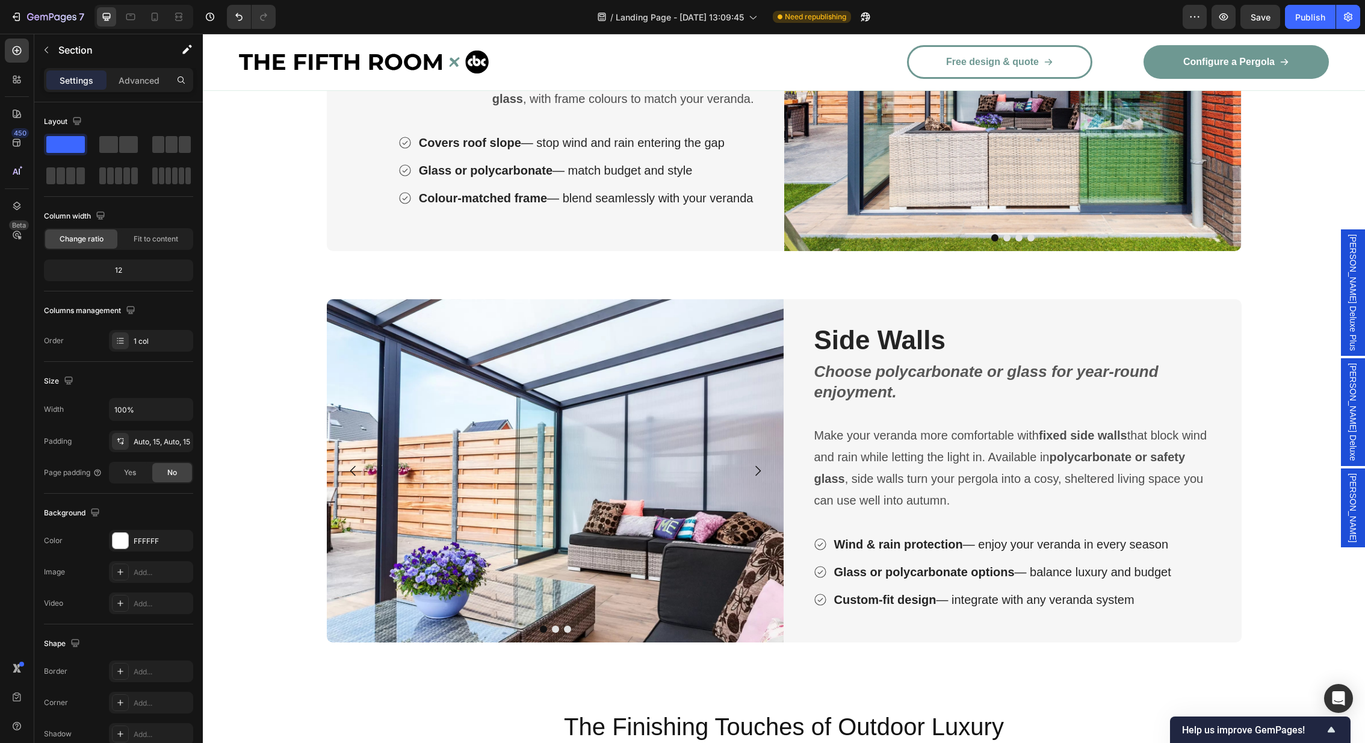
scroll to position [3506, 0]
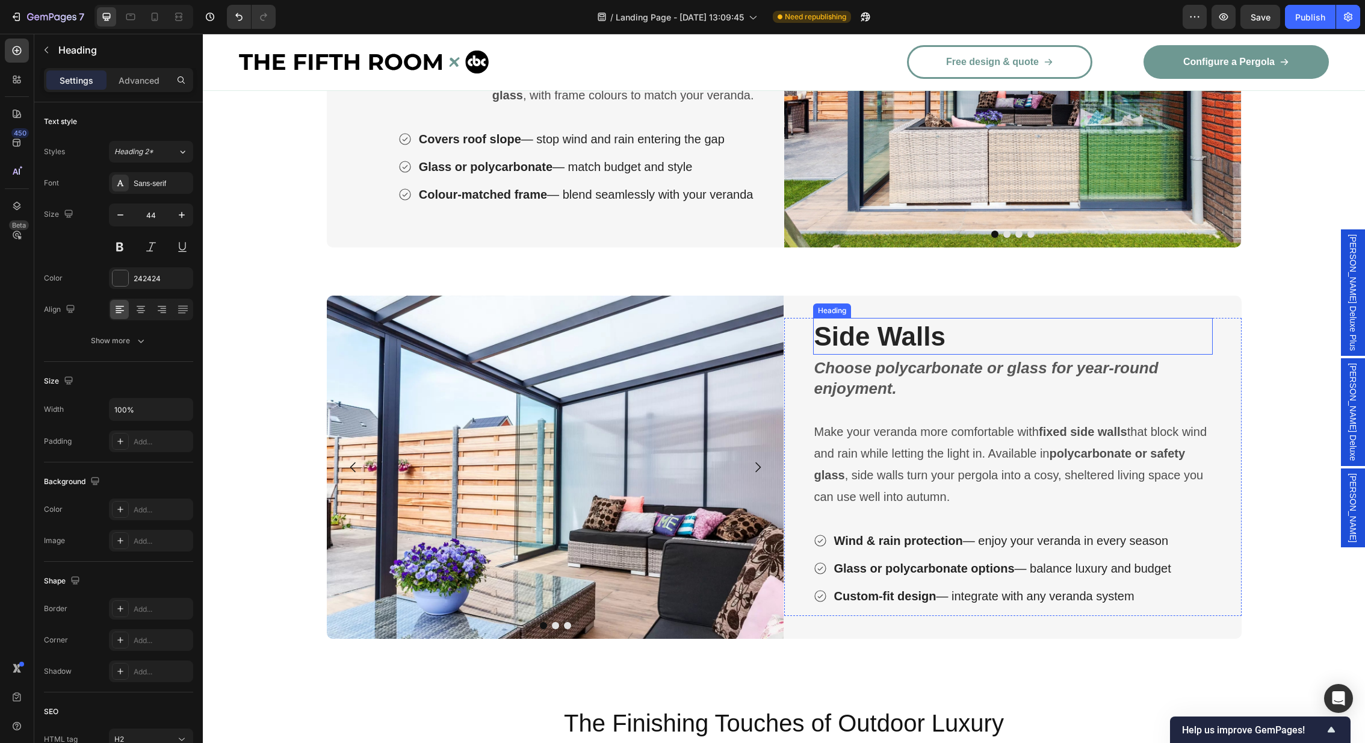
click at [883, 339] on strong "Side Walls" at bounding box center [879, 335] width 131 height 29
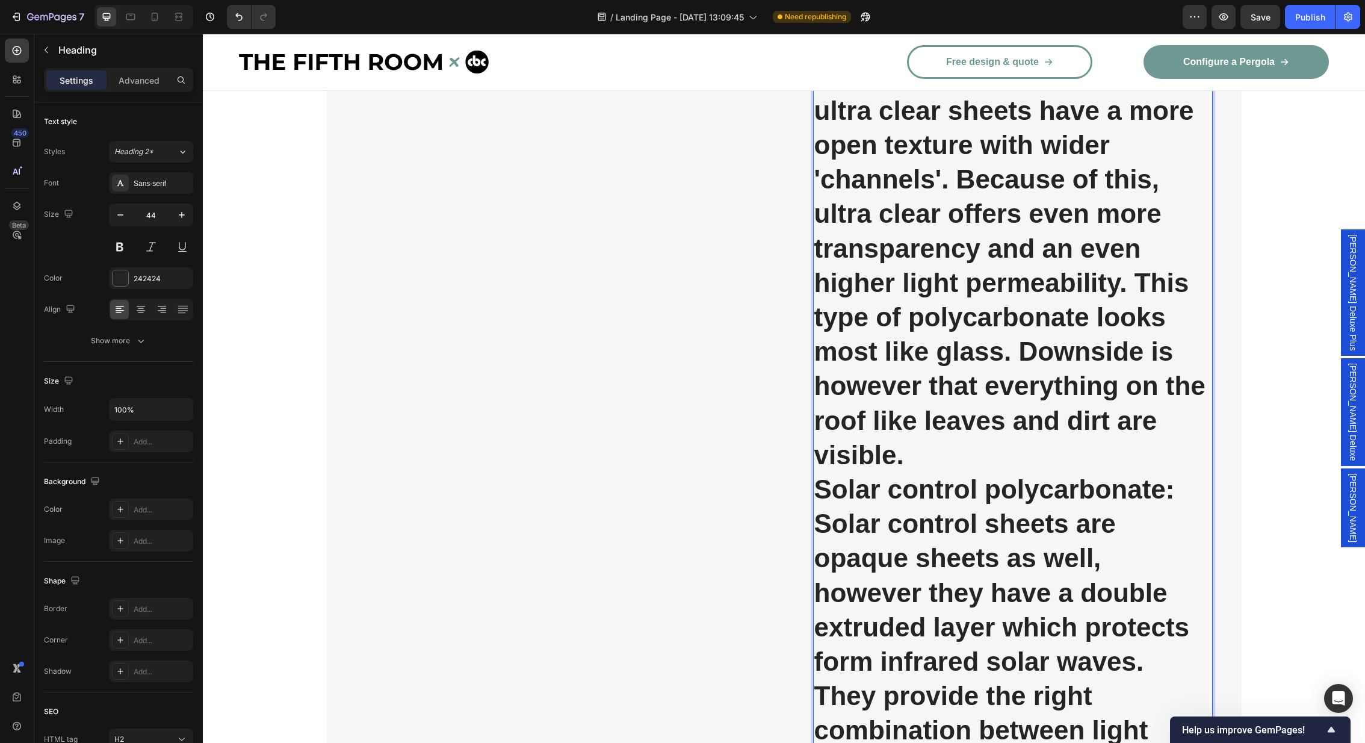
click at [883, 339] on p "Ultra clear carbonate has the same characteristics as clear polycarbonate, howe…" at bounding box center [1012, 231] width 397 height 482
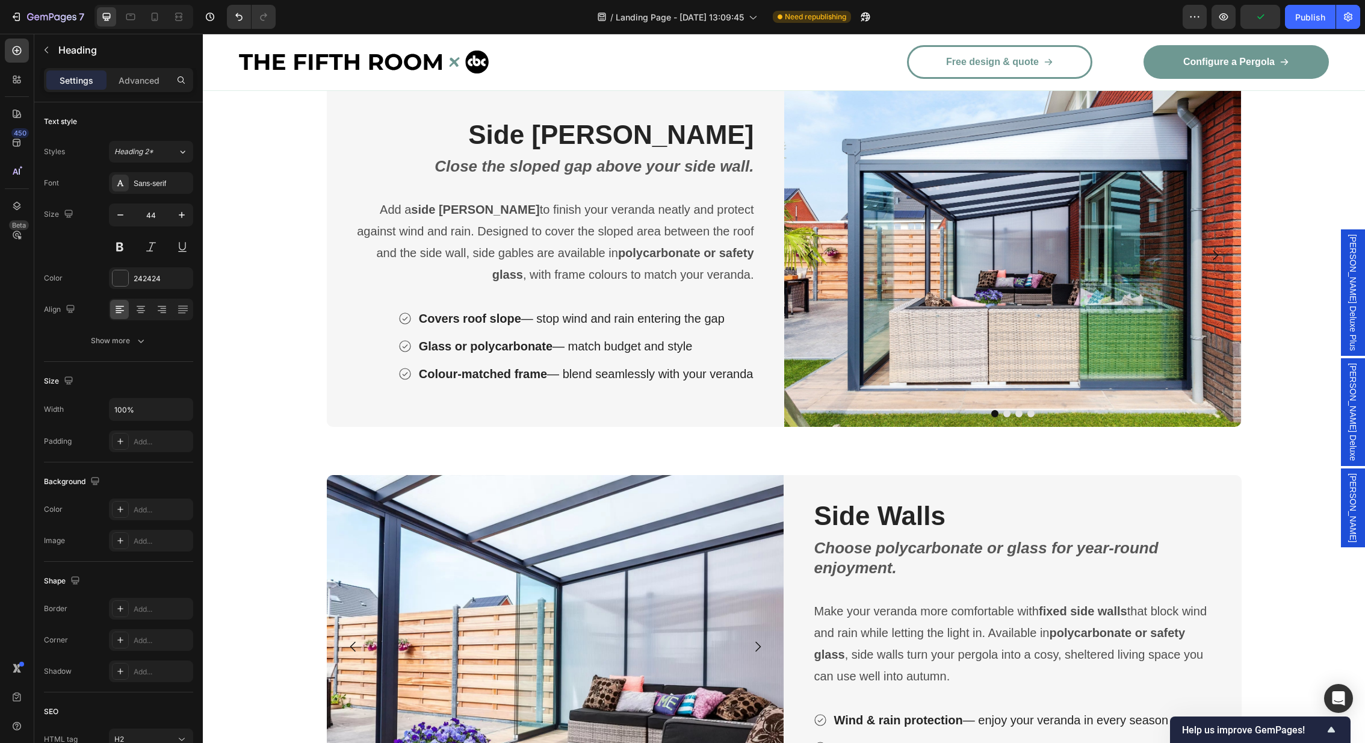
scroll to position [3332, 0]
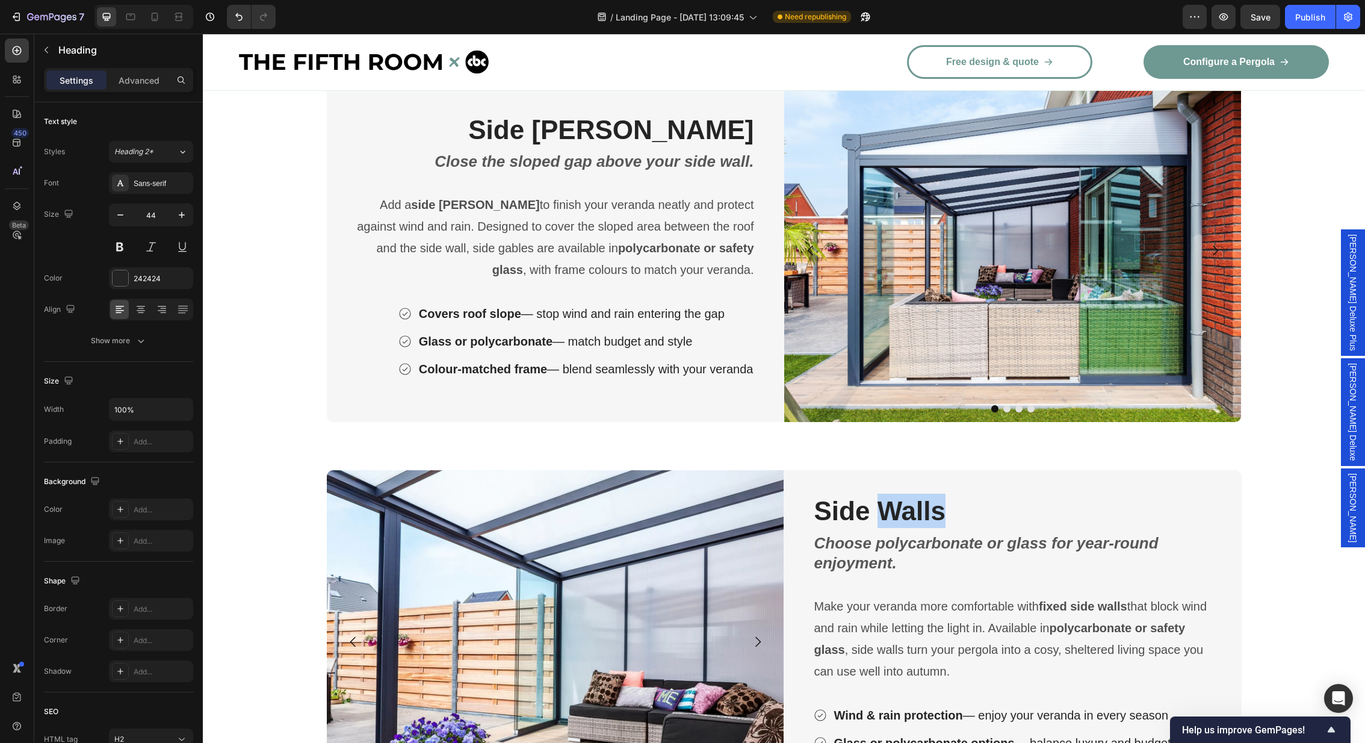
click at [904, 502] on strong "Side Walls" at bounding box center [879, 510] width 131 height 29
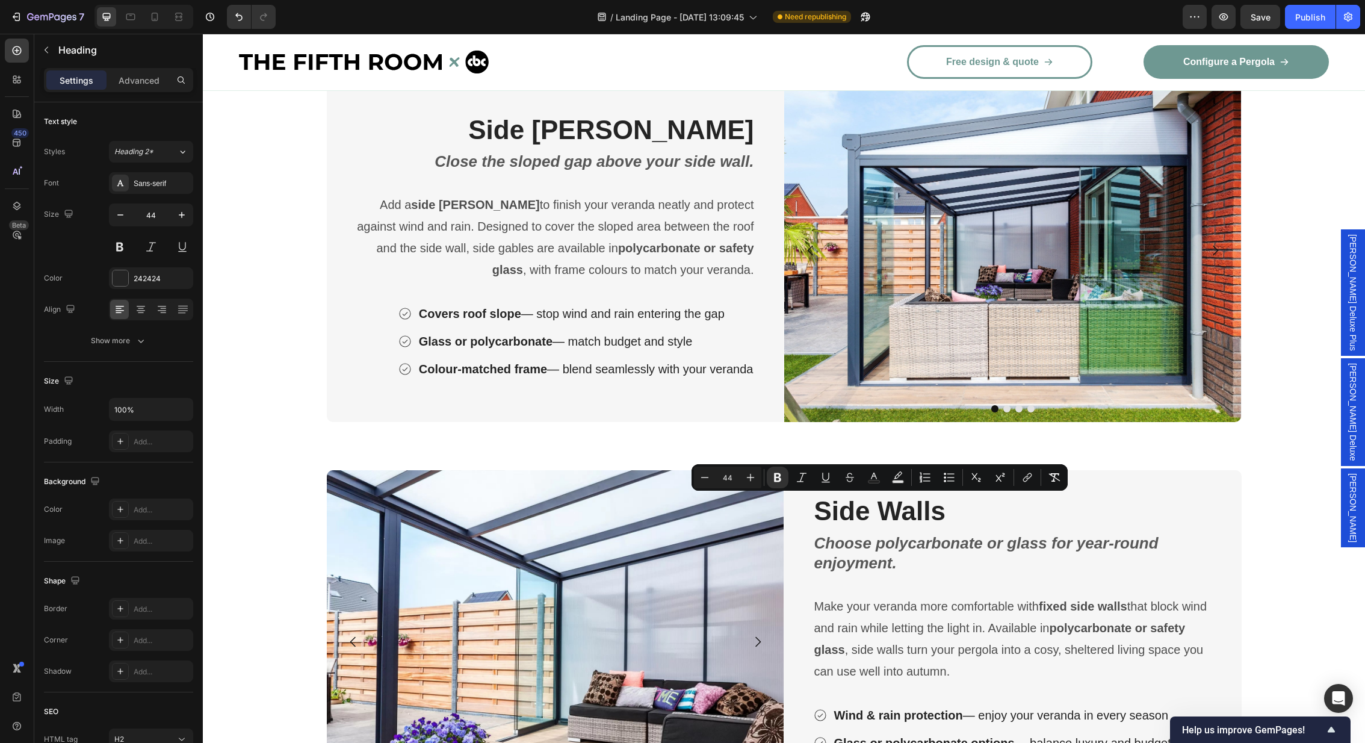
click at [872, 507] on strong "Side Walls" at bounding box center [879, 510] width 131 height 29
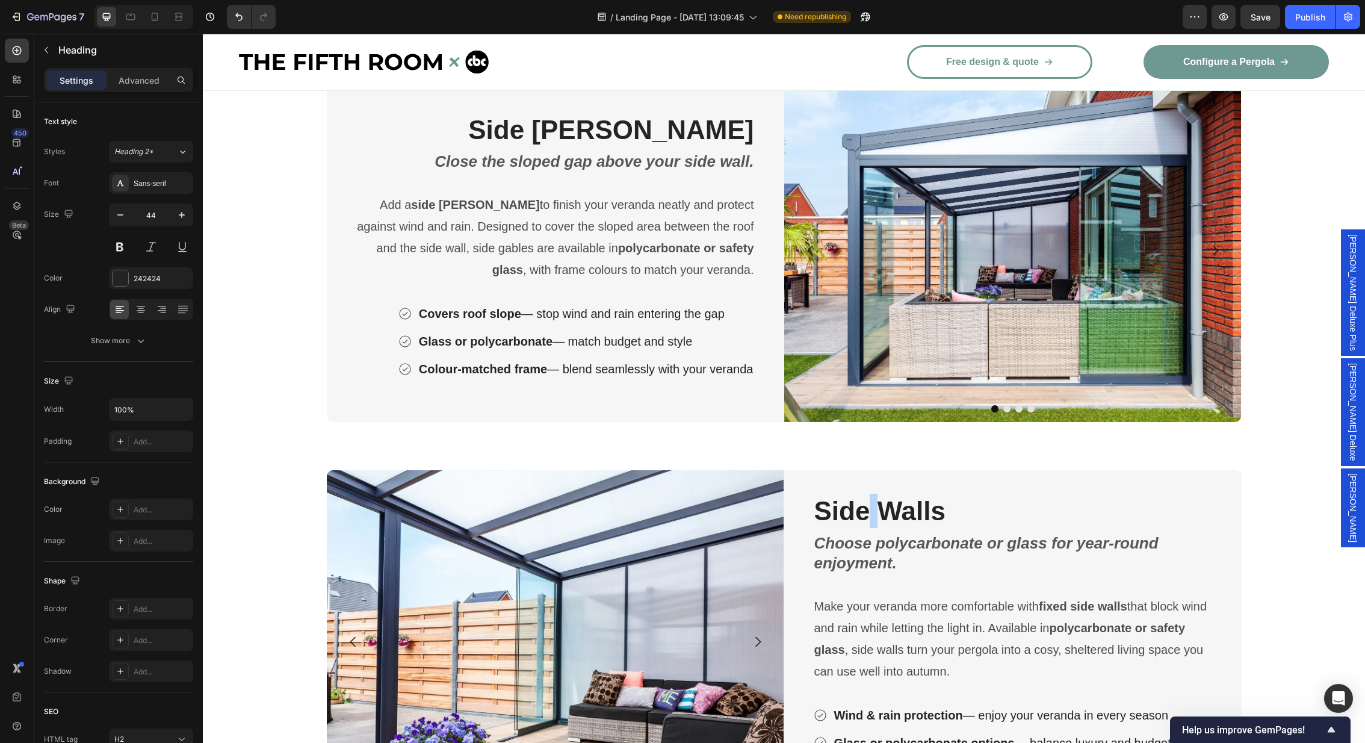
click at [872, 507] on strong "Side Walls" at bounding box center [879, 510] width 131 height 29
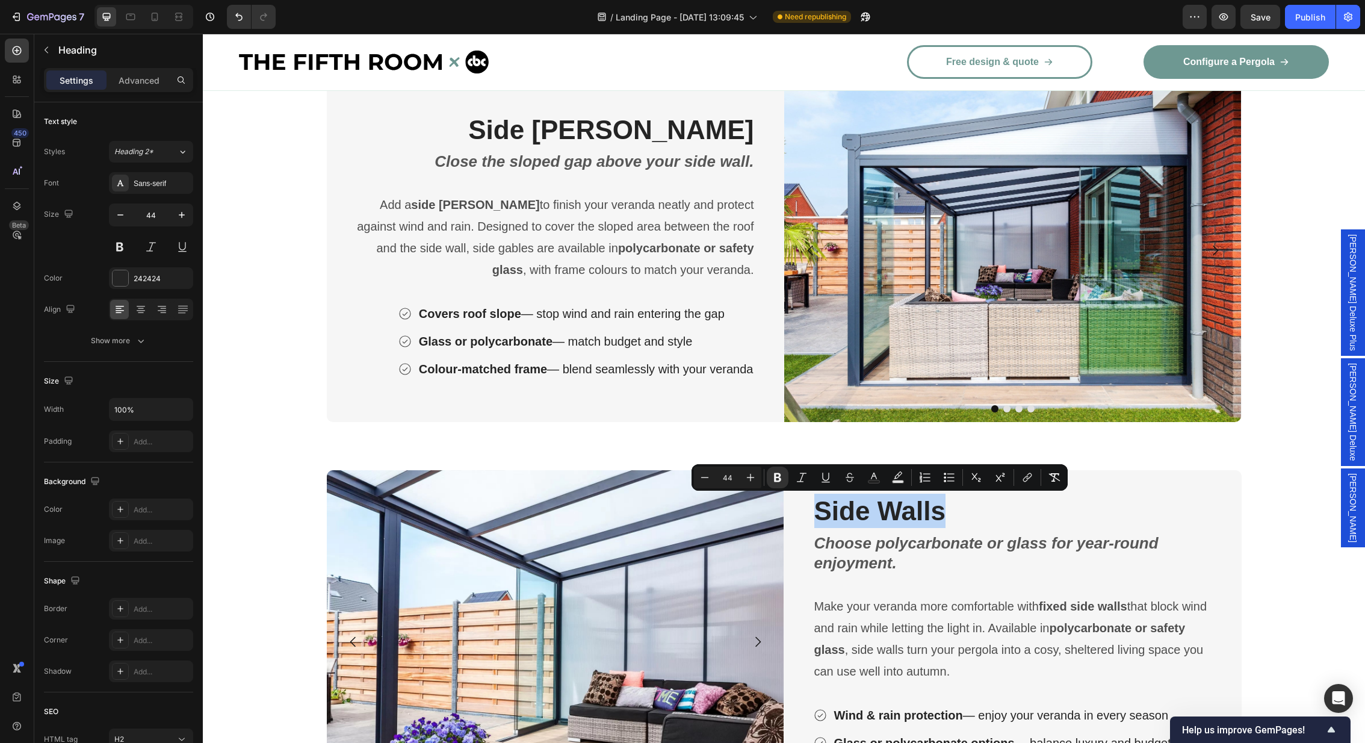
scroll to position [3308, 0]
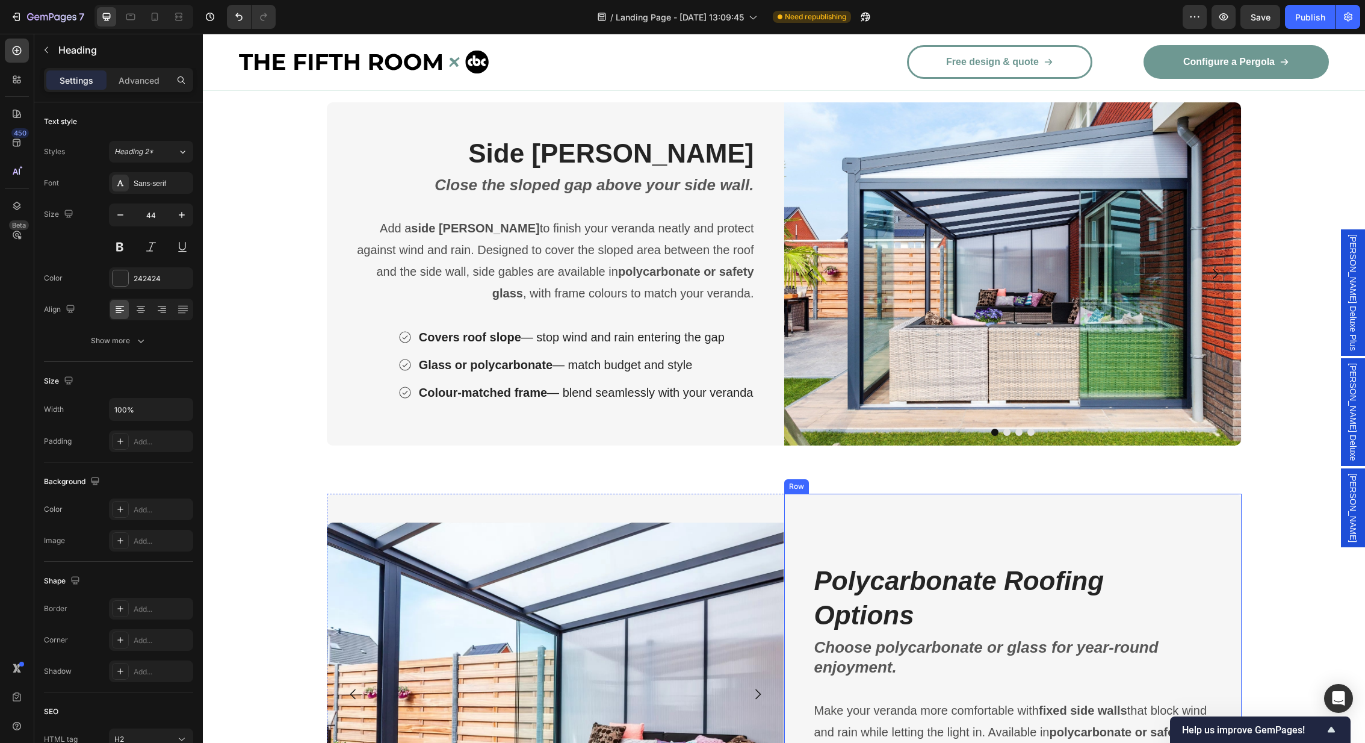
click at [812, 576] on div "Polycarbonate Roofing Options Heading Choose polycarbonate or glass for year-ro…" at bounding box center [1012, 693] width 457 height 401
click at [818, 576] on icon "Polycarbonate Roofing Options" at bounding box center [959, 598] width 290 height 64
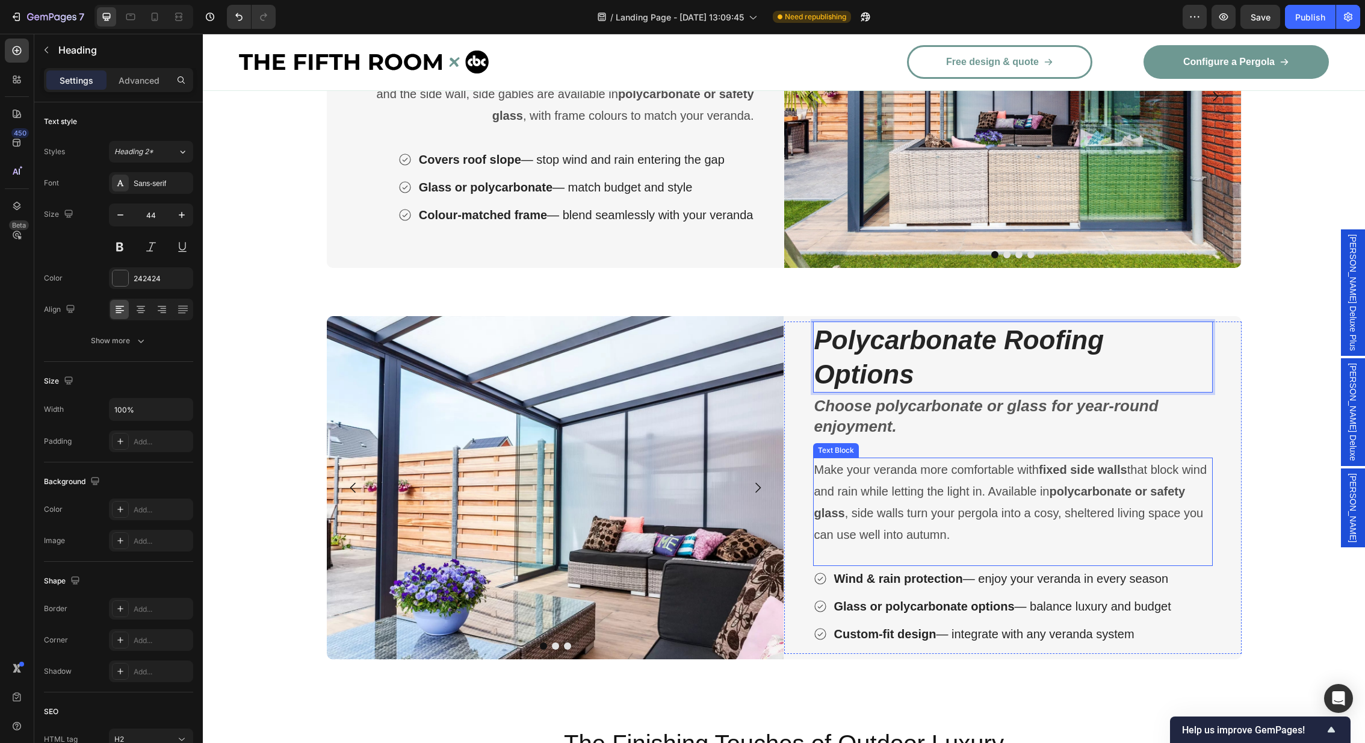
scroll to position [3526, 0]
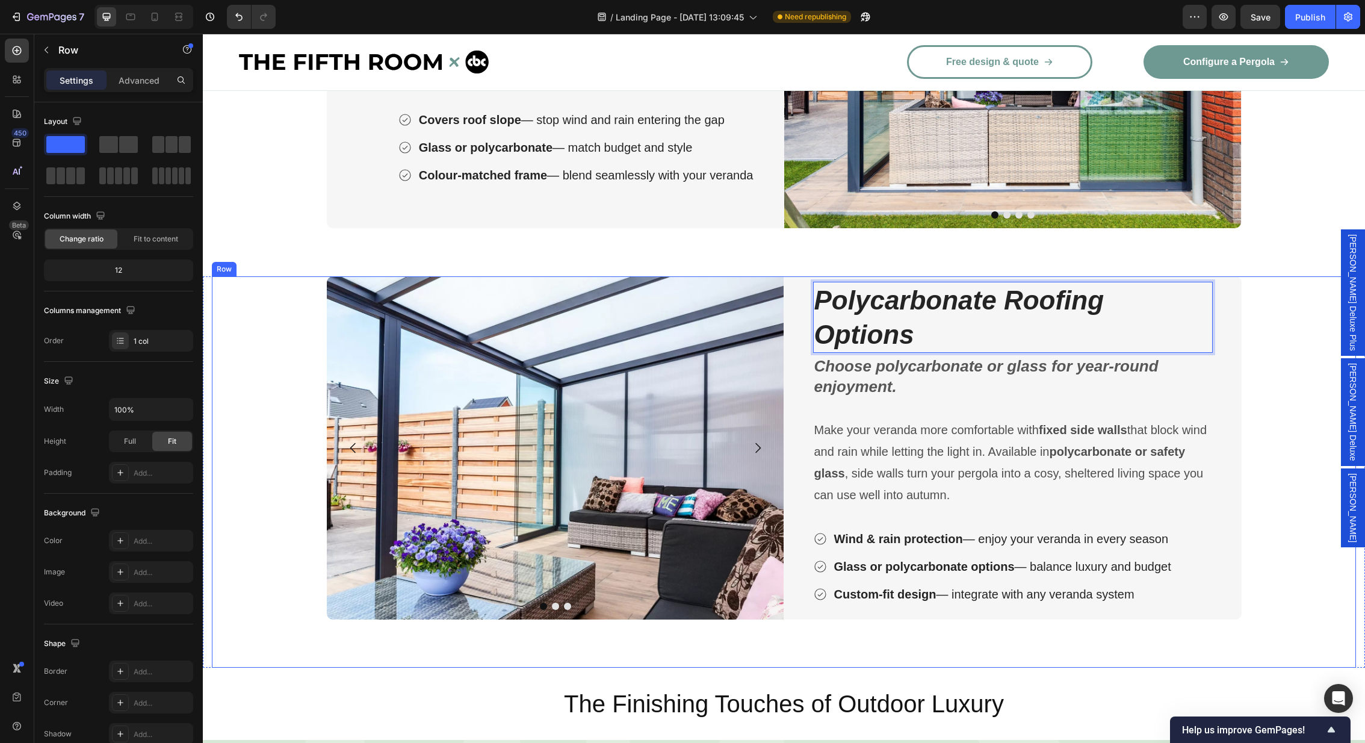
click at [1274, 413] on div "Image Image Image Carousel Polycarbonate Roofing Options Heading 4 Choose polyc…" at bounding box center [784, 471] width 1144 height 391
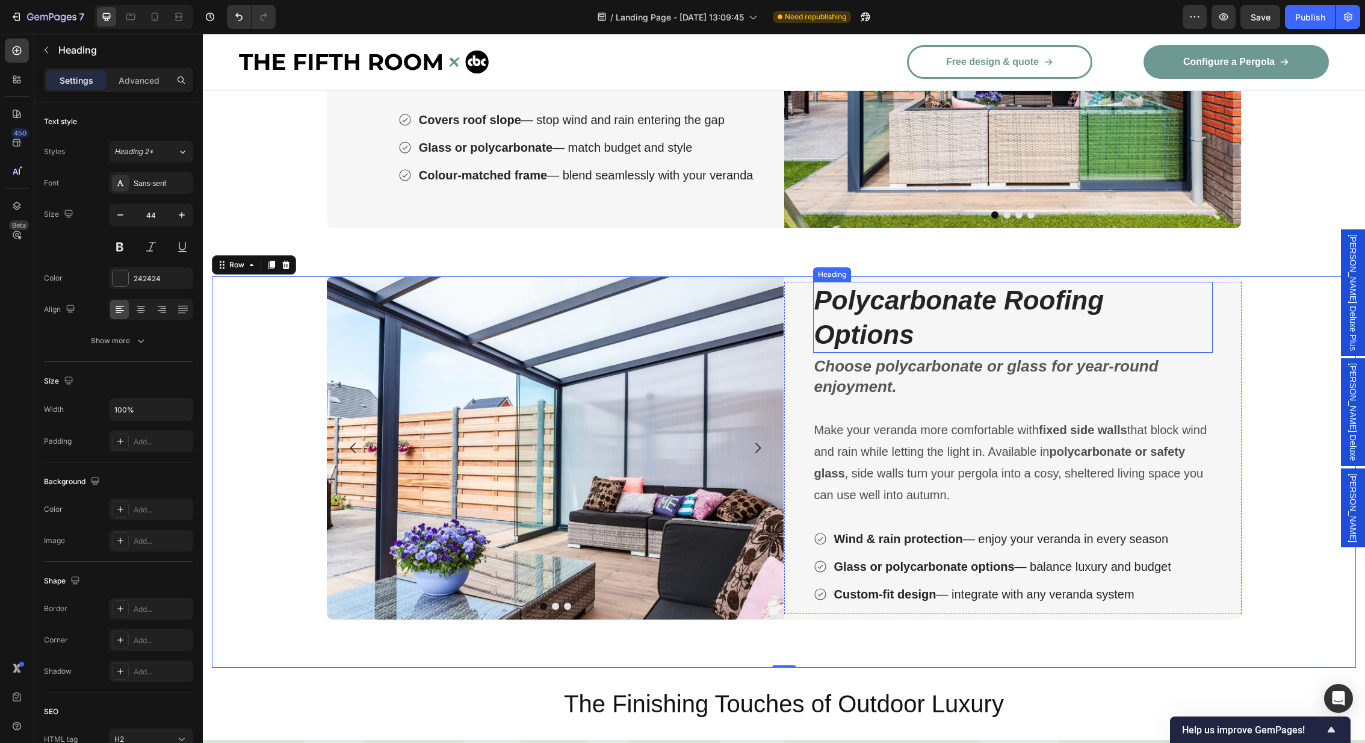
click at [1024, 319] on icon "Polycarbonate Roofing Options" at bounding box center [959, 317] width 290 height 64
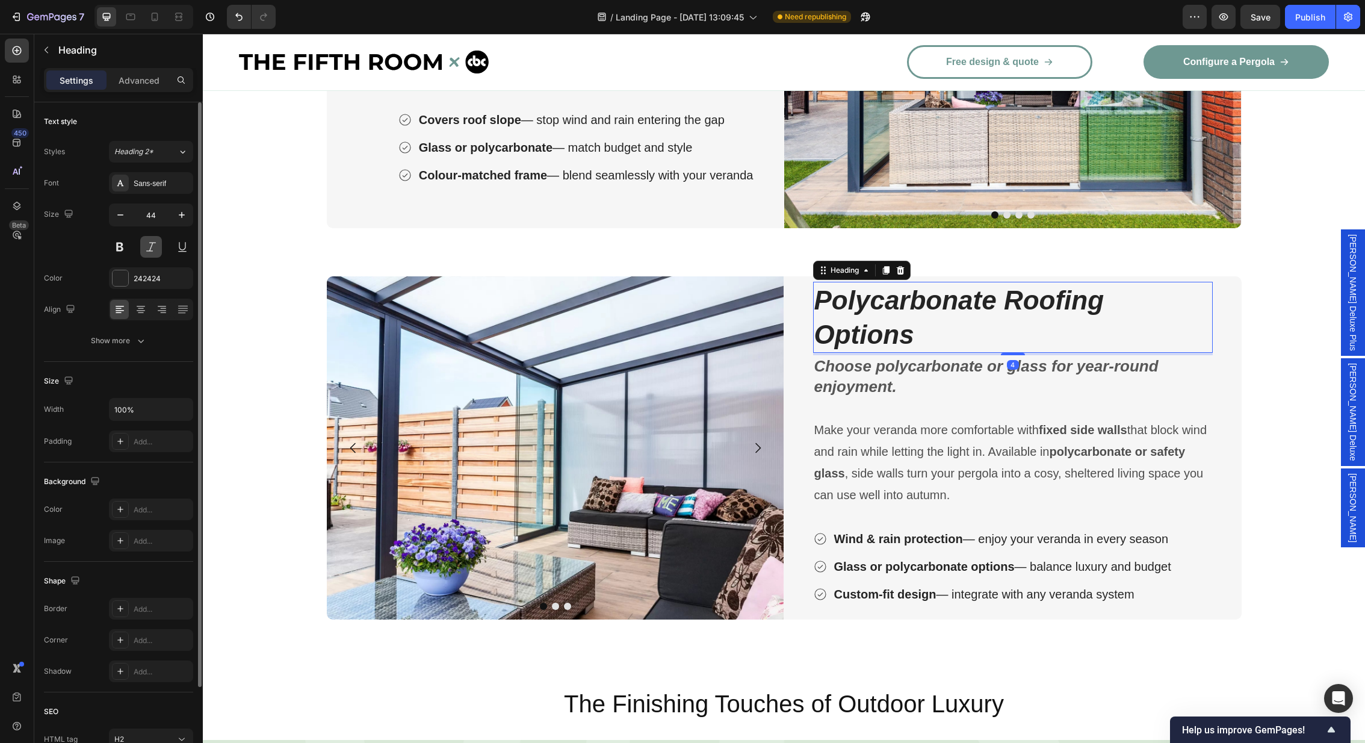
click at [149, 246] on button at bounding box center [151, 247] width 22 height 22
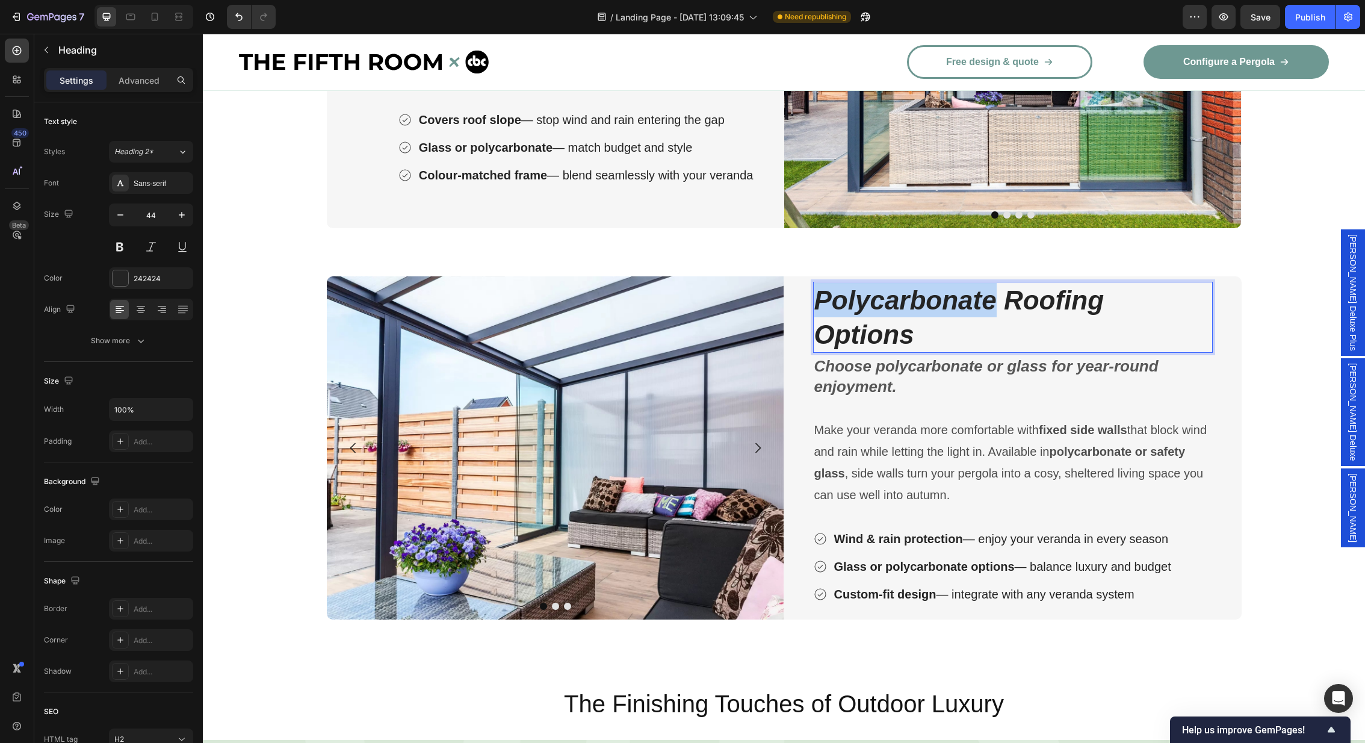
click at [867, 325] on icon "Polycarbonate Roofing Options" at bounding box center [959, 317] width 290 height 64
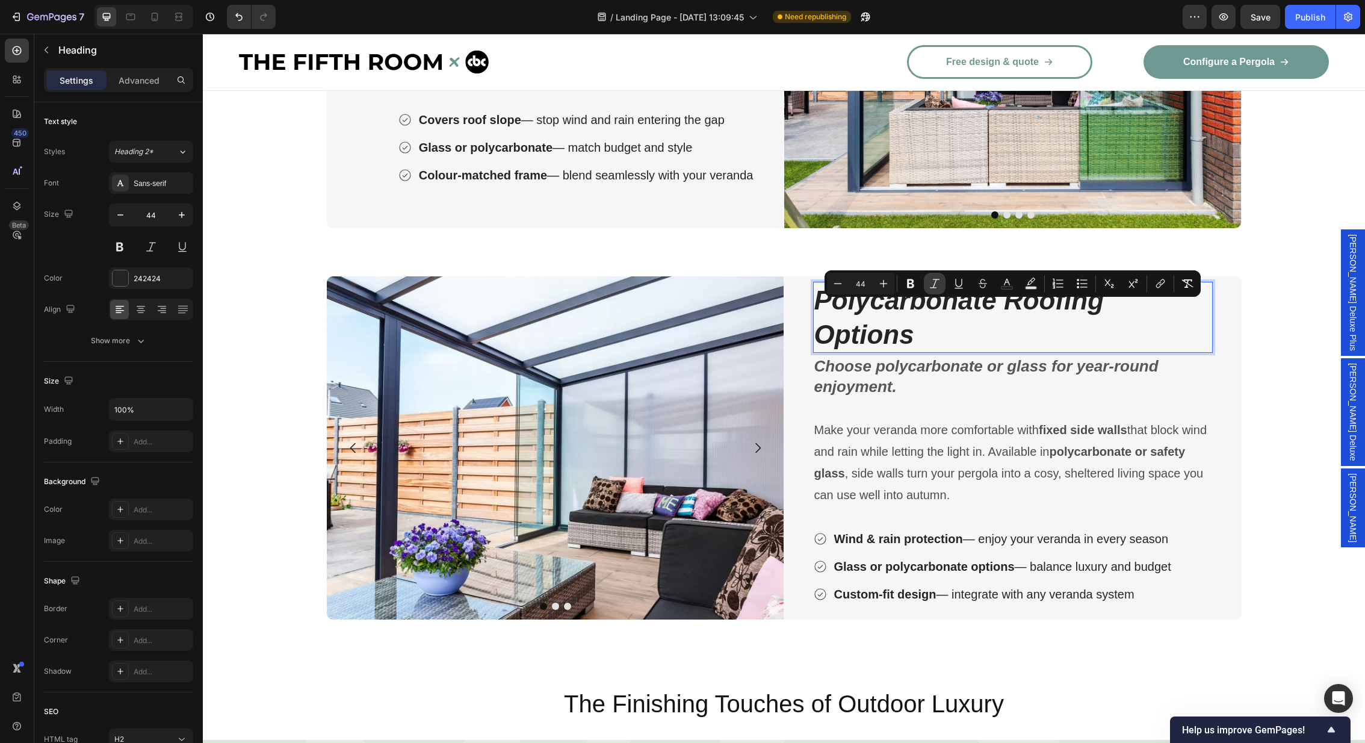
click at [937, 273] on button "Italic" at bounding box center [935, 284] width 22 height 22
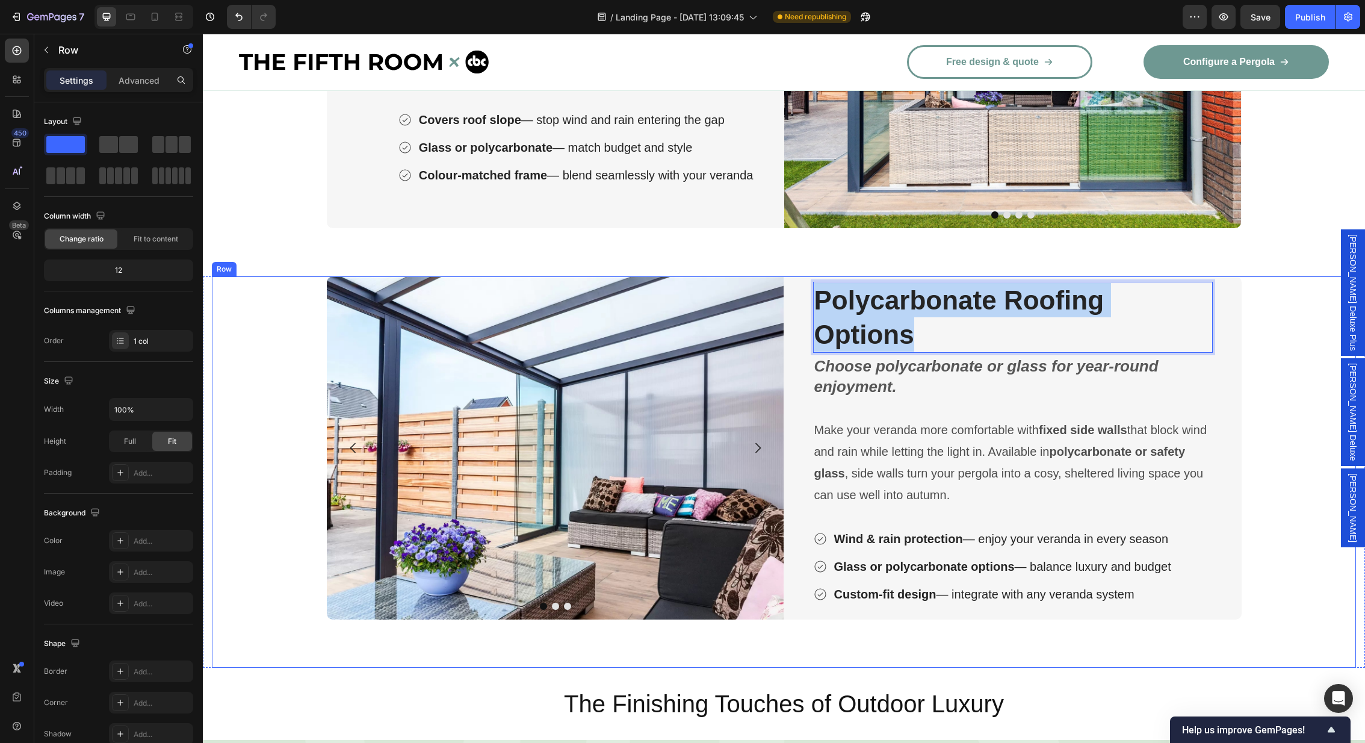
click at [1255, 453] on div "Image Image Image Carousel Polycarbonate Roofing Options Heading 4 Choose polyc…" at bounding box center [784, 471] width 1144 height 391
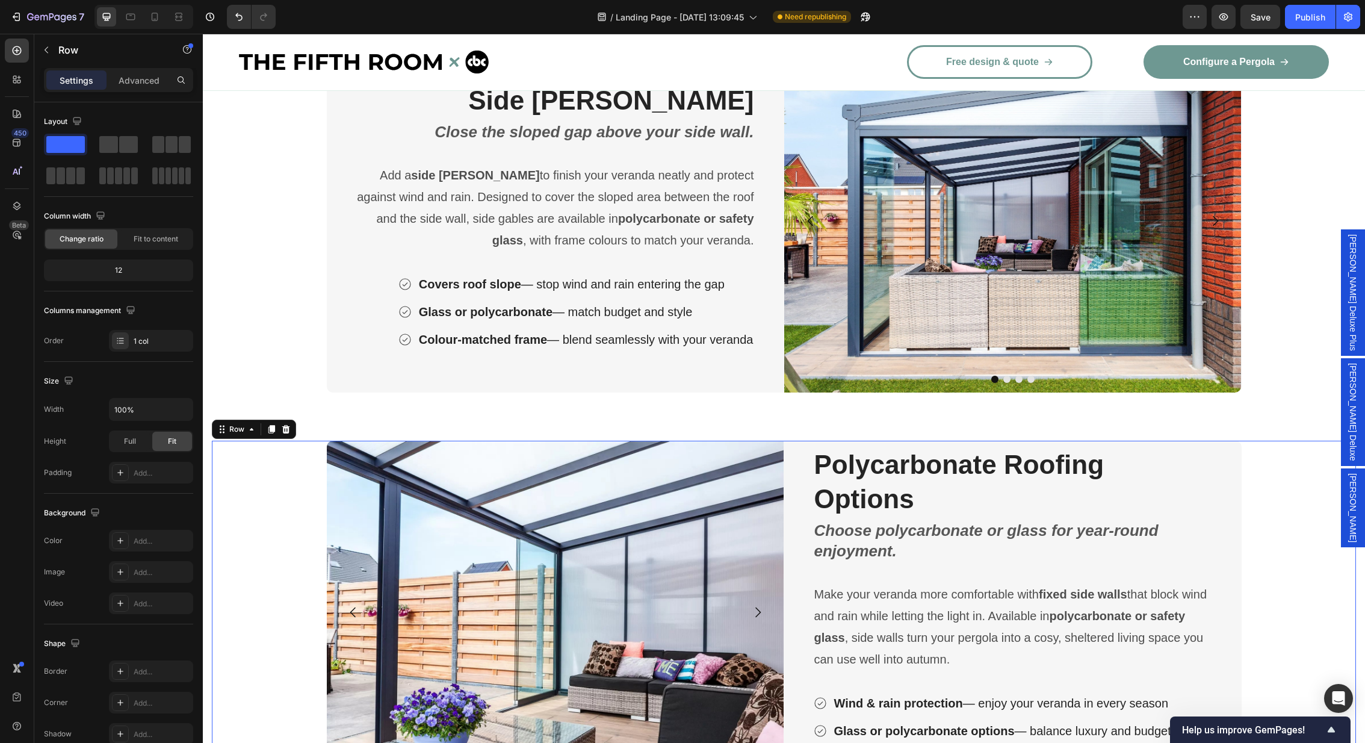
scroll to position [3378, 0]
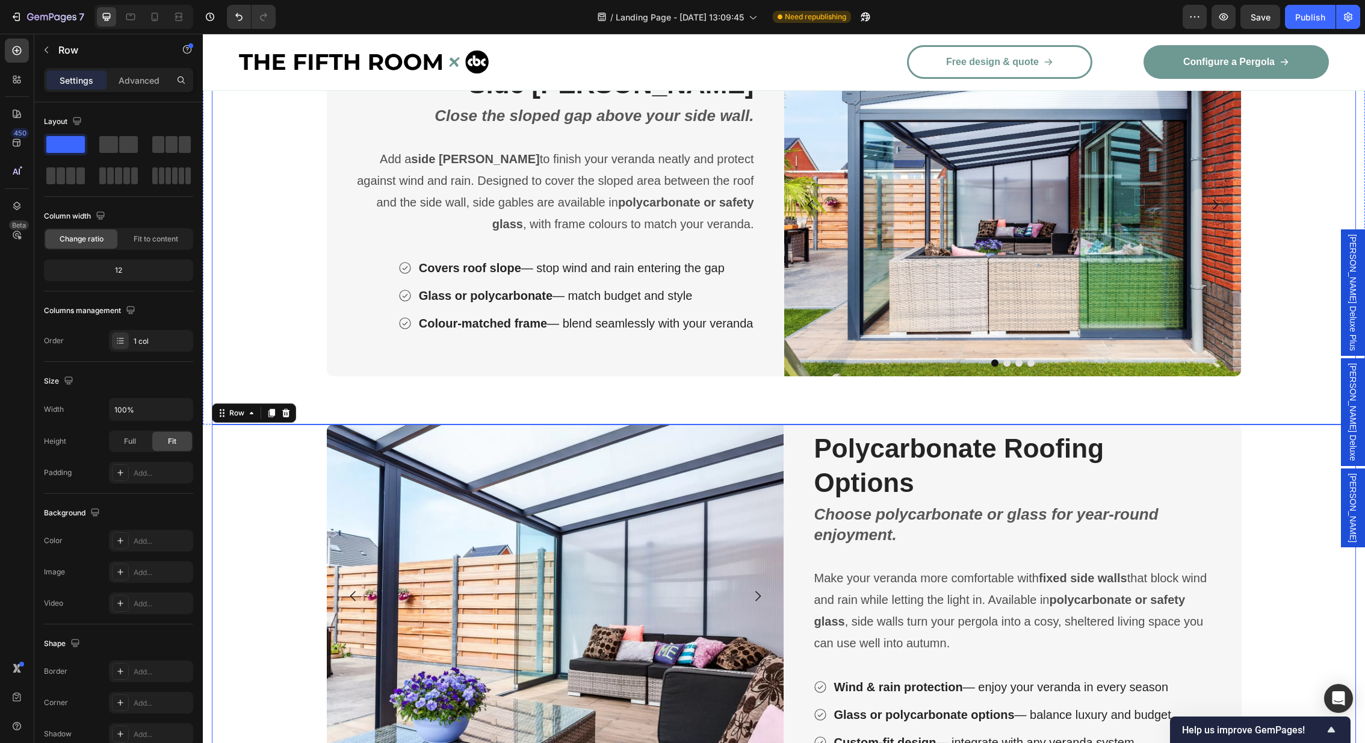
click at [1260, 413] on div "Side [PERSON_NAME] Heading Close the sloped gap above your side wall. Text Bloc…" at bounding box center [784, 228] width 1144 height 391
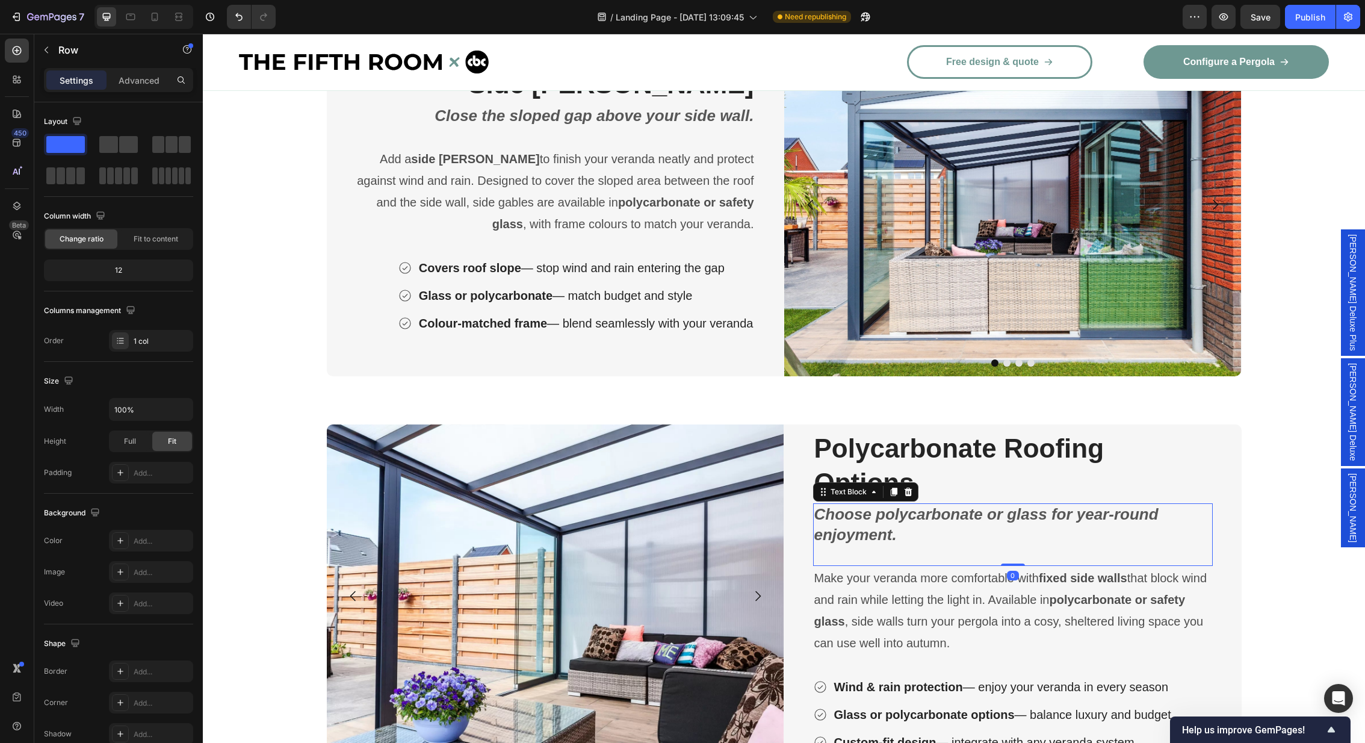
click at [884, 506] on p "Choose polycarbonate or glass for year-round enjoyment." at bounding box center [1012, 524] width 397 height 41
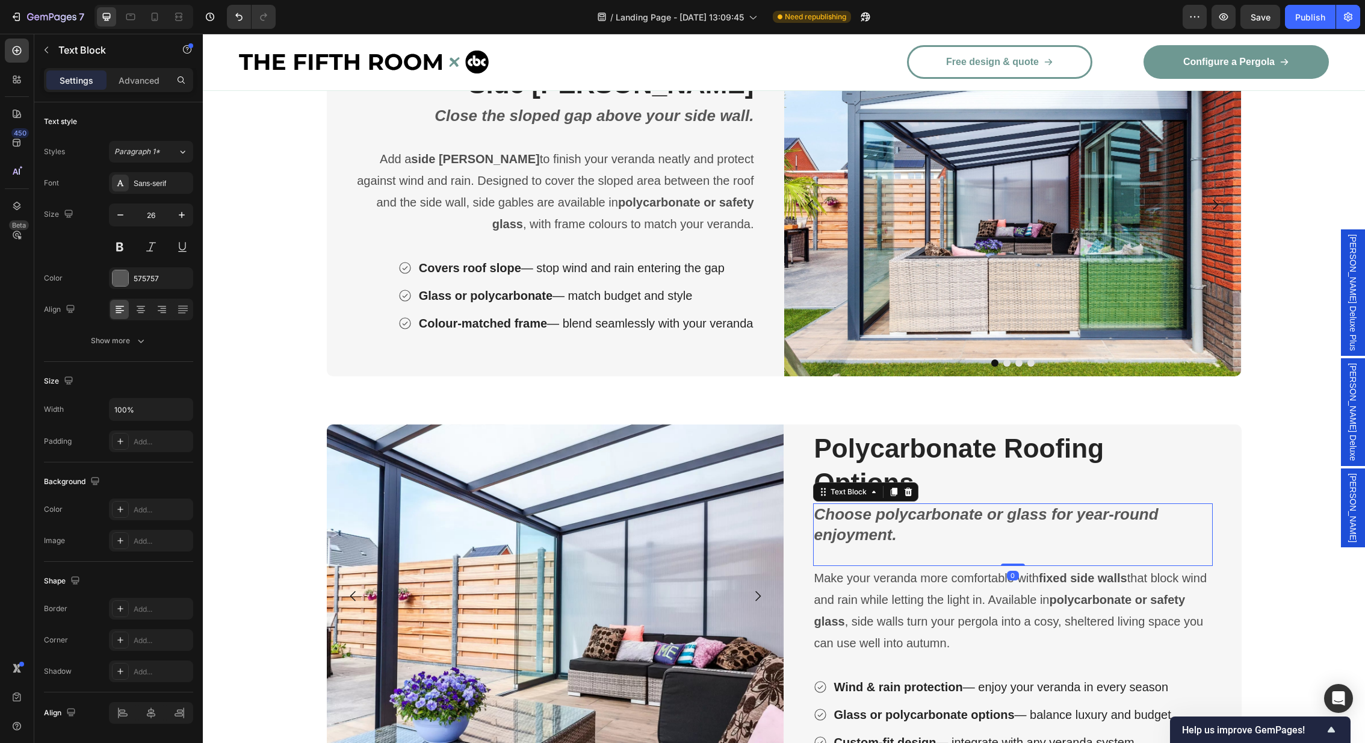
click at [884, 506] on p "Choose polycarbonate or glass for year-round enjoyment." at bounding box center [1012, 524] width 397 height 41
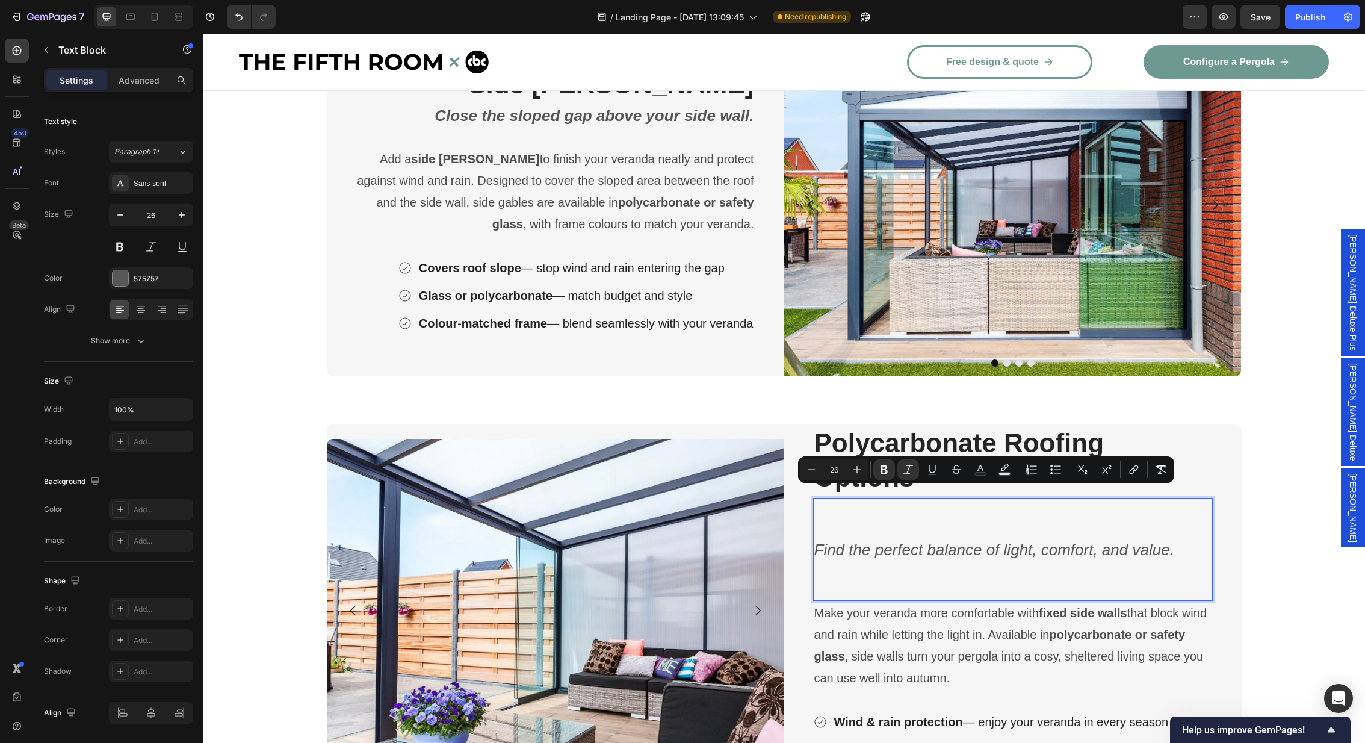
scroll to position [3358, 0]
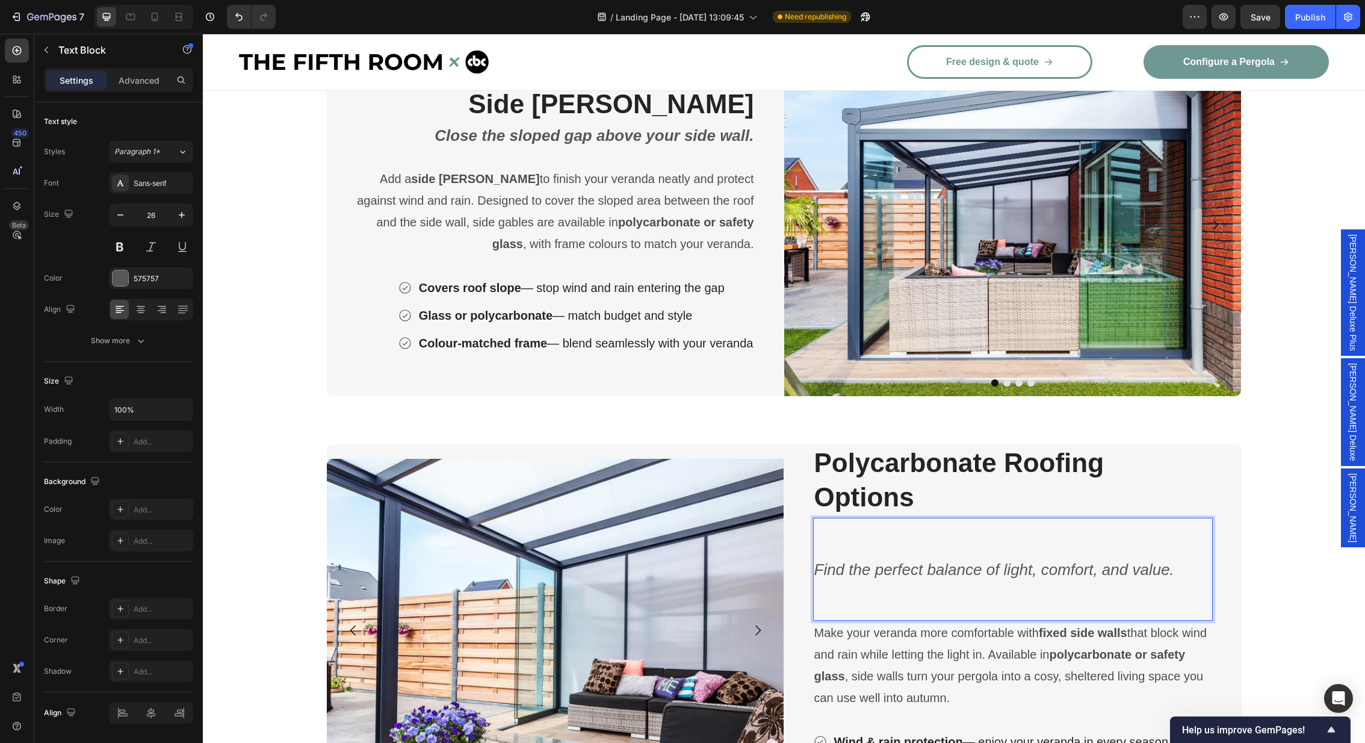
click at [830, 576] on div "Find the perfect balance of light, comfort, and value. Text Block 0" at bounding box center [1013, 569] width 400 height 103
click at [830, 574] on div "Find the perfect balance of light, comfort, and value. Text Block 0" at bounding box center [1013, 569] width 400 height 103
click at [830, 580] on p "Rich Text Editor. Editing area: main" at bounding box center [1012, 590] width 397 height 20
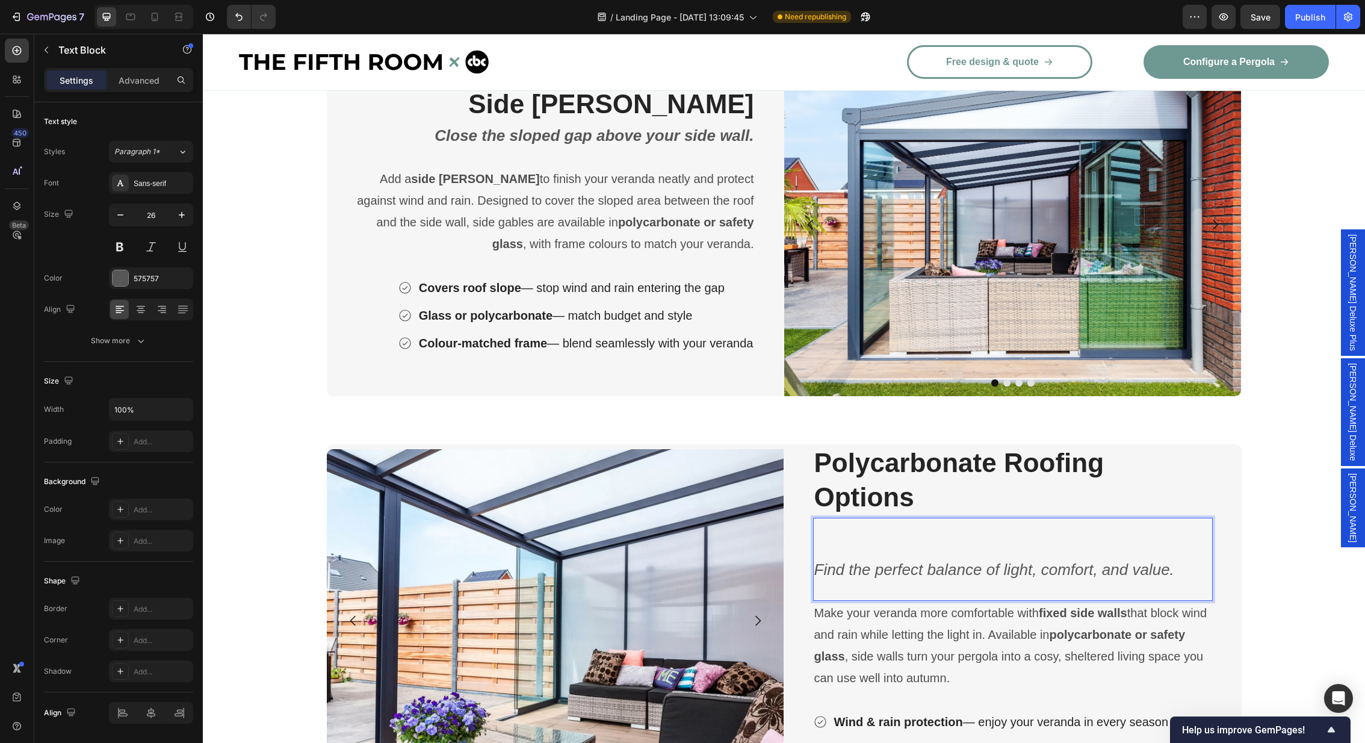
scroll to position [3368, 0]
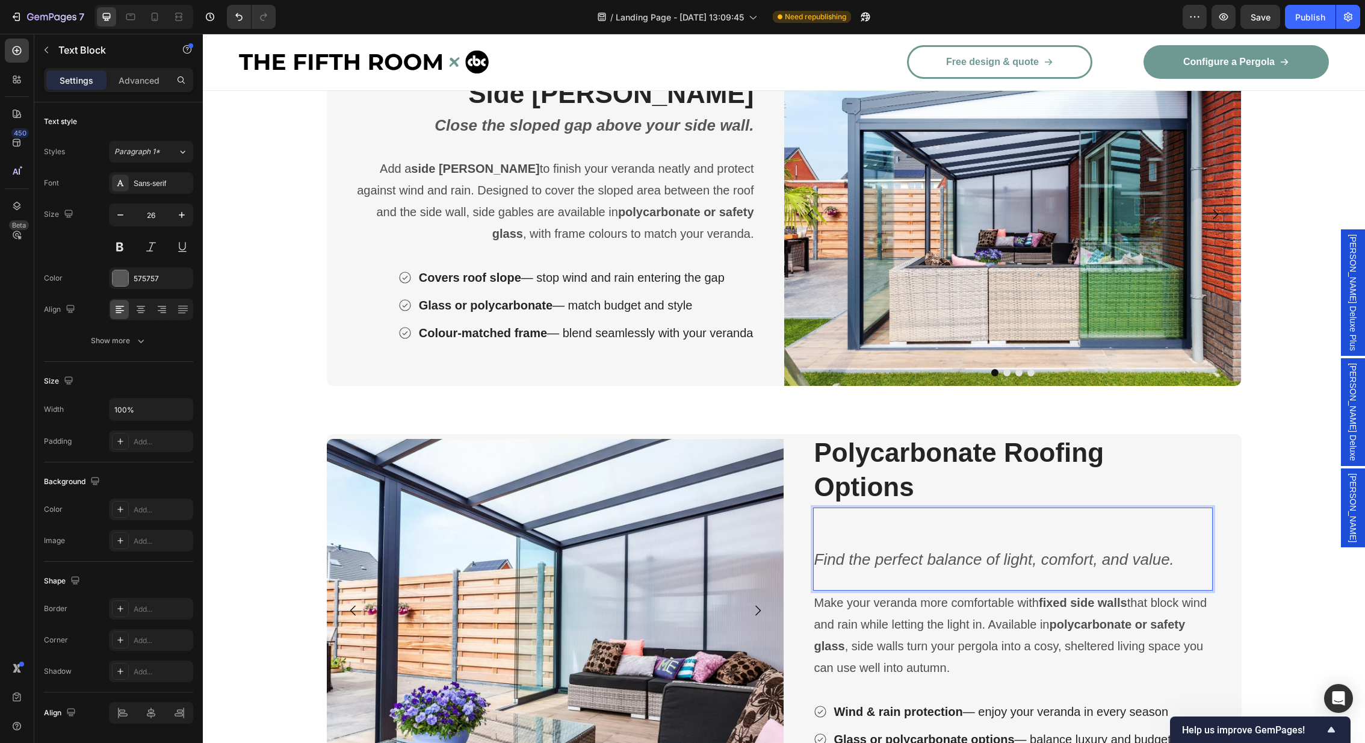
click at [820, 550] on icon "Find the perfect balance of light, comfort, and value." at bounding box center [994, 559] width 360 height 18
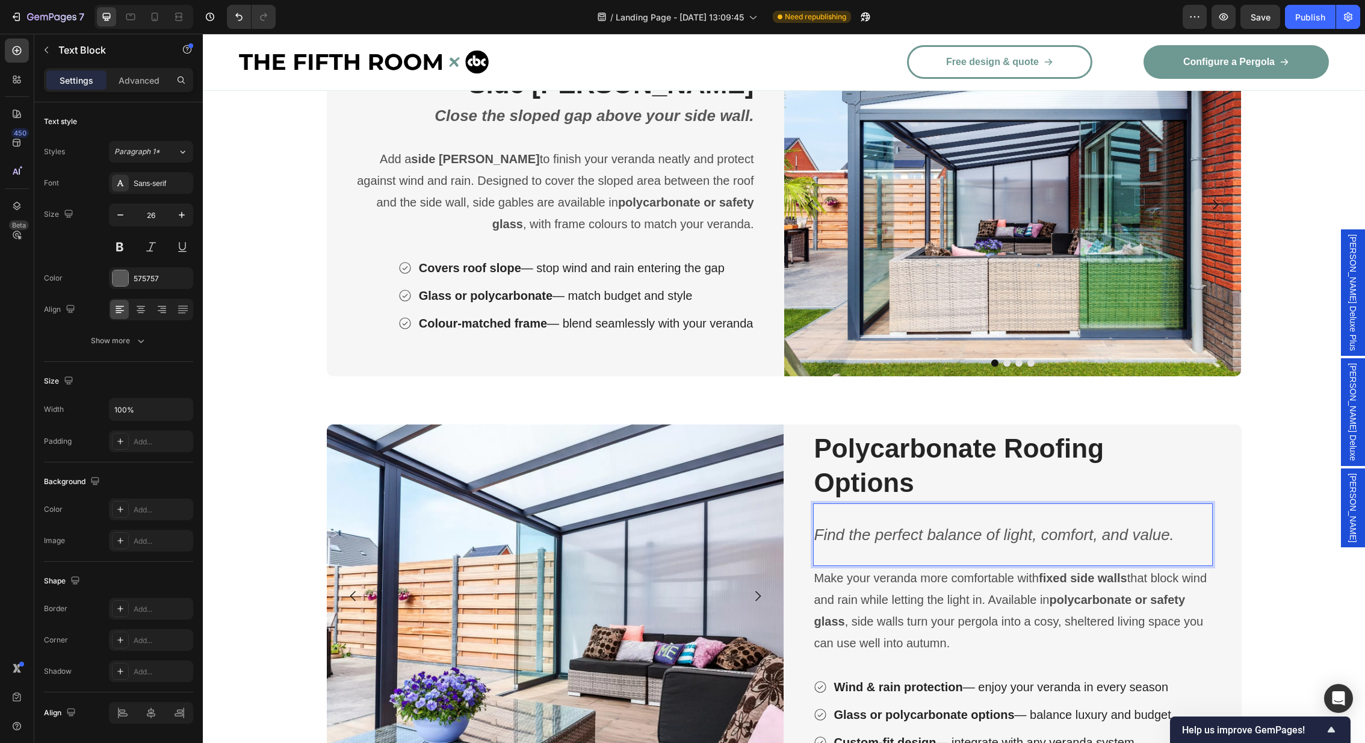
scroll to position [3388, 0]
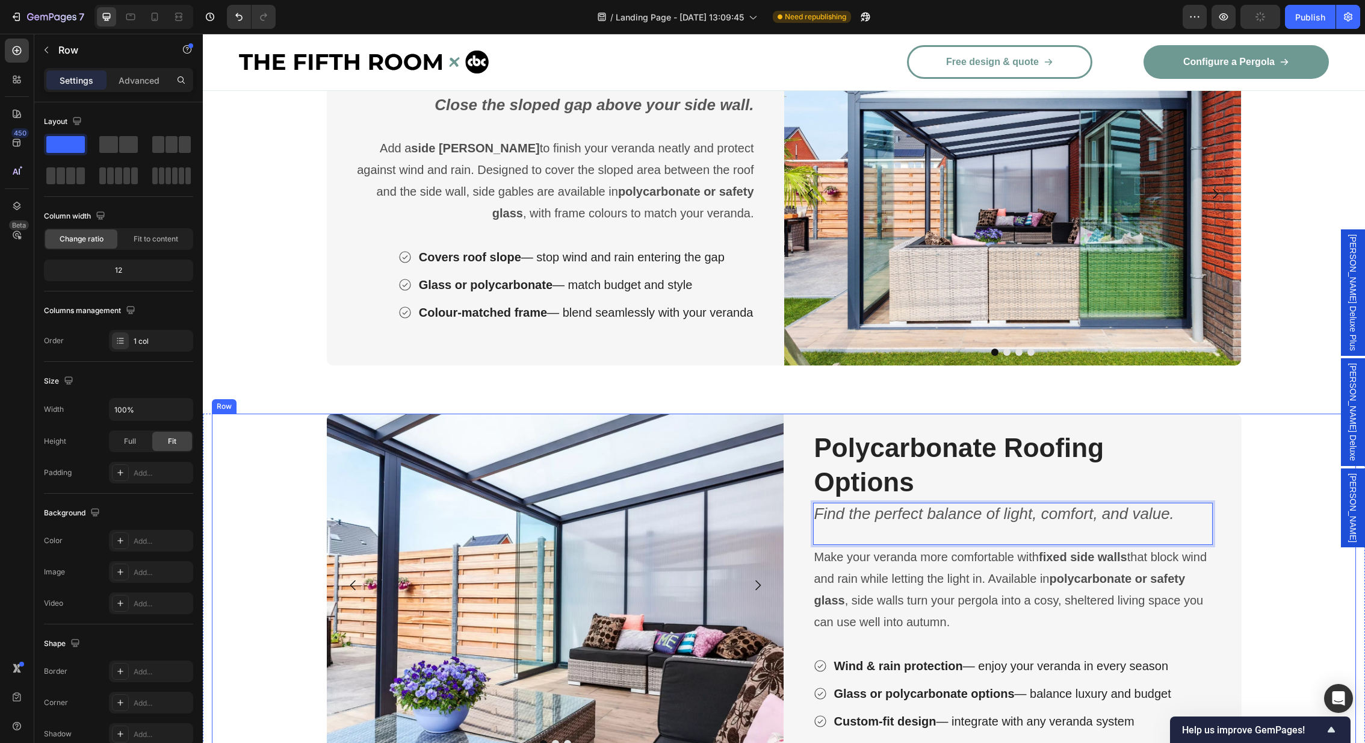
click at [1265, 557] on div "Image Image Image Carousel Polycarbonate Roofing Options Heading Find the perfe…" at bounding box center [784, 608] width 1144 height 391
click at [944, 575] on p "Make your veranda more comfortable with fixed side walls that block wind and ra…" at bounding box center [1012, 589] width 397 height 87
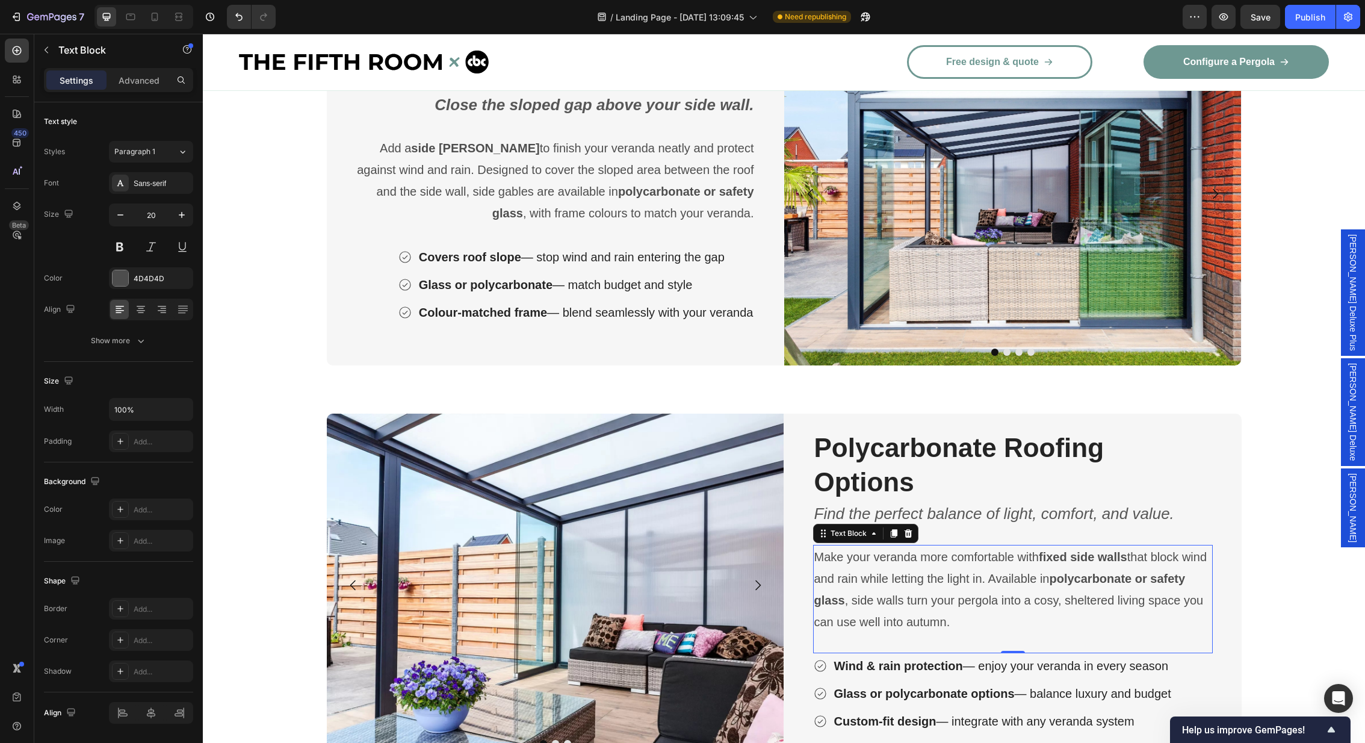
click at [944, 575] on p "Make your veranda more comfortable with fixed side walls that block wind and ra…" at bounding box center [1012, 589] width 397 height 87
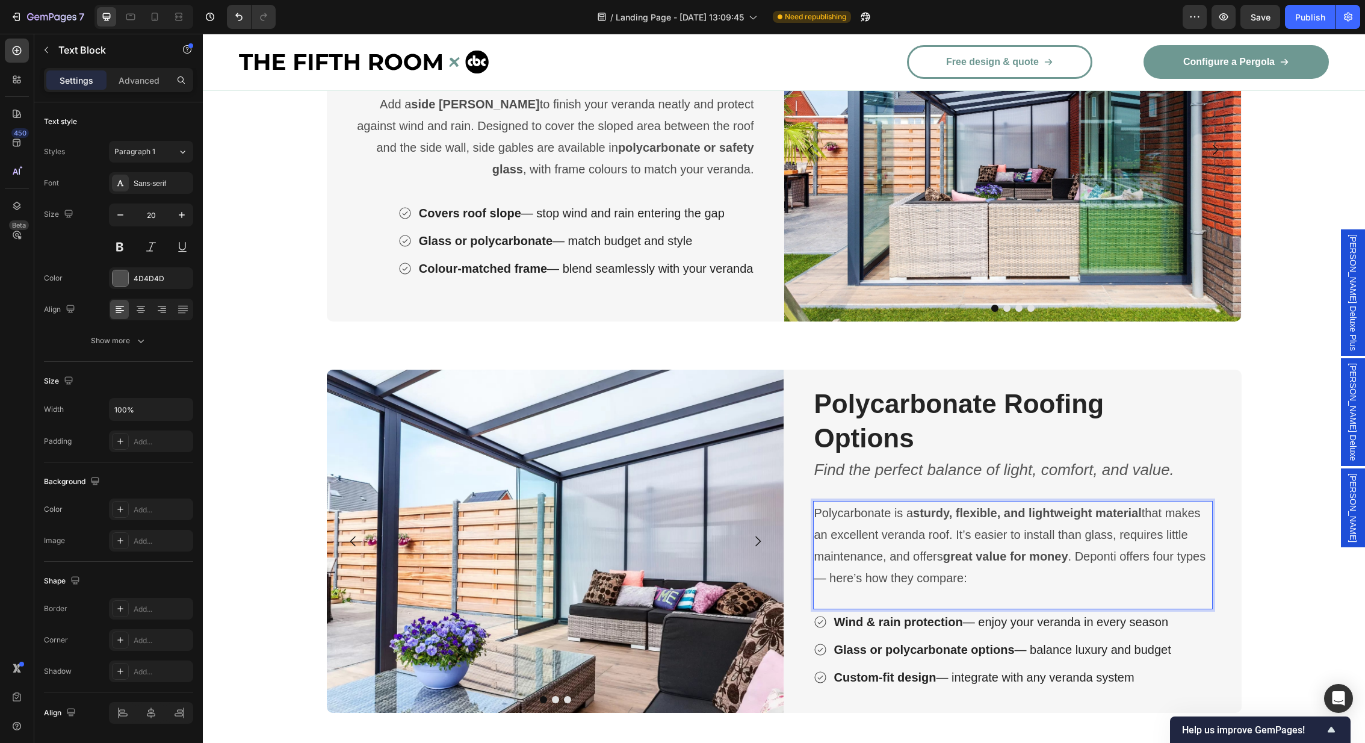
scroll to position [3459, 0]
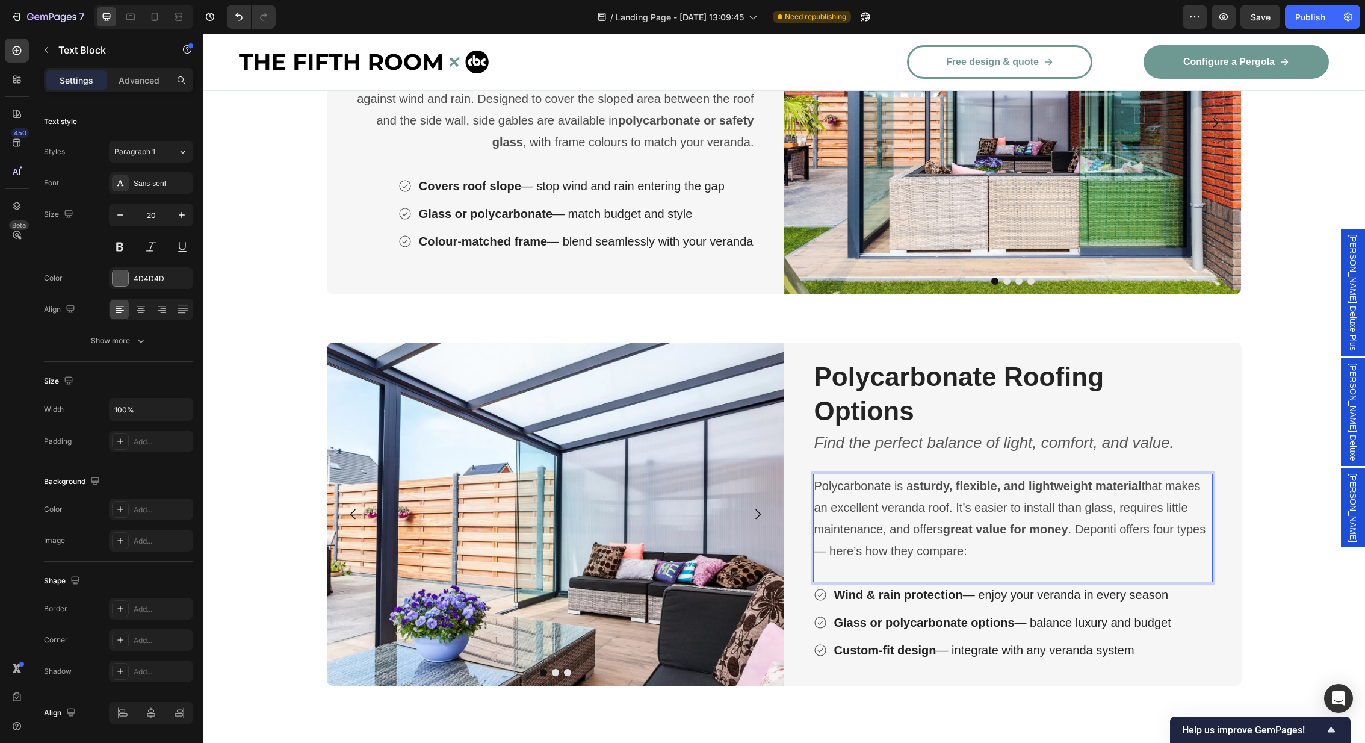
click at [882, 551] on div "Polycarbonate is a sturdy, flexible, and lightweight material that makes an exc…" at bounding box center [1013, 528] width 400 height 108
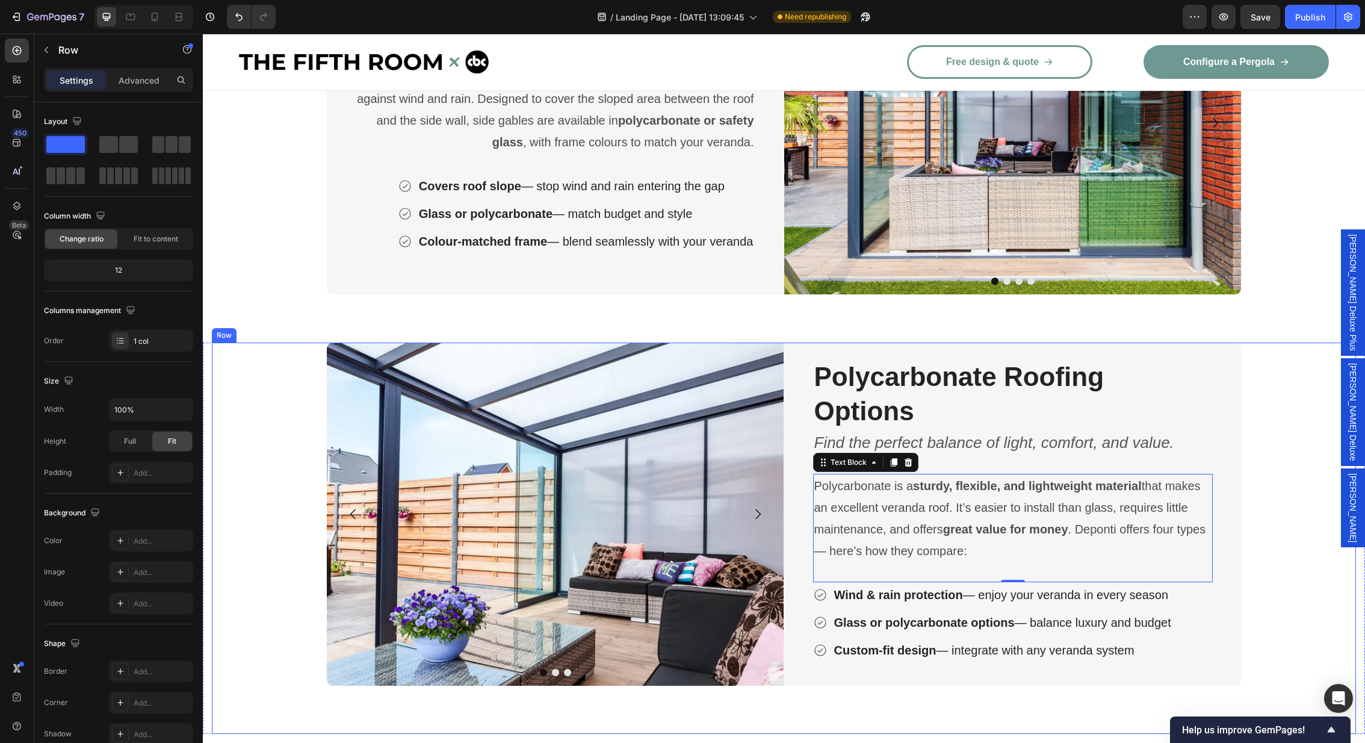
click at [1314, 558] on div "Image Image Image Carousel Polycarbonate Roofing Options Heading Find the perfe…" at bounding box center [784, 537] width 1144 height 391
click at [877, 588] on strong "Wind & rain protection" at bounding box center [898, 594] width 129 height 13
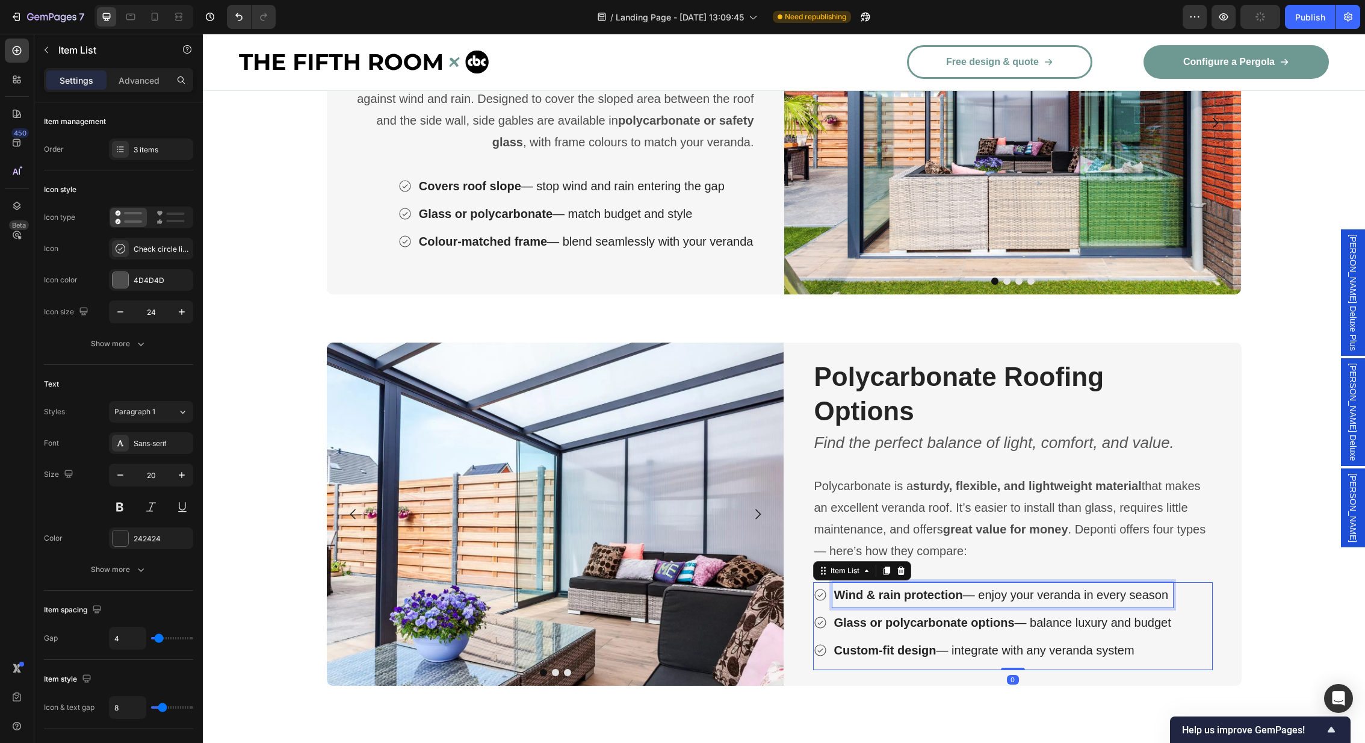
click at [877, 588] on strong "Wind & rain protection" at bounding box center [898, 594] width 129 height 13
click at [921, 616] on strong "Glass or polycarbonate options" at bounding box center [924, 622] width 181 height 13
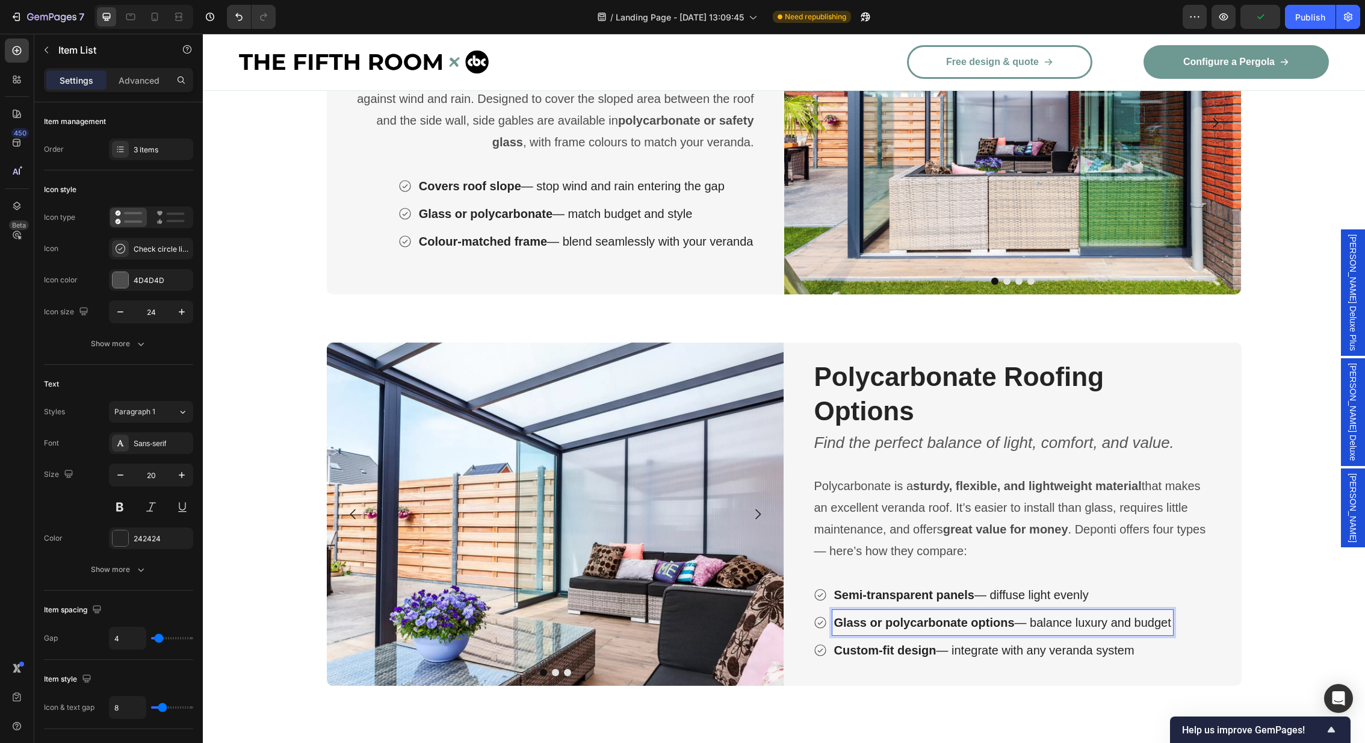
click at [921, 616] on strong "Glass or polycarbonate options" at bounding box center [924, 622] width 181 height 13
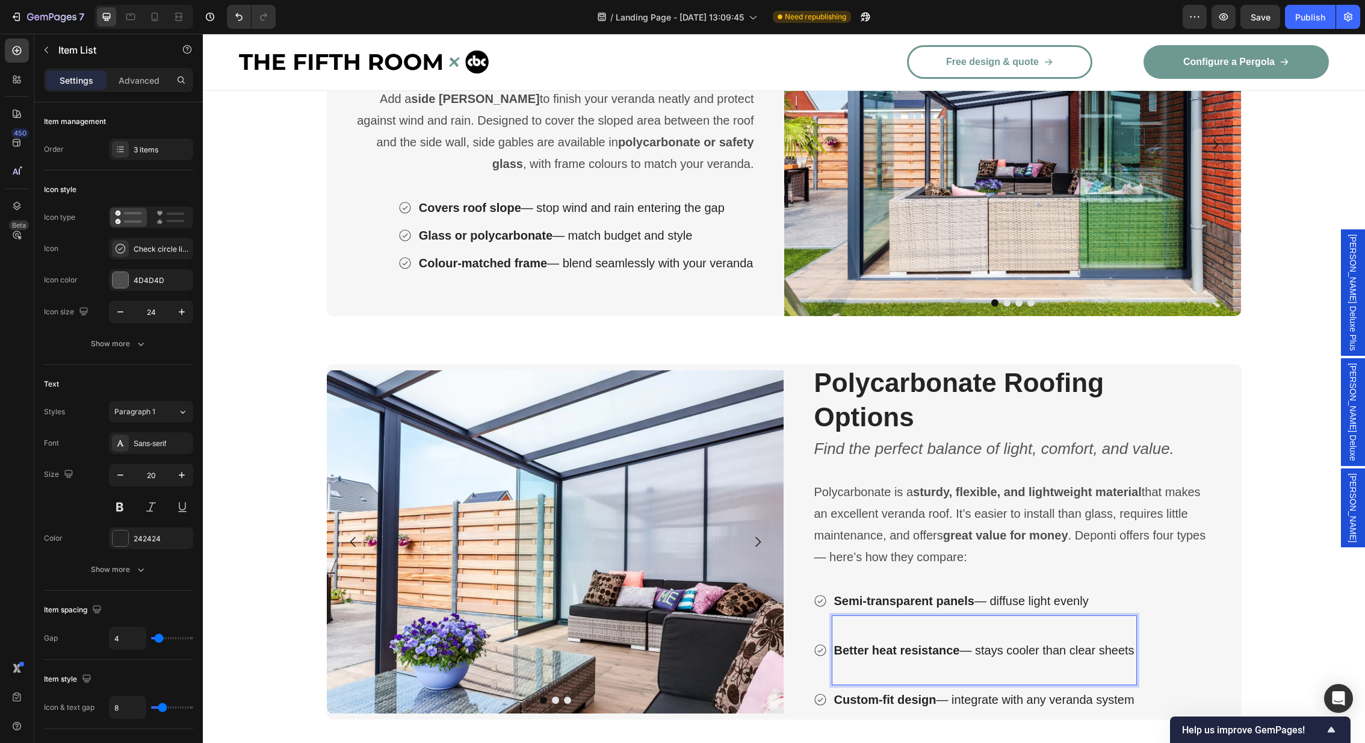
click at [859, 661] on p "Rich Text Editor. Editing area: main" at bounding box center [984, 672] width 300 height 22
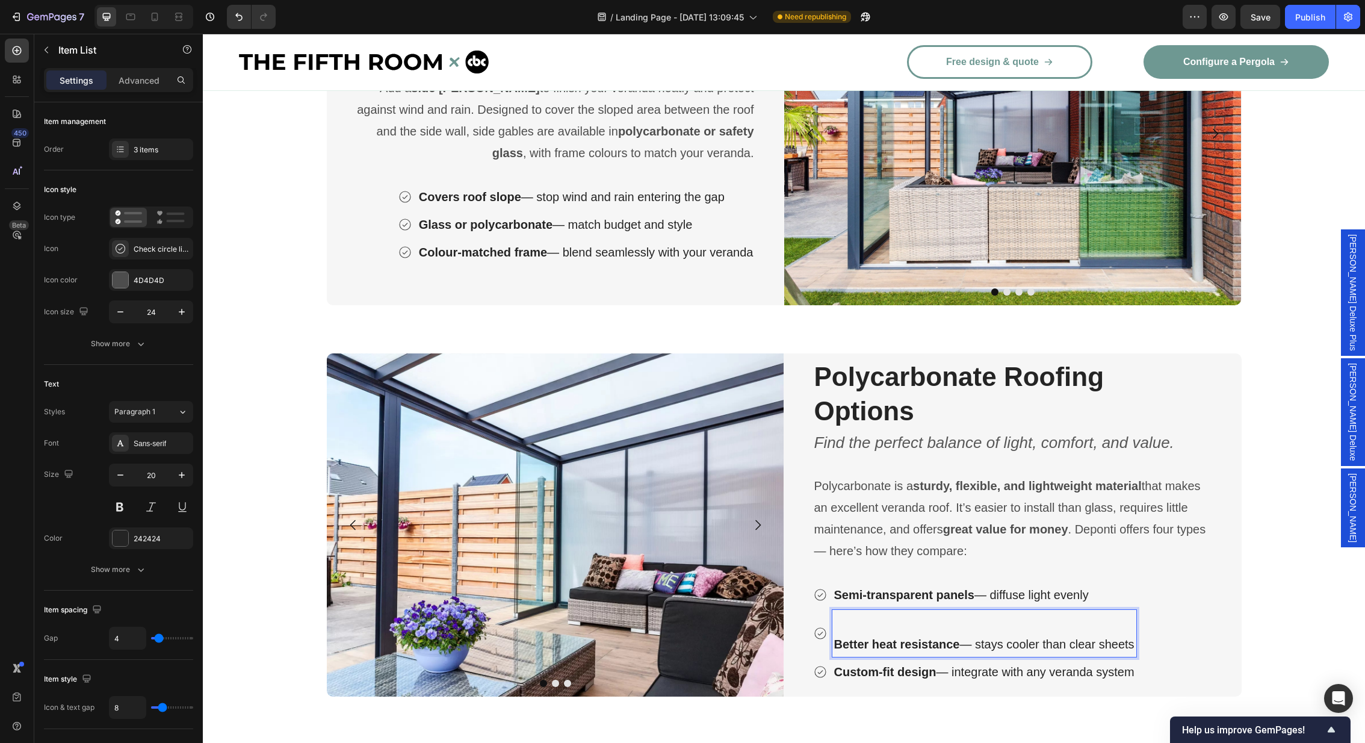
click at [850, 613] on p "Rich Text Editor. Editing area: main" at bounding box center [984, 622] width 300 height 22
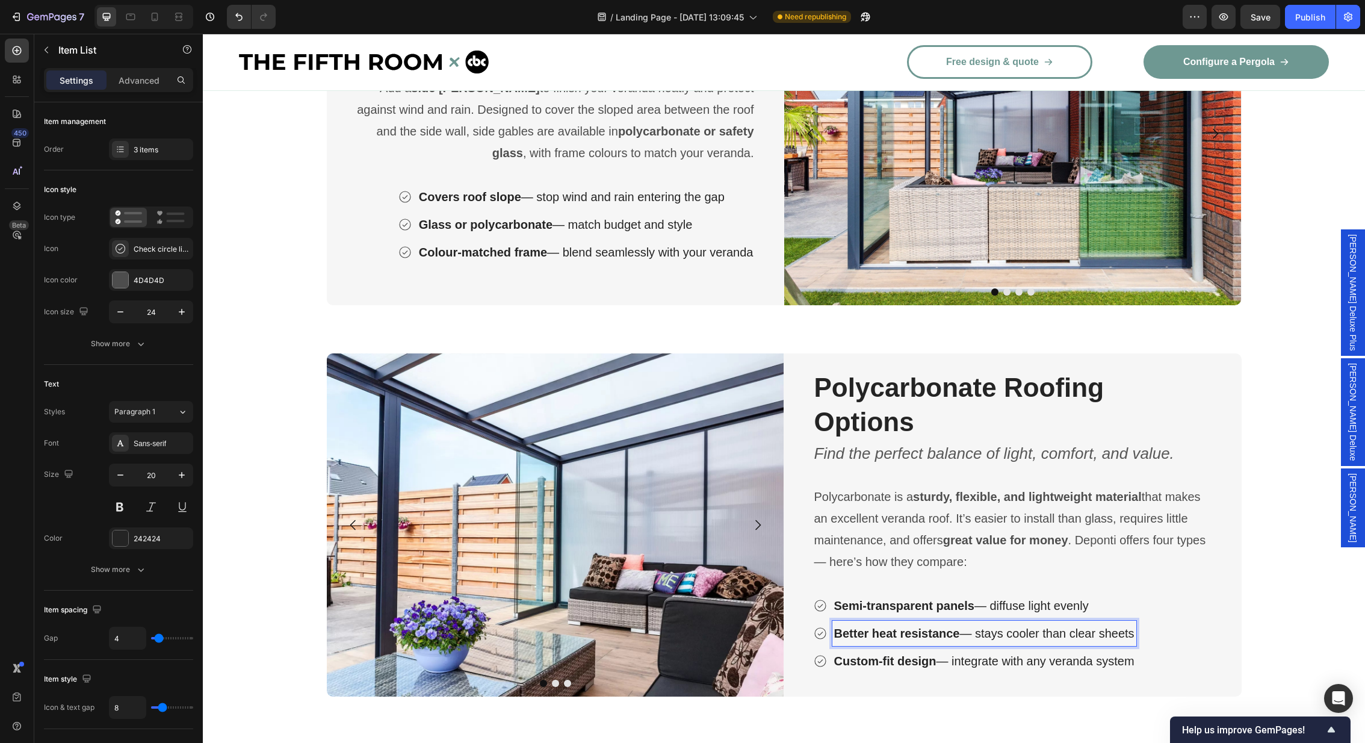
scroll to position [3459, 0]
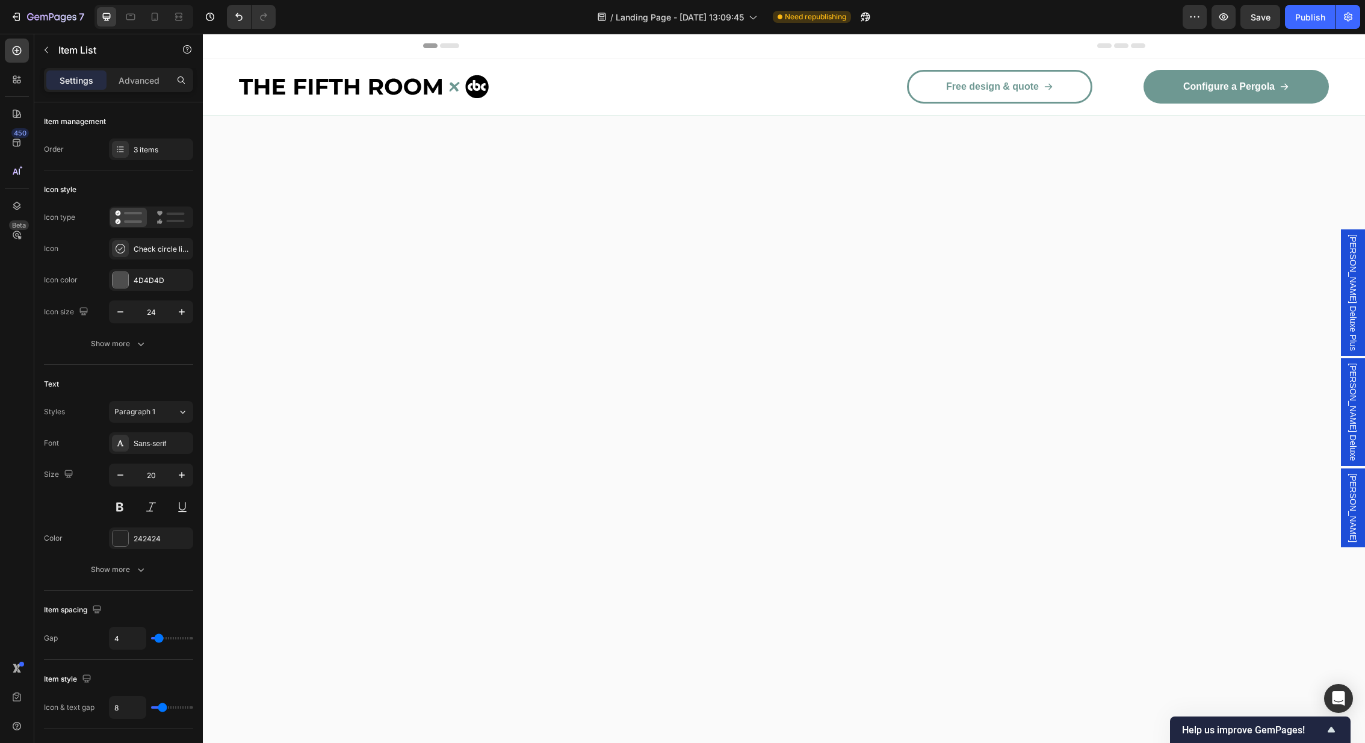
scroll to position [3459, 0]
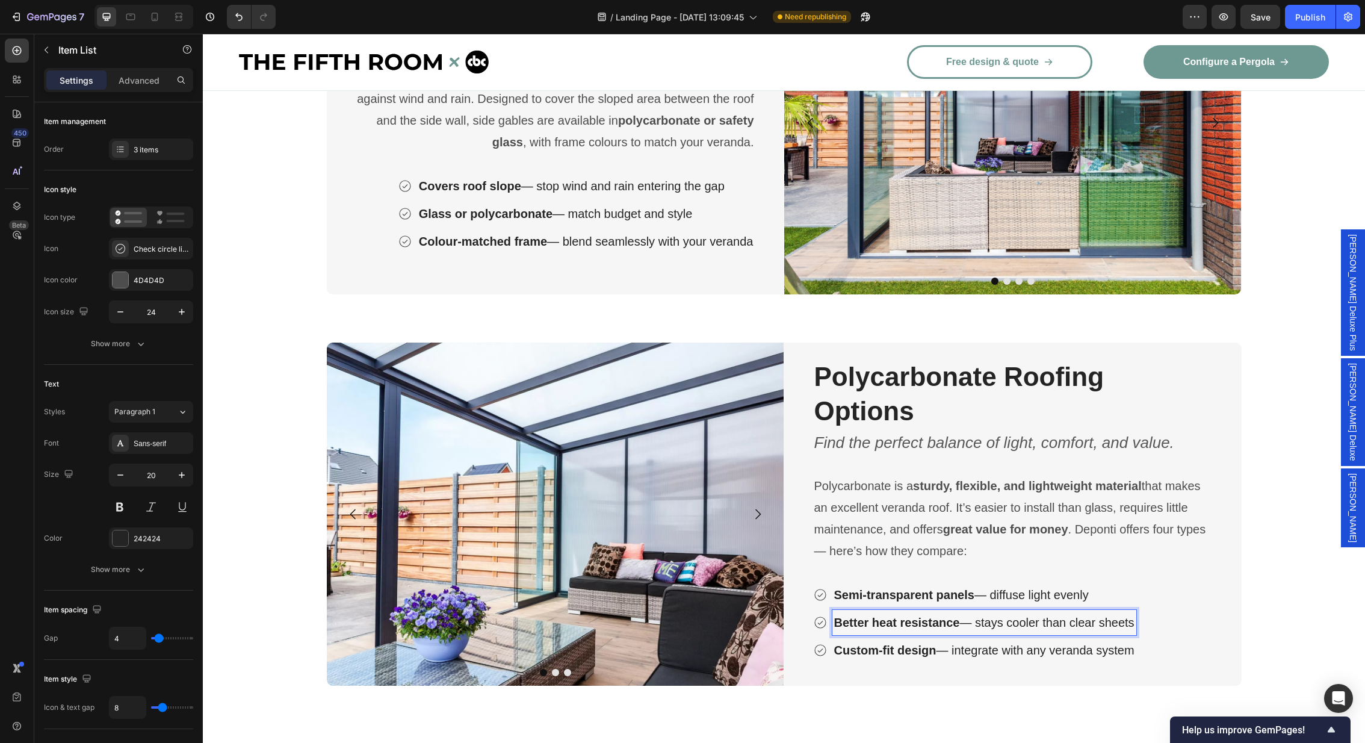
click at [954, 639] on p "Custom-fit design — integrate with any veranda system" at bounding box center [984, 650] width 300 height 22
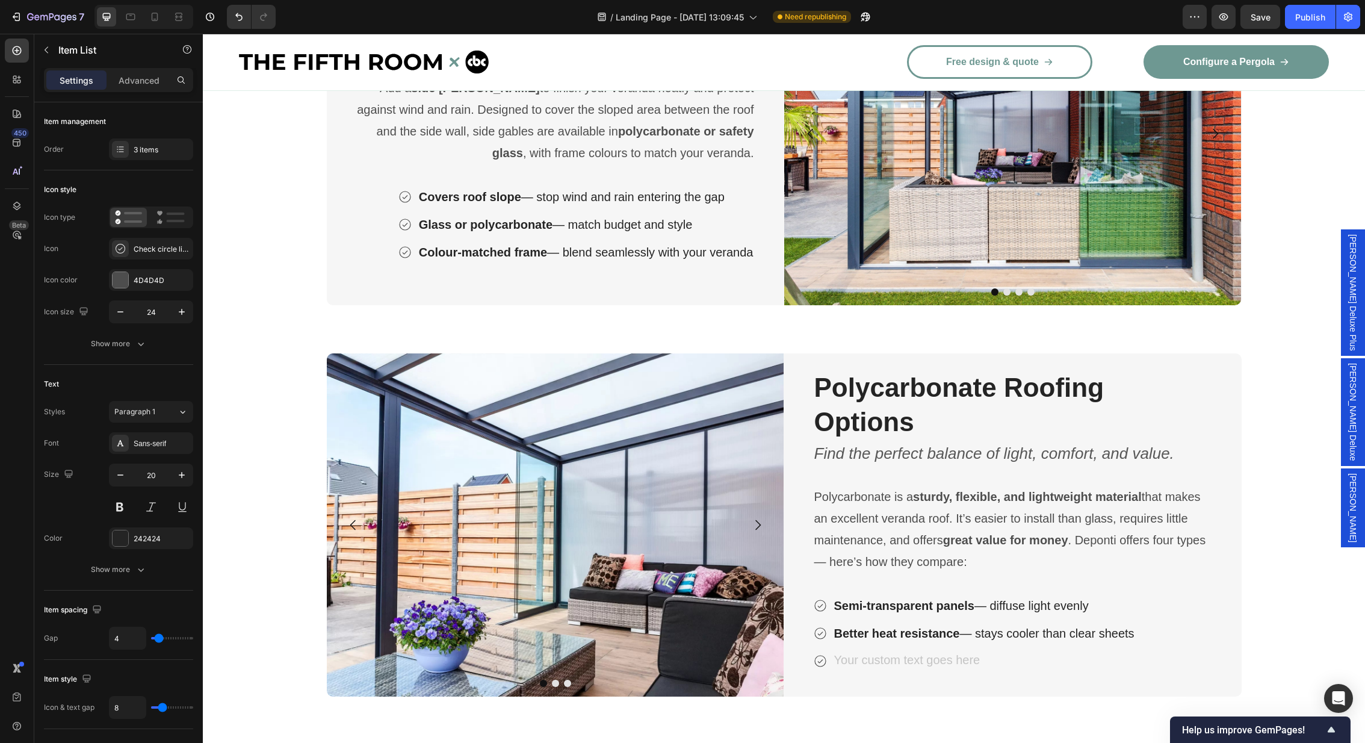
click at [933, 626] on strong "Better heat resistance" at bounding box center [897, 632] width 126 height 13
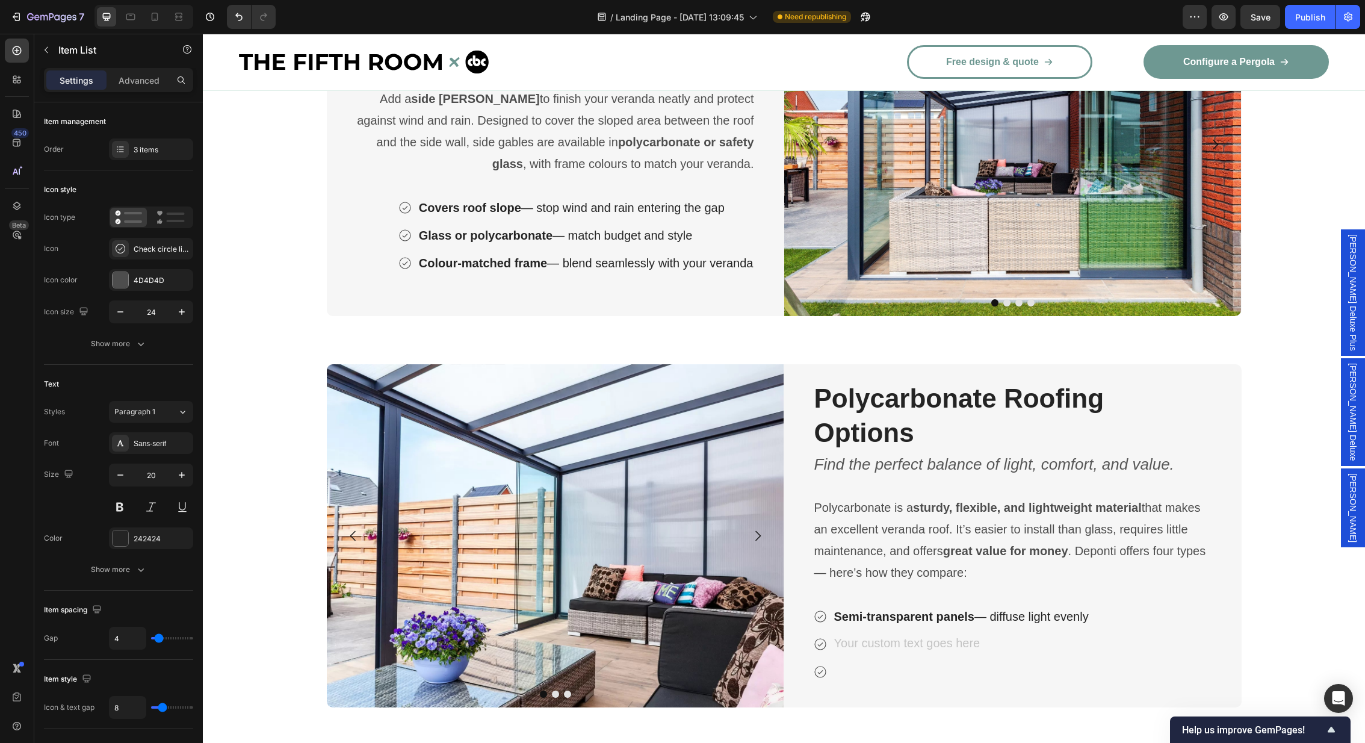
click at [947, 610] on strong "Semi-transparent panels" at bounding box center [904, 616] width 140 height 13
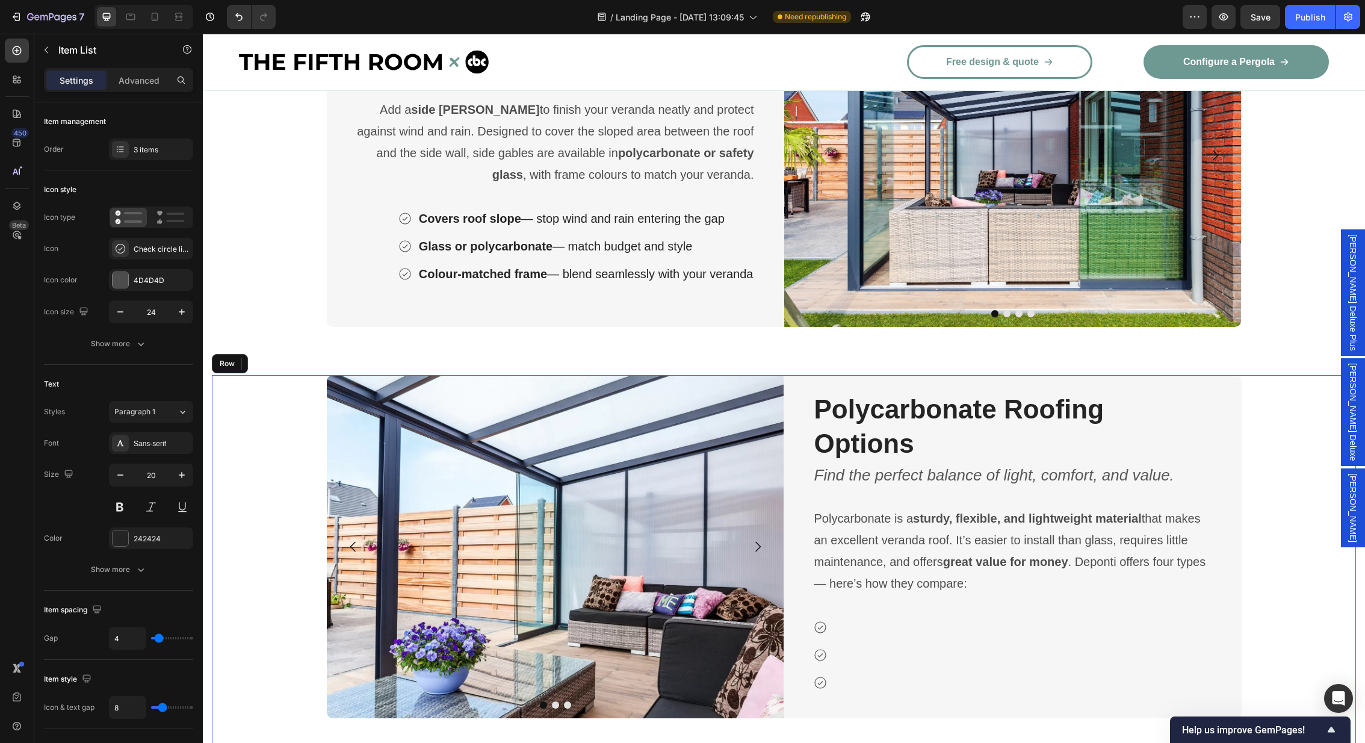
click at [1277, 545] on div "Image Image Image Carousel Polycarbonate Roofing Options Heading Find the perfe…" at bounding box center [784, 570] width 1144 height 391
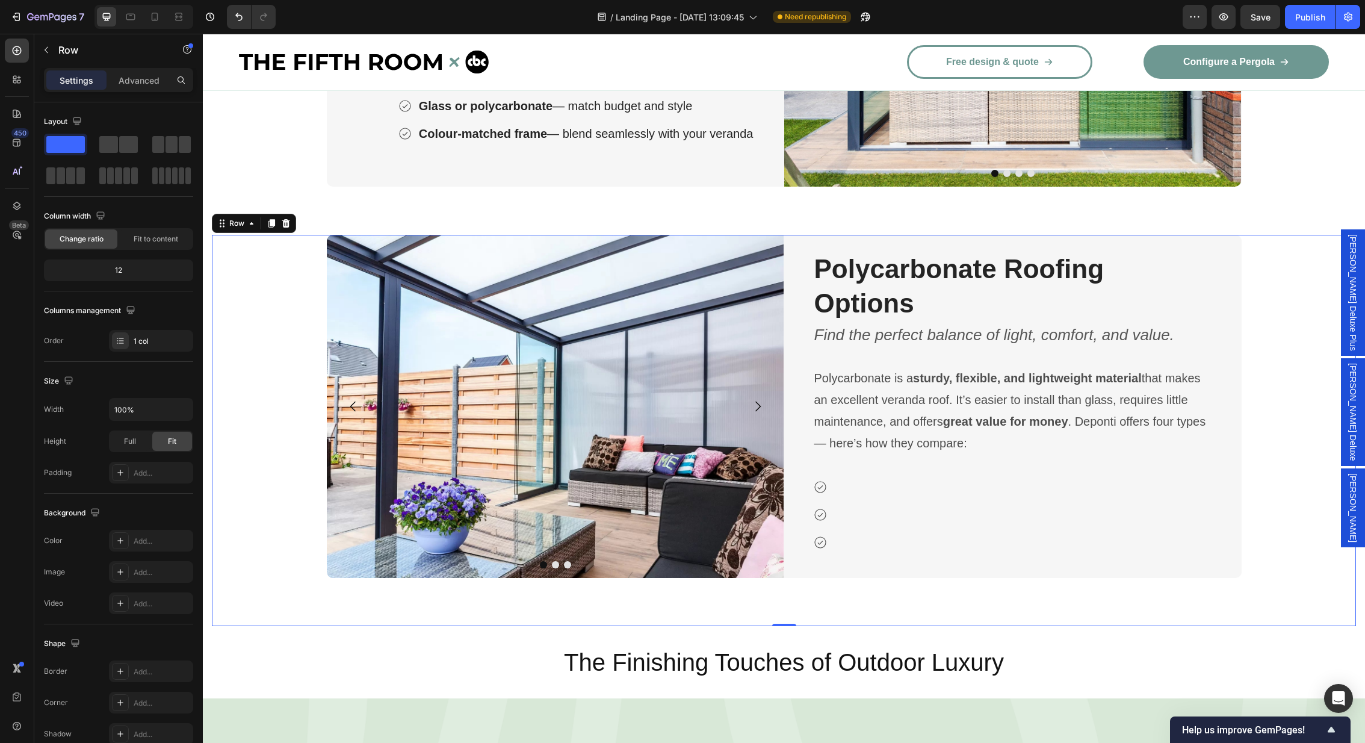
scroll to position [3569, 0]
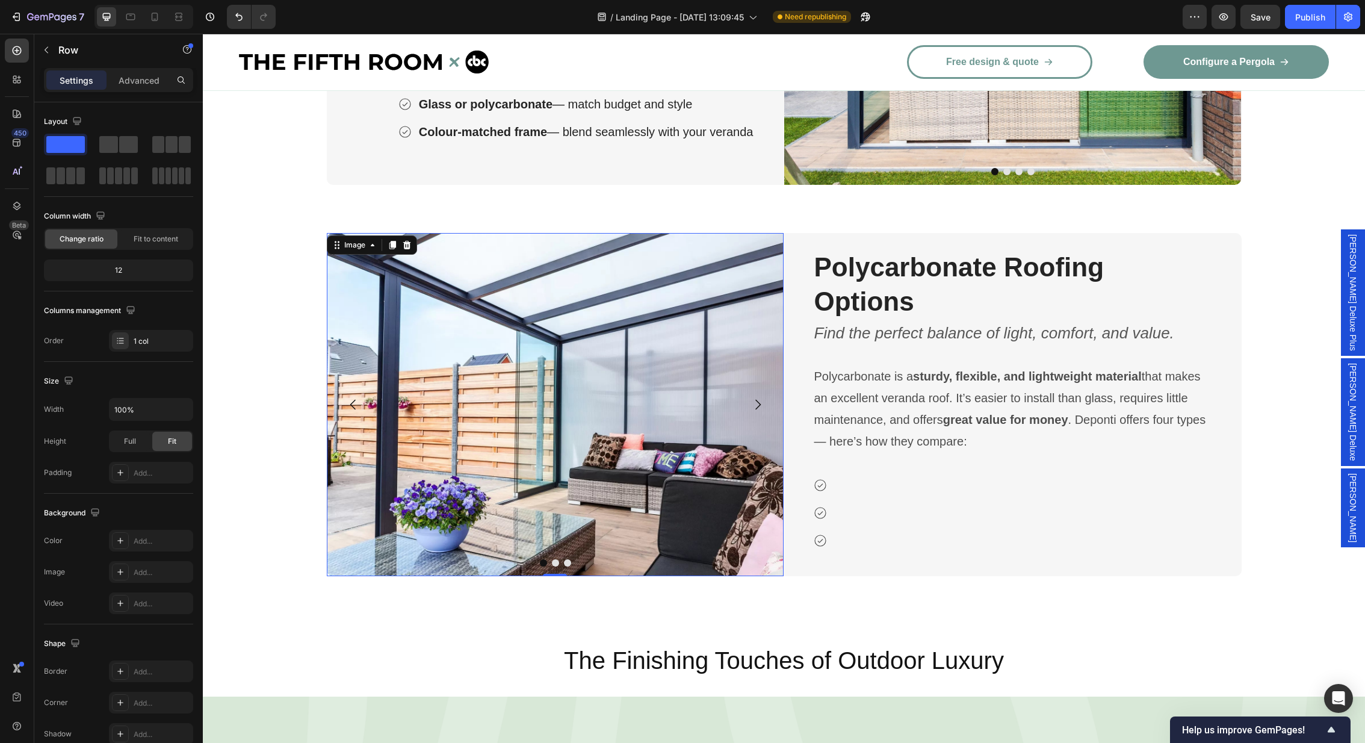
click at [524, 403] on img at bounding box center [555, 404] width 457 height 343
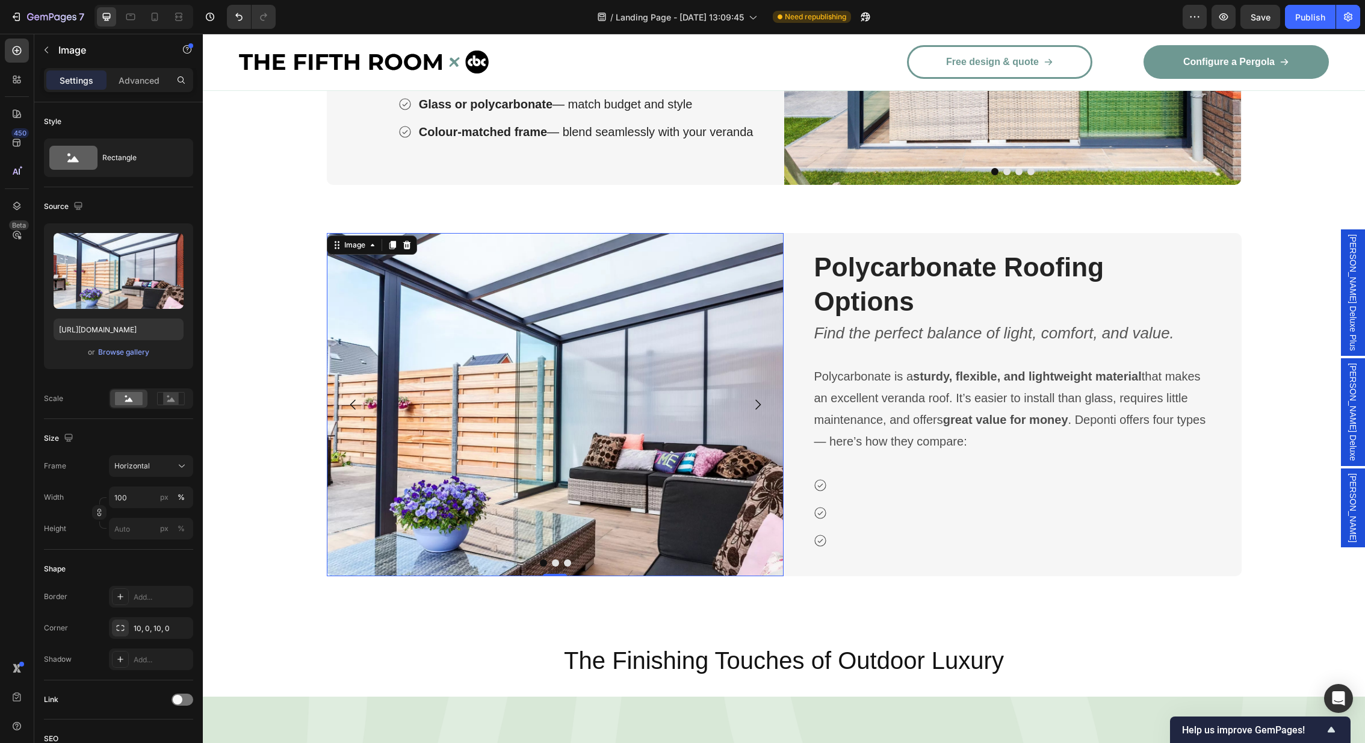
scroll to position [3604, 0]
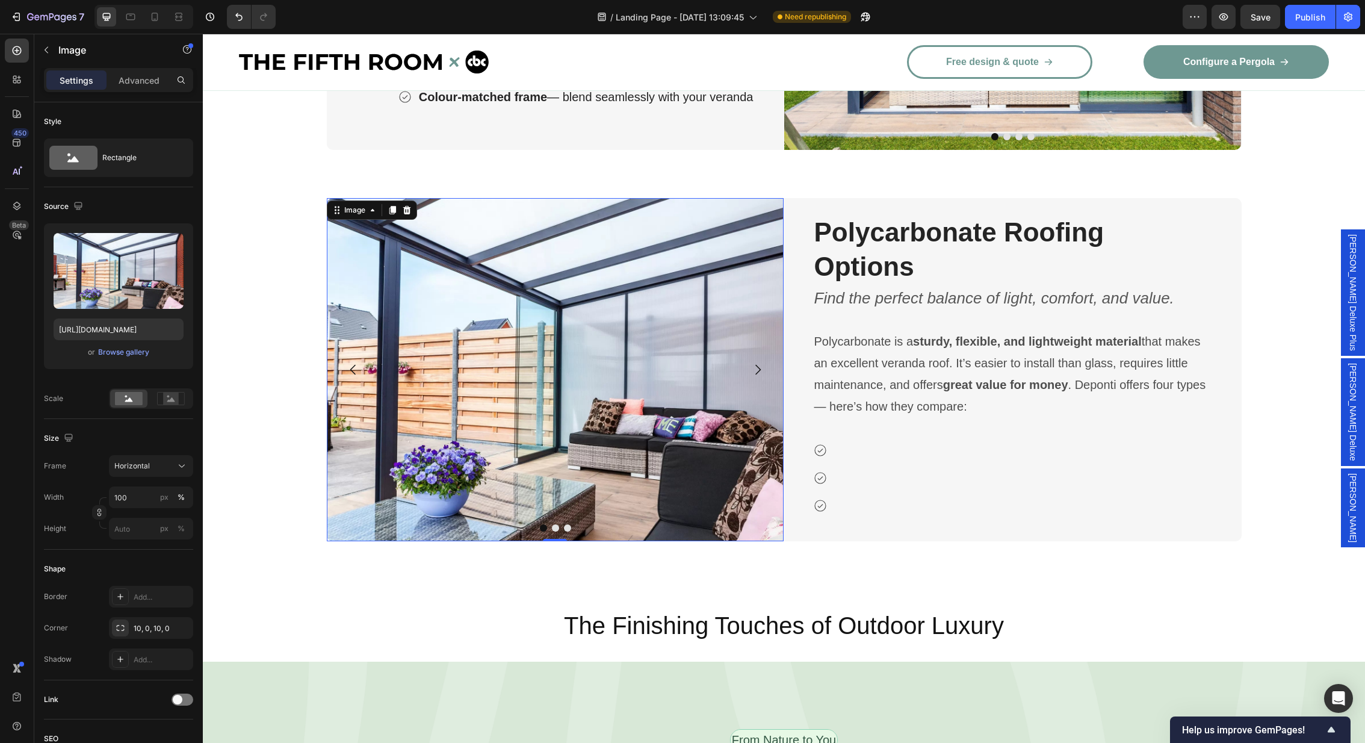
click at [543, 385] on img at bounding box center [555, 369] width 457 height 343
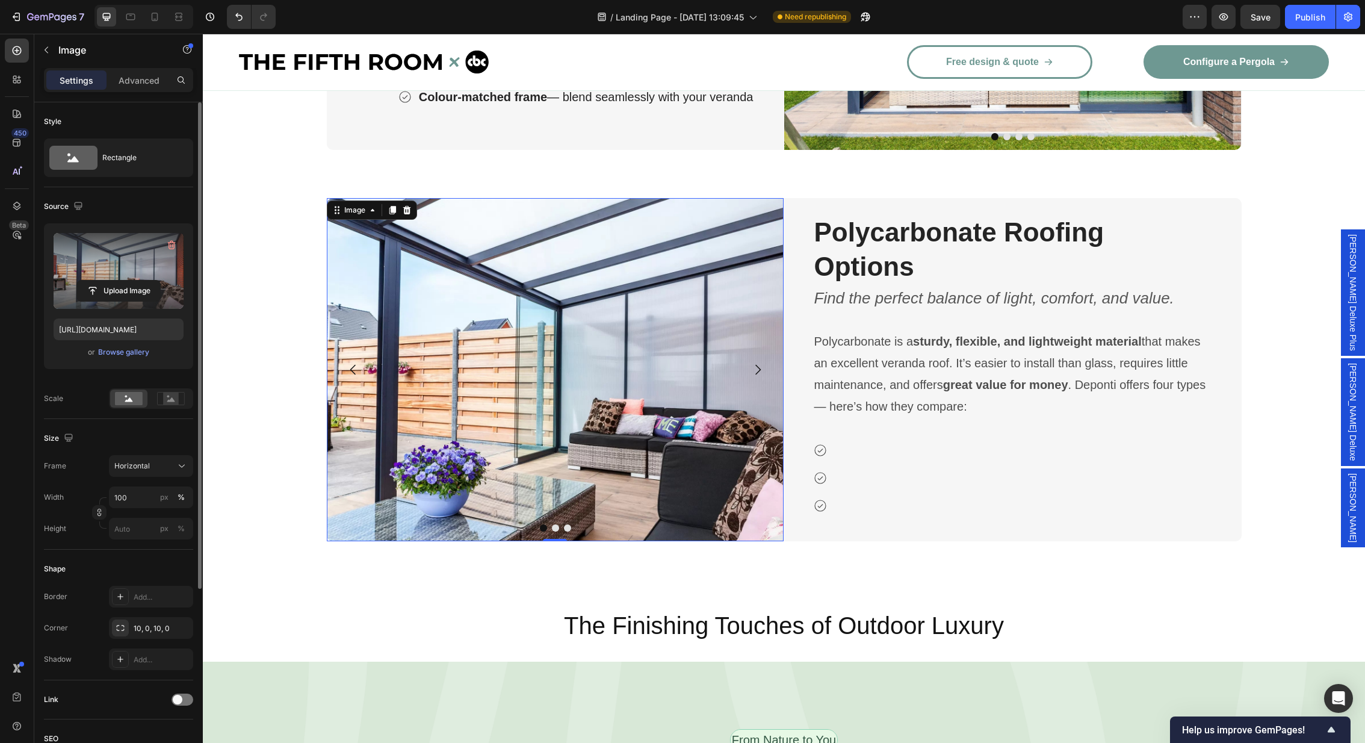
click at [88, 264] on label at bounding box center [119, 271] width 130 height 76
click at [88, 280] on input "file" at bounding box center [118, 290] width 83 height 20
type input "https://cdn.shopify.com/s/files/1/0960/8101/9226/files/gempages_577138658918793…"
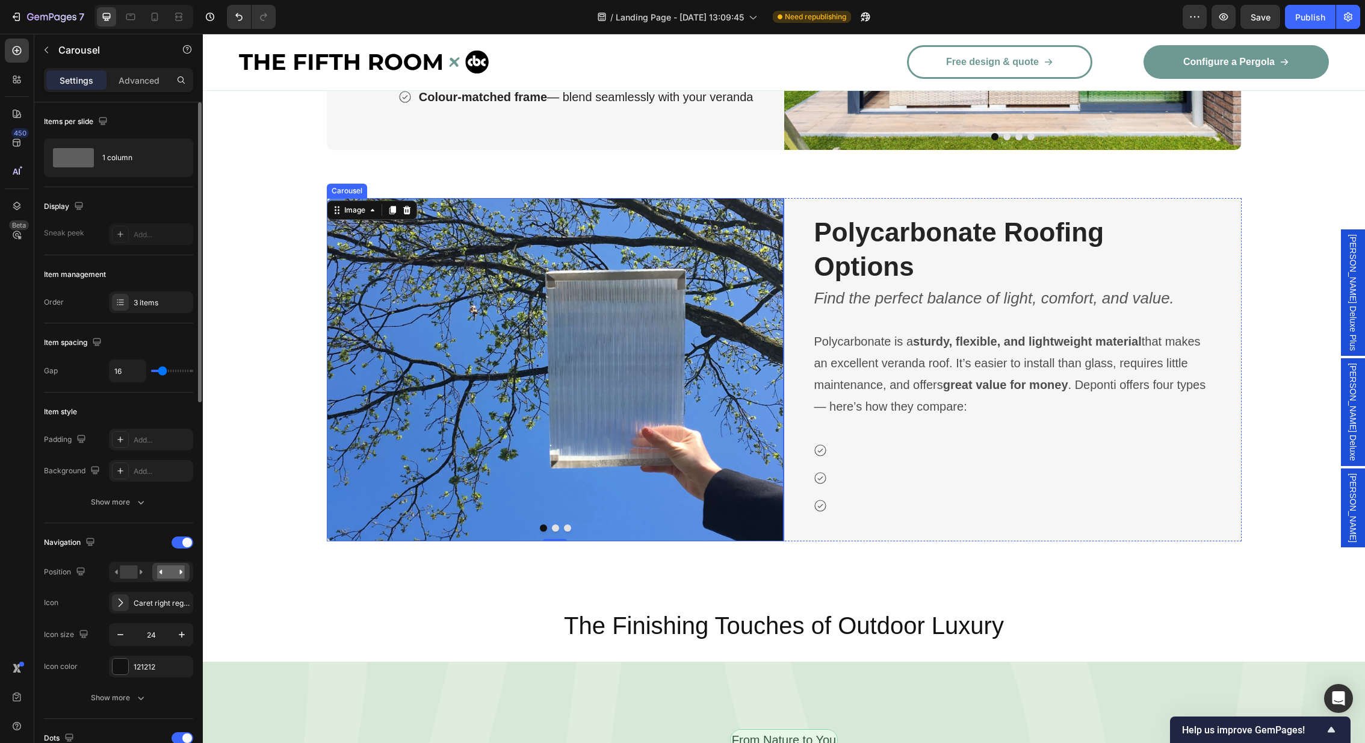
click at [750, 363] on icon "Carousel Next Arrow" at bounding box center [757, 369] width 14 height 14
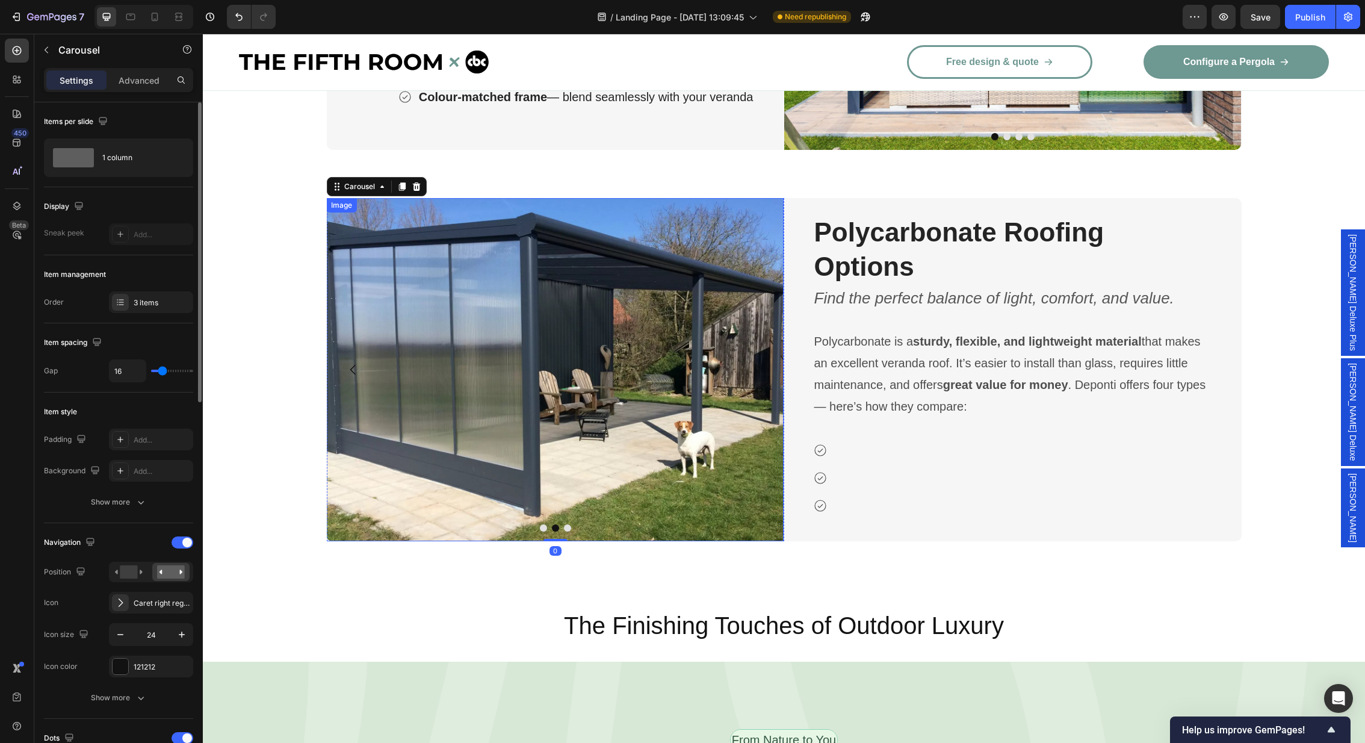
click at [523, 306] on img at bounding box center [554, 369] width 457 height 343
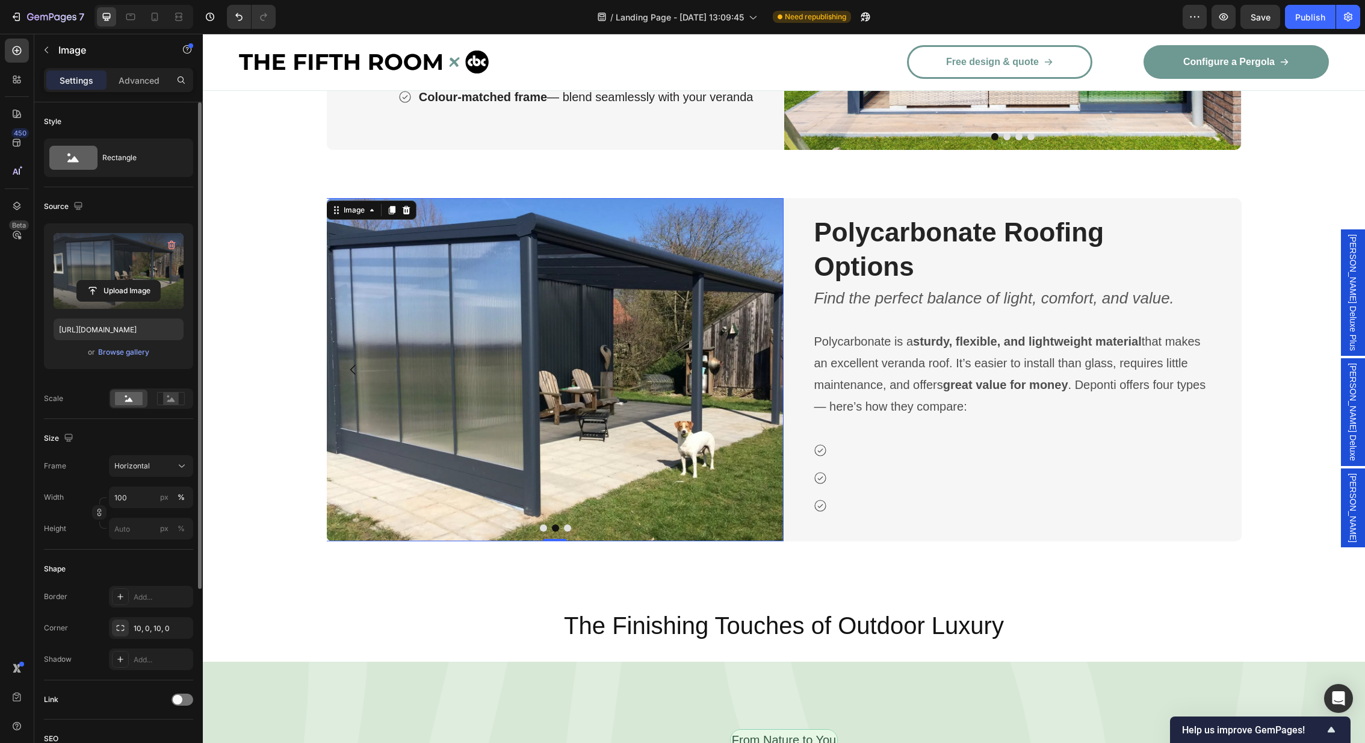
click at [116, 272] on label at bounding box center [119, 271] width 130 height 76
click at [116, 280] on input "file" at bounding box center [118, 290] width 83 height 20
type input "https://cdn.shopify.com/s/files/1/0960/8101/9226/files/gempages_577138658918793…"
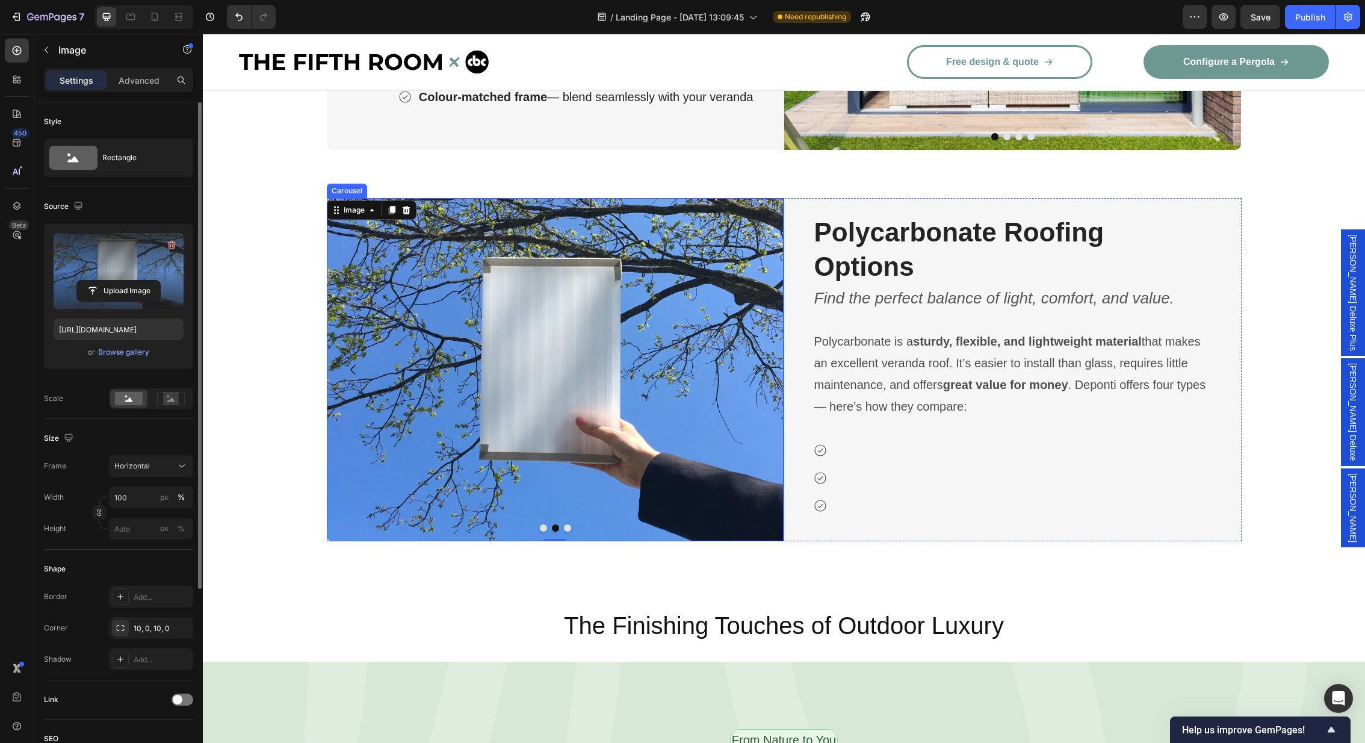
click at [756, 363] on icon "Carousel Next Arrow" at bounding box center [757, 369] width 14 height 14
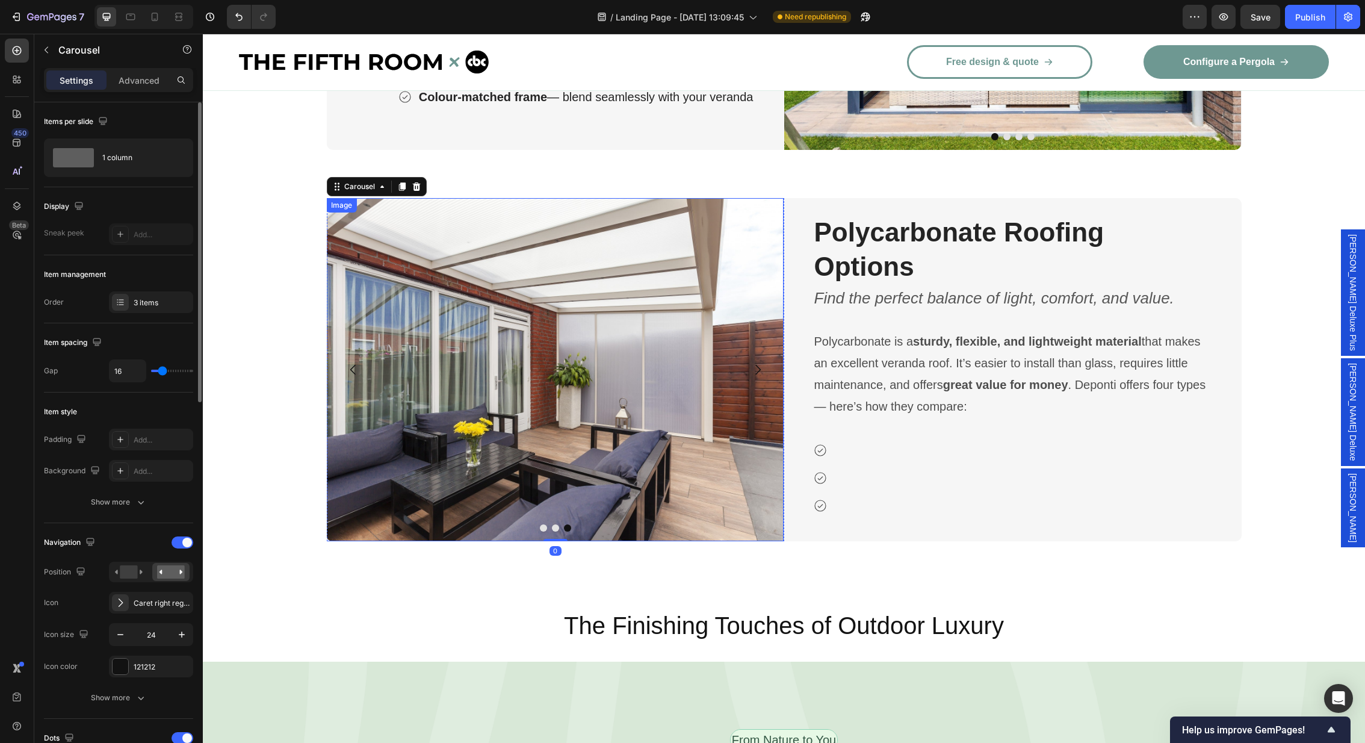
click at [564, 350] on img at bounding box center [554, 369] width 457 height 343
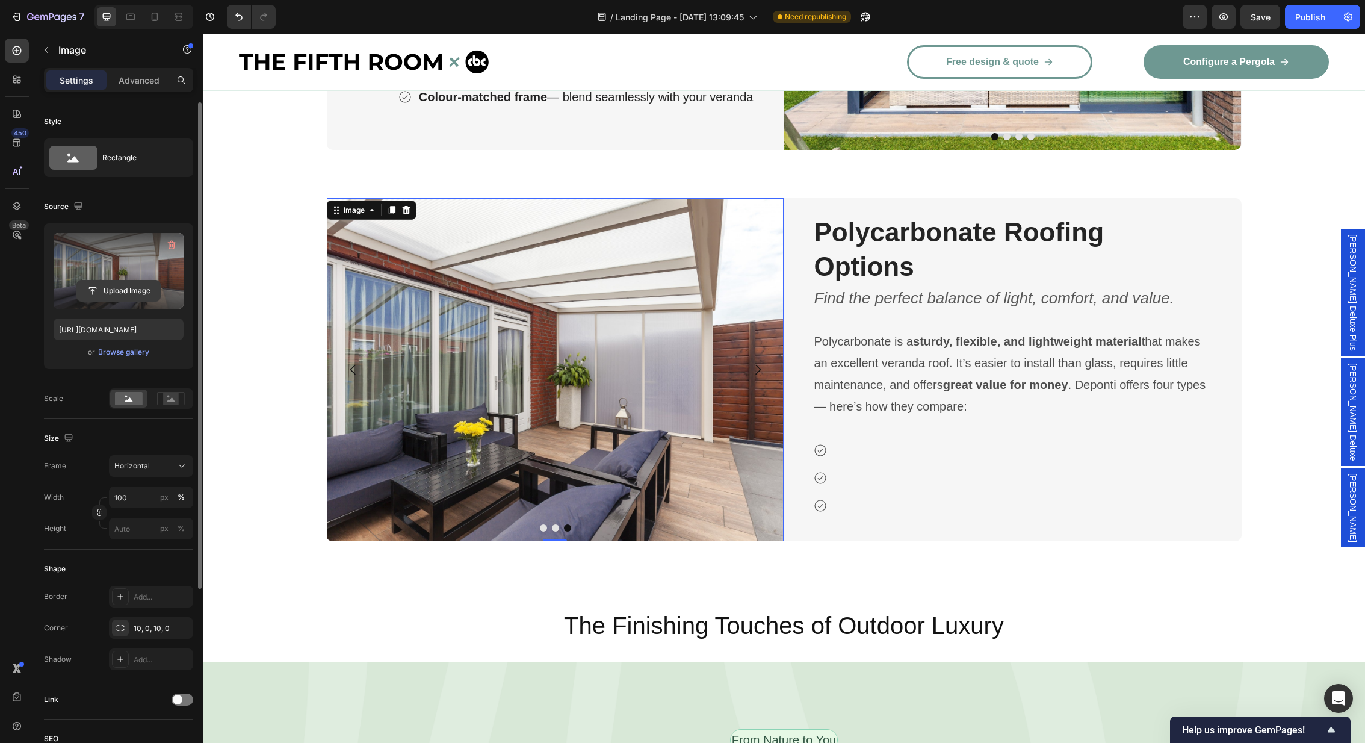
click at [121, 289] on input "file" at bounding box center [118, 290] width 83 height 20
type input "https://cdn.shopify.com/s/files/1/0960/8101/9226/files/gempages_577138658918793…"
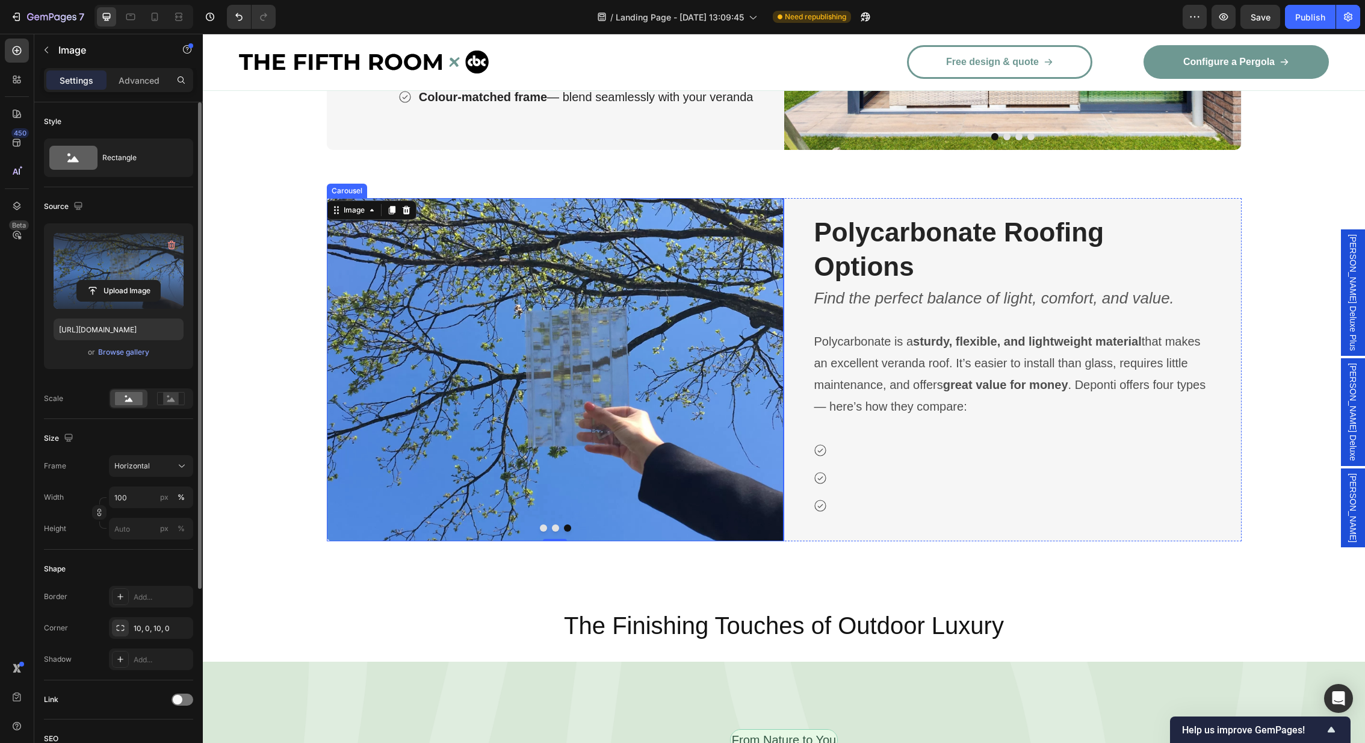
click at [762, 356] on button "Carousel Next Arrow" at bounding box center [758, 370] width 34 height 34
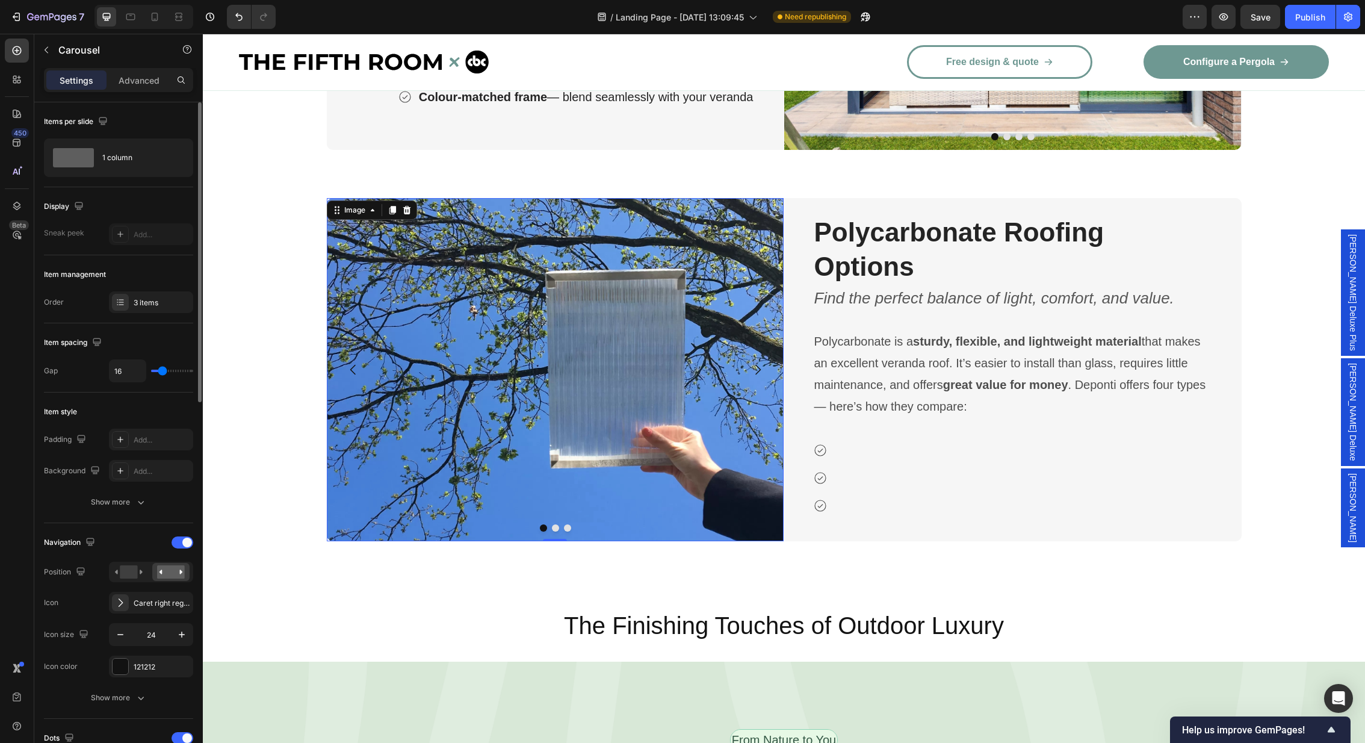
click at [463, 294] on img at bounding box center [555, 369] width 457 height 343
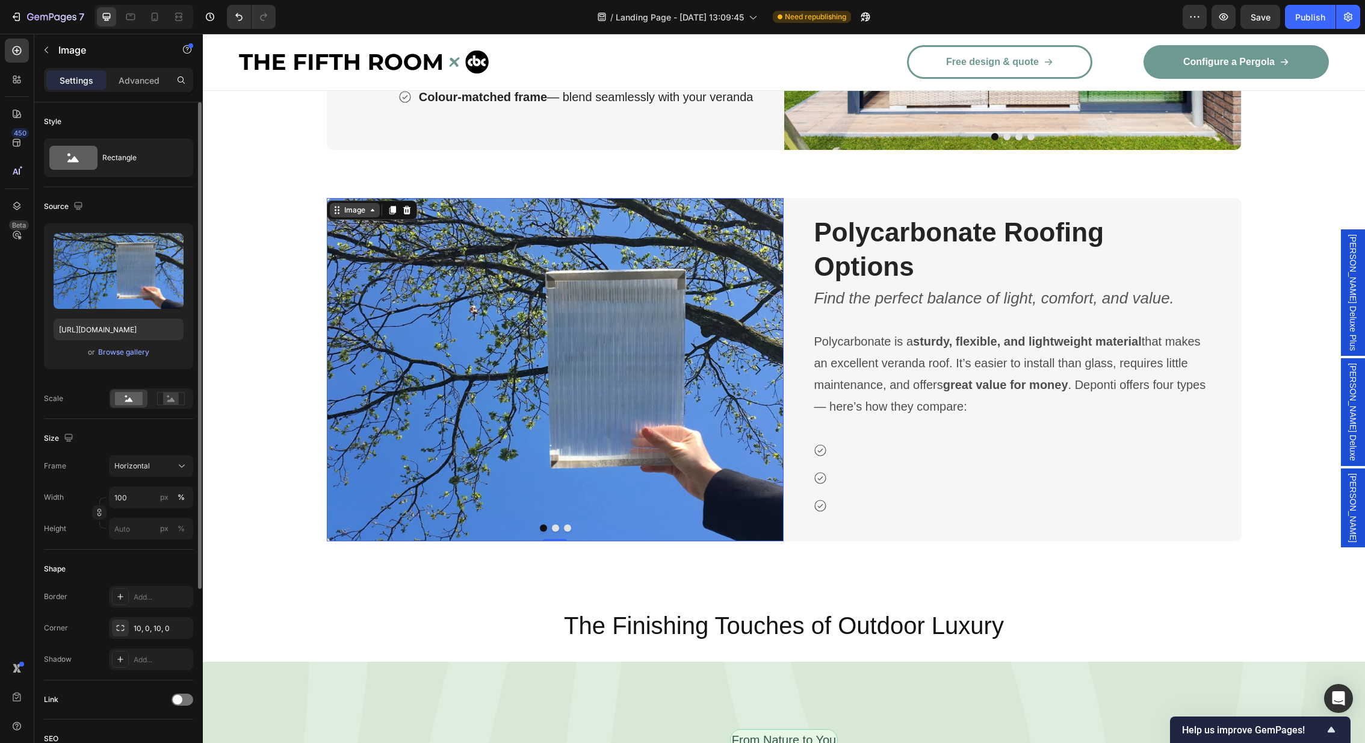
click at [360, 212] on div "Image" at bounding box center [355, 210] width 26 height 11
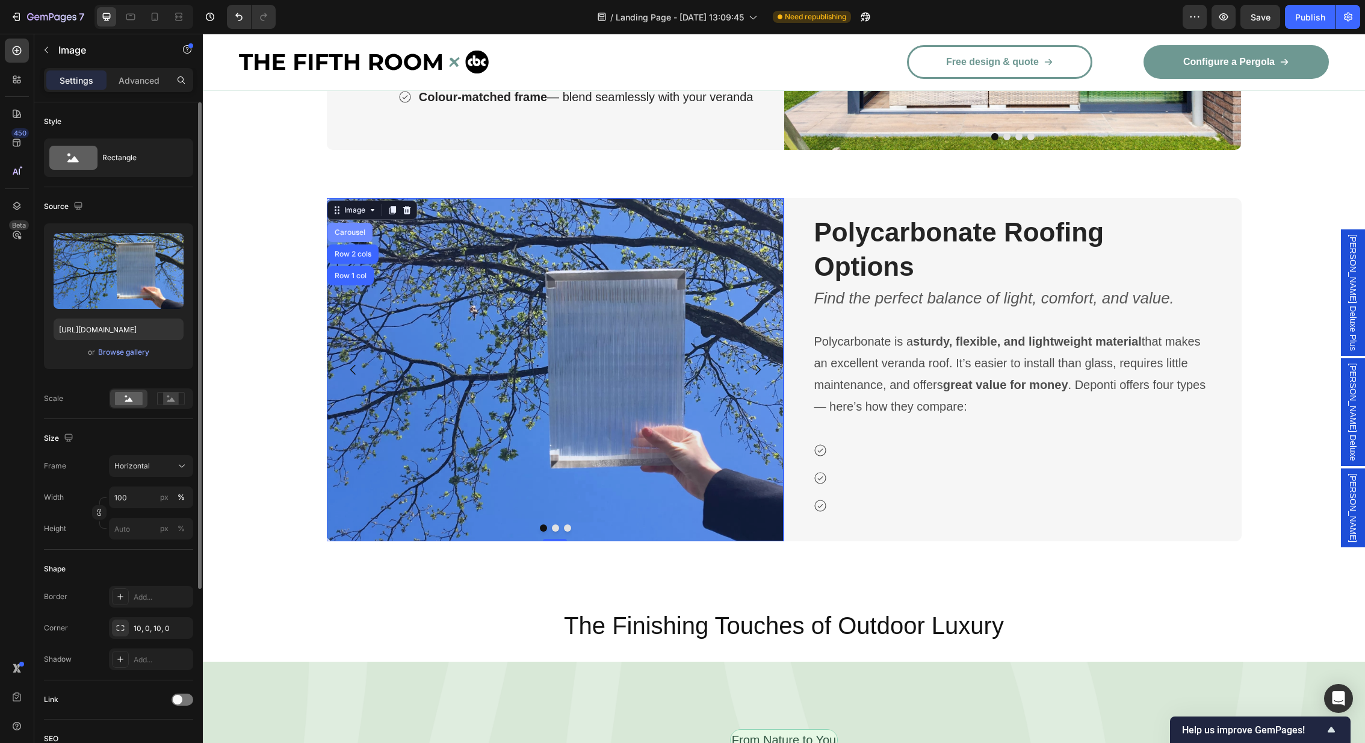
click at [346, 233] on div "Carousel" at bounding box center [350, 232] width 36 height 7
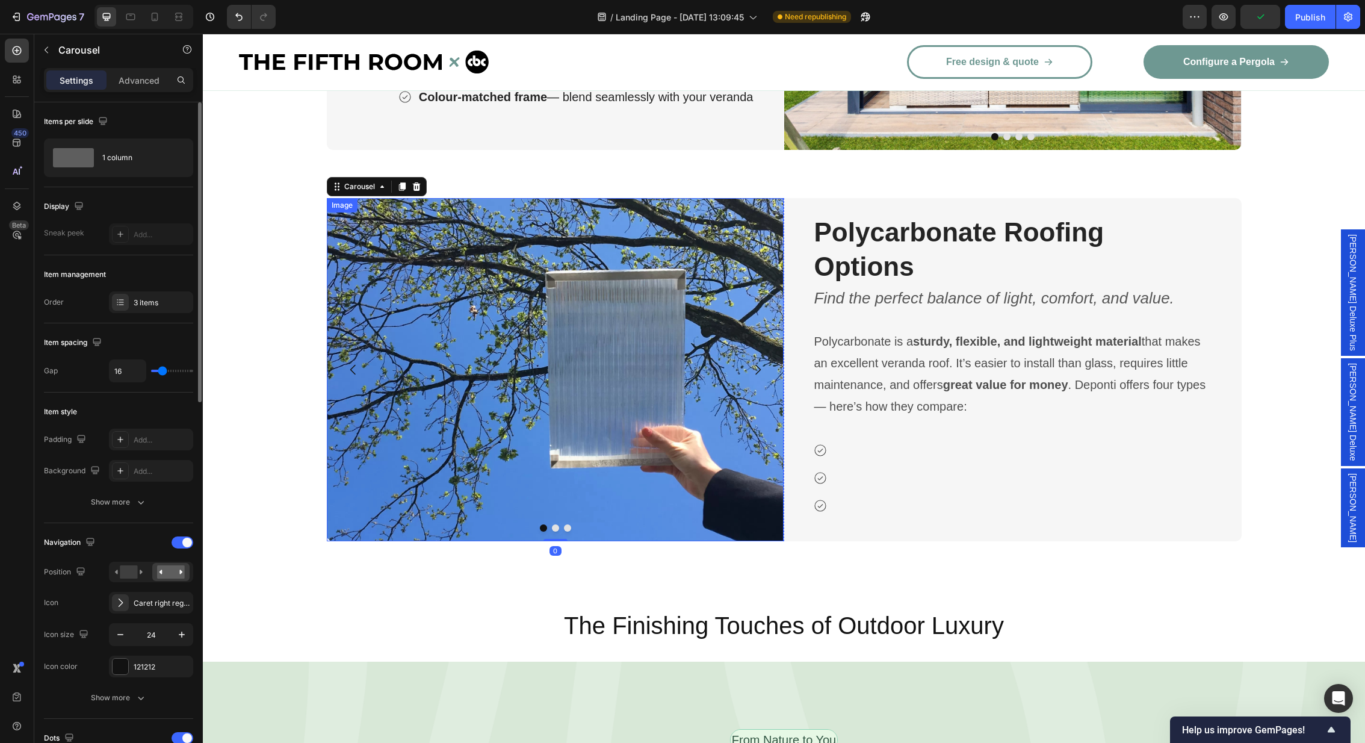
click at [471, 399] on img at bounding box center [555, 369] width 457 height 343
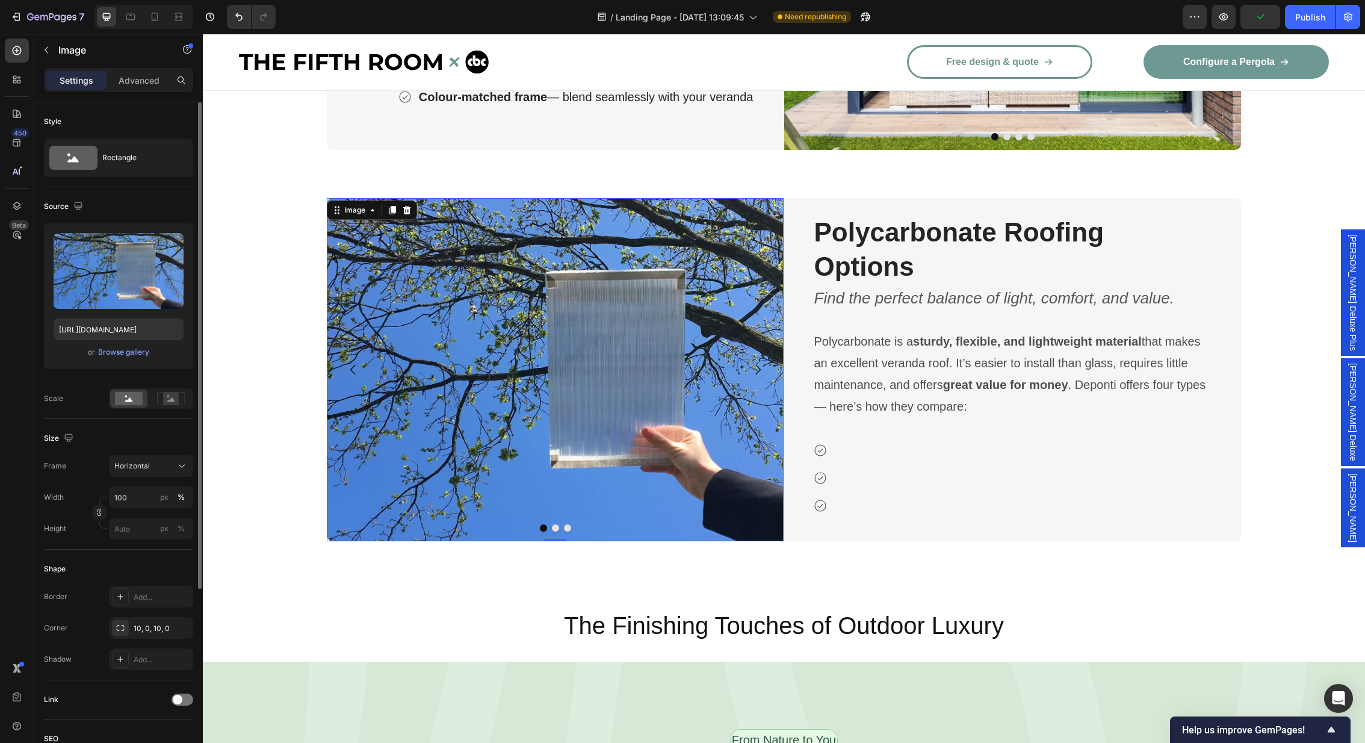
click at [443, 393] on img at bounding box center [555, 369] width 457 height 343
click at [350, 210] on div "Image" at bounding box center [355, 210] width 26 height 11
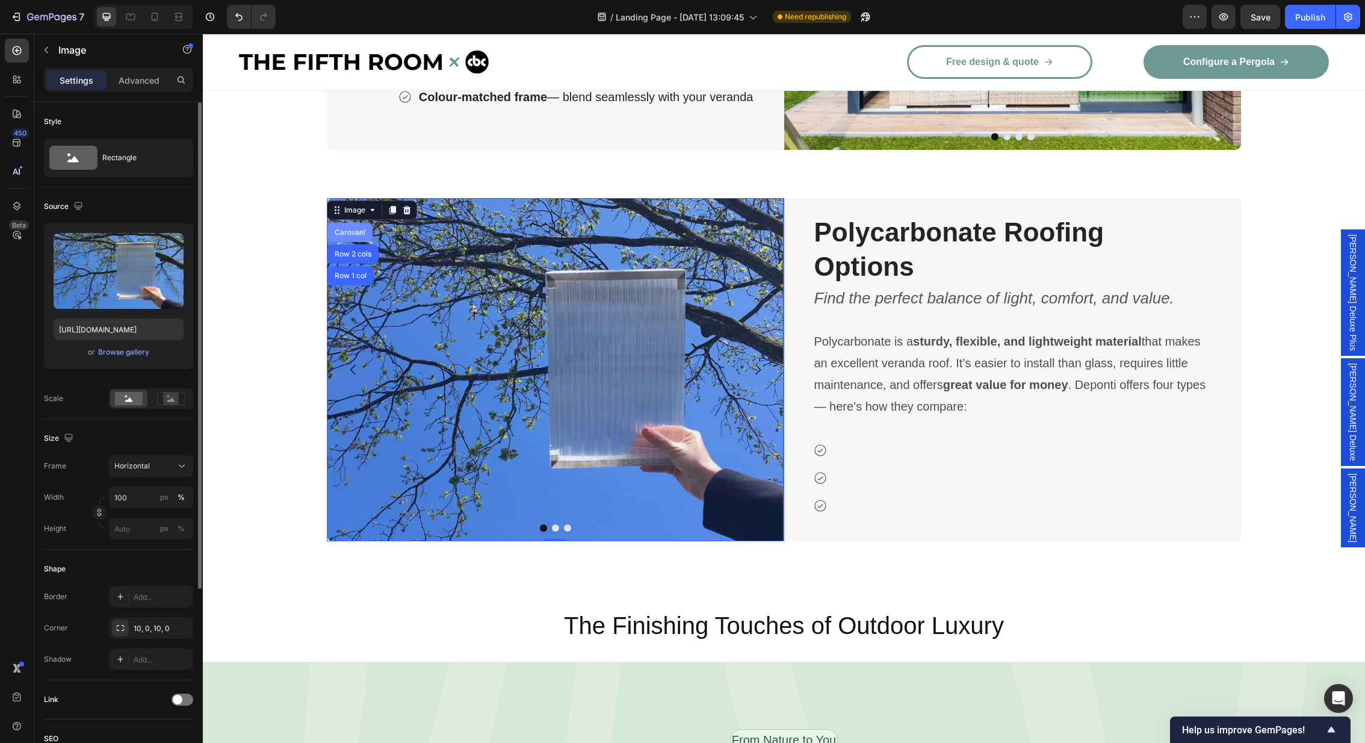
click at [348, 234] on div "Carousel" at bounding box center [350, 232] width 36 height 7
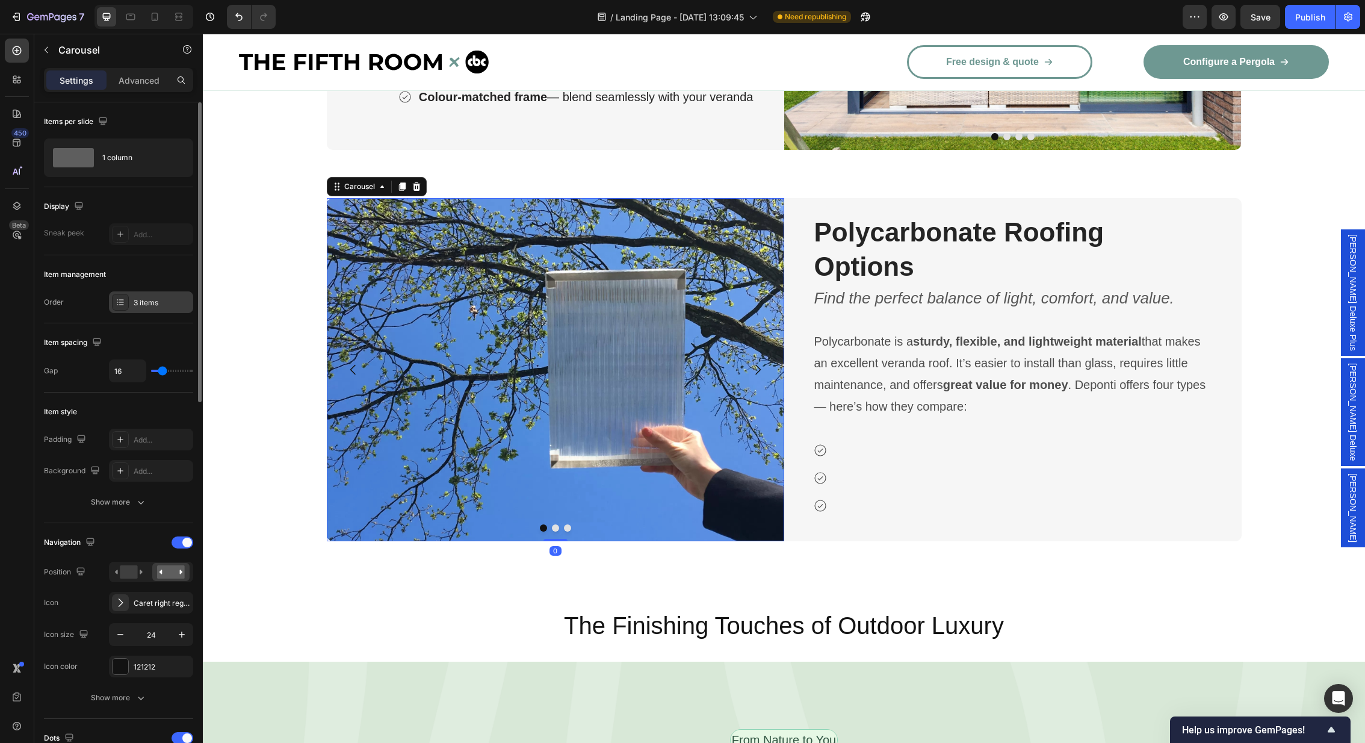
click at [140, 307] on div "3 items" at bounding box center [151, 302] width 84 height 22
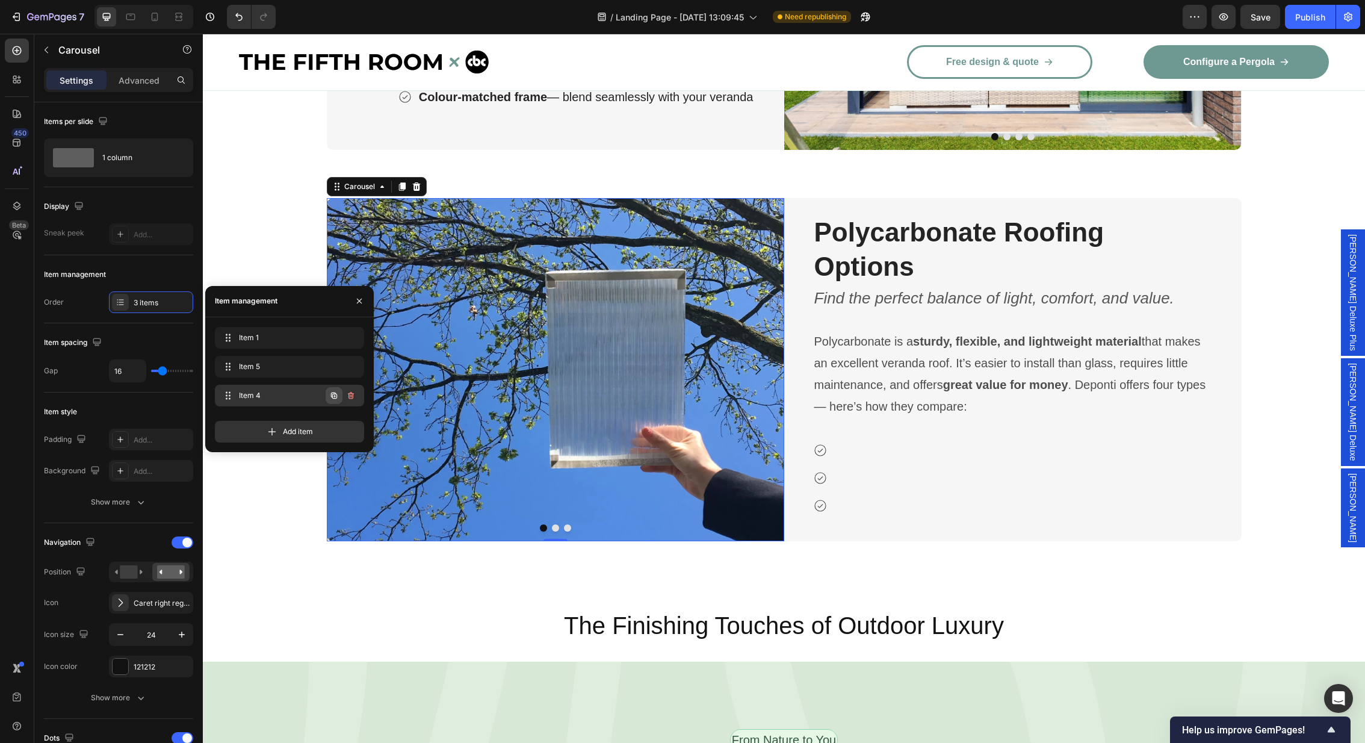
click at [327, 394] on button "button" at bounding box center [334, 395] width 17 height 17
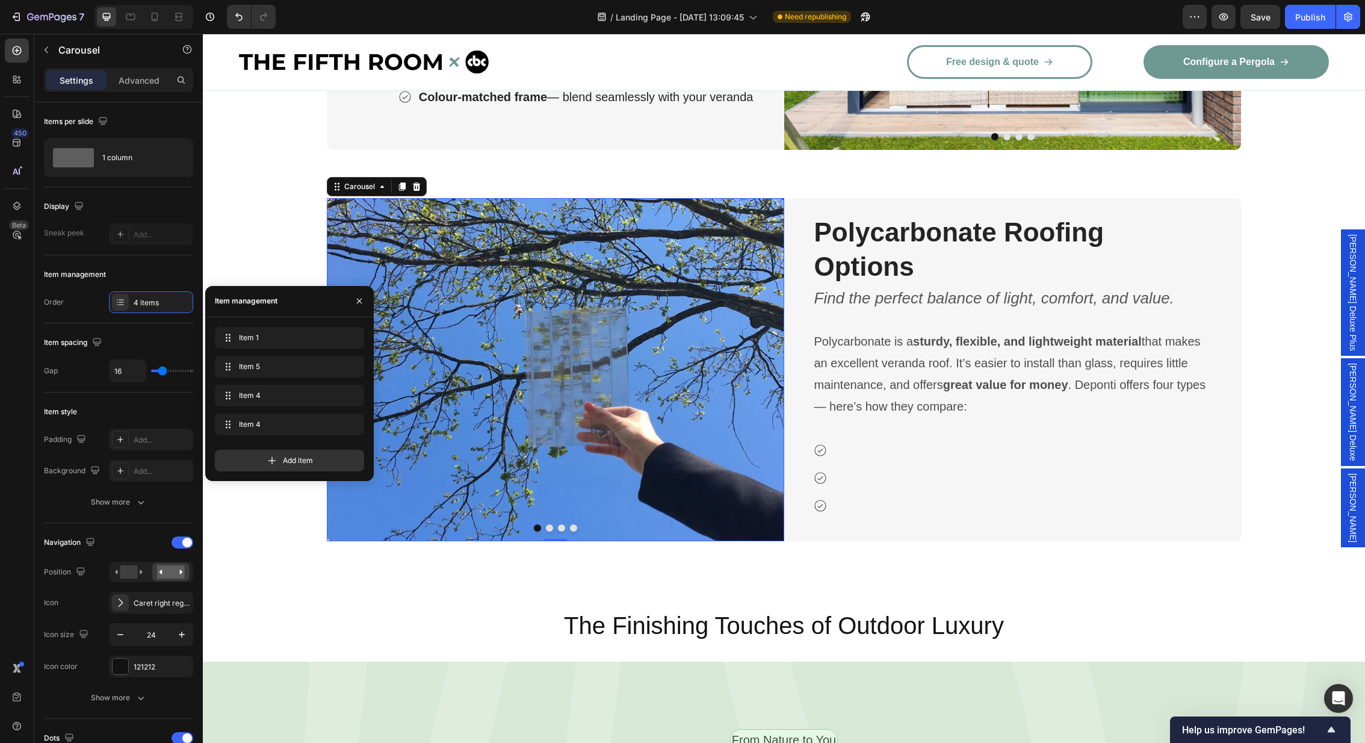
click at [570, 526] on button "Dot" at bounding box center [573, 527] width 7 height 7
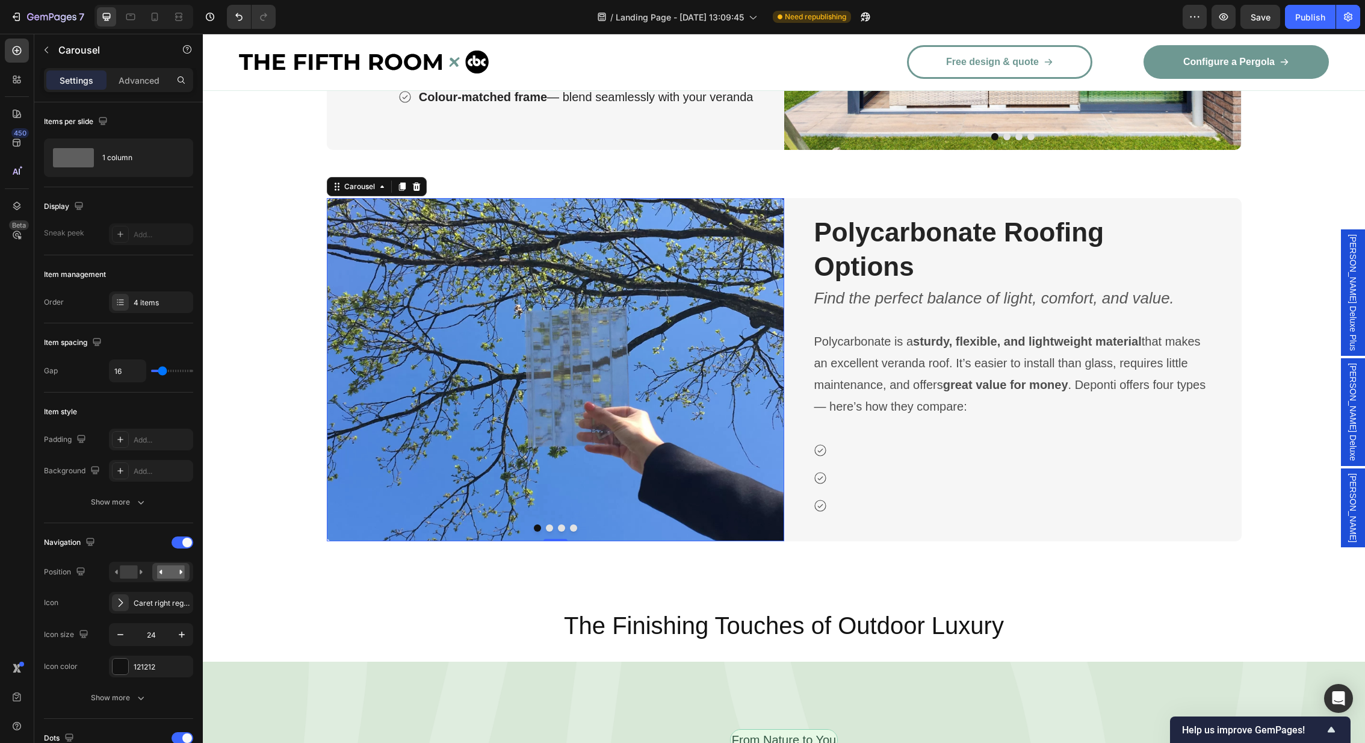
click at [573, 526] on button "Dot" at bounding box center [573, 527] width 7 height 7
click at [764, 356] on button "Carousel Next Arrow" at bounding box center [758, 370] width 34 height 34
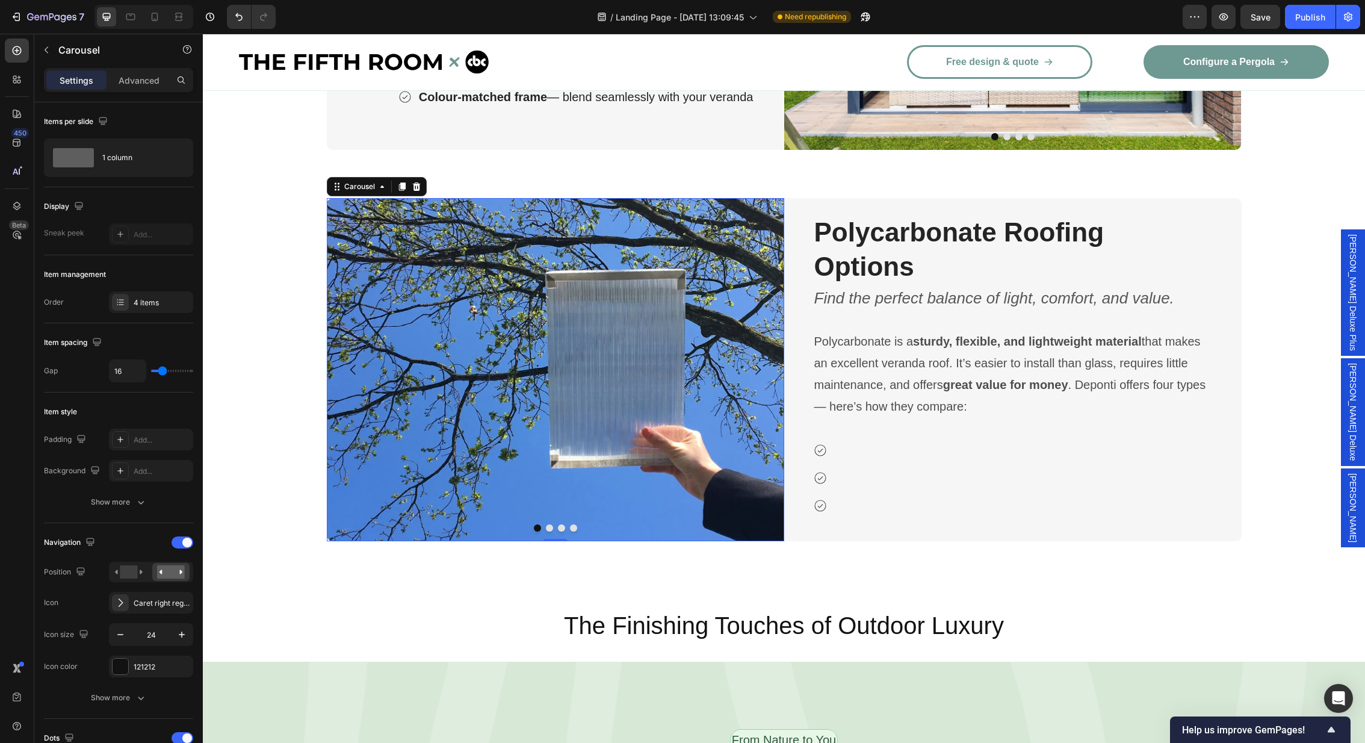
click at [764, 356] on button "Carousel Next Arrow" at bounding box center [758, 370] width 34 height 34
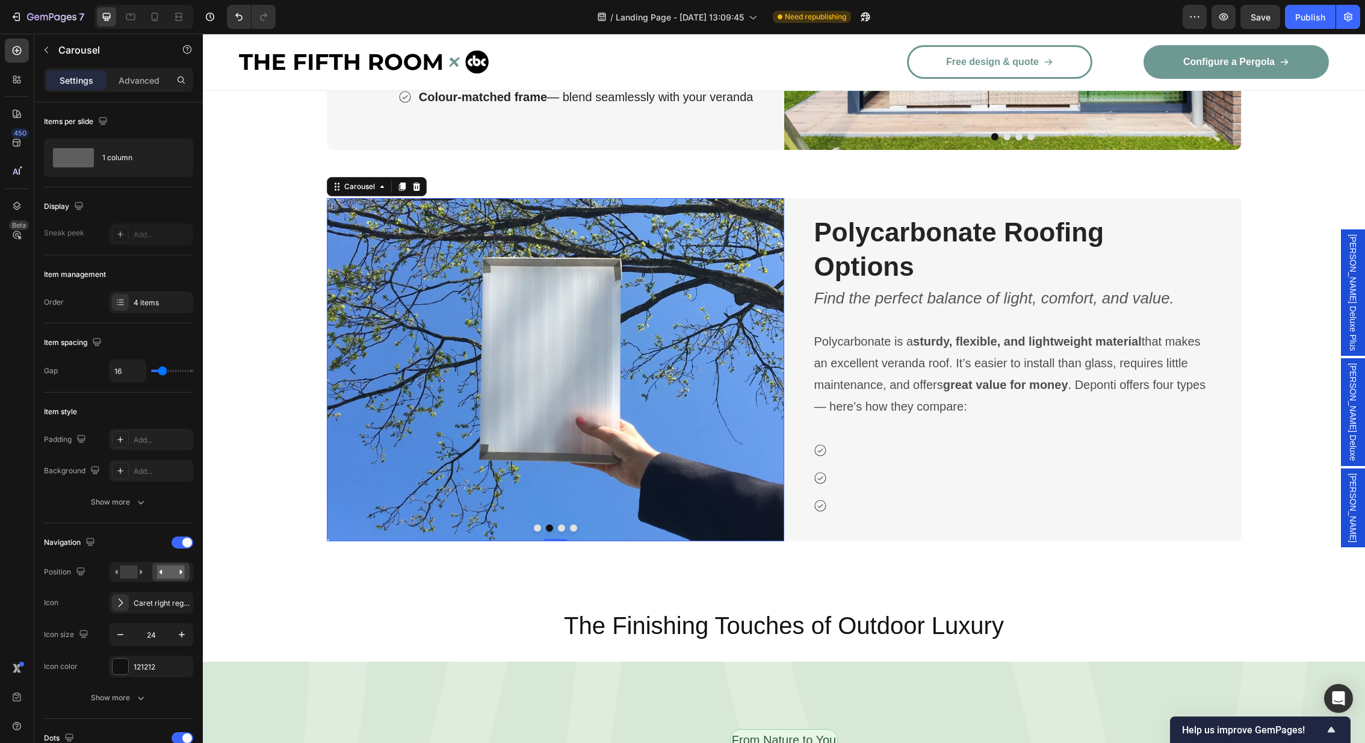
click at [764, 356] on button "Carousel Next Arrow" at bounding box center [758, 370] width 34 height 34
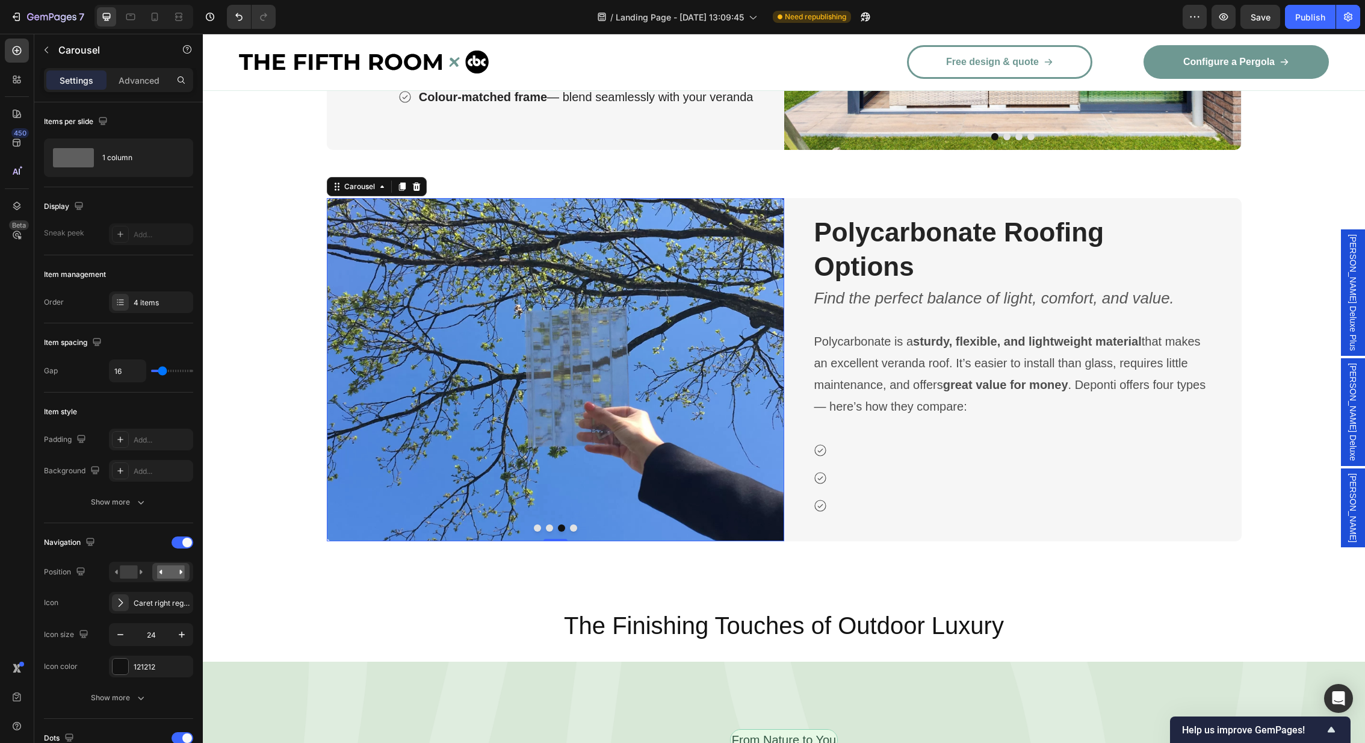
click at [764, 356] on button "Carousel Next Arrow" at bounding box center [758, 370] width 34 height 34
click at [348, 365] on icon "Carousel Back Arrow" at bounding box center [353, 369] width 14 height 14
click at [764, 356] on button "Carousel Next Arrow" at bounding box center [758, 370] width 34 height 34
click at [579, 329] on img at bounding box center [554, 369] width 457 height 343
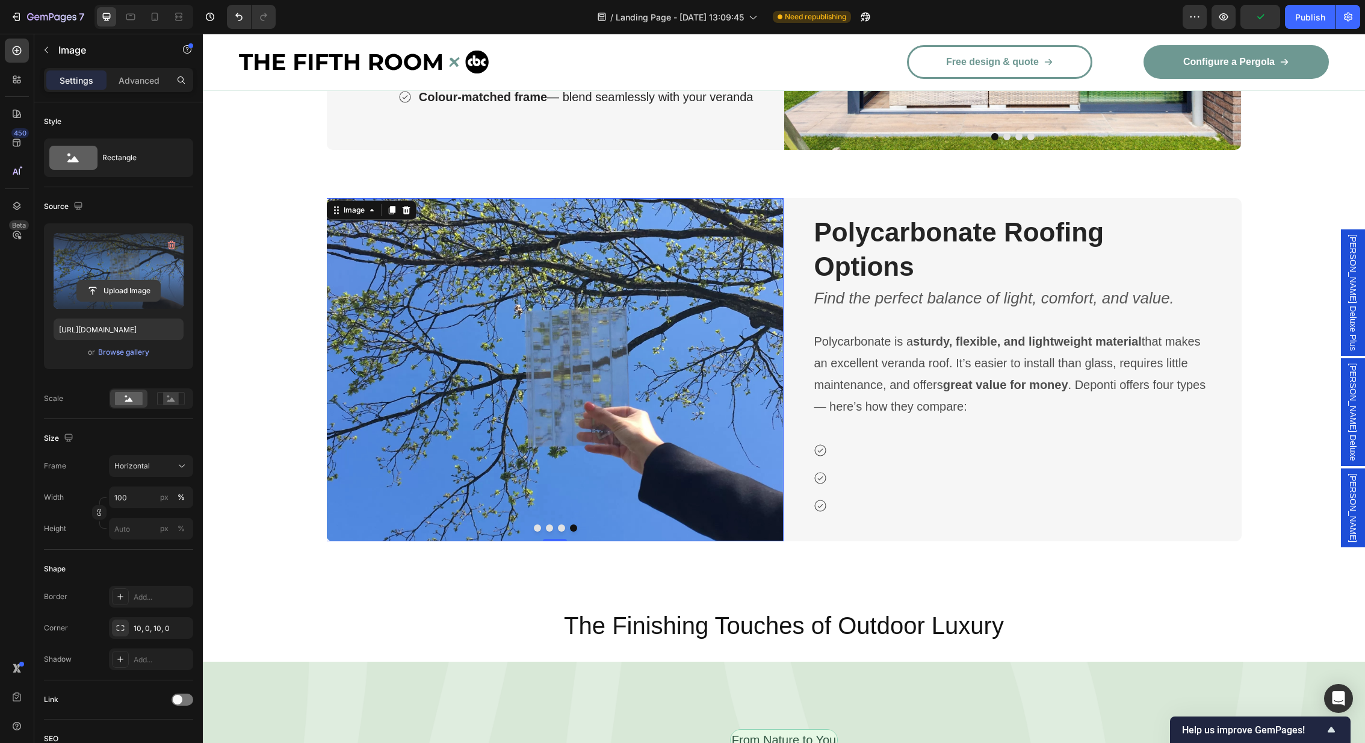
click at [108, 285] on input "file" at bounding box center [118, 290] width 83 height 20
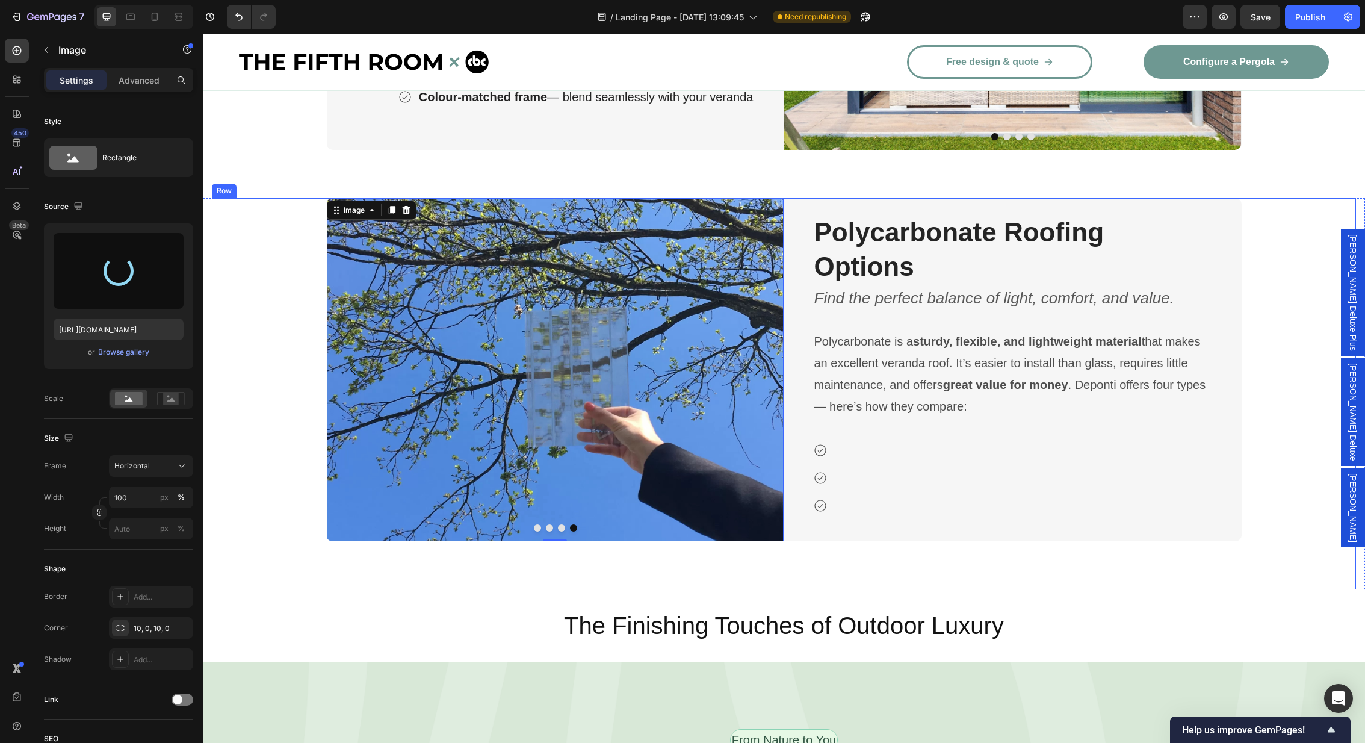
type input "https://cdn.shopify.com/s/files/1/0960/8101/9226/files/gempages_577138658918793…"
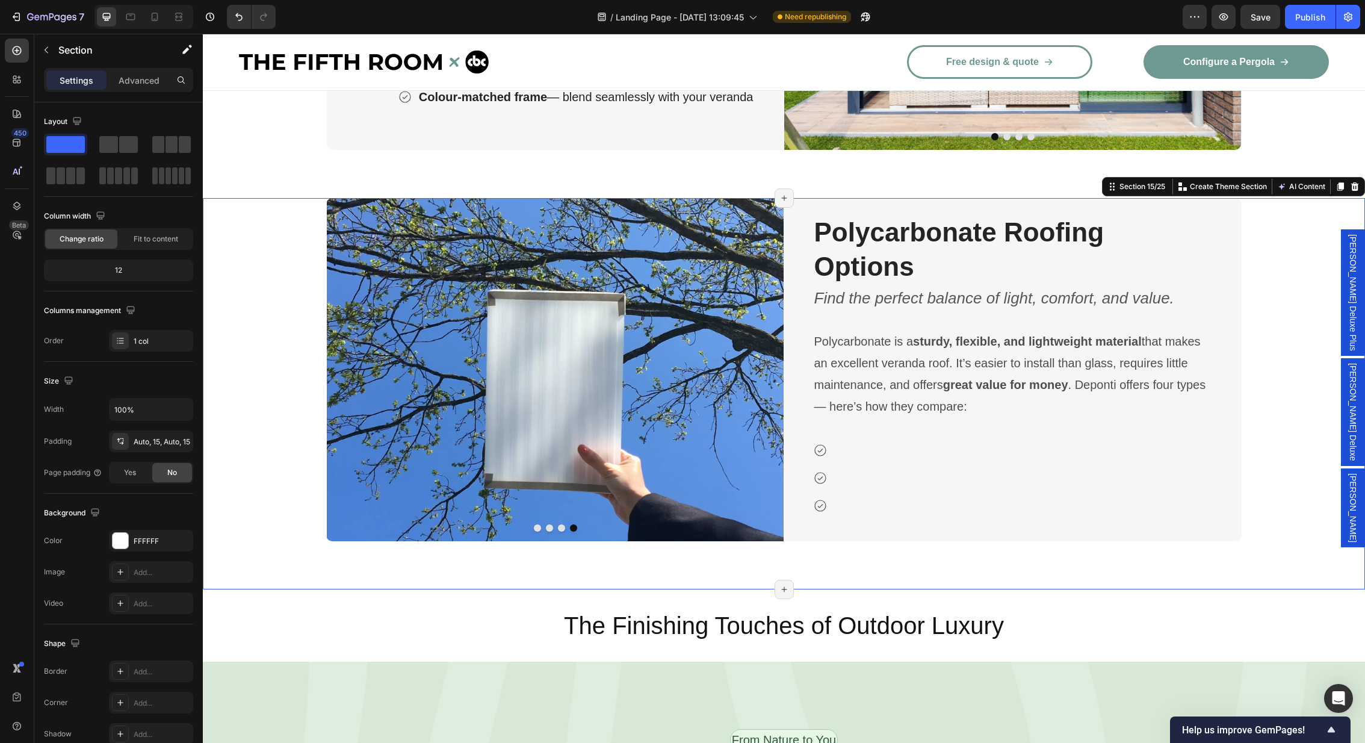
click at [1360, 204] on div "Image Image Image Image Carousel Polycarbonate Roofing Options Heading Find the…" at bounding box center [784, 393] width 1162 height 391
click at [1253, 12] on span "Save" at bounding box center [1260, 17] width 20 height 10
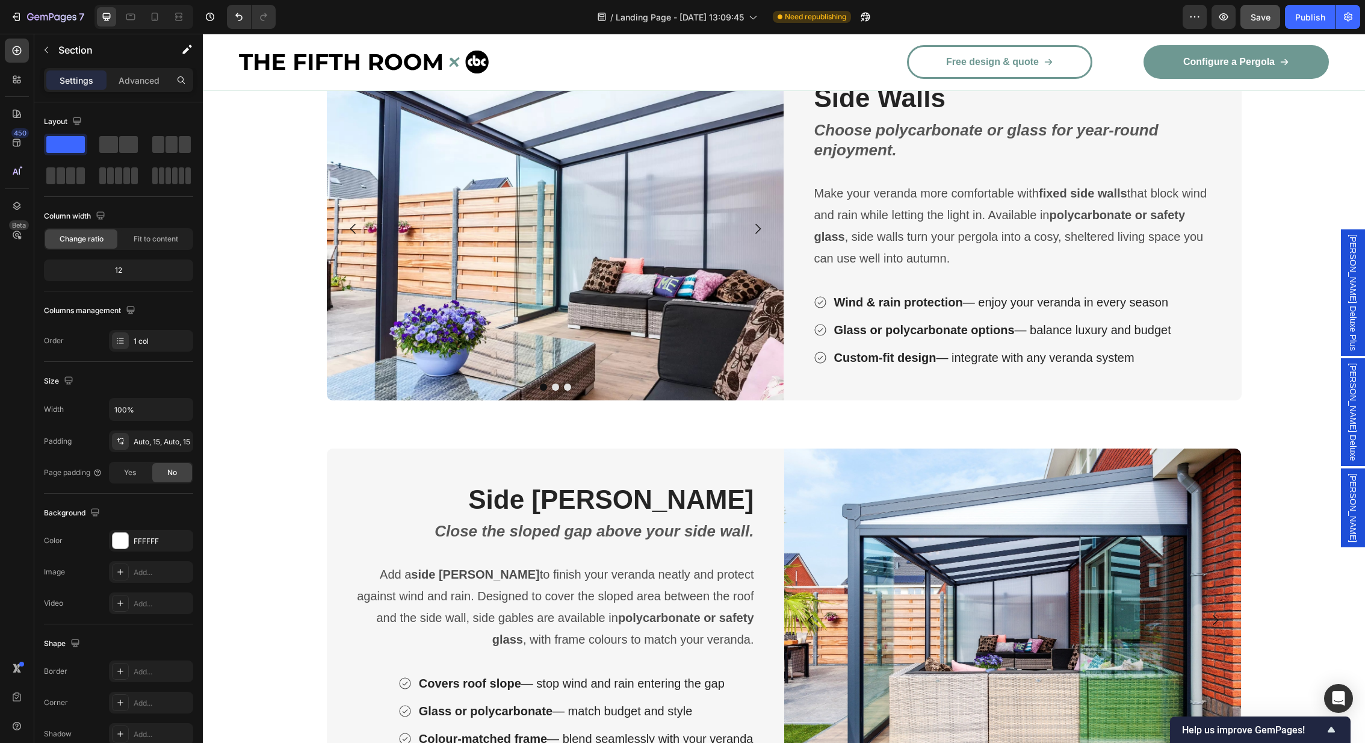
scroll to position [2968, 0]
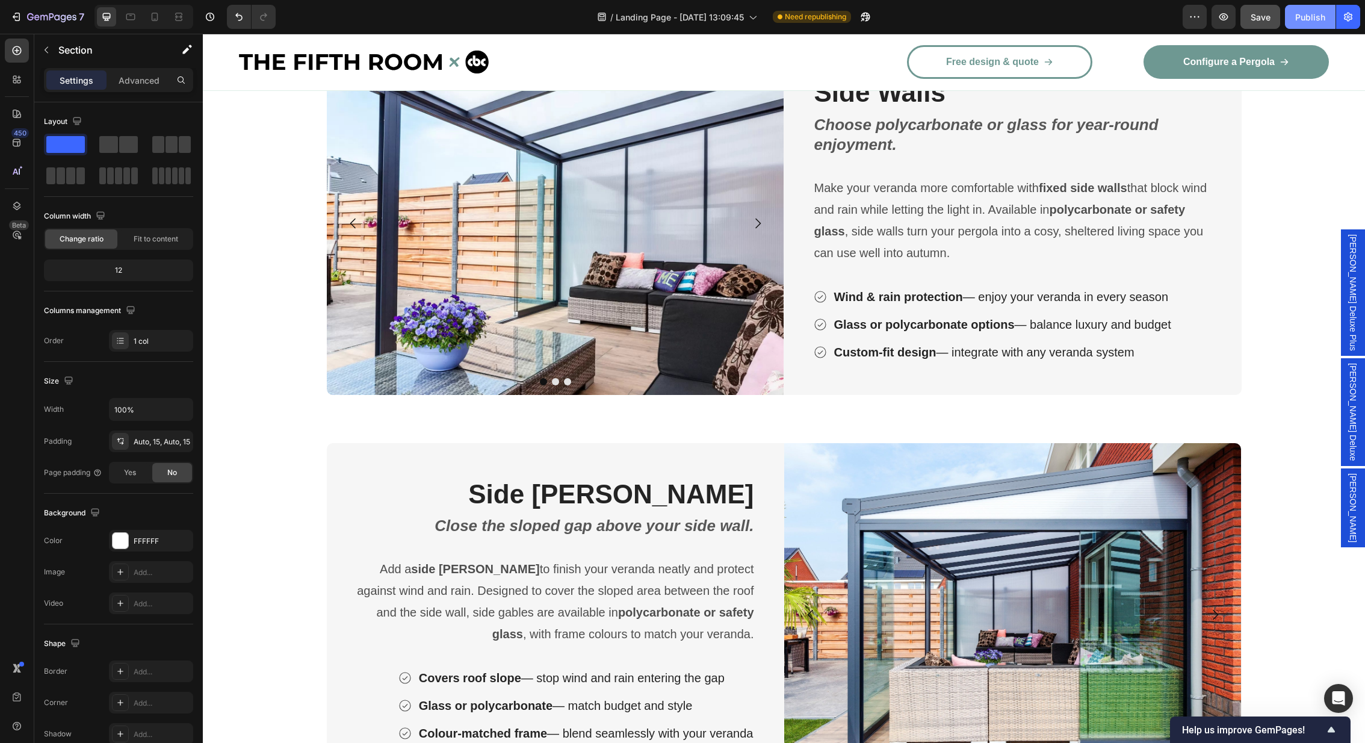
click at [1308, 17] on div "Publish" at bounding box center [1310, 17] width 30 height 13
click at [1267, 15] on span "Save" at bounding box center [1260, 17] width 20 height 10
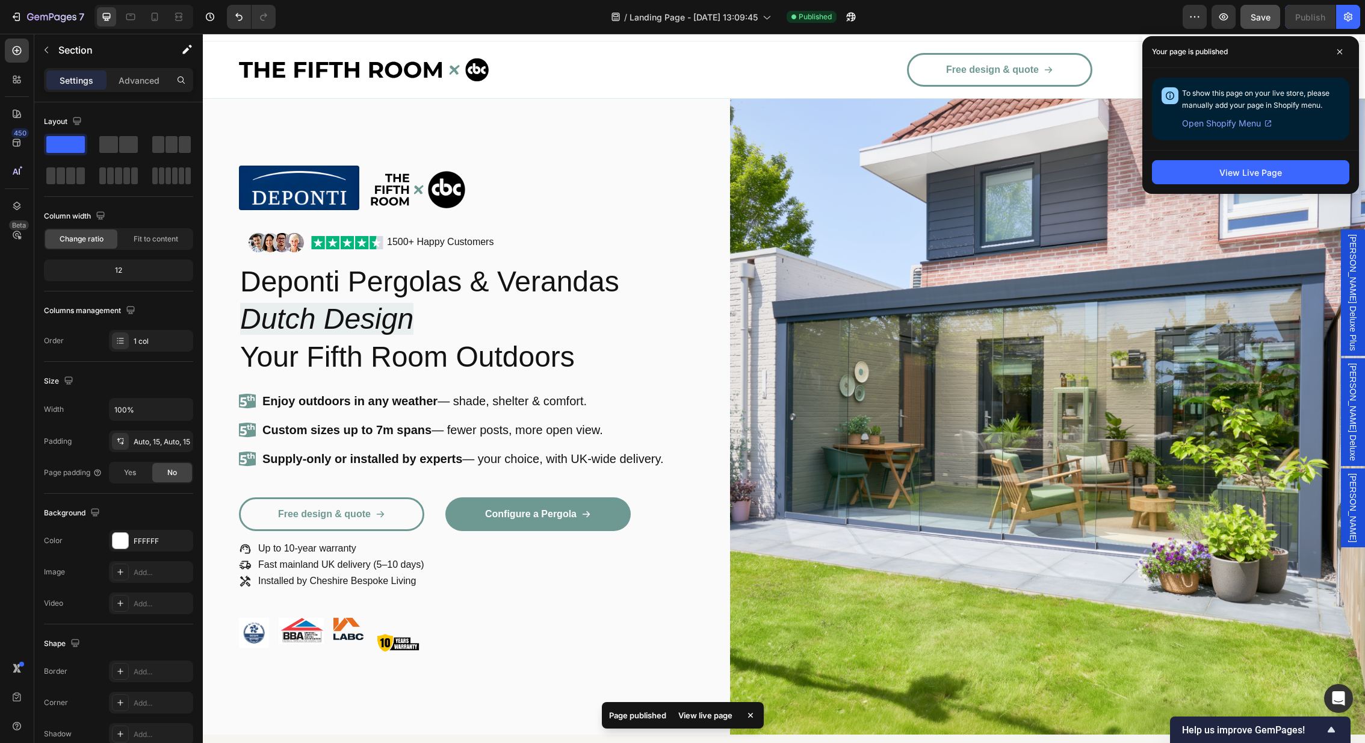
scroll to position [0, 0]
